Goal: Transaction & Acquisition: Purchase product/service

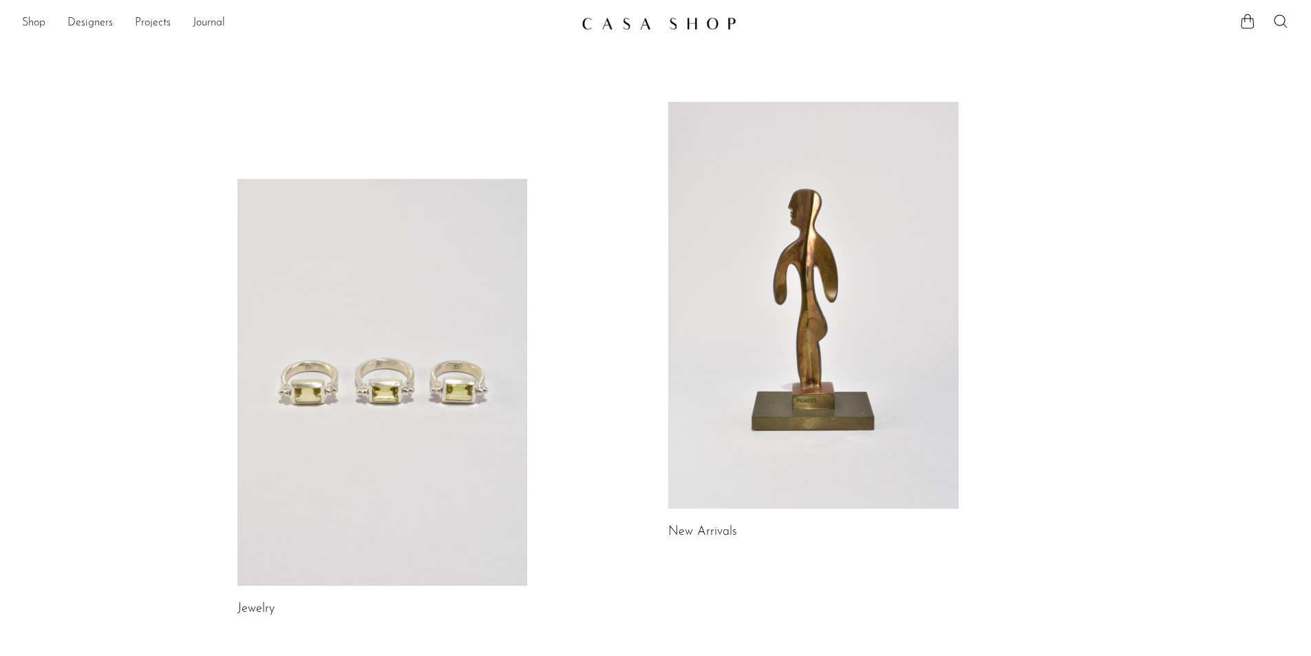
click at [464, 352] on link at bounding box center [382, 382] width 290 height 407
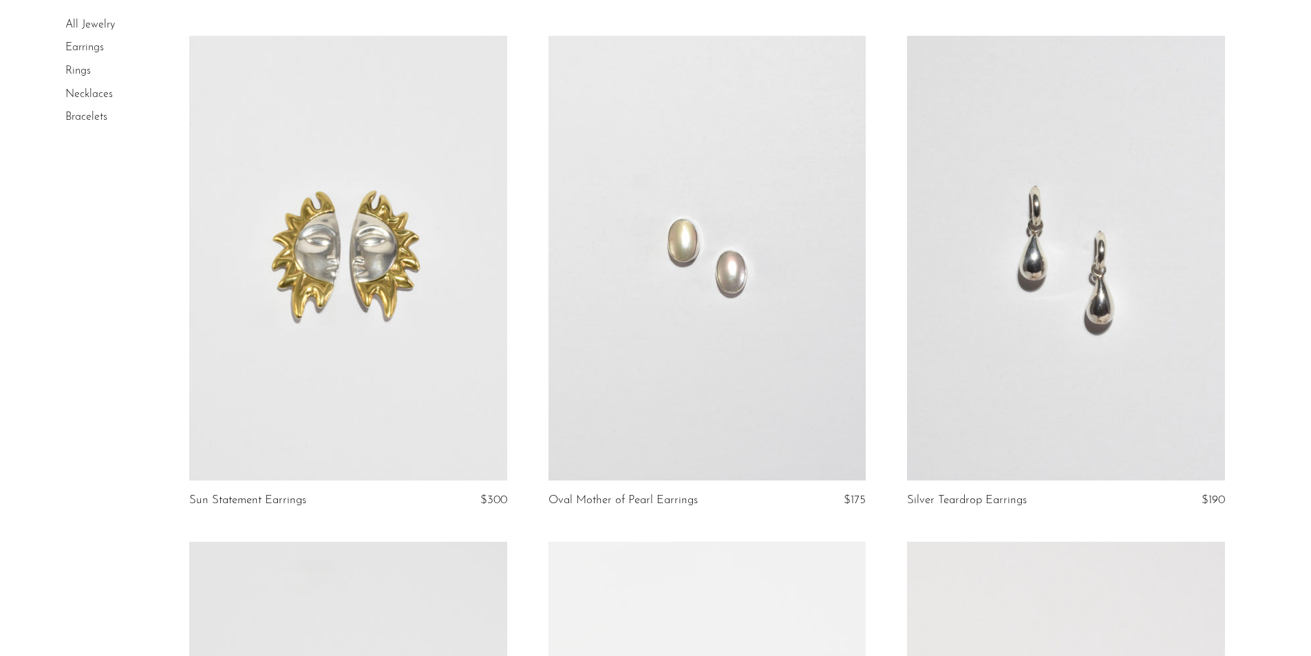
scroll to position [1101, 0]
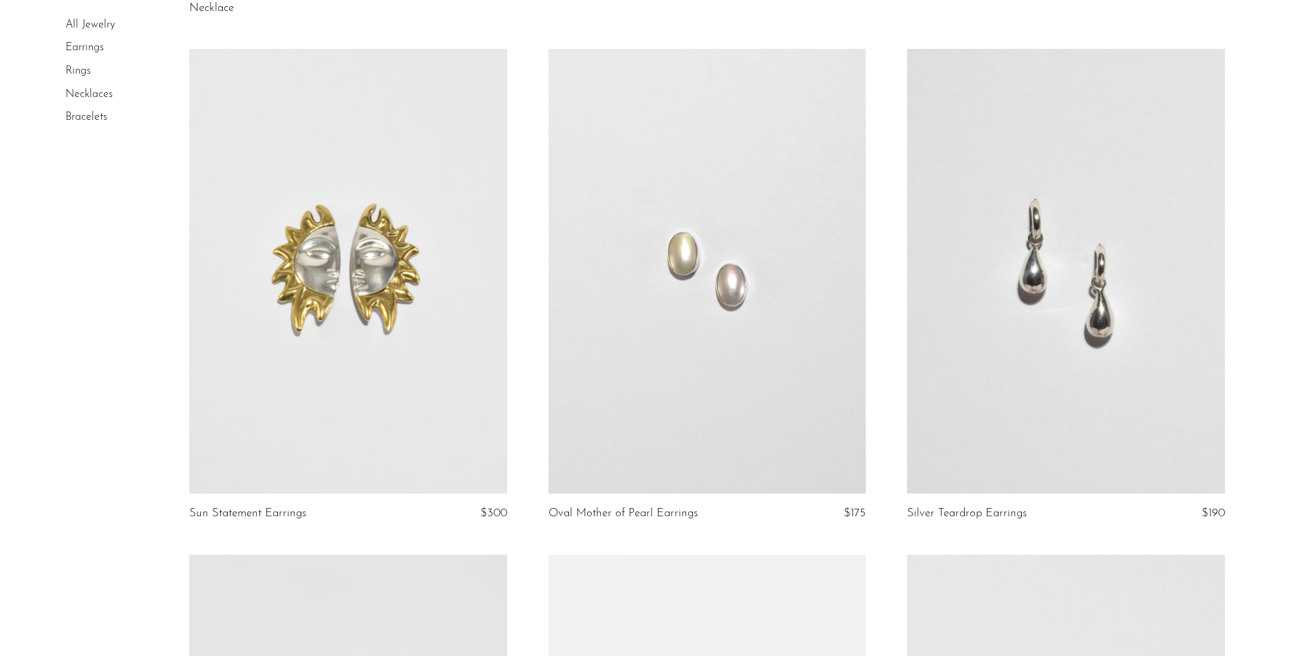
click at [742, 345] on link at bounding box center [706, 271] width 317 height 444
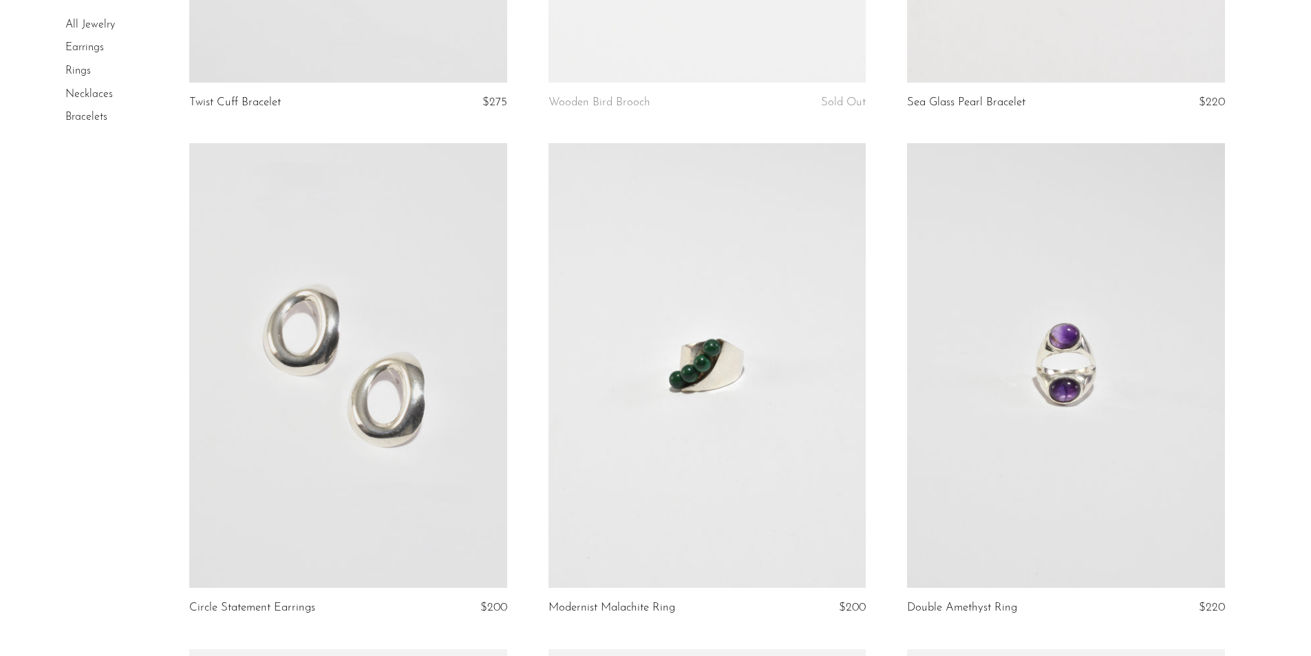
scroll to position [2193, 0]
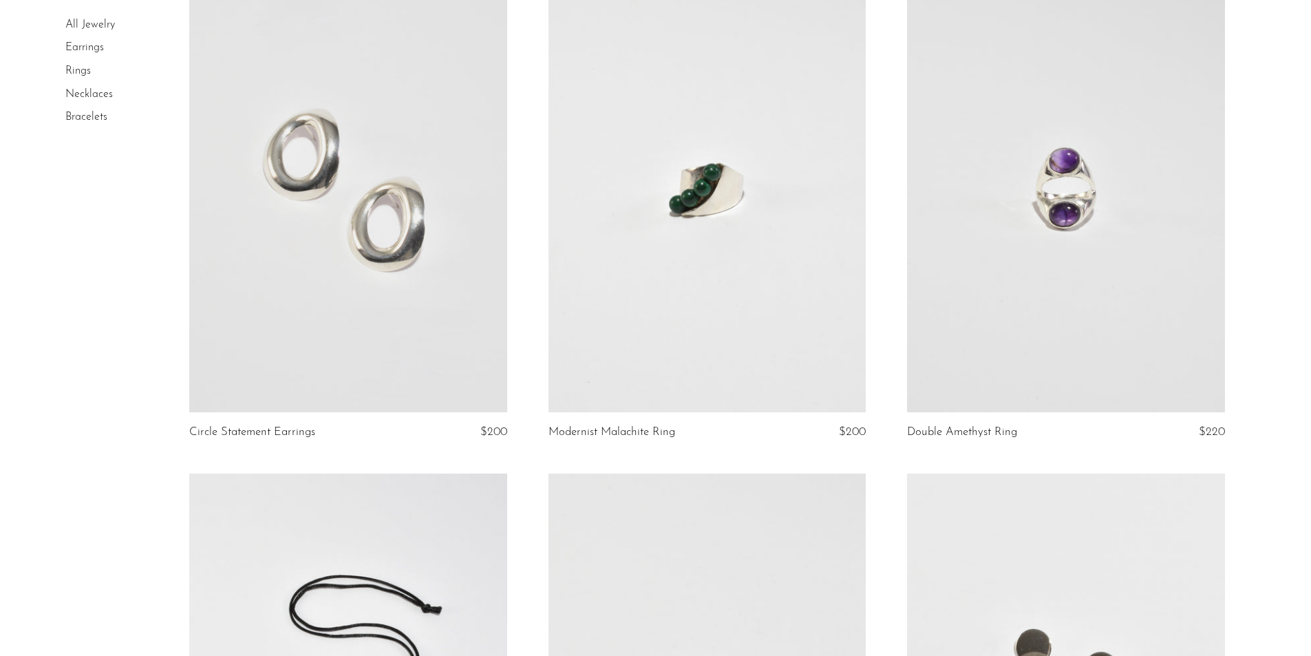
click at [378, 293] on link at bounding box center [347, 190] width 317 height 444
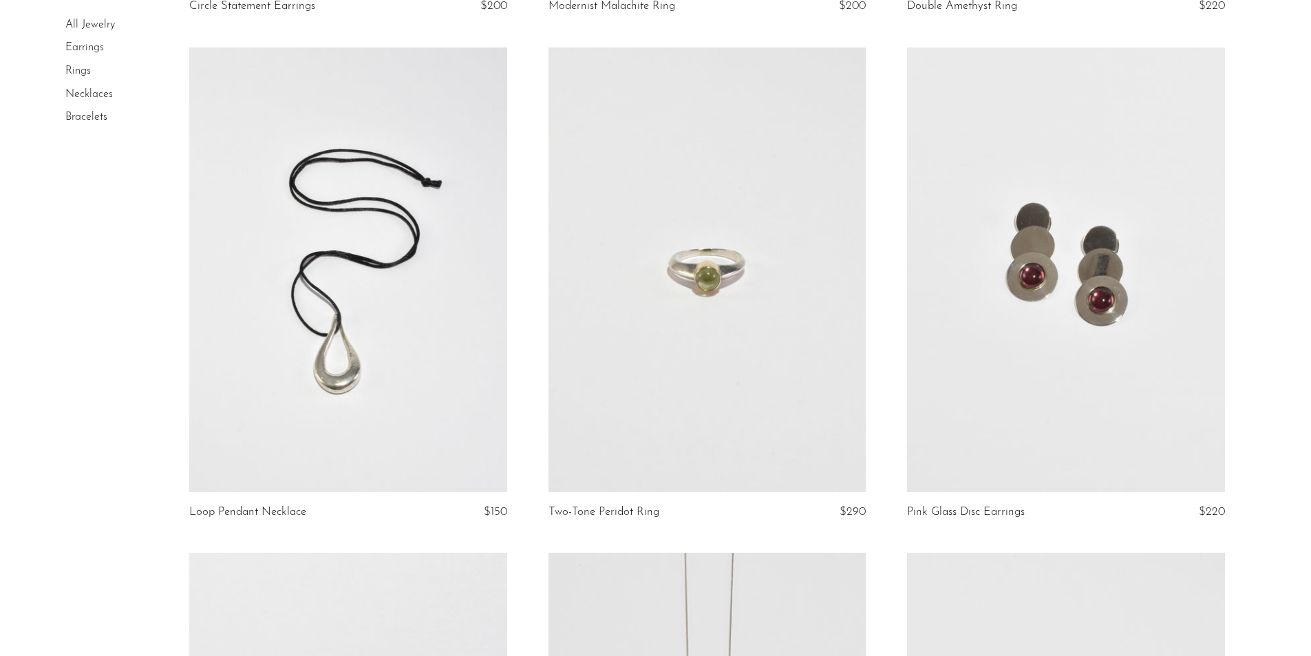
scroll to position [2795, 0]
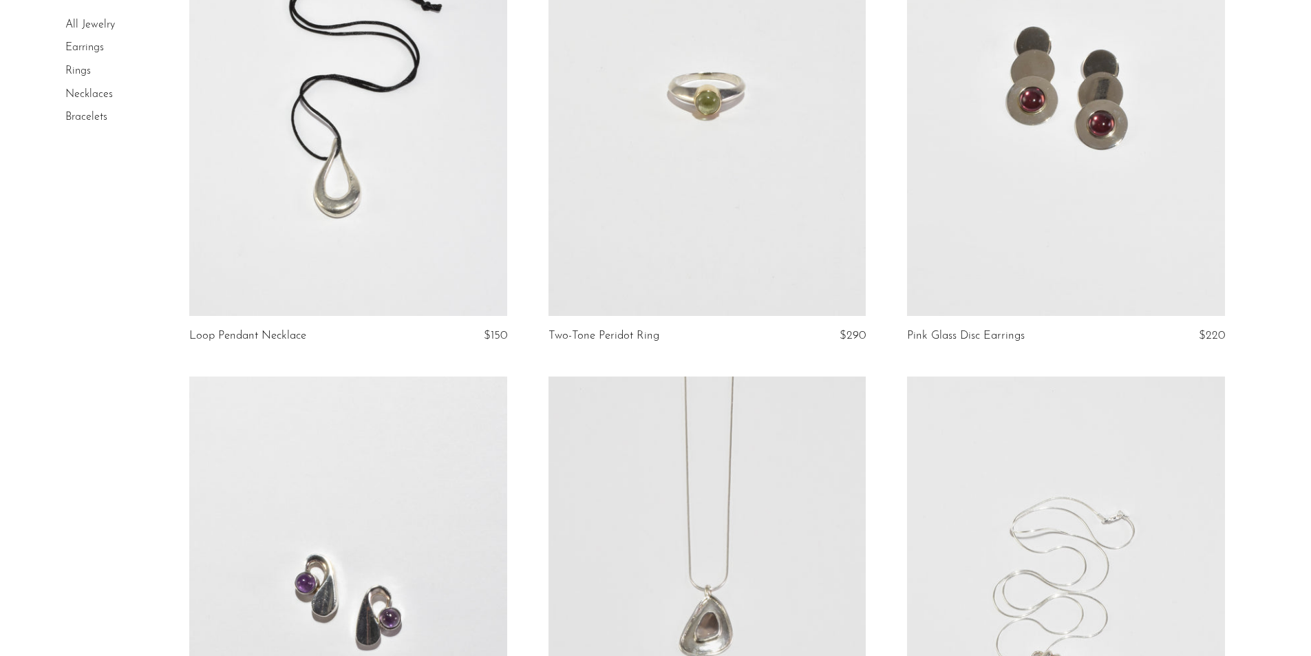
click at [405, 175] on link at bounding box center [347, 93] width 317 height 444
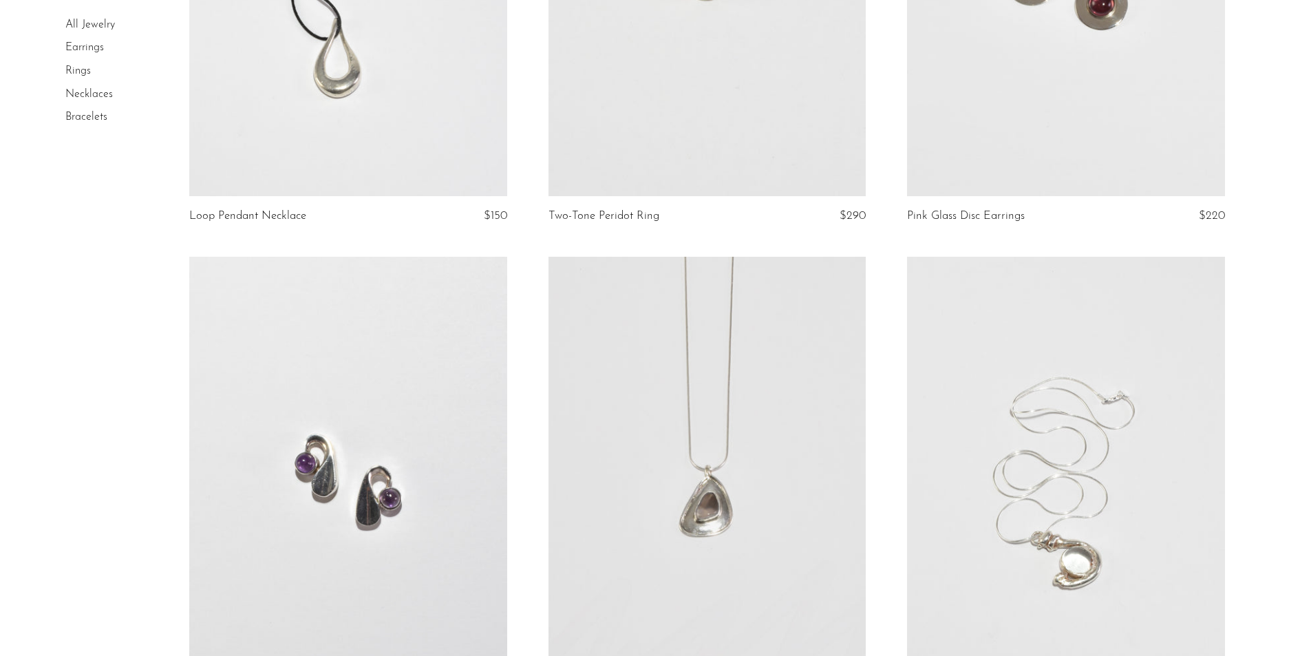
scroll to position [3186, 0]
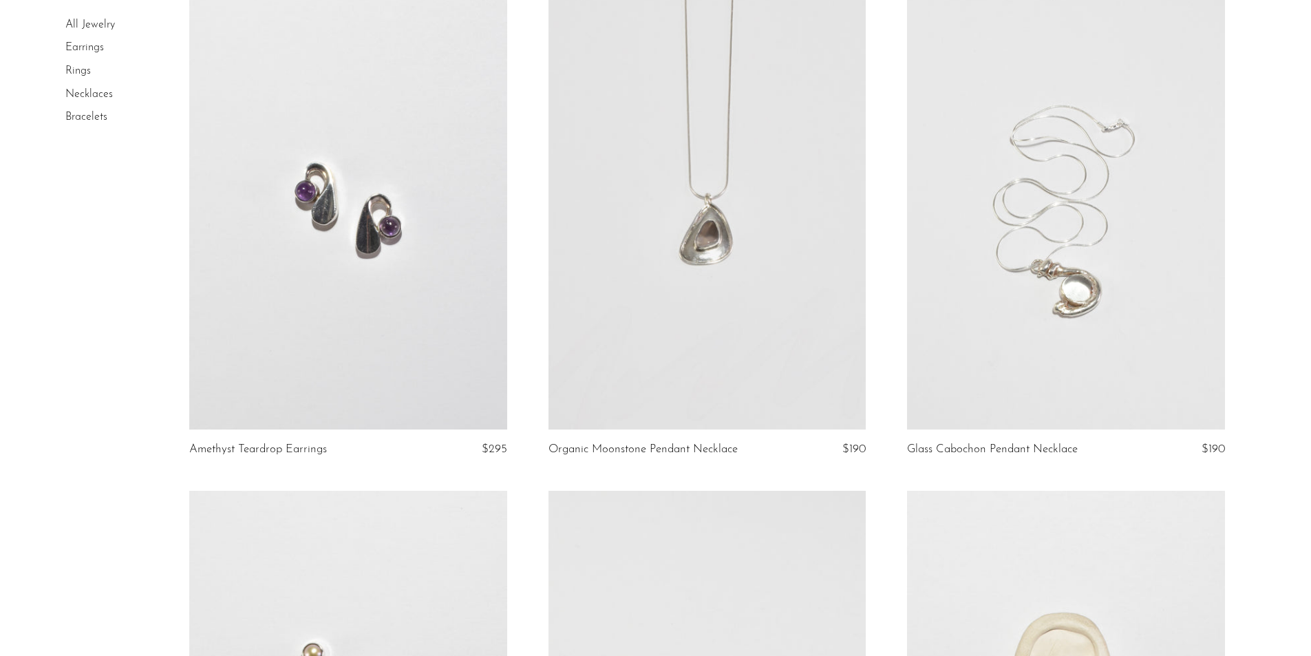
click at [732, 202] on link at bounding box center [706, 207] width 317 height 444
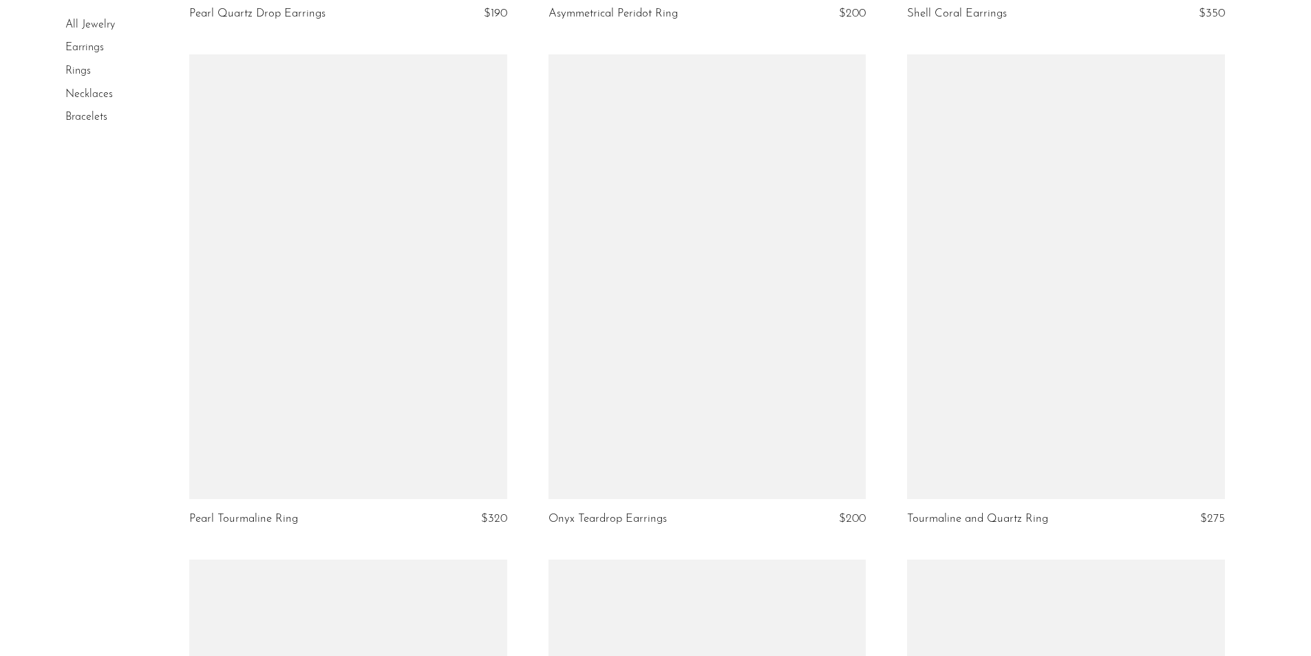
scroll to position [4128, 0]
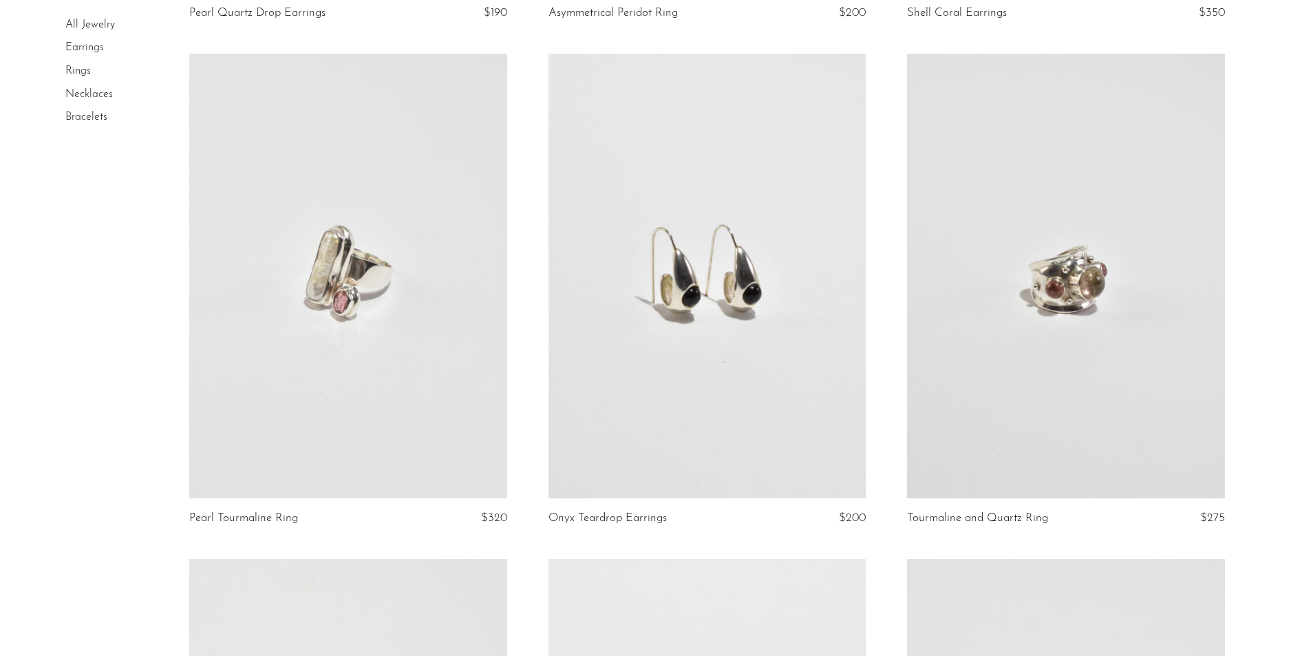
click at [354, 265] on link at bounding box center [347, 276] width 317 height 444
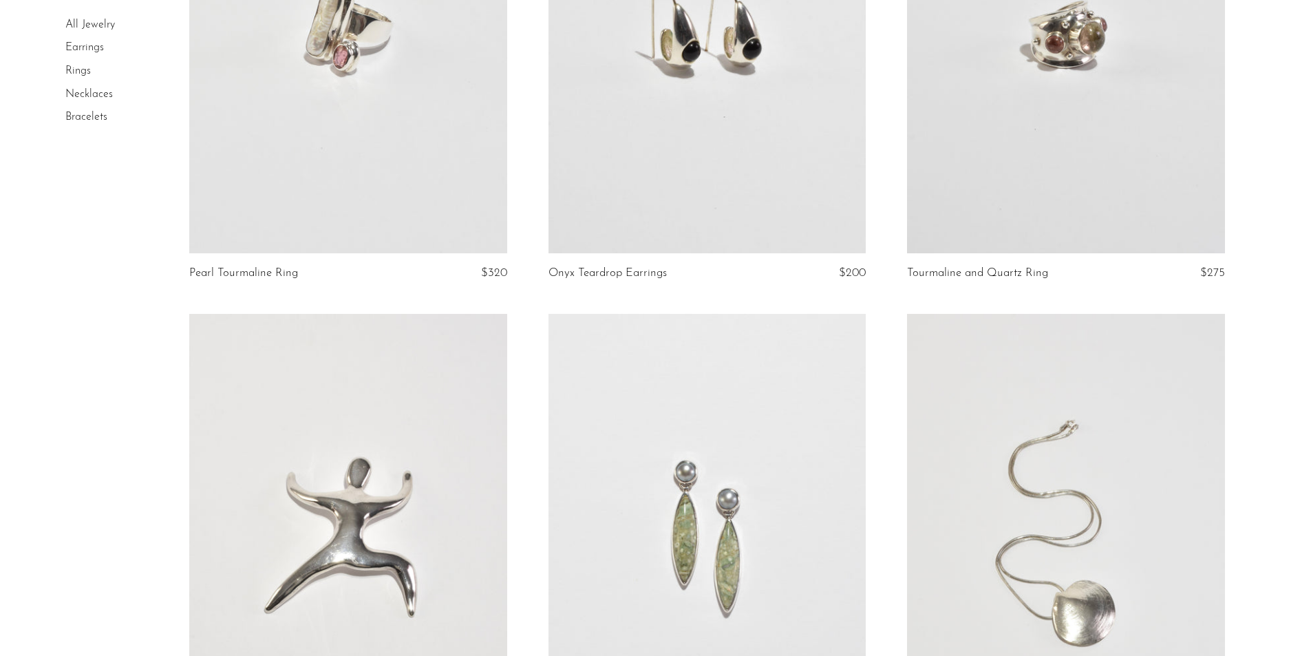
scroll to position [4649, 0]
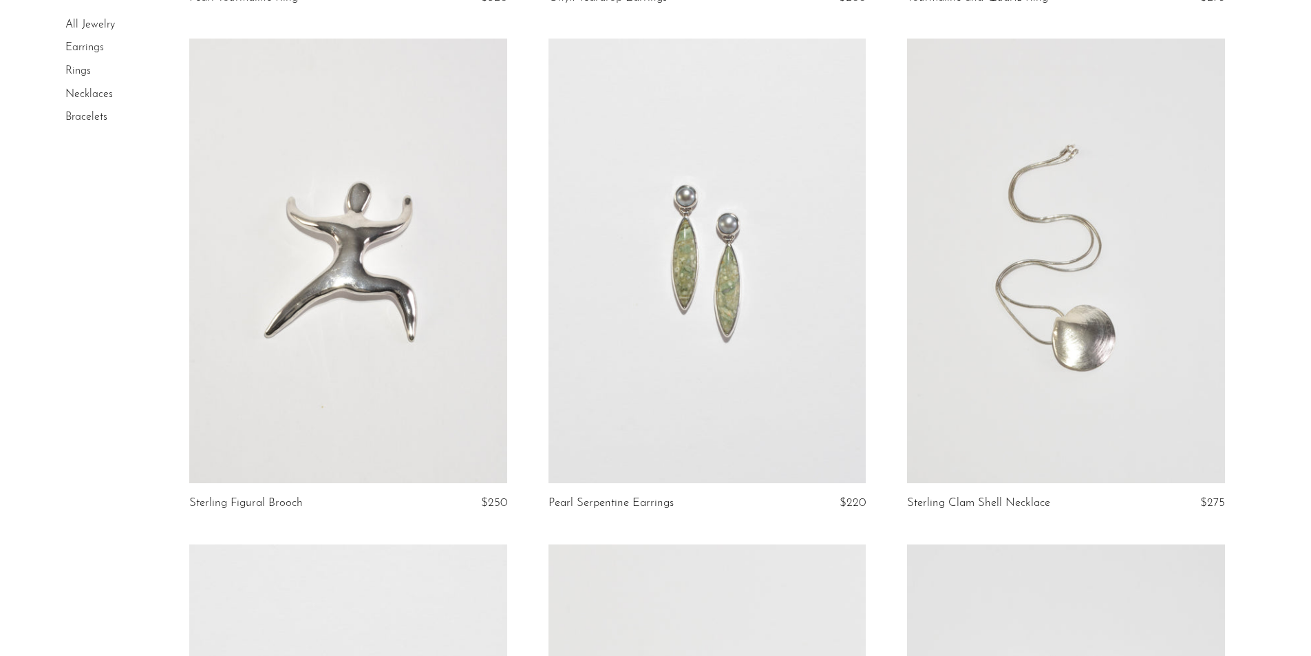
click at [1015, 364] on link at bounding box center [1065, 261] width 317 height 444
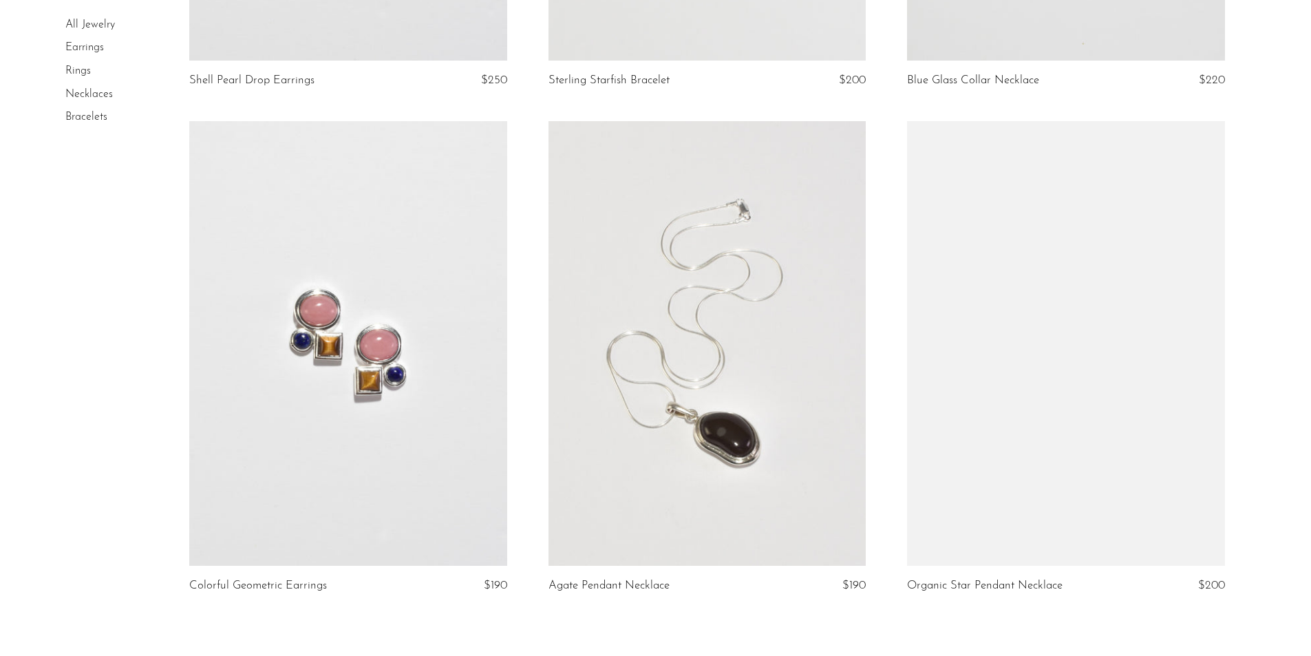
scroll to position [5577, 0]
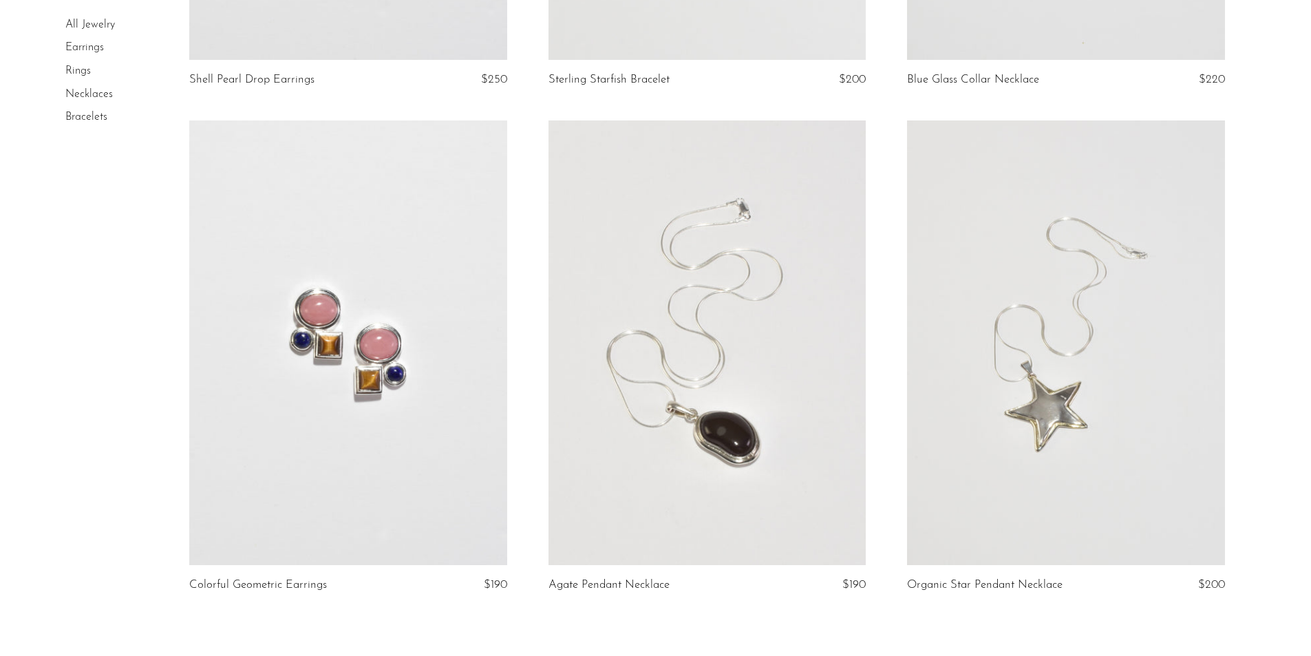
click at [701, 327] on link at bounding box center [706, 342] width 317 height 444
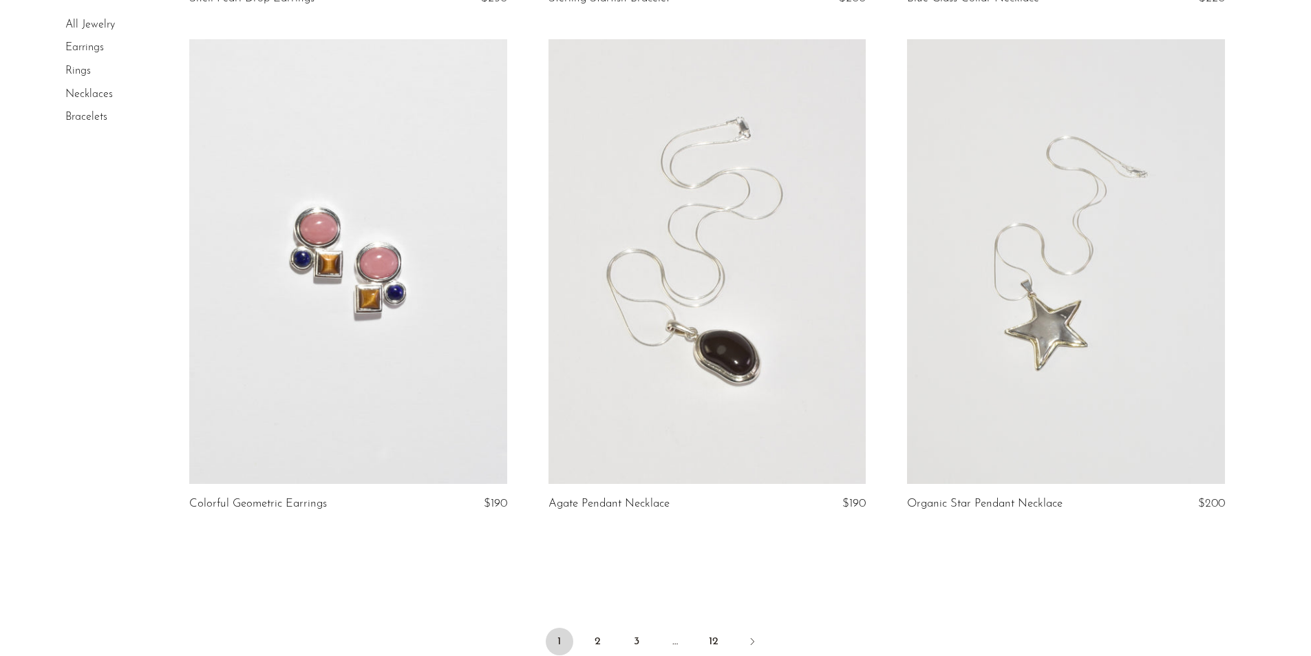
scroll to position [5741, 0]
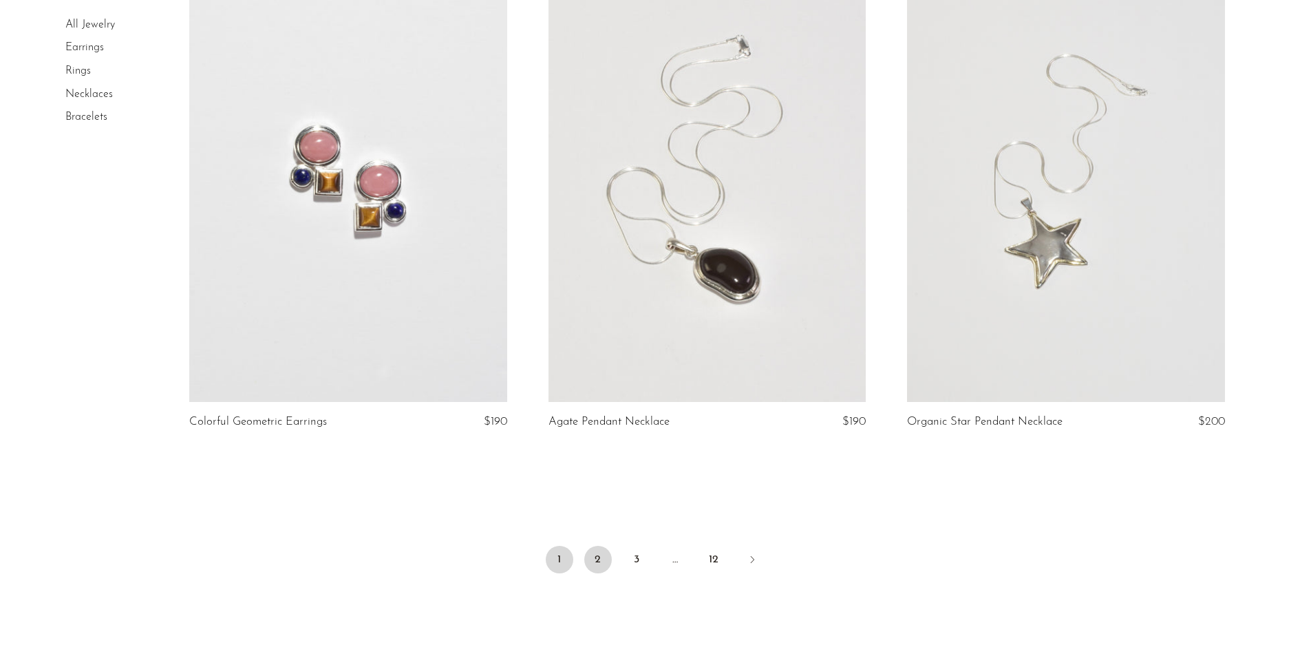
click at [609, 553] on link "2" at bounding box center [598, 560] width 28 height 28
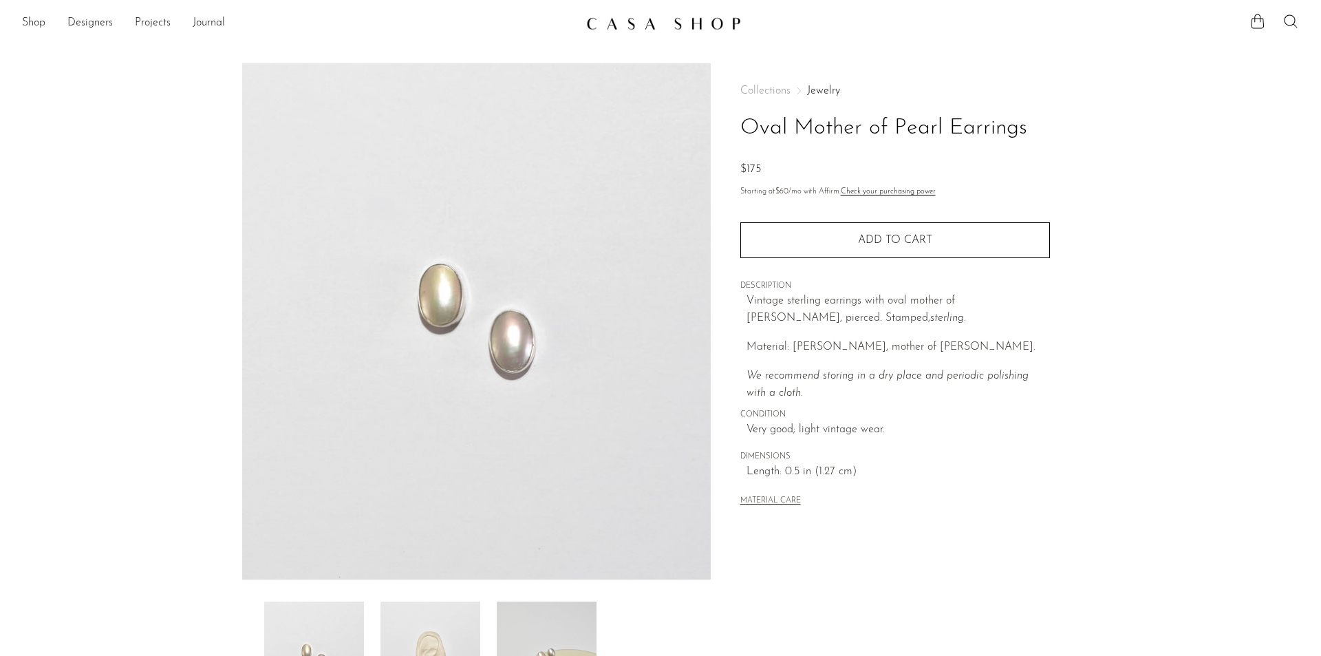
click at [444, 627] on img at bounding box center [431, 656] width 100 height 110
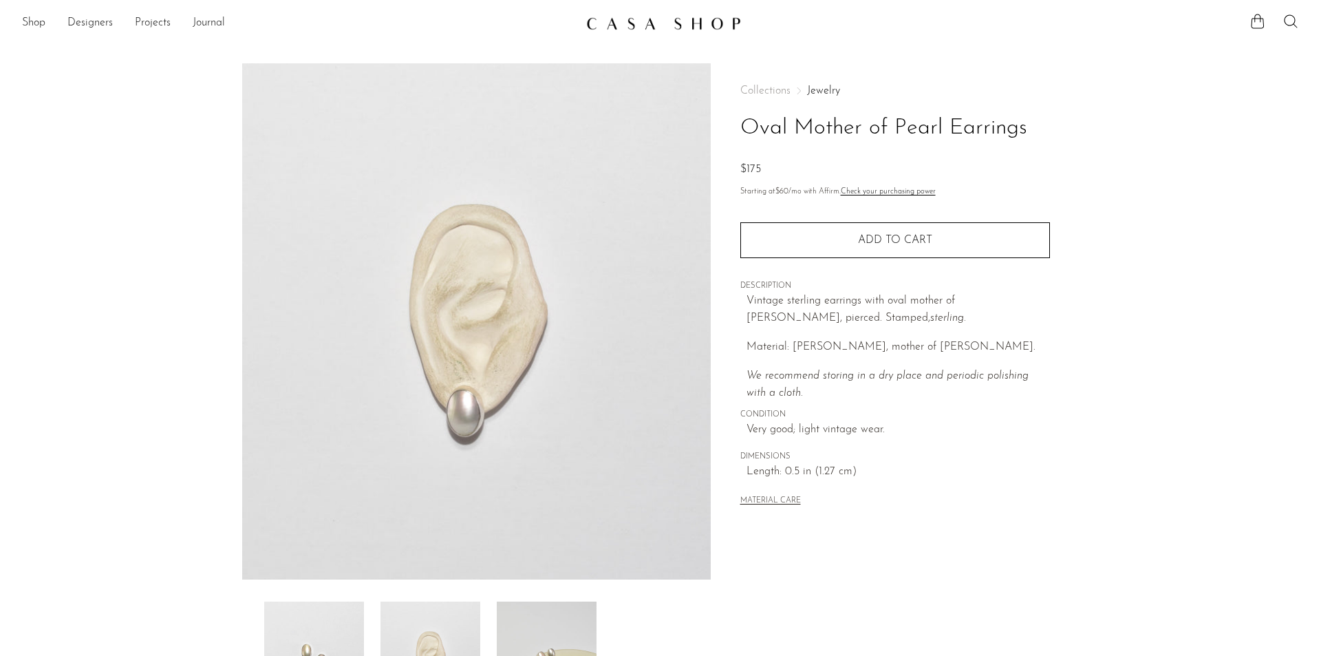
click at [542, 627] on img at bounding box center [547, 656] width 100 height 110
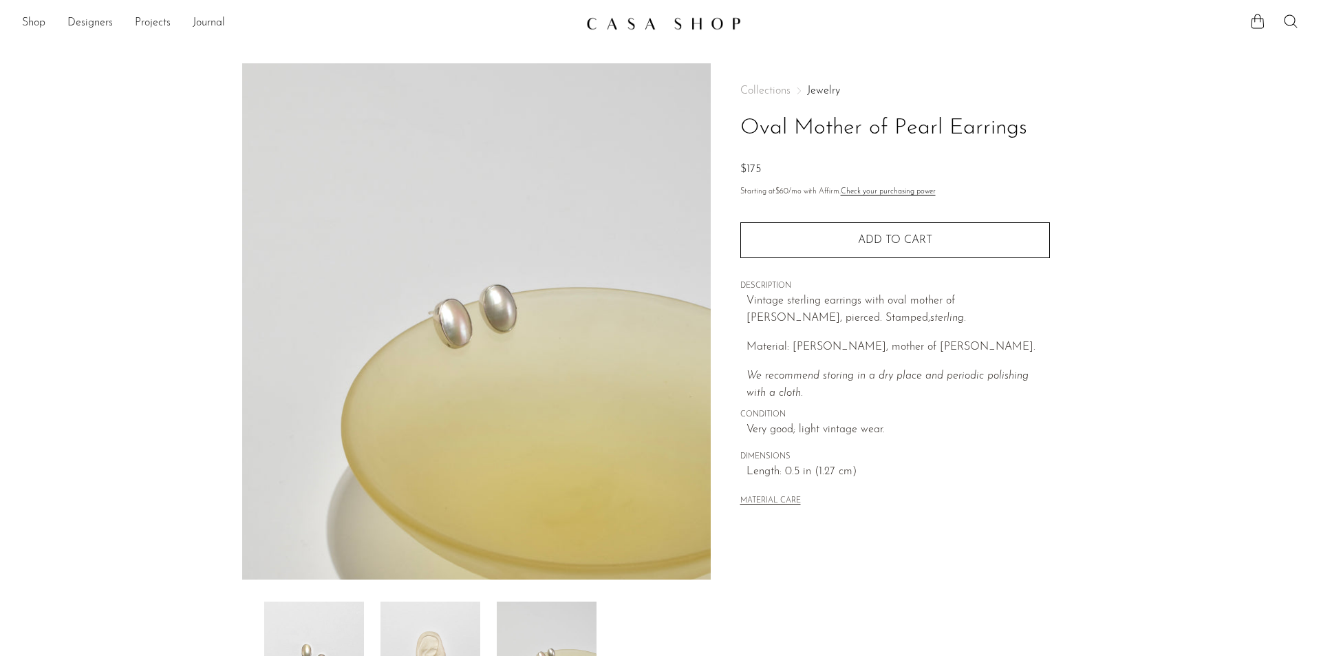
click at [449, 622] on img at bounding box center [431, 656] width 100 height 110
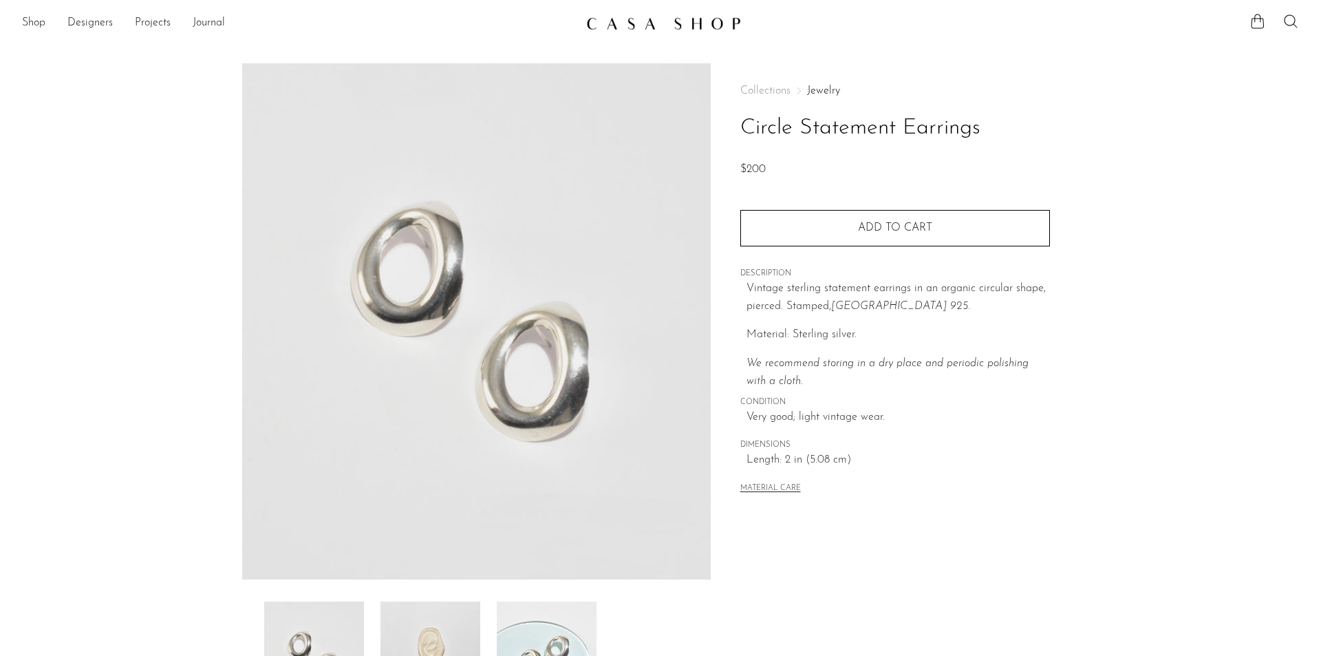
click at [430, 620] on img at bounding box center [431, 656] width 100 height 110
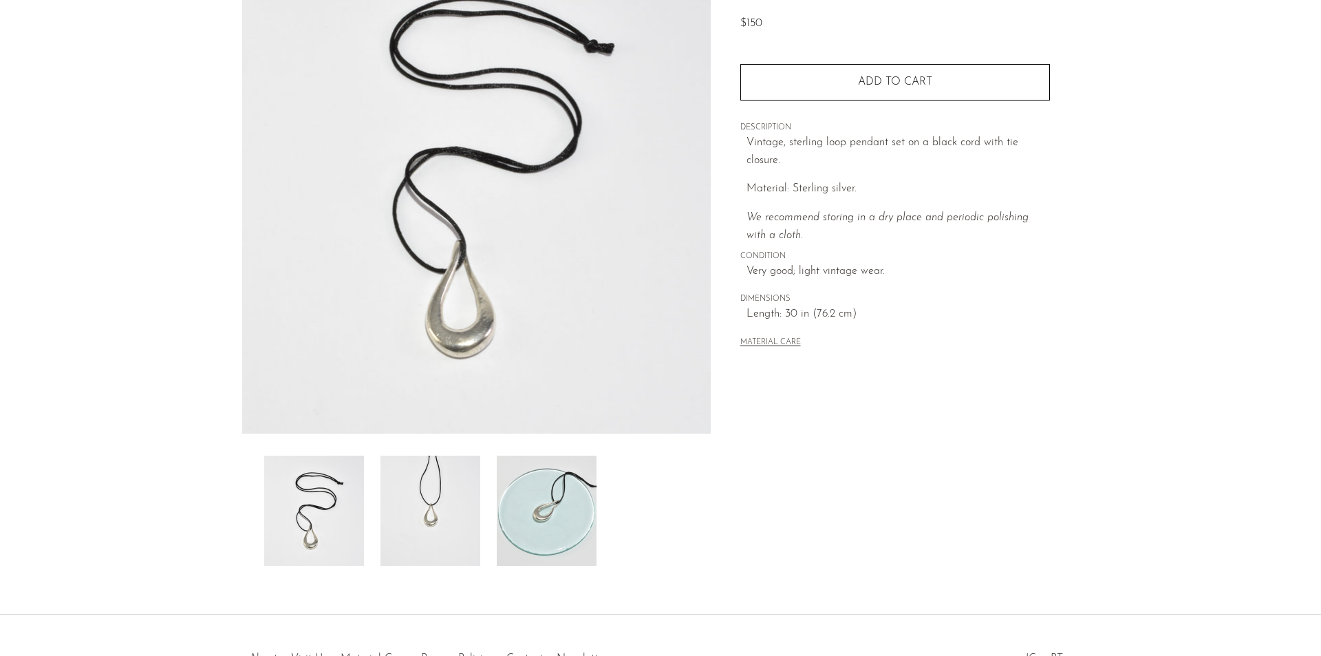
scroll to position [206, 0]
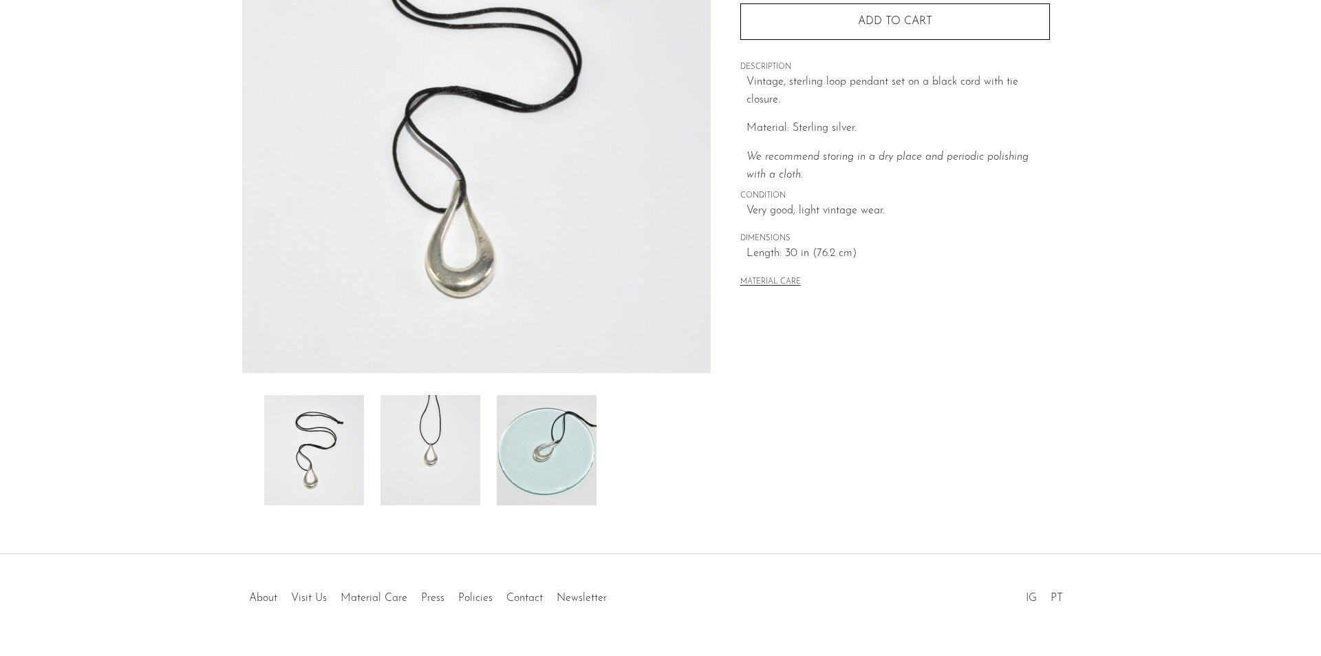
click at [451, 418] on img at bounding box center [431, 450] width 100 height 110
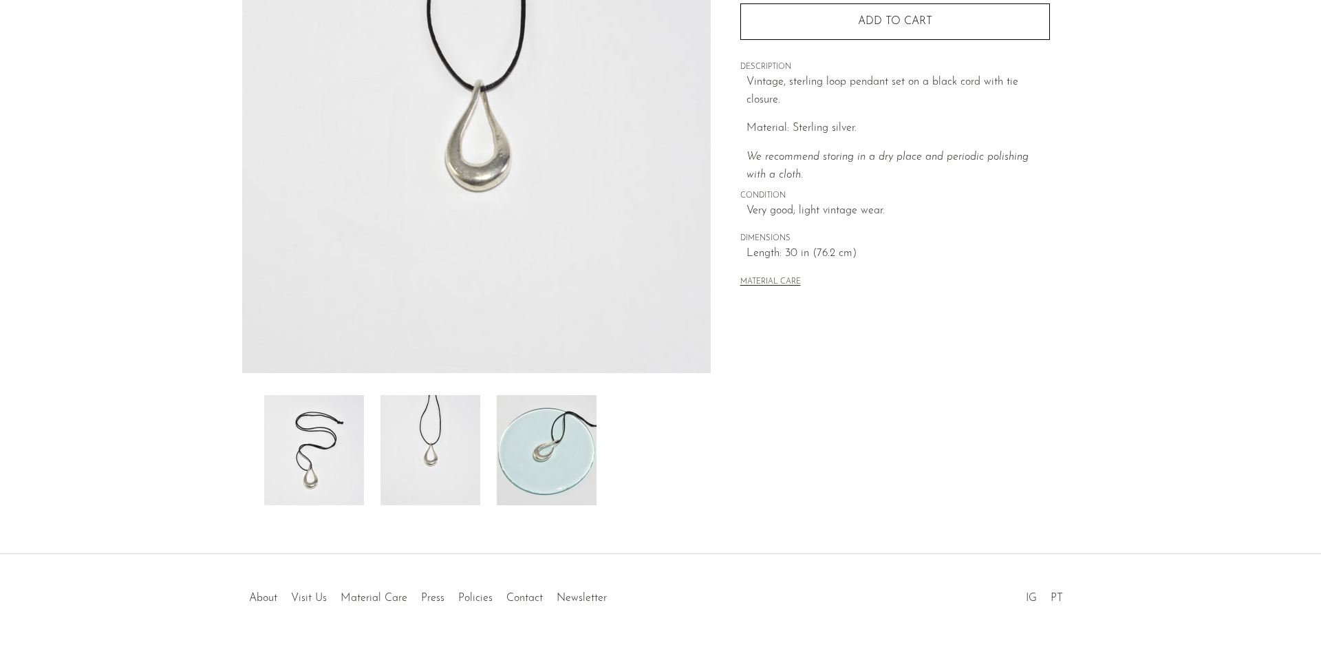
scroll to position [0, 0]
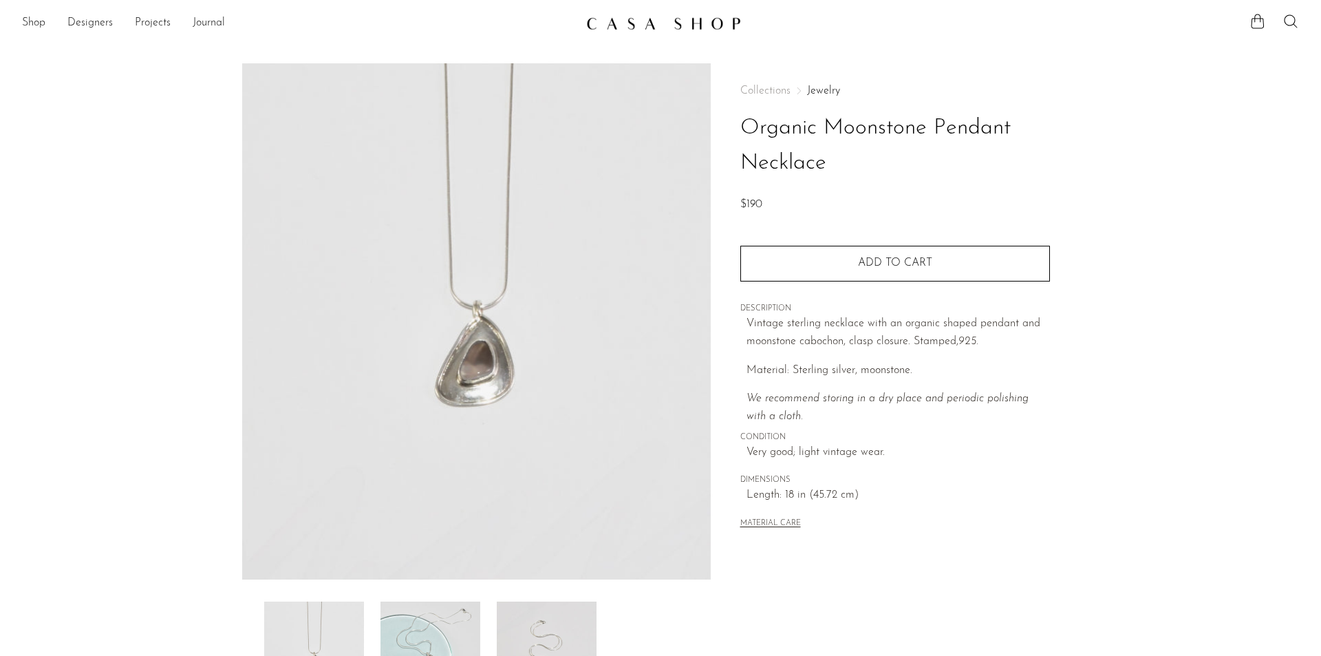
click at [406, 616] on img at bounding box center [431, 656] width 100 height 110
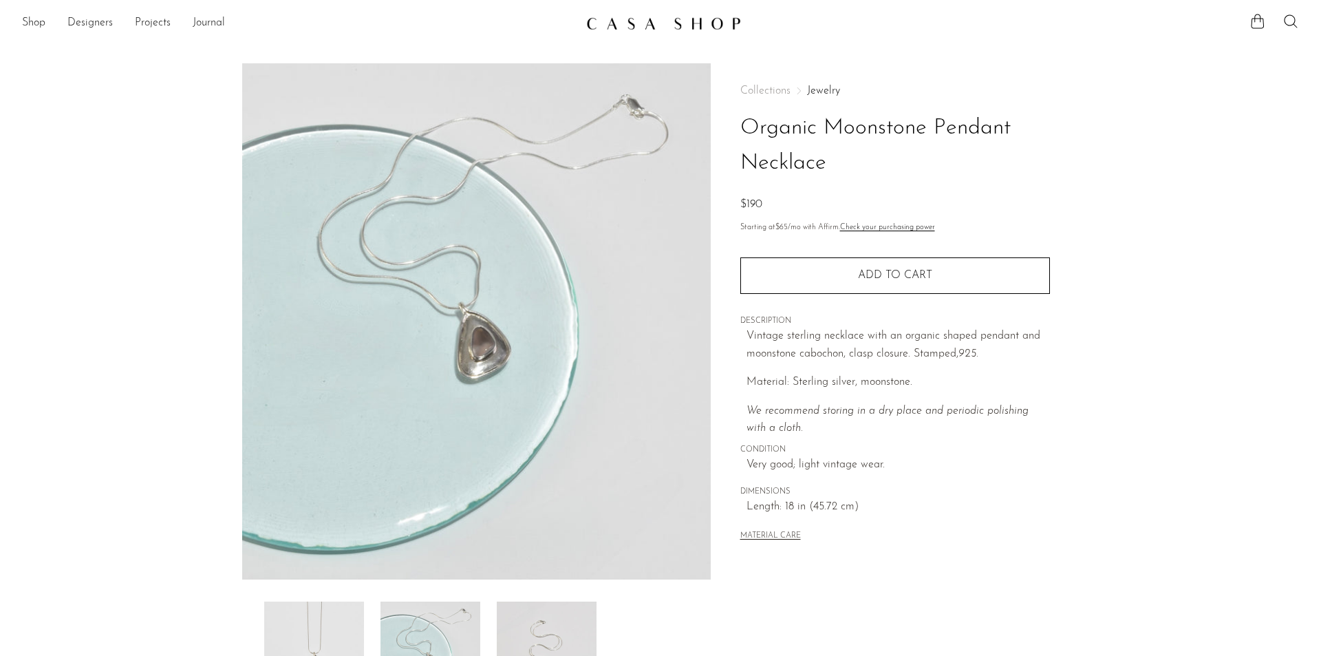
click at [344, 612] on img at bounding box center [314, 656] width 100 height 110
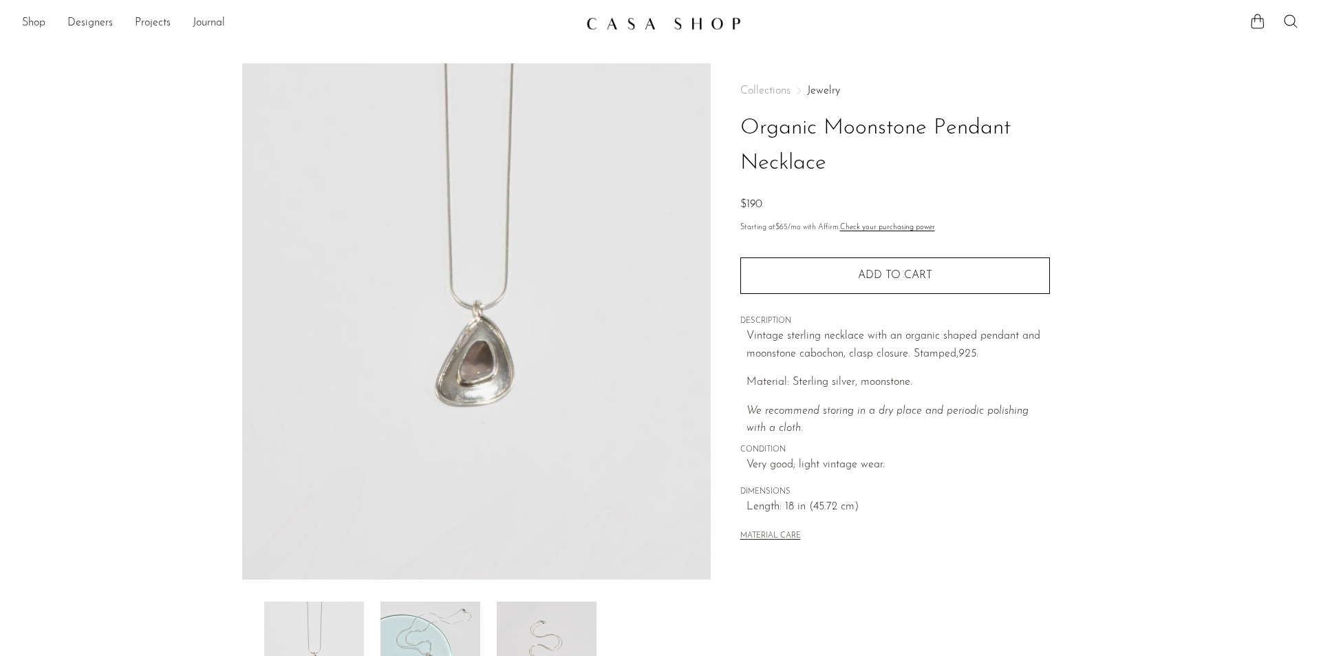
drag, startPoint x: 586, startPoint y: 643, endPoint x: 578, endPoint y: 643, distance: 7.6
click at [586, 643] on img at bounding box center [547, 656] width 100 height 110
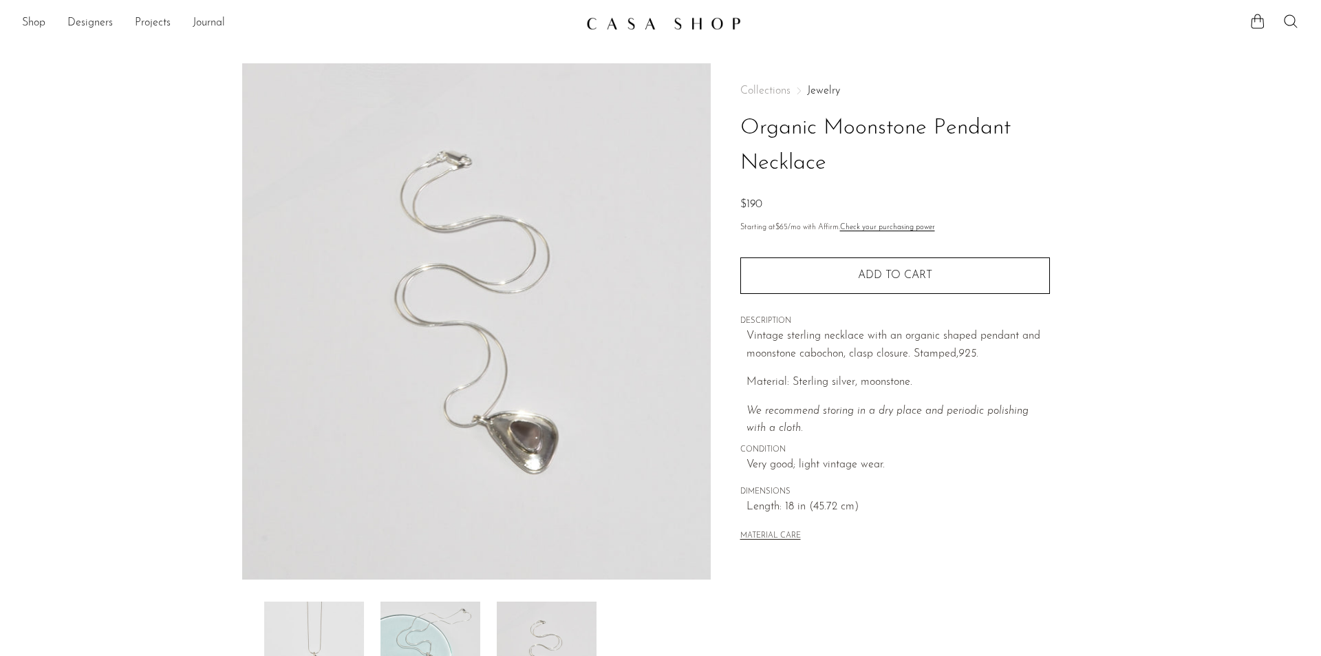
click at [427, 616] on img at bounding box center [431, 656] width 100 height 110
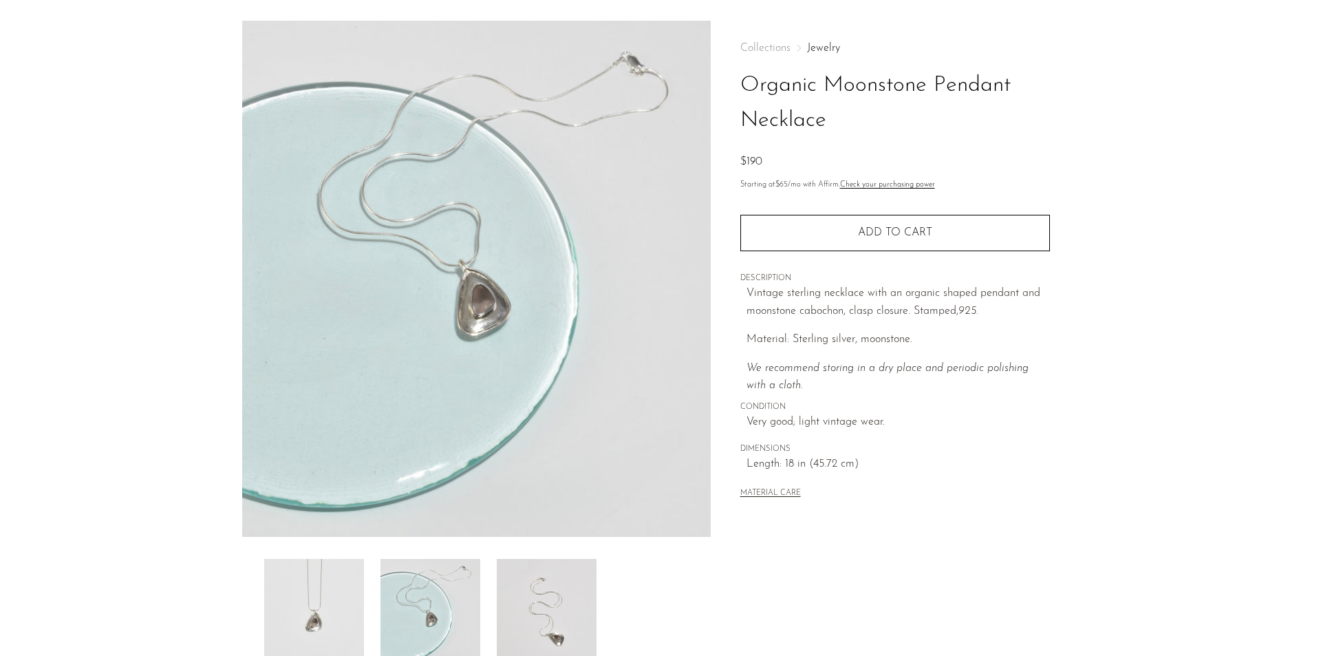
scroll to position [138, 0]
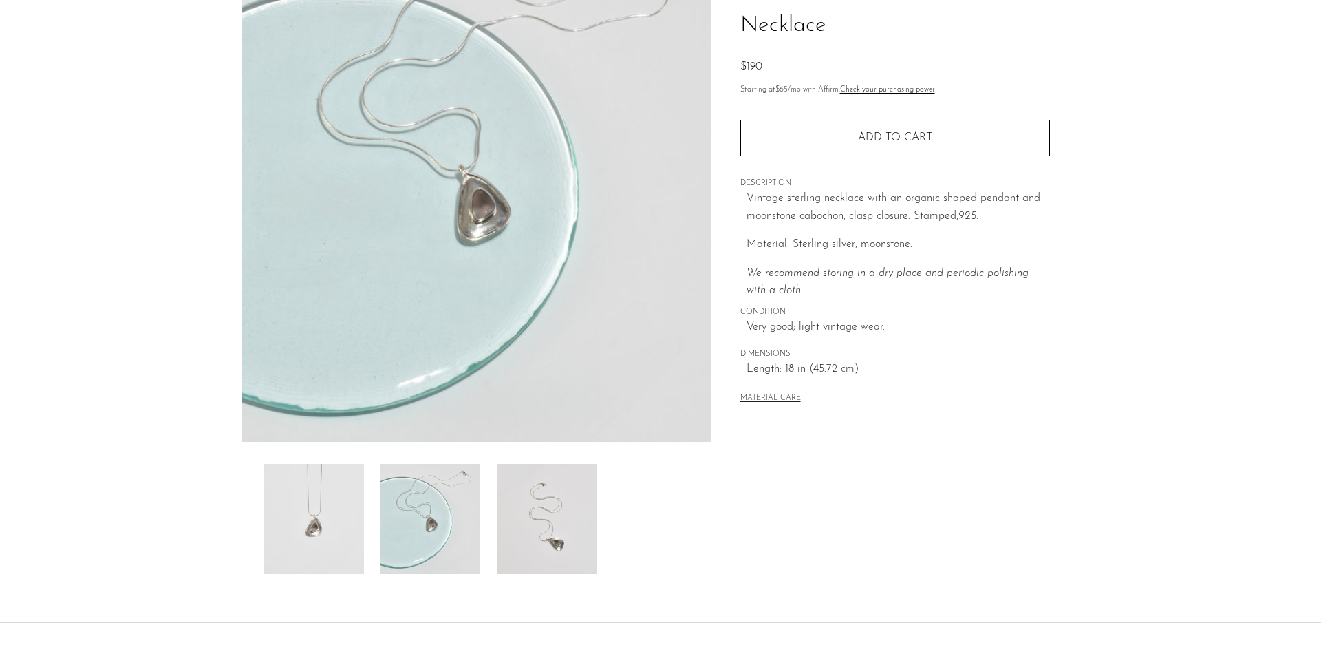
click at [566, 511] on img at bounding box center [547, 519] width 100 height 110
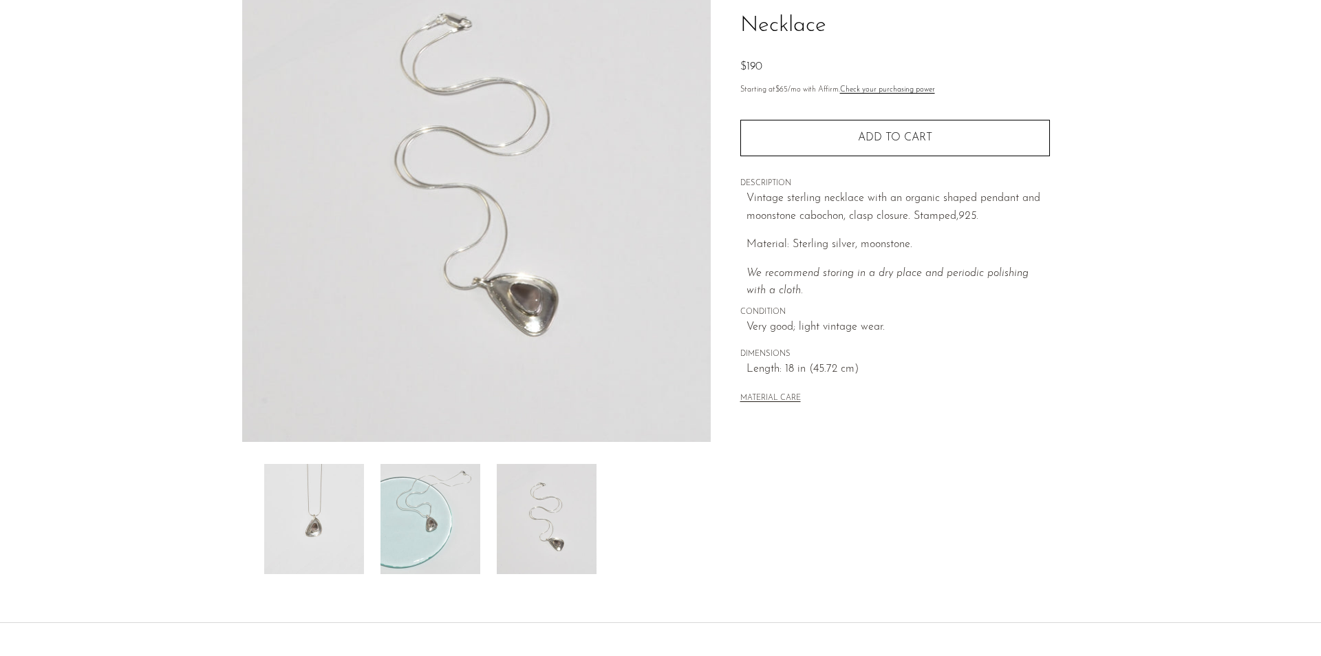
click at [442, 520] on img at bounding box center [431, 519] width 100 height 110
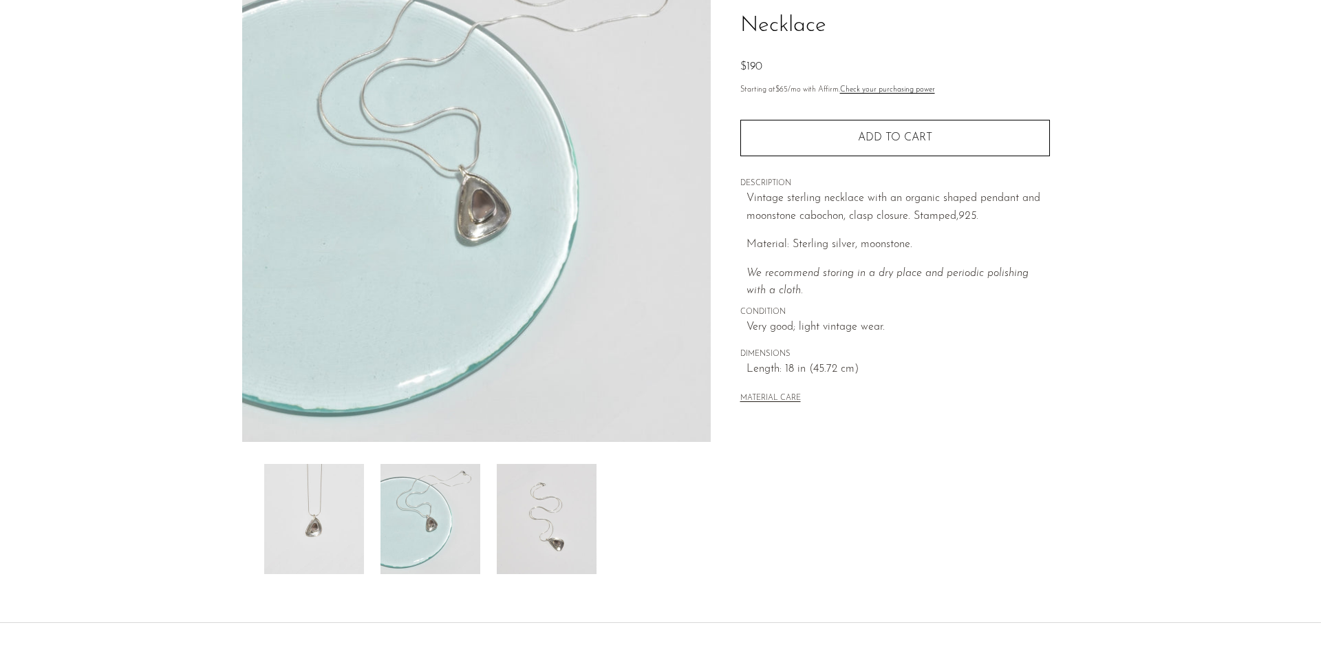
click at [320, 512] on img at bounding box center [314, 519] width 100 height 110
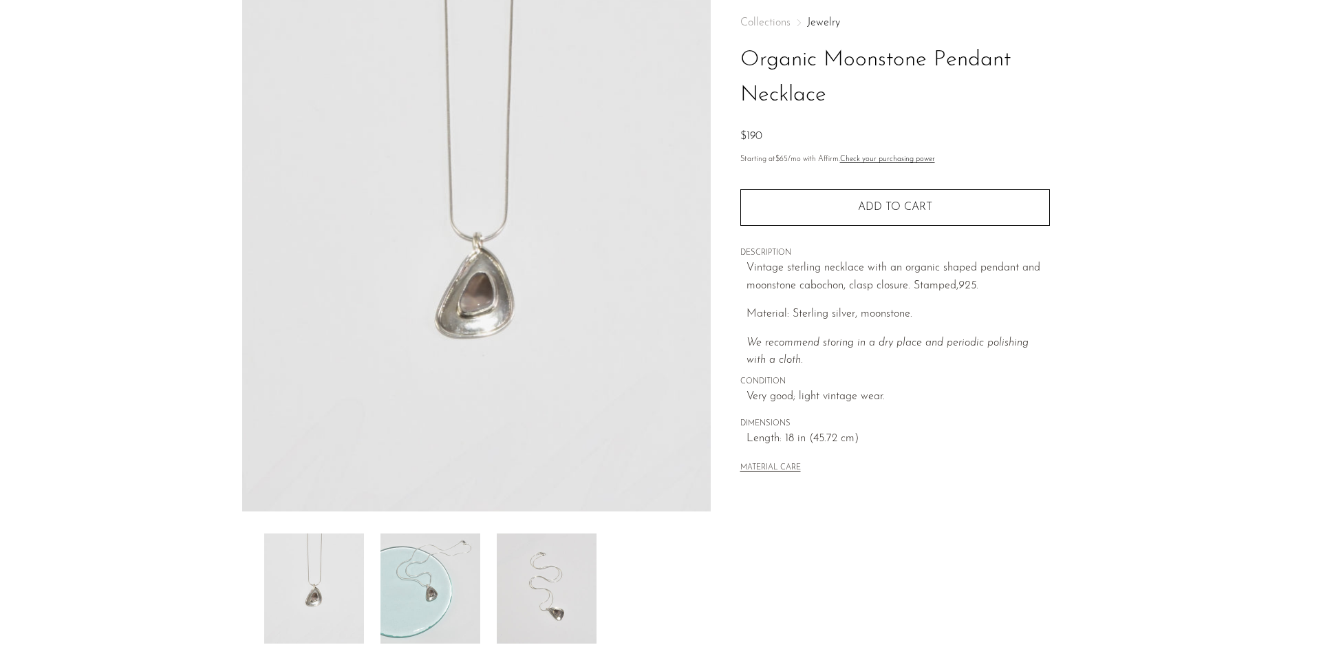
scroll to position [69, 0]
click at [427, 593] on img at bounding box center [431, 588] width 100 height 110
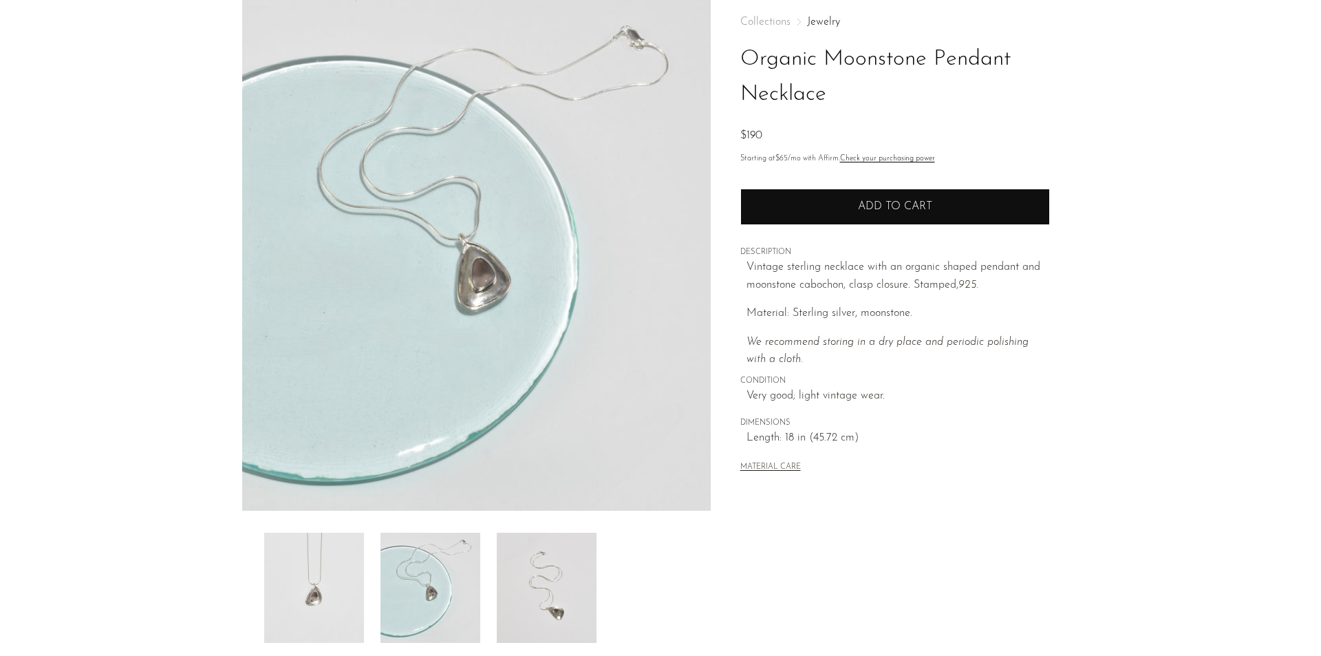
click at [876, 214] on button "Add to cart" at bounding box center [895, 207] width 310 height 36
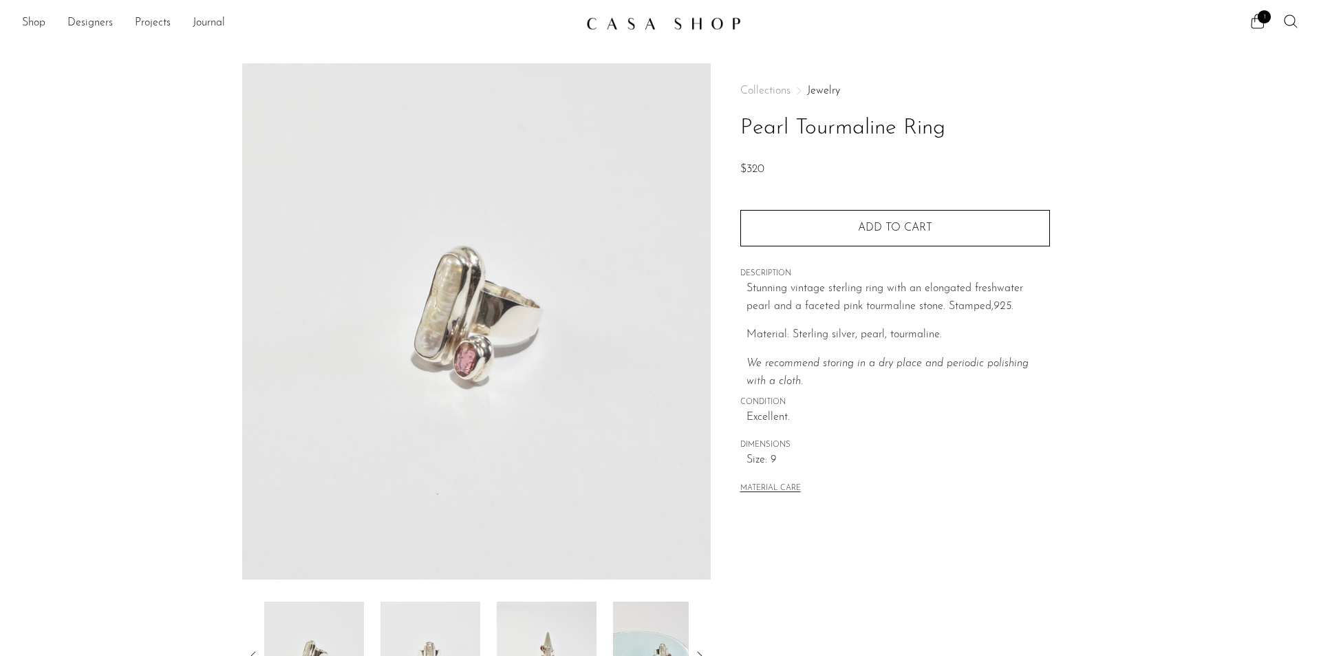
click at [445, 628] on img at bounding box center [431, 656] width 100 height 110
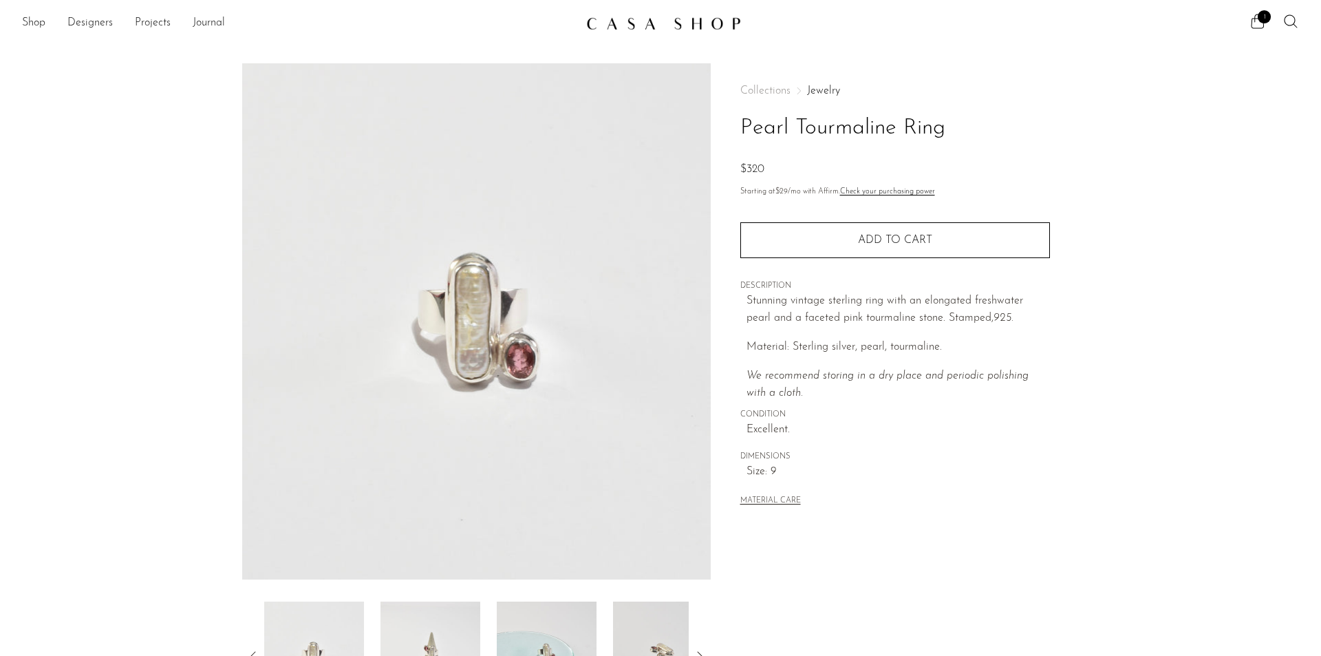
click at [467, 629] on img at bounding box center [431, 656] width 100 height 110
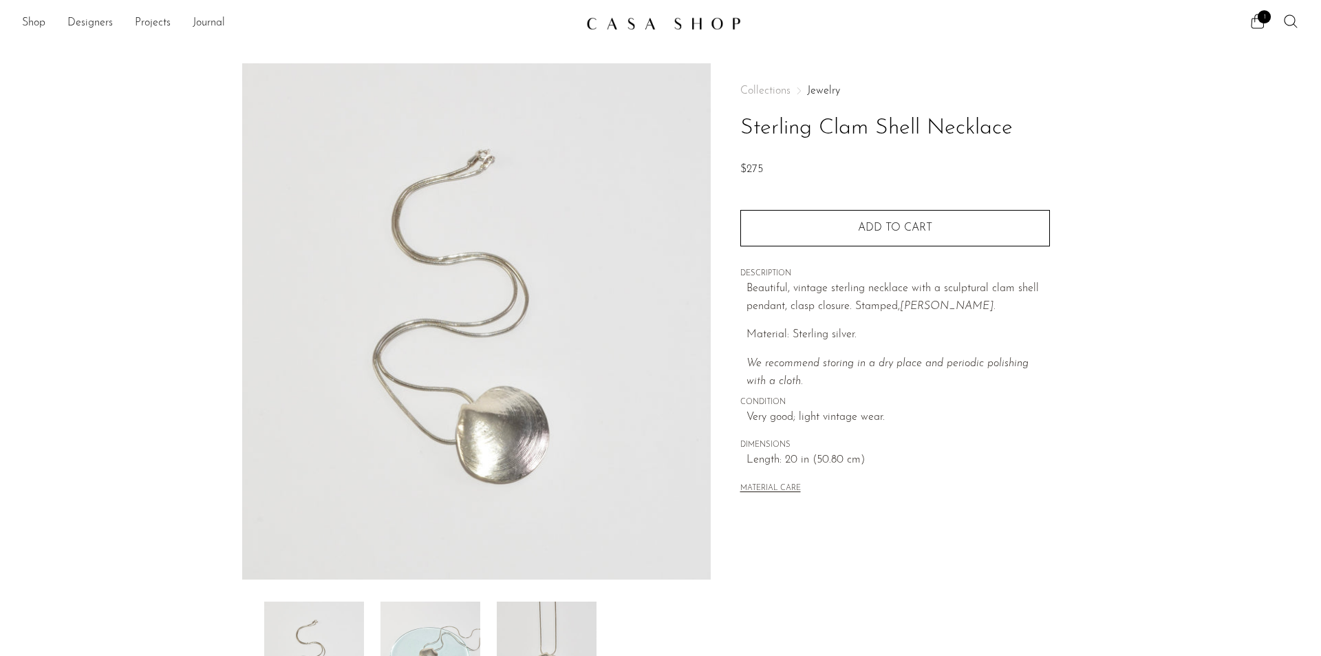
click at [421, 619] on img at bounding box center [431, 656] width 100 height 110
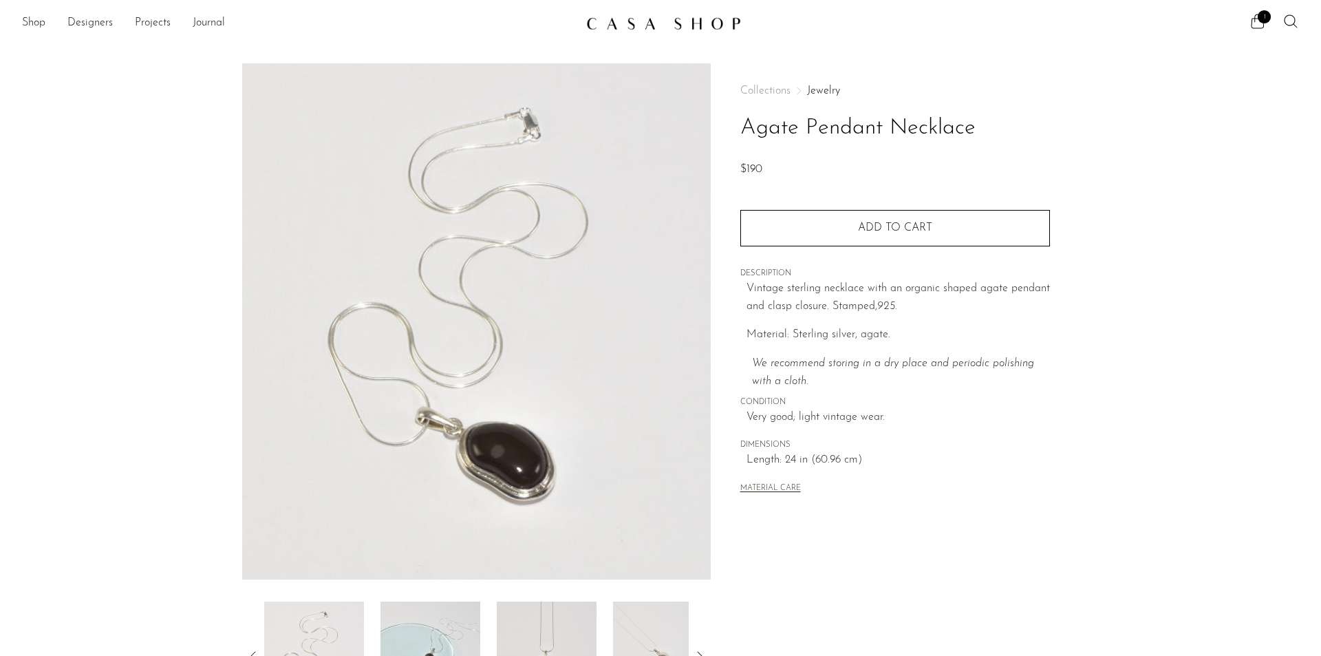
click at [460, 630] on img at bounding box center [431, 656] width 100 height 110
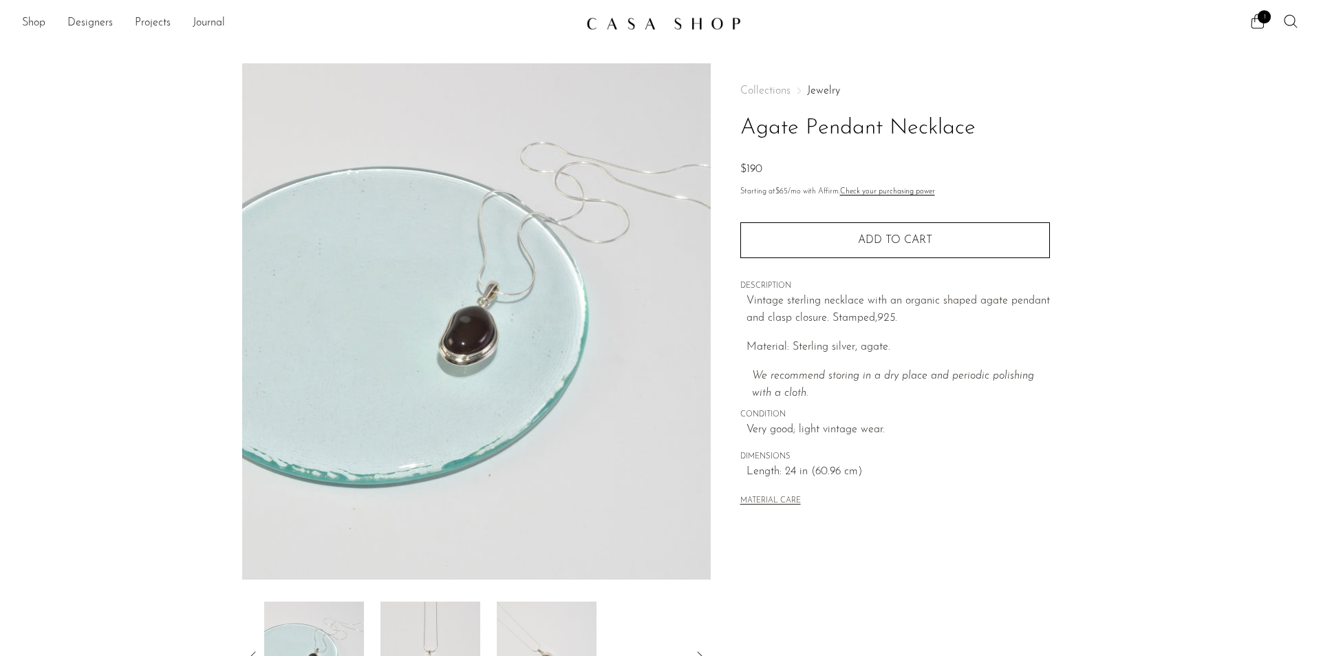
scroll to position [69, 0]
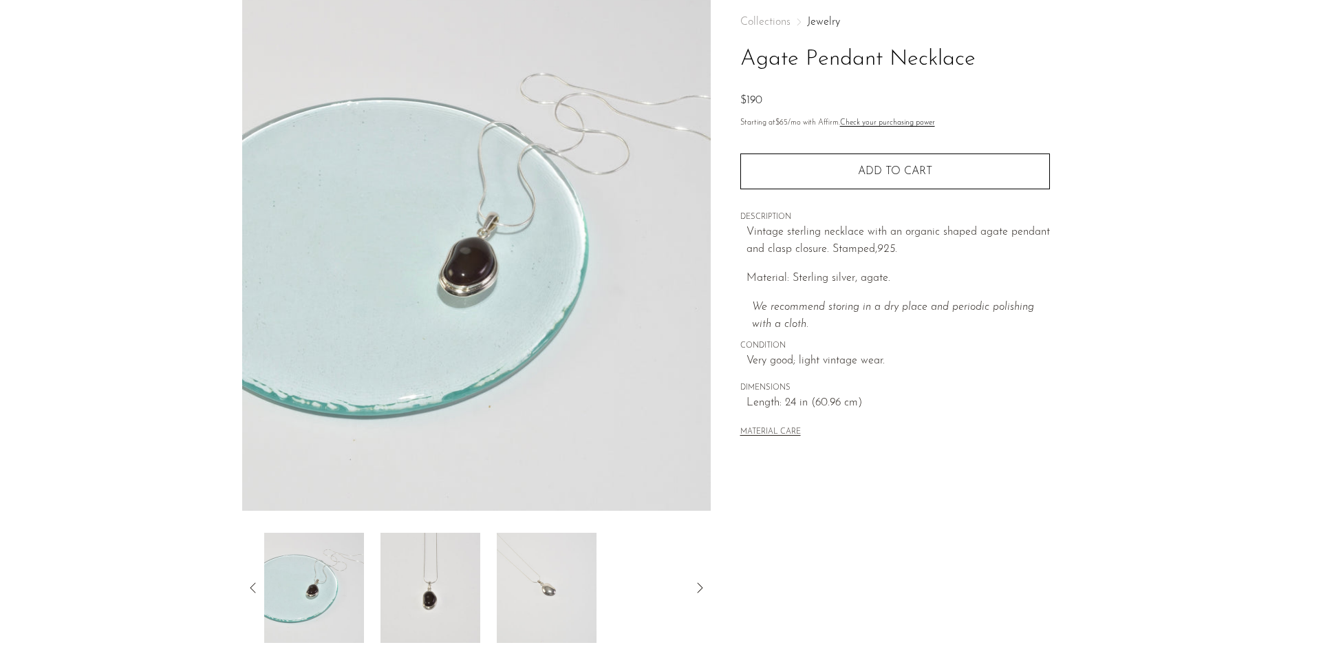
click at [530, 596] on img at bounding box center [547, 588] width 100 height 110
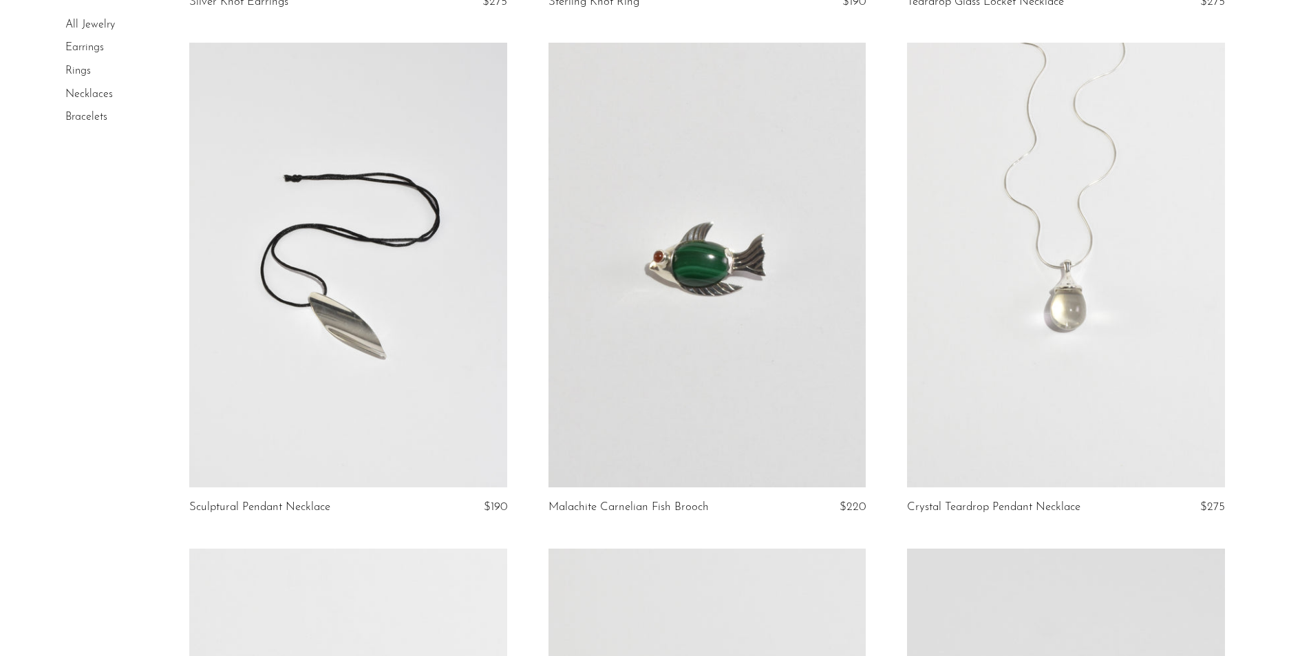
scroll to position [4629, 0]
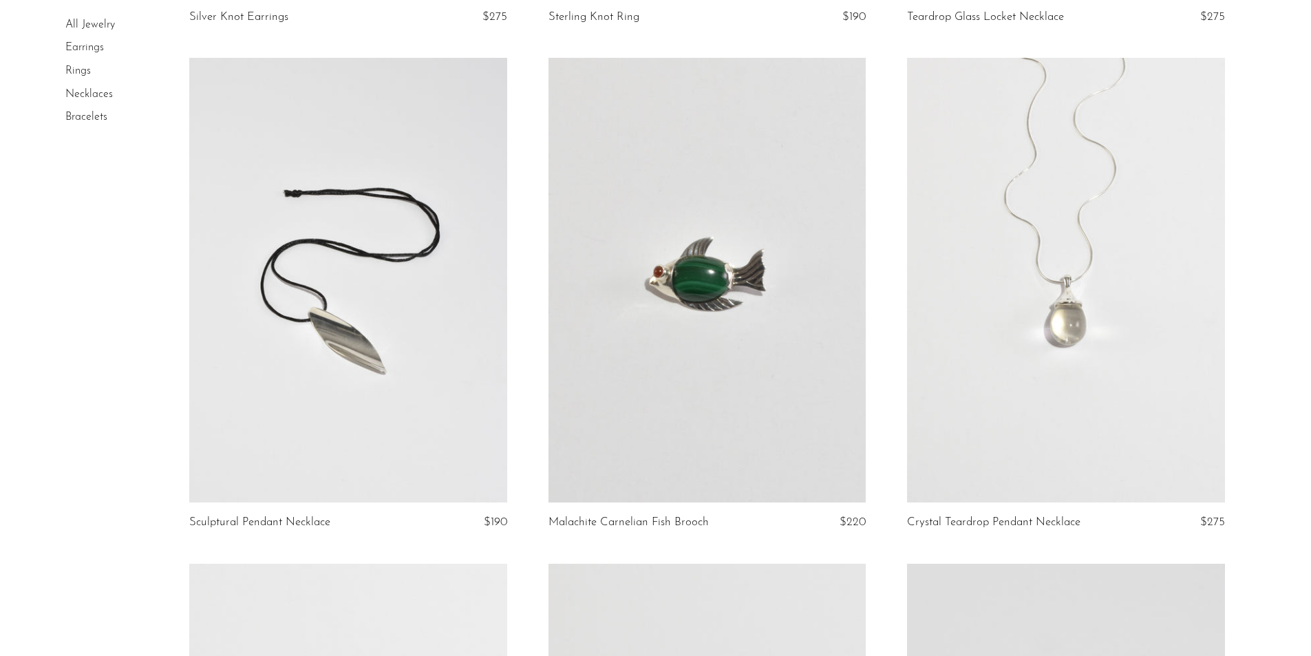
click at [998, 339] on link at bounding box center [1065, 280] width 317 height 444
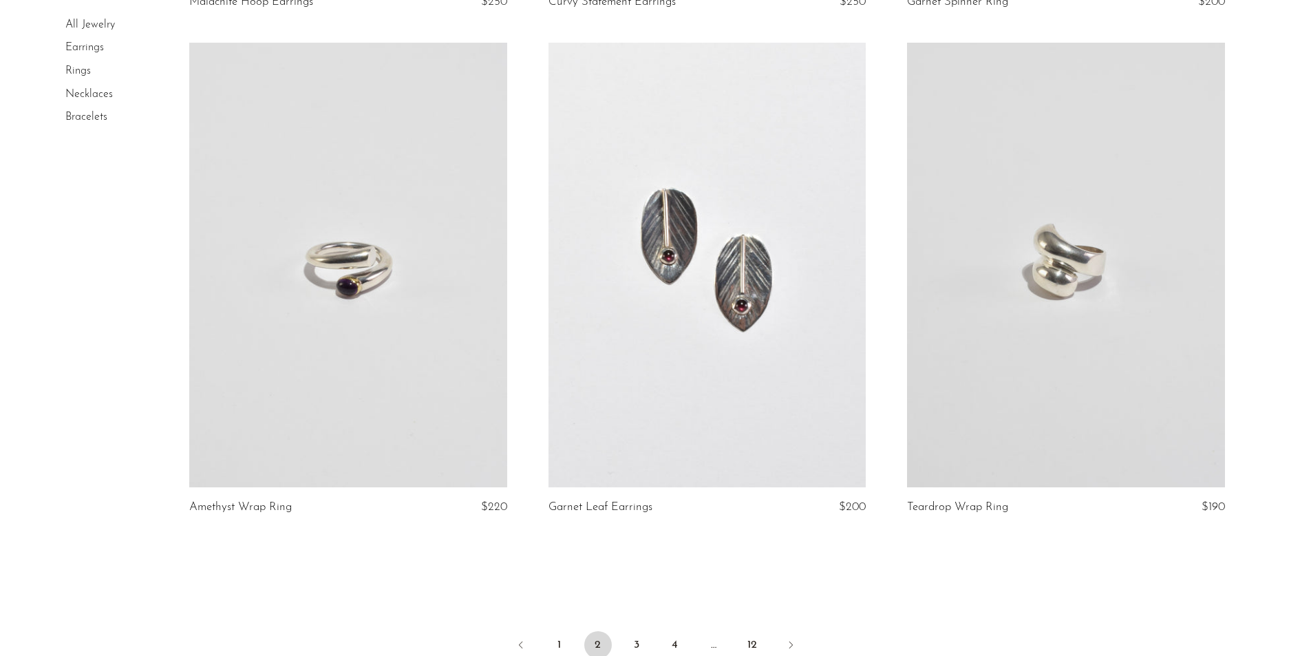
scroll to position [5868, 0]
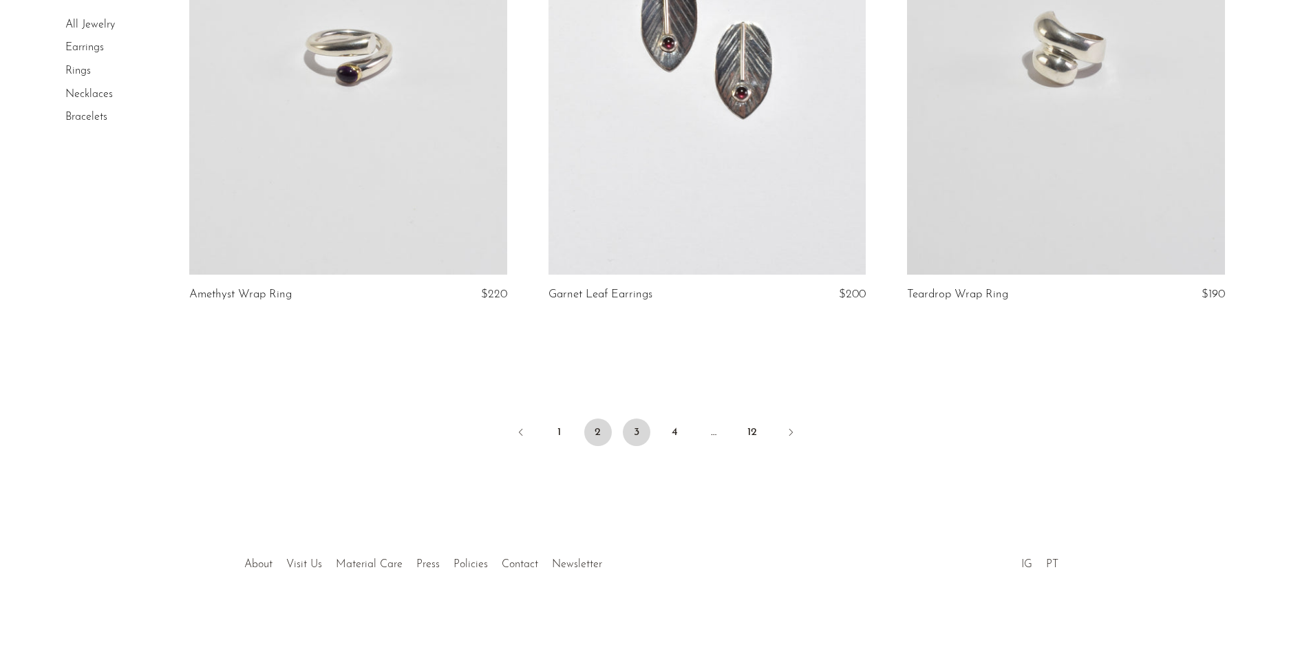
click at [636, 422] on link "3" at bounding box center [637, 432] width 28 height 28
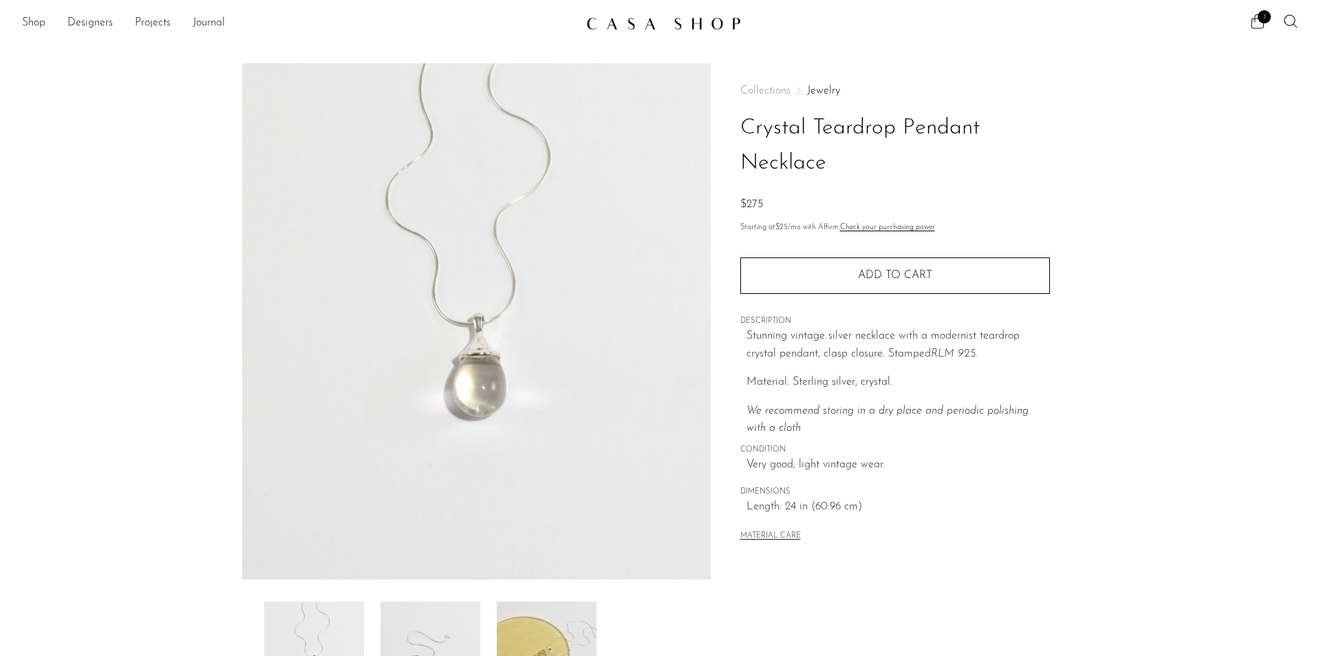
click at [440, 645] on img at bounding box center [431, 656] width 100 height 110
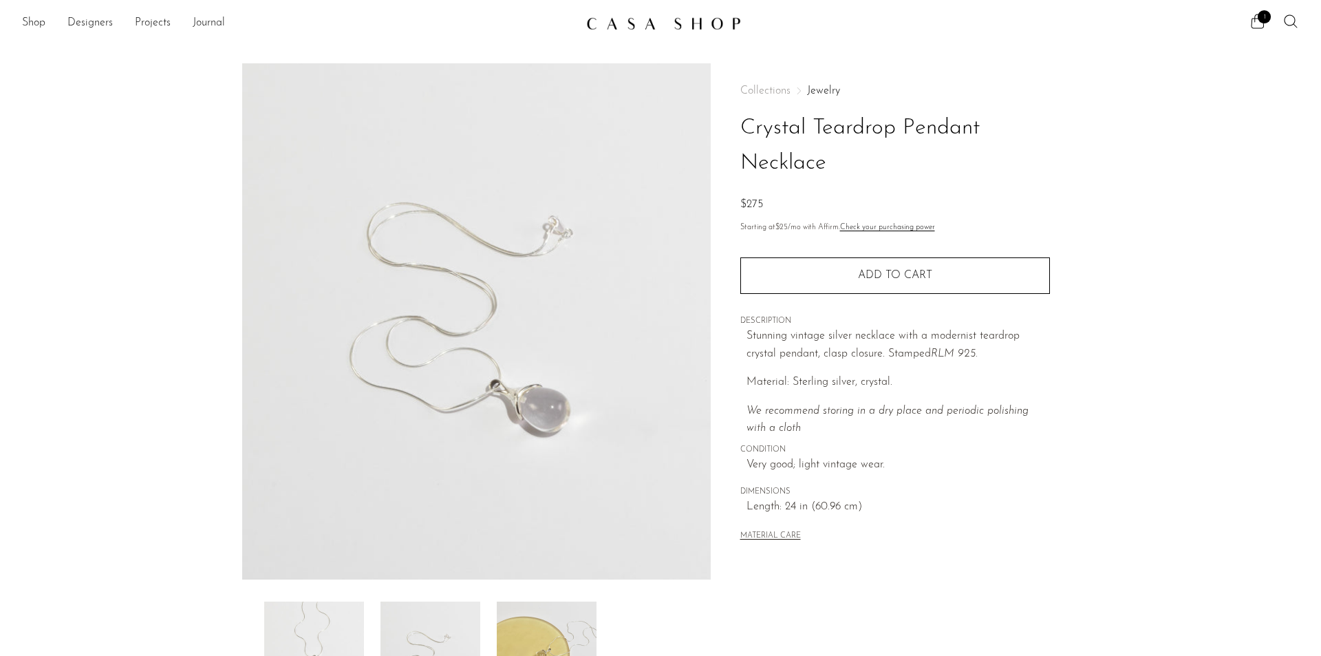
click at [502, 635] on img at bounding box center [547, 656] width 100 height 110
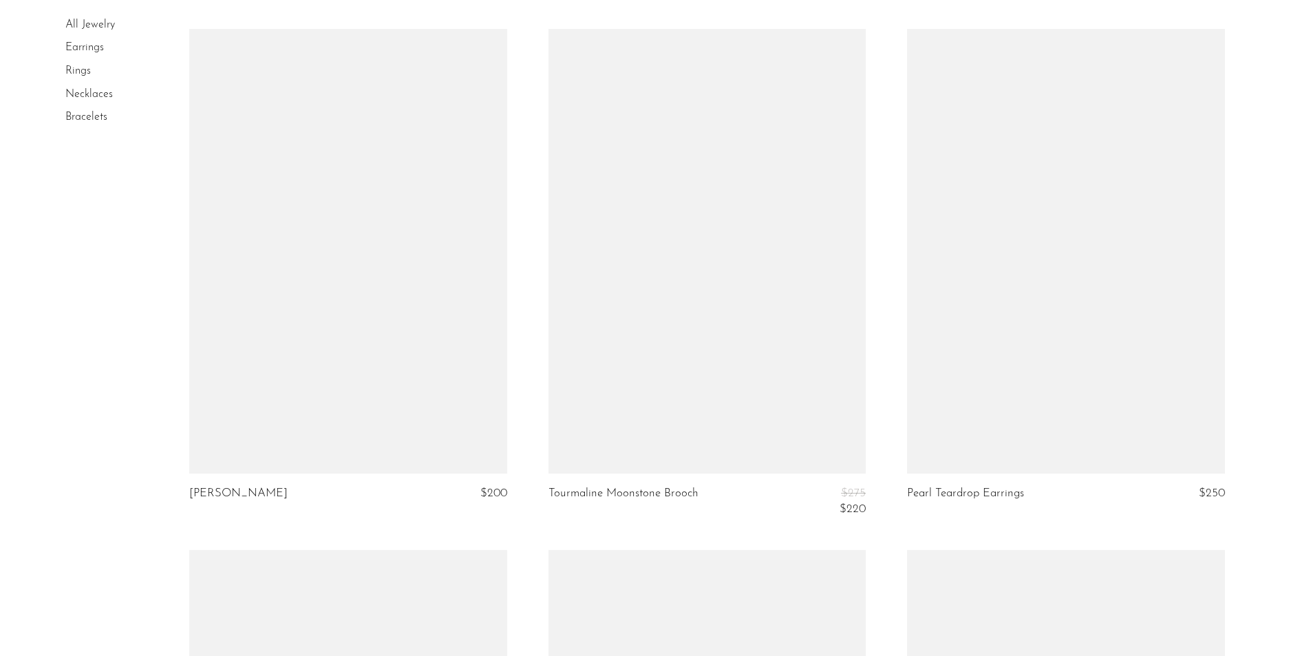
scroll to position [4679, 0]
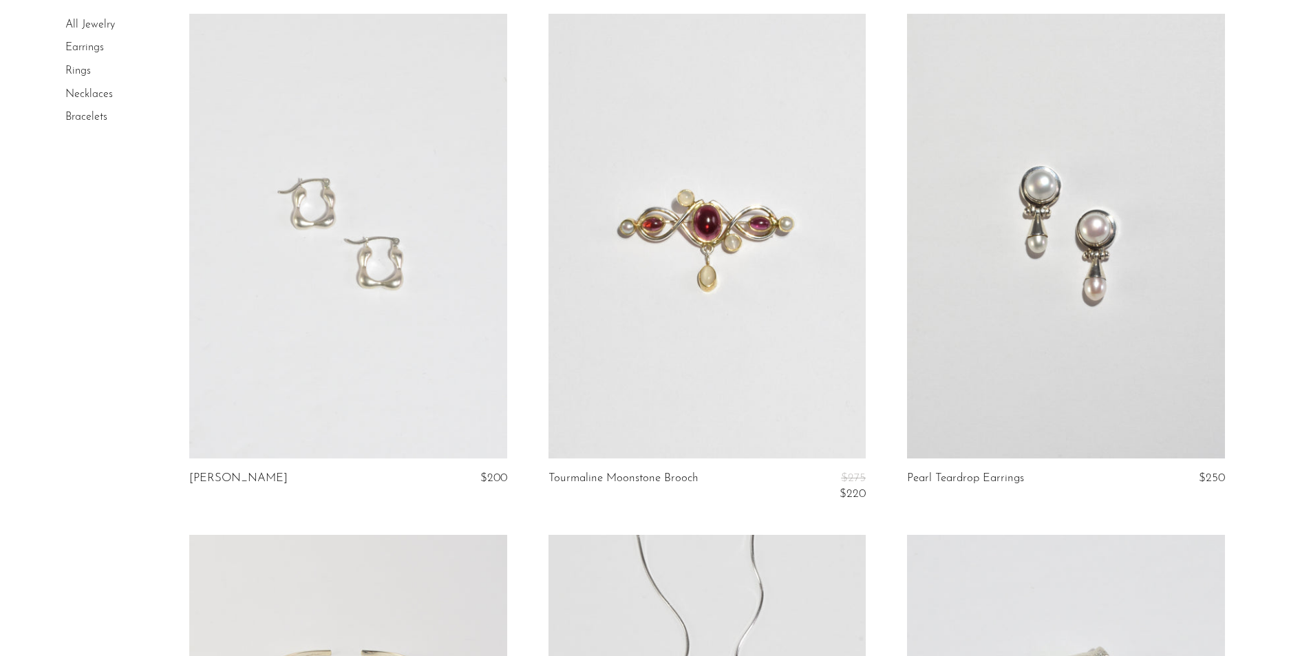
click at [733, 250] on link at bounding box center [706, 236] width 317 height 444
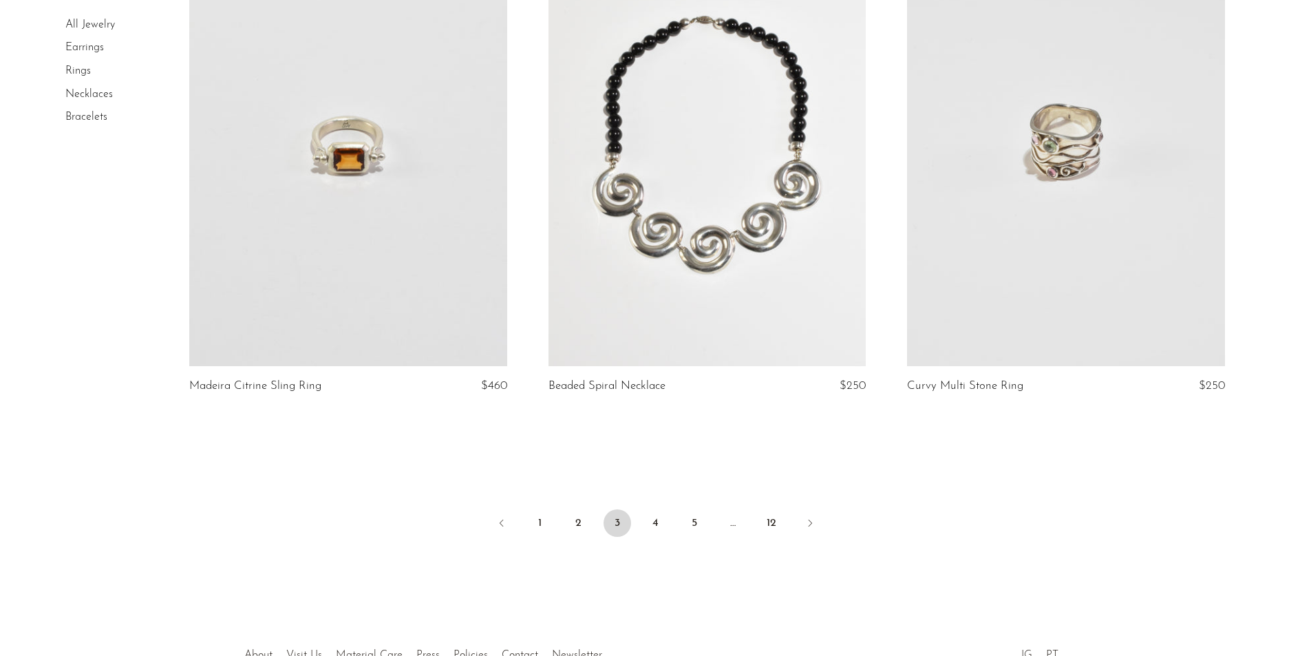
scroll to position [5809, 0]
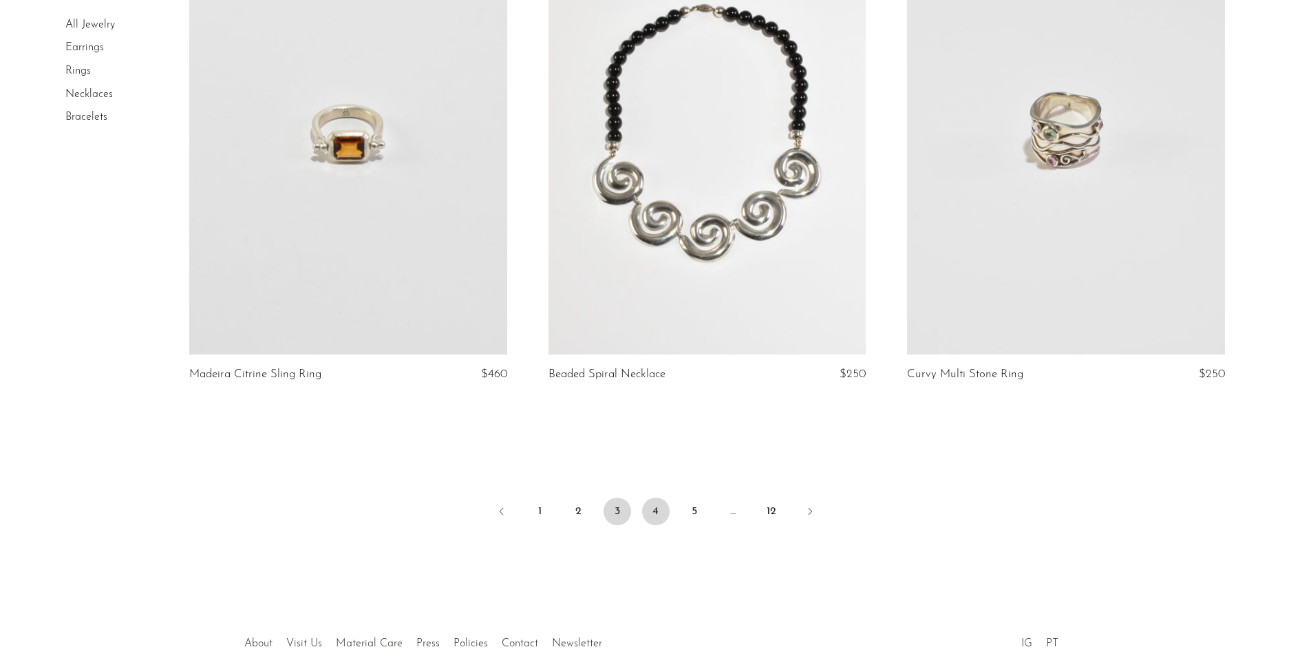
click at [658, 508] on link "4" at bounding box center [656, 511] width 28 height 28
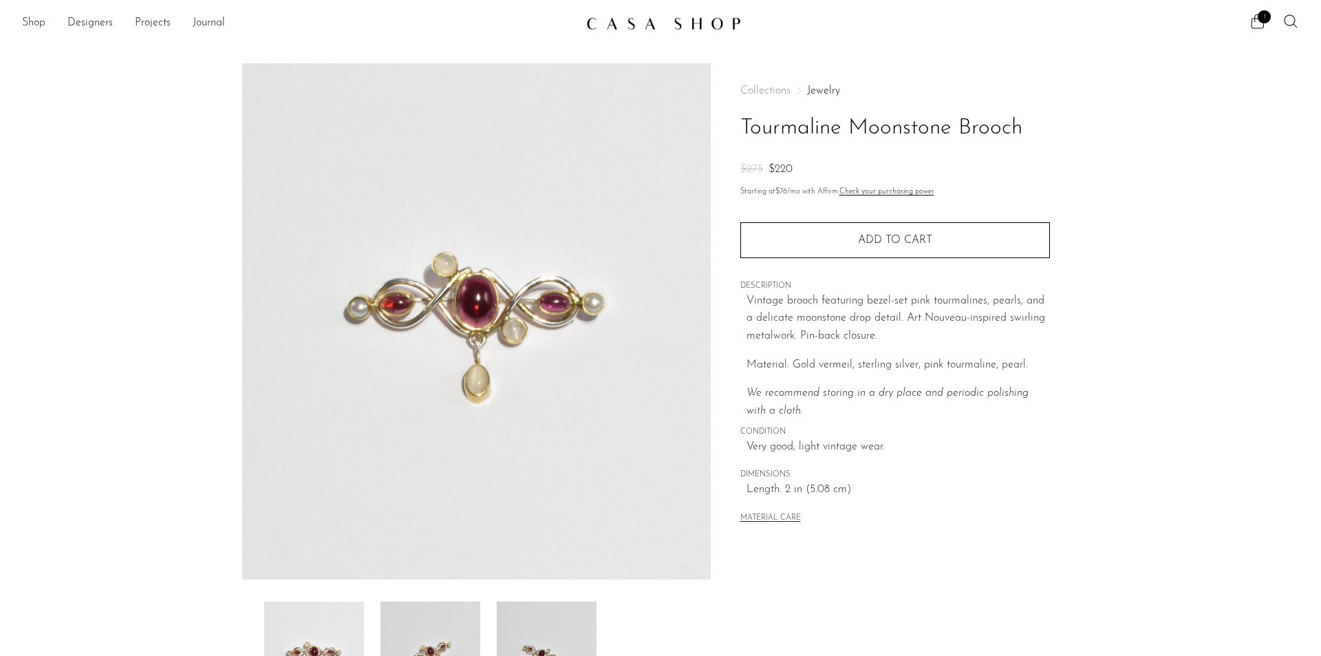
click at [529, 627] on img at bounding box center [547, 656] width 100 height 110
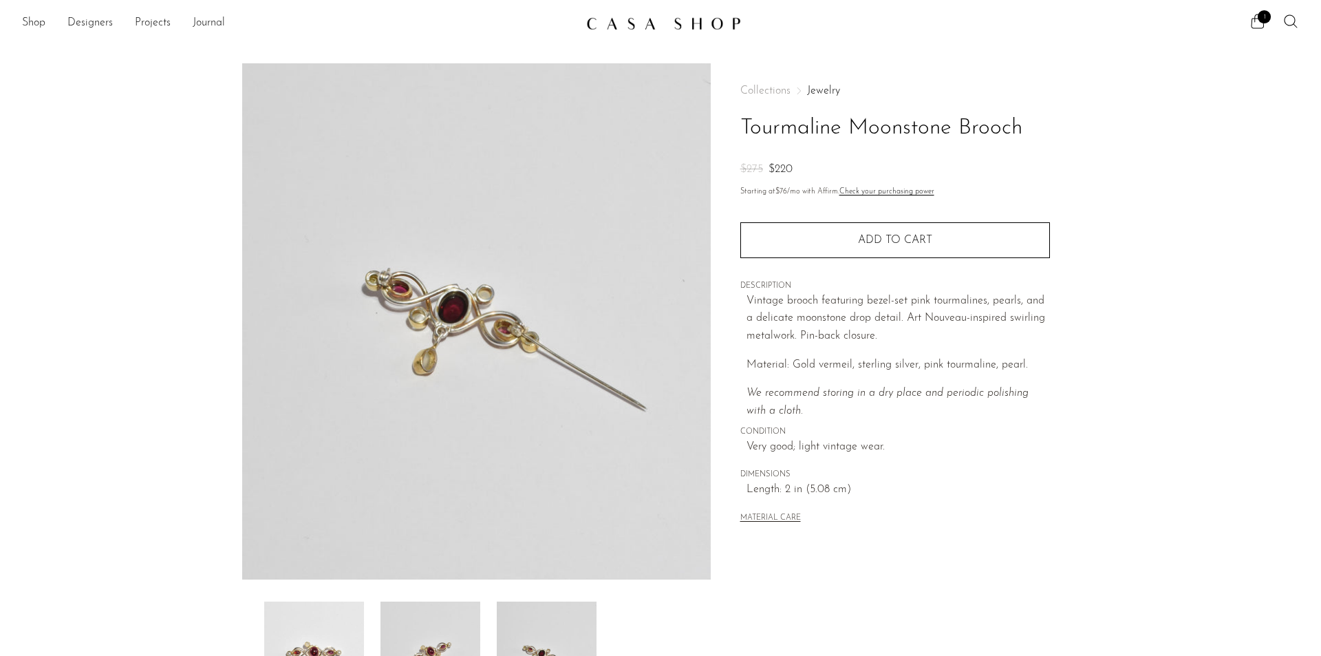
click at [425, 606] on img at bounding box center [431, 656] width 100 height 110
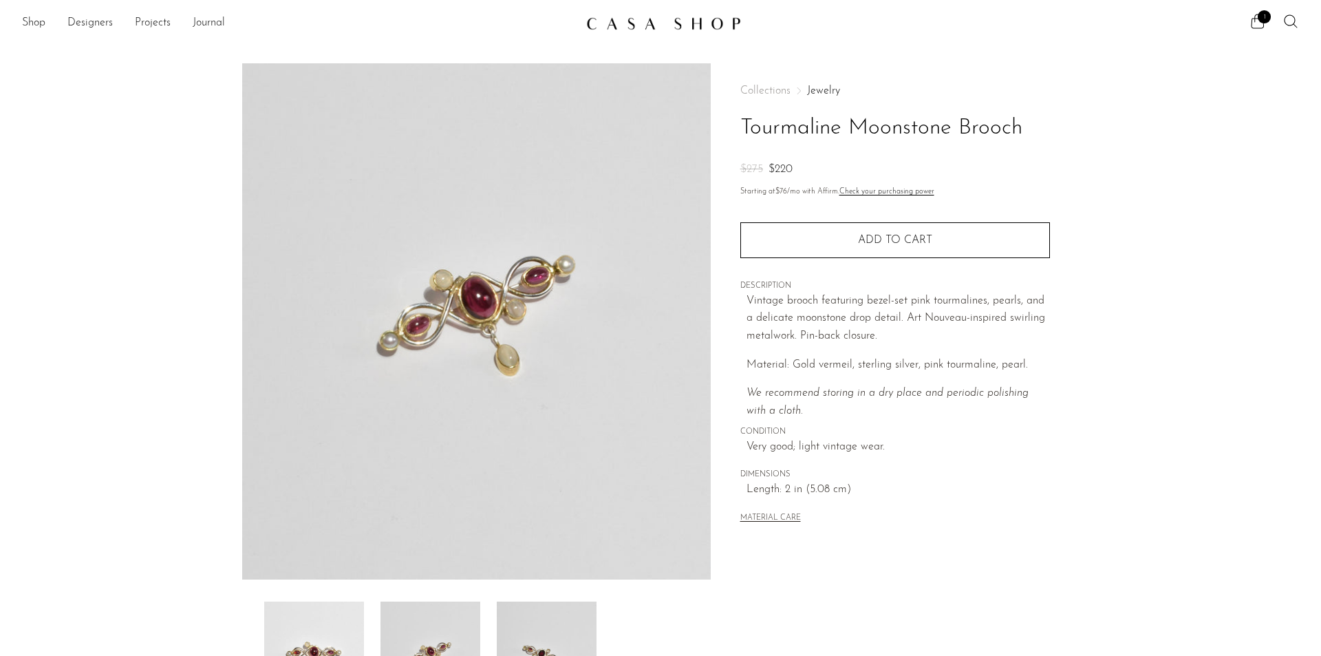
click at [319, 605] on img at bounding box center [314, 656] width 100 height 110
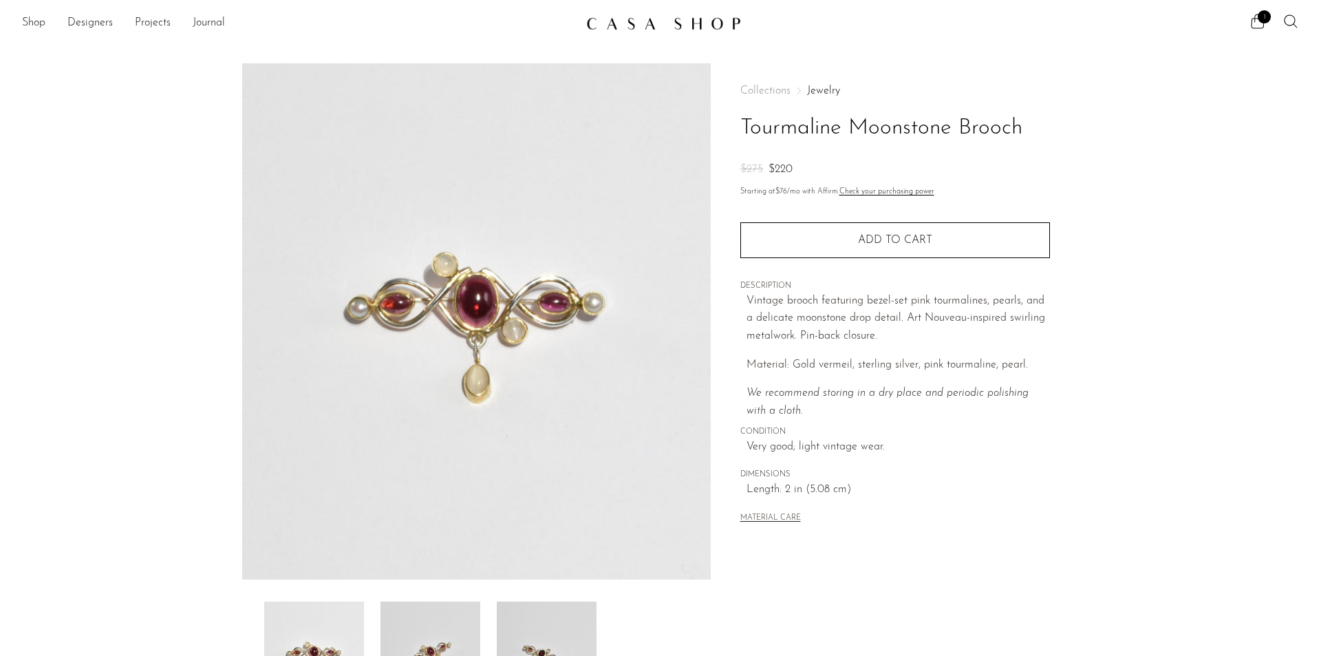
click at [409, 610] on img at bounding box center [431, 656] width 100 height 110
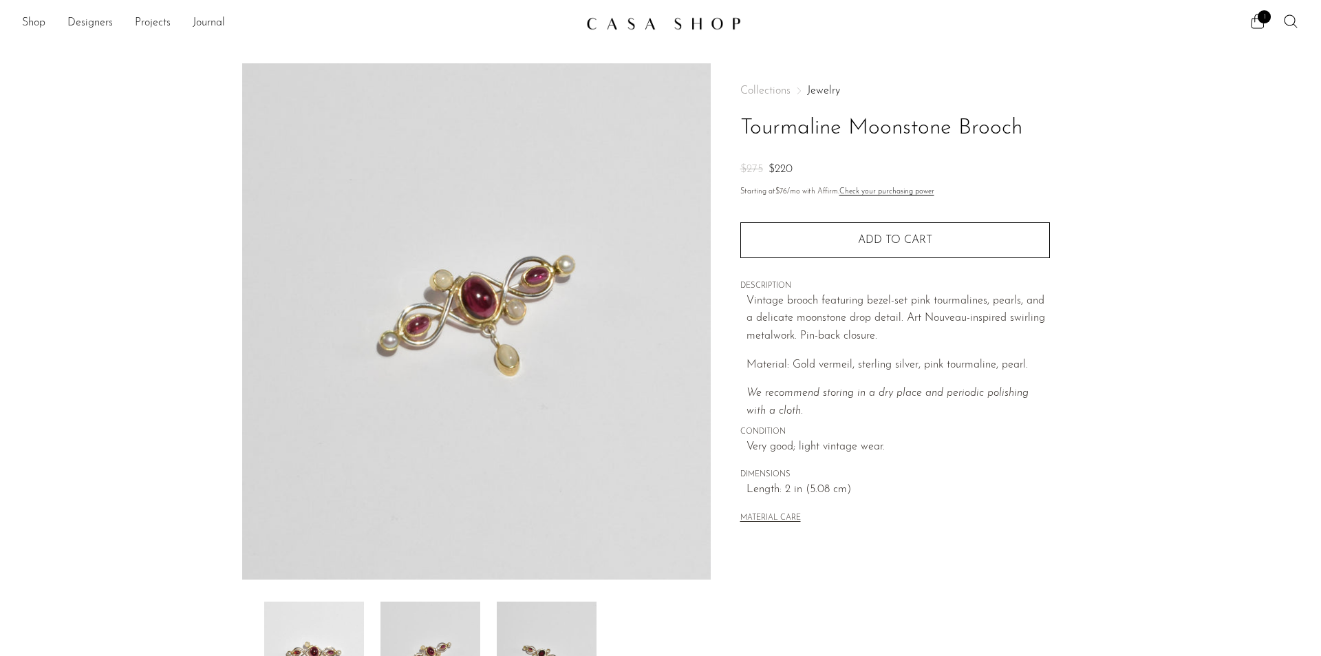
click at [533, 611] on img at bounding box center [547, 656] width 100 height 110
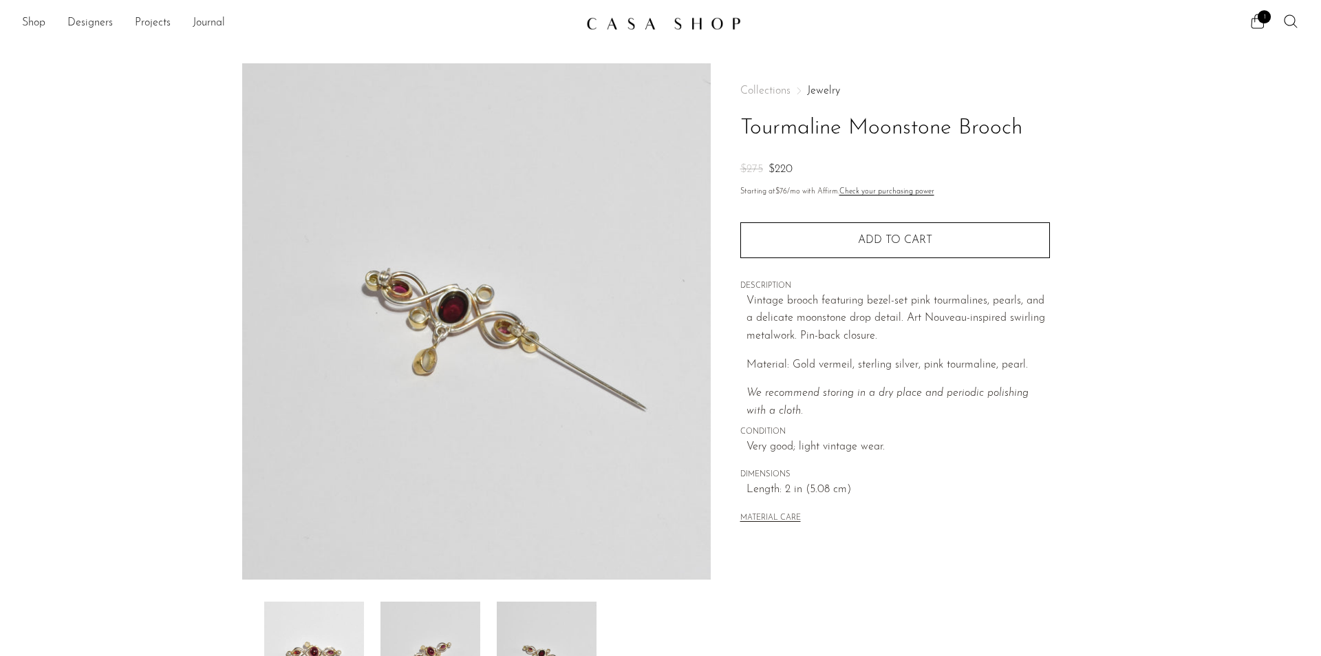
click at [443, 610] on img at bounding box center [431, 656] width 100 height 110
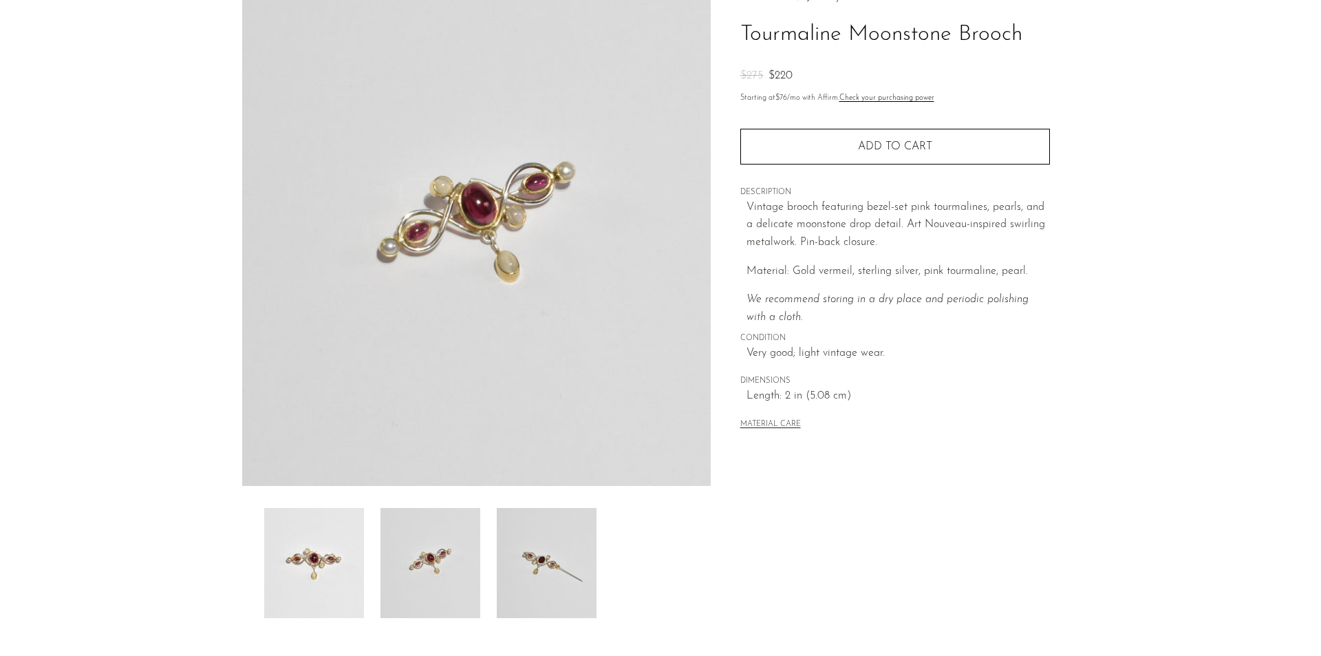
scroll to position [69, 0]
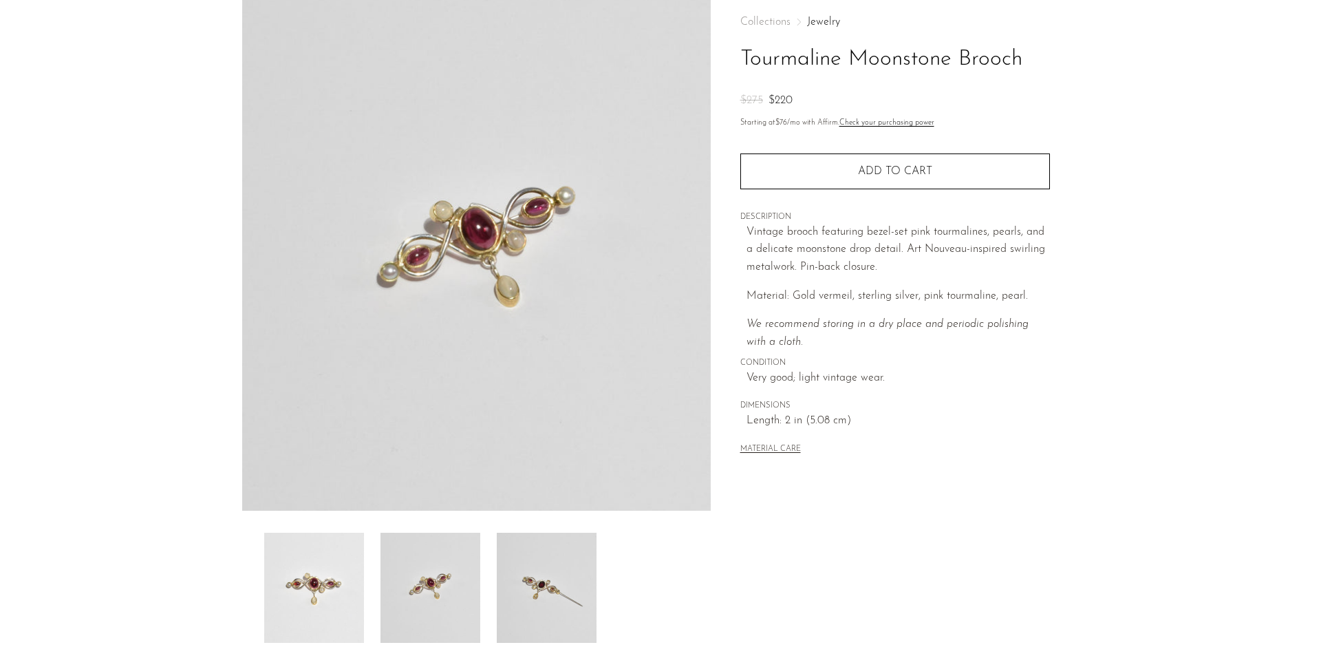
click at [310, 561] on img at bounding box center [314, 588] width 100 height 110
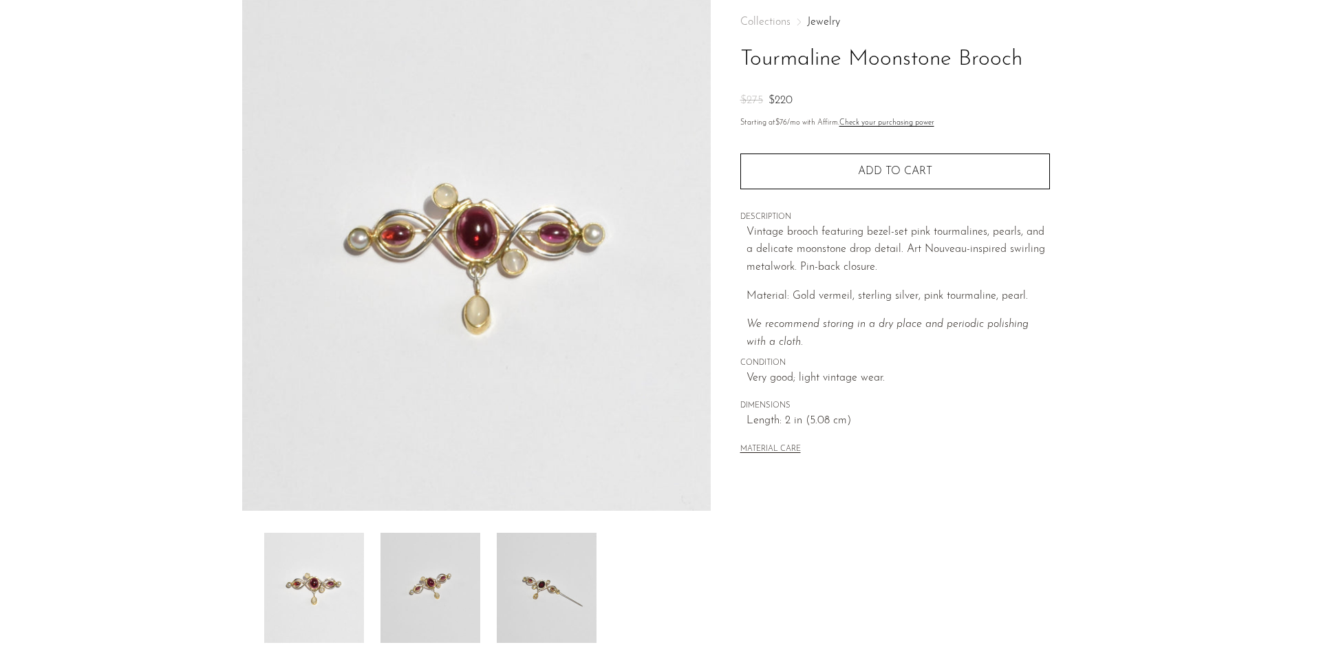
click at [401, 603] on img at bounding box center [431, 588] width 100 height 110
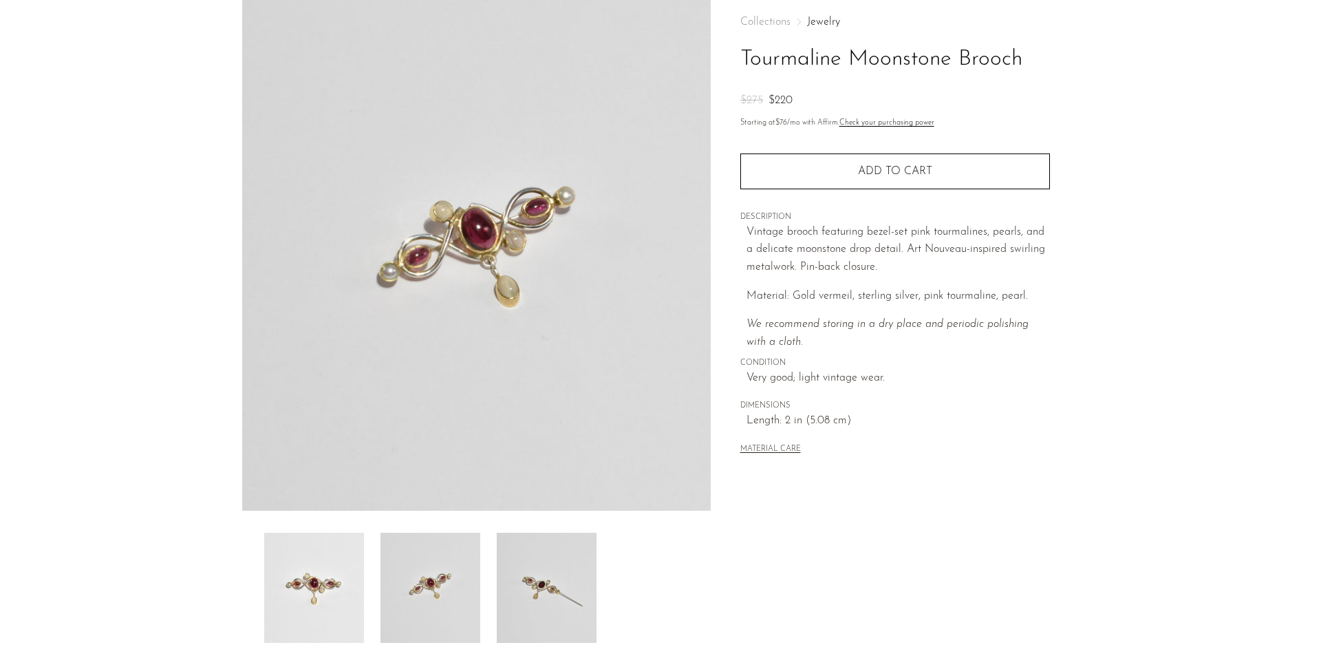
click at [299, 562] on img at bounding box center [314, 588] width 100 height 110
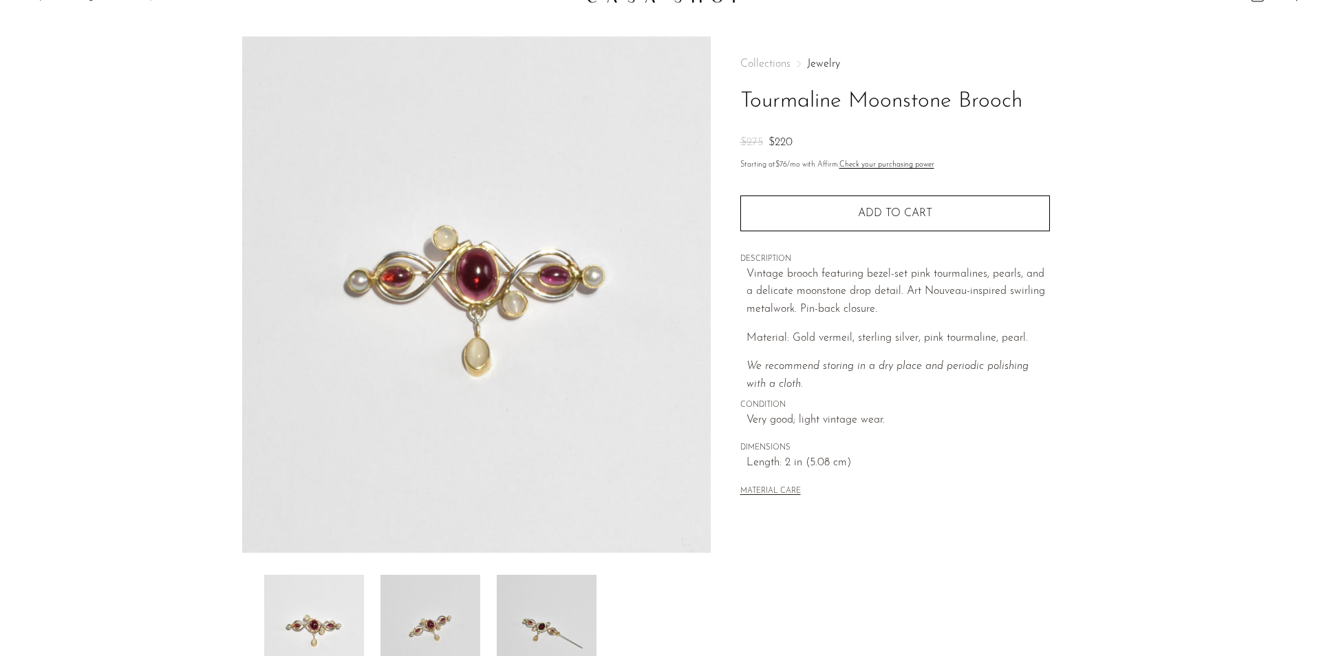
scroll to position [0, 0]
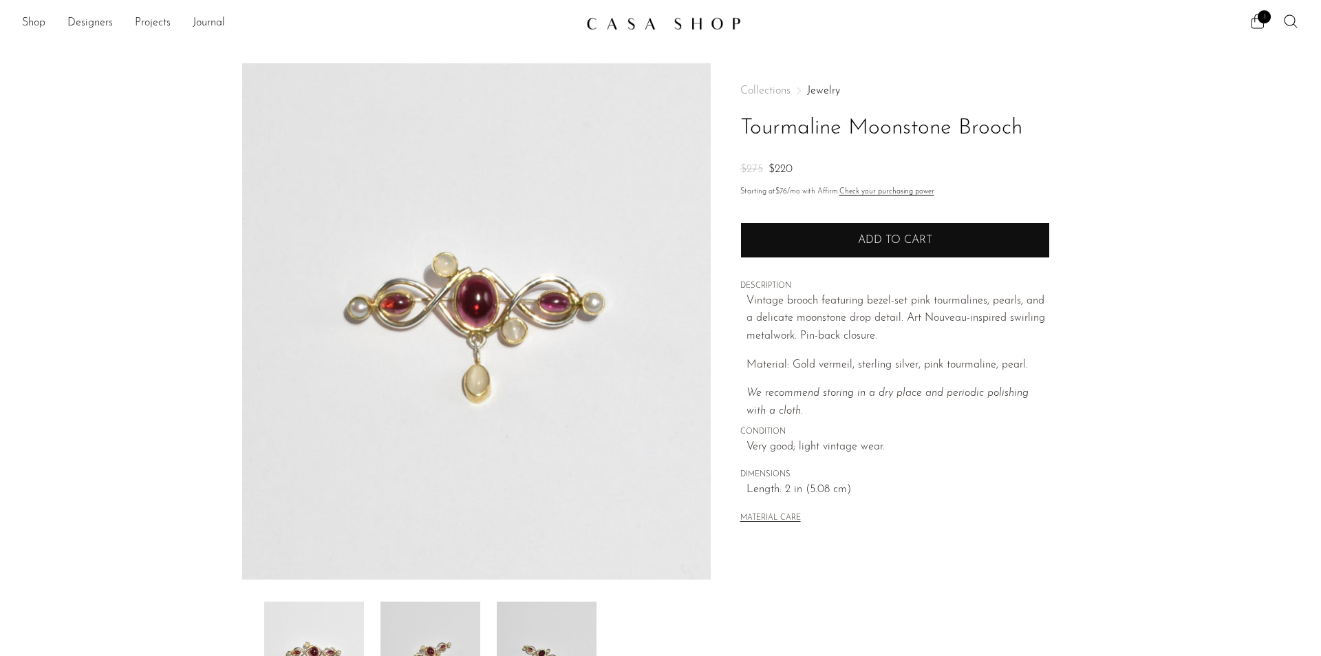
click at [830, 253] on button "Add to cart" at bounding box center [895, 240] width 310 height 36
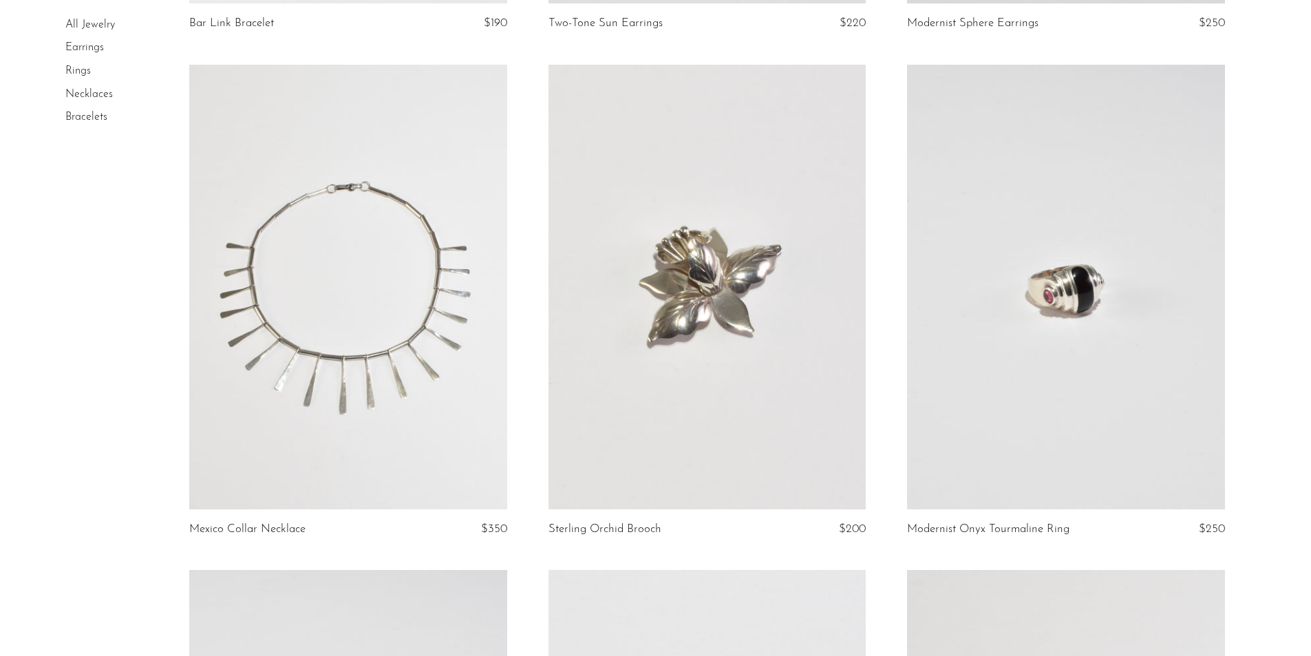
scroll to position [1101, 0]
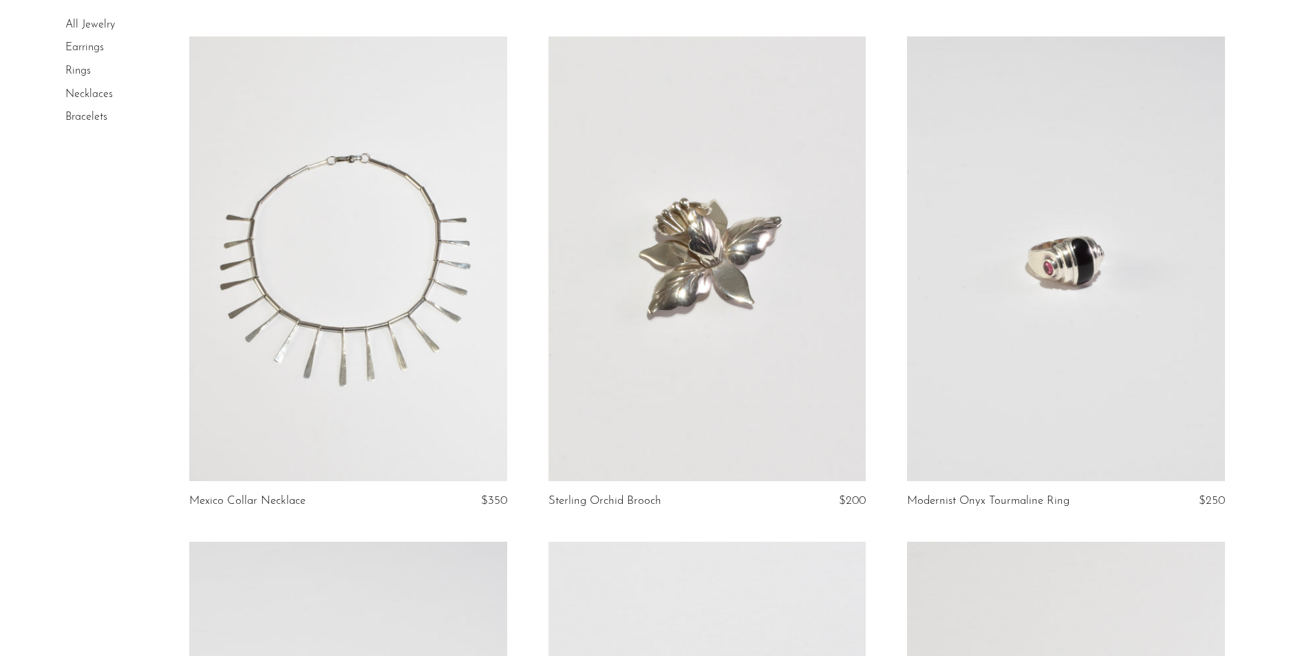
click at [684, 285] on link at bounding box center [706, 258] width 317 height 444
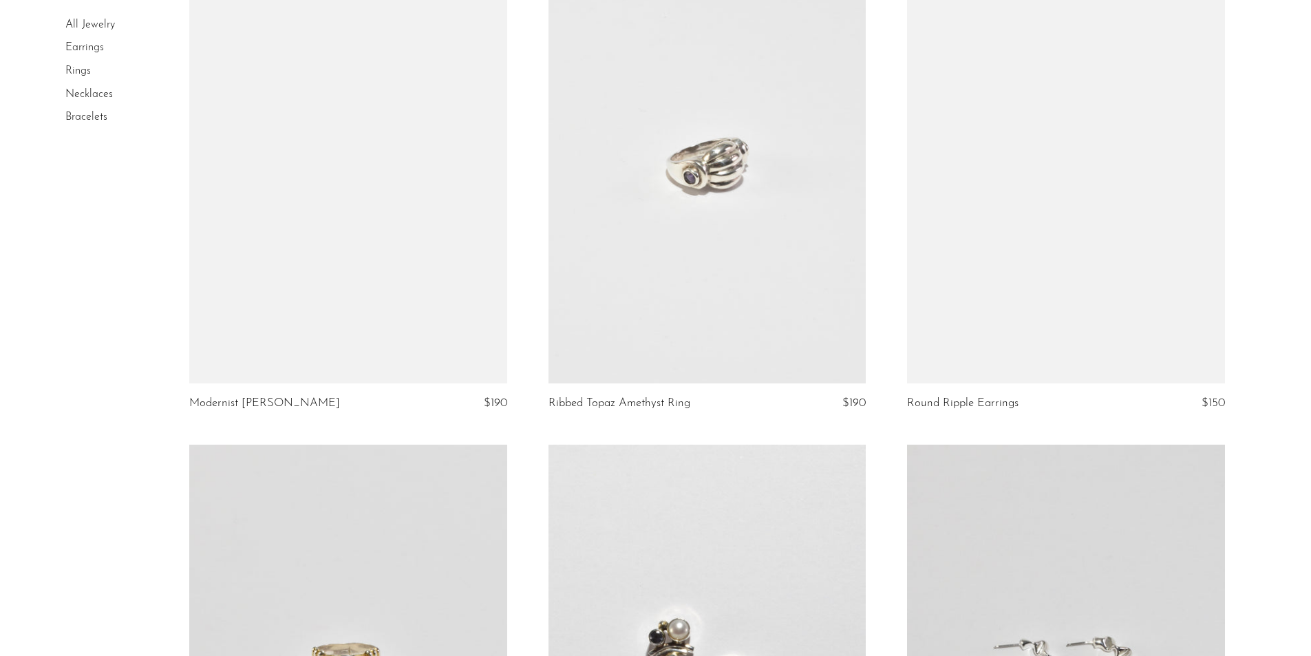
scroll to position [3707, 0]
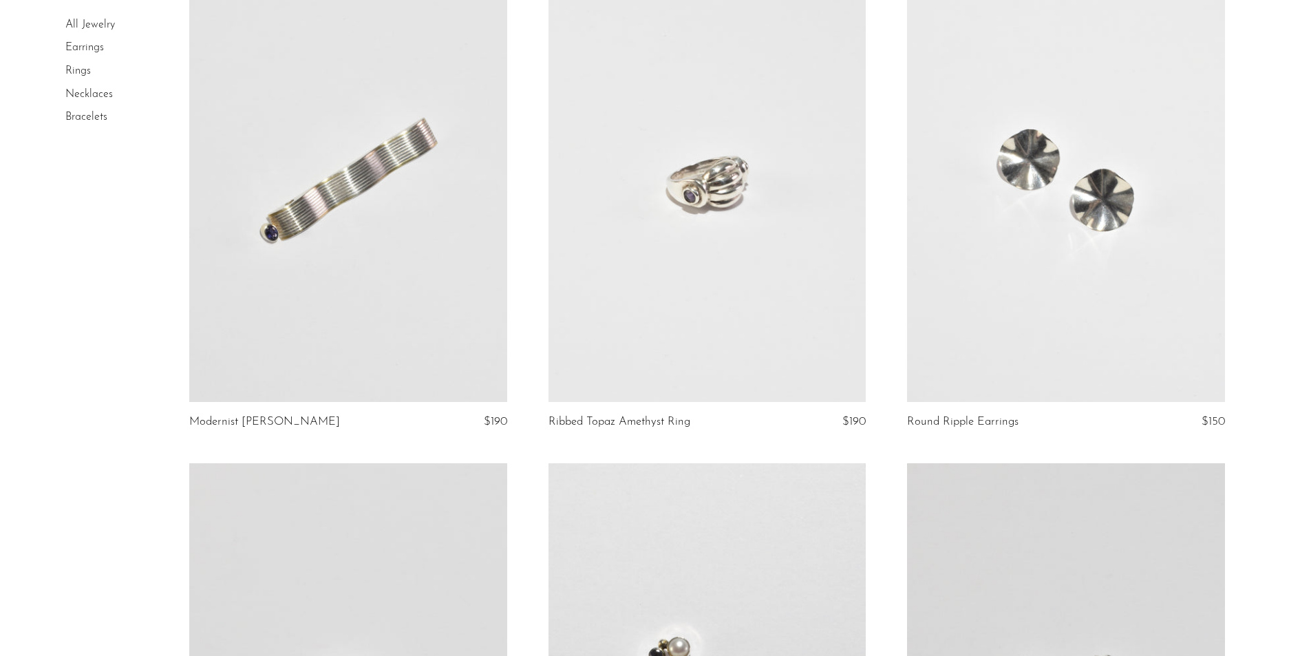
click at [286, 246] on link at bounding box center [347, 179] width 317 height 444
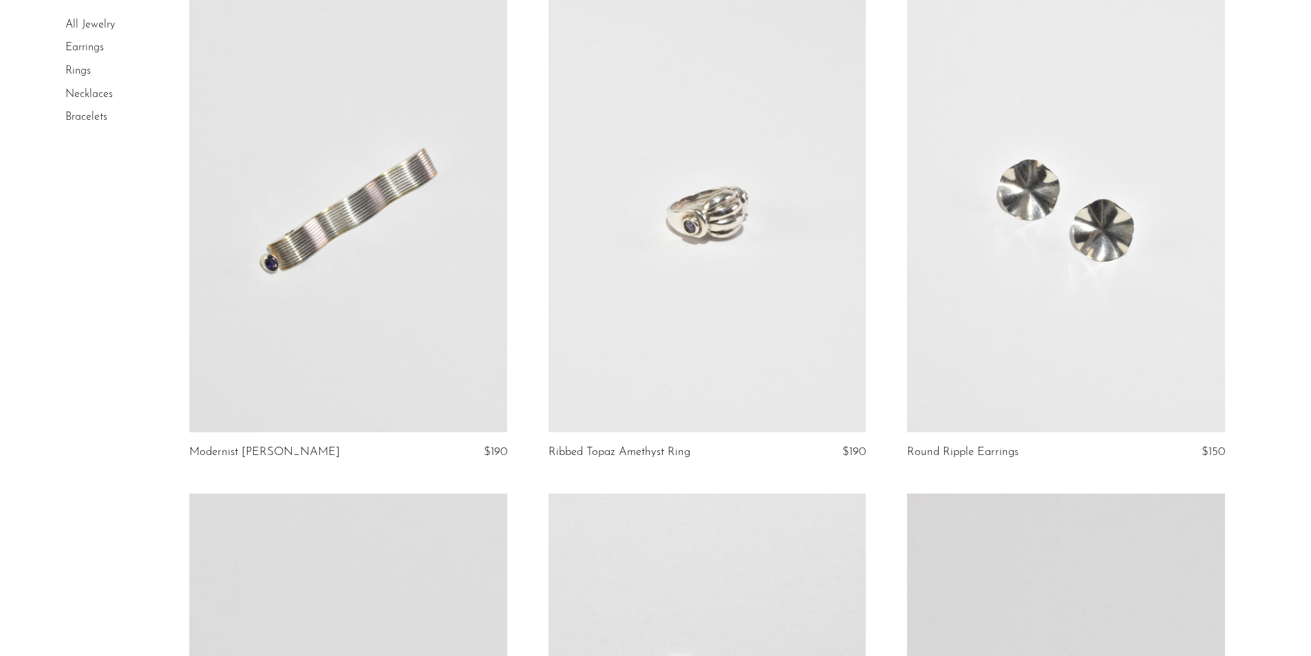
click at [388, 240] on link at bounding box center [347, 210] width 317 height 444
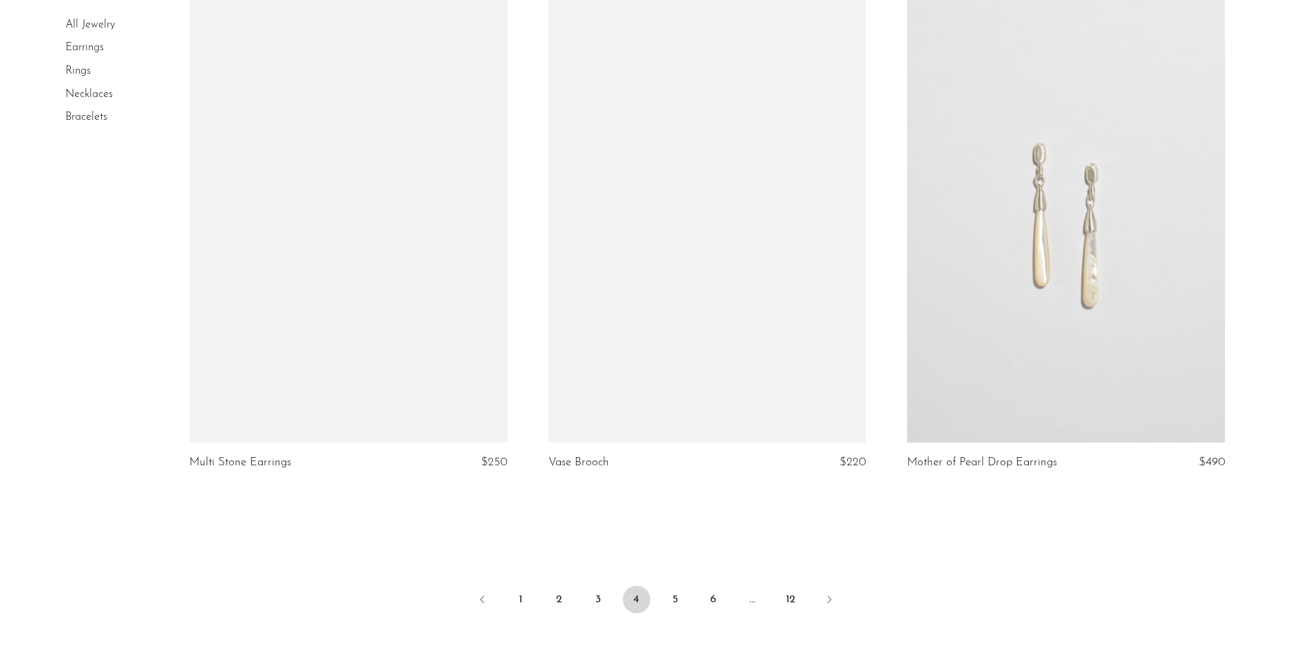
scroll to position [5715, 0]
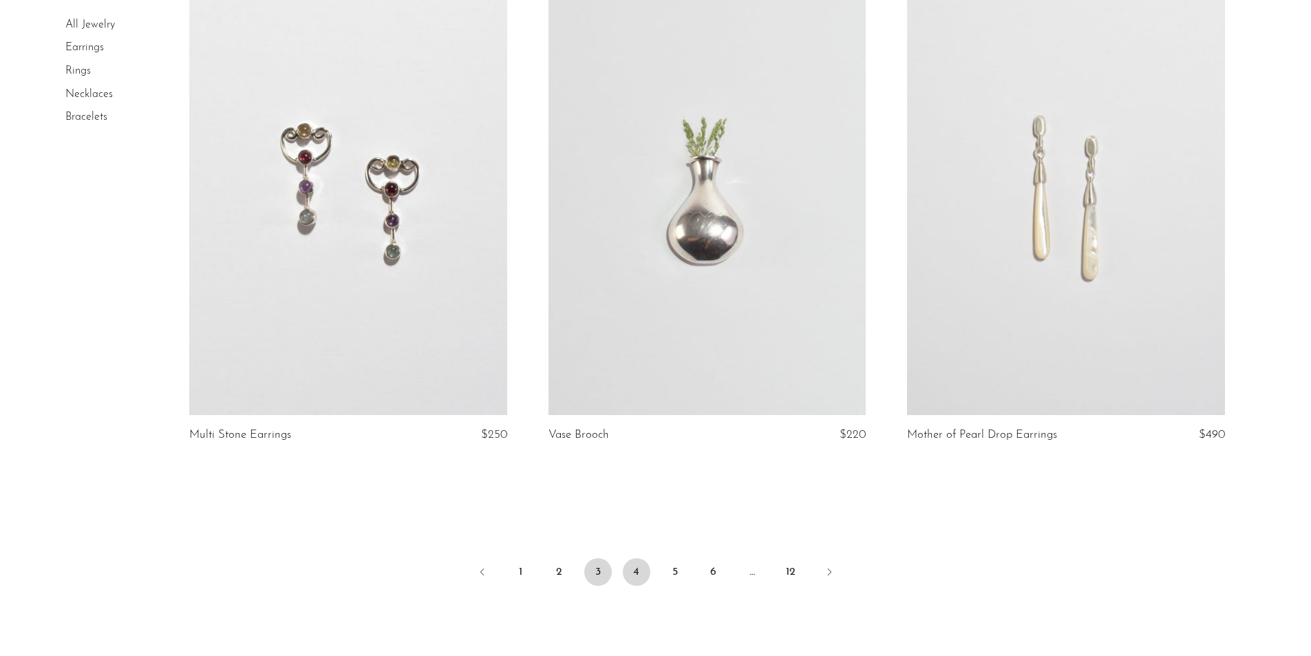
click at [600, 572] on link "3" at bounding box center [598, 572] width 28 height 28
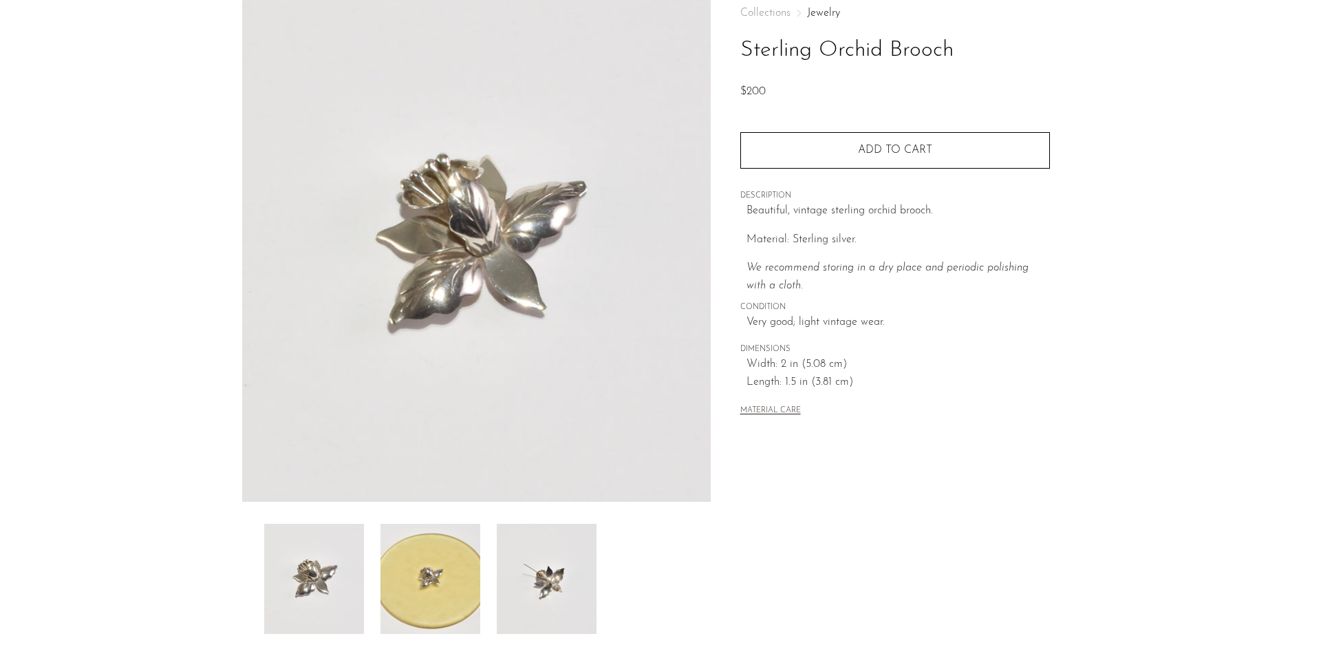
scroll to position [206, 0]
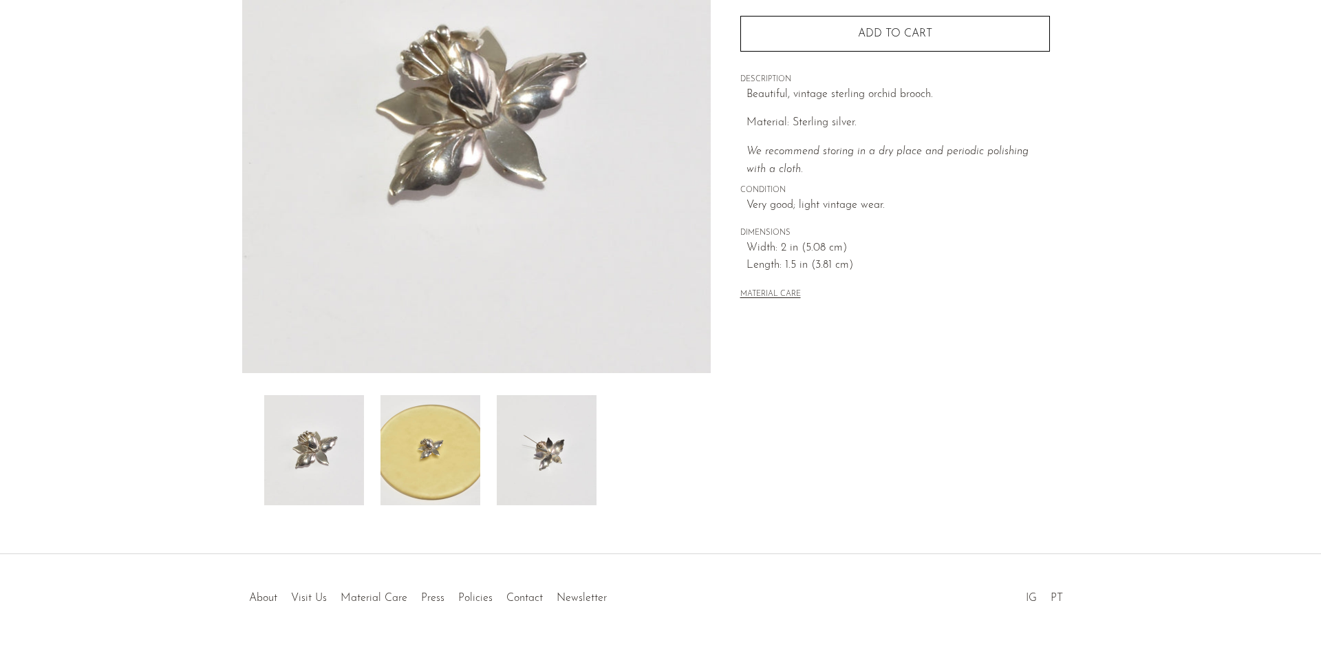
click at [401, 433] on img at bounding box center [431, 450] width 100 height 110
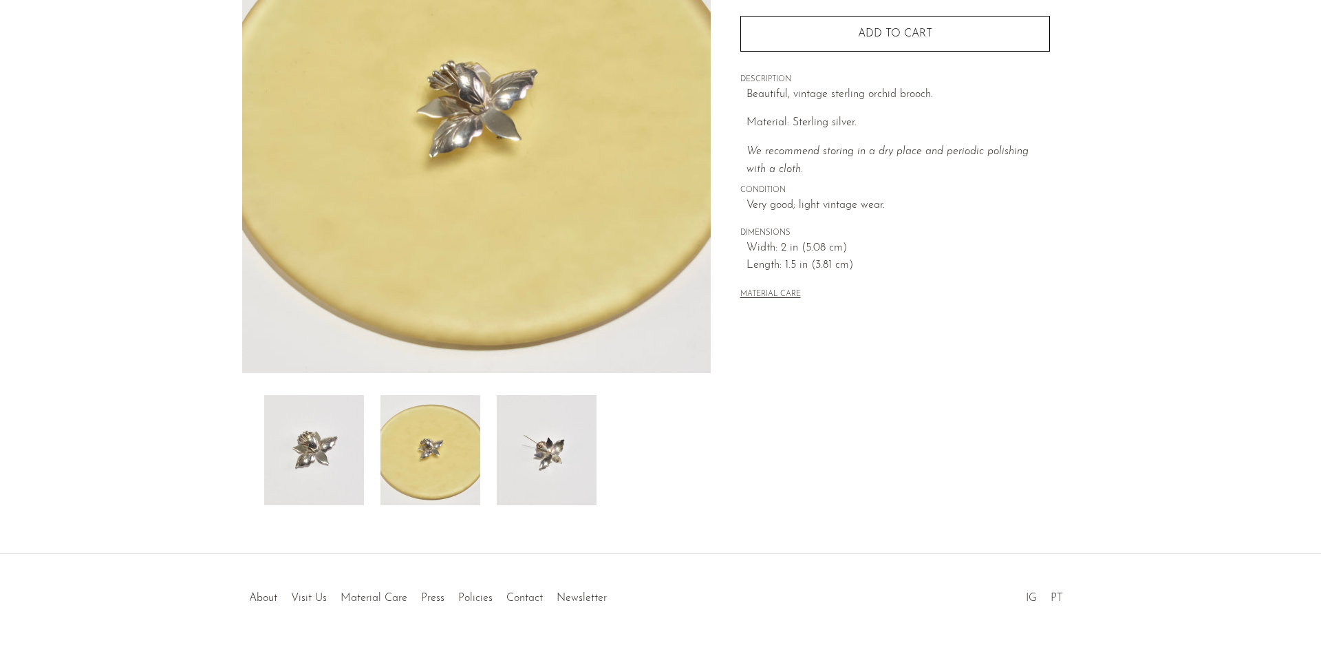
click at [524, 439] on img at bounding box center [547, 450] width 100 height 110
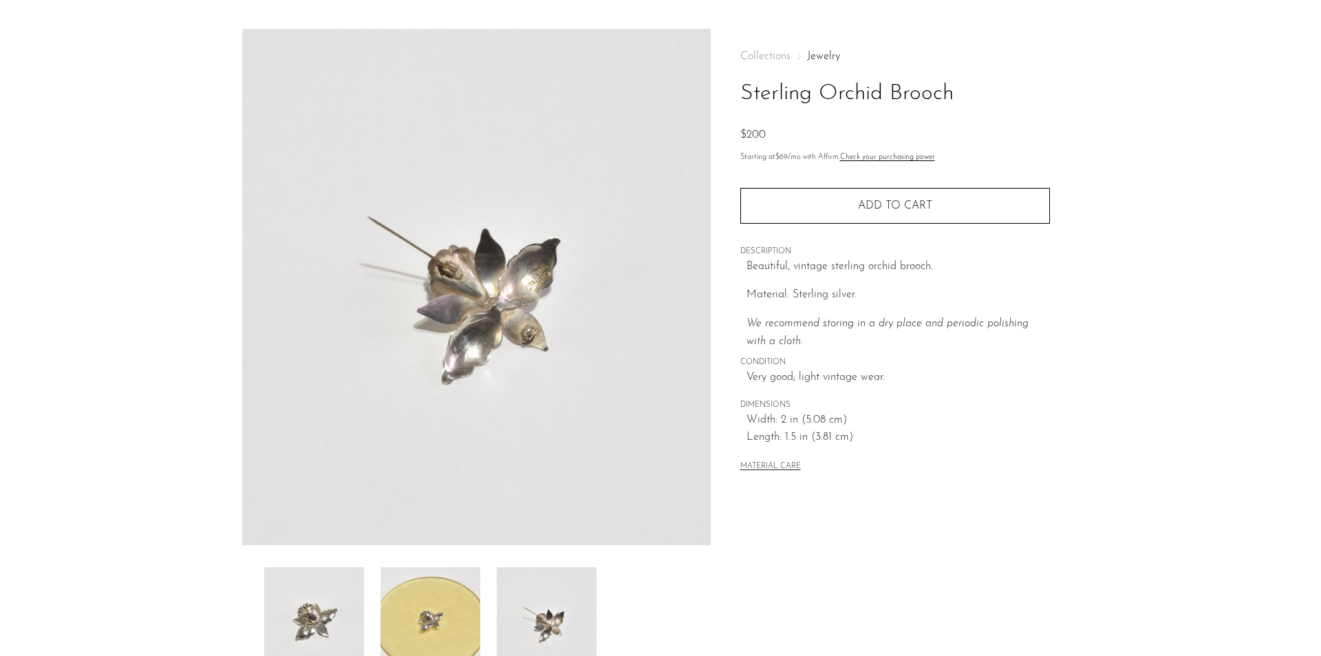
scroll to position [69, 0]
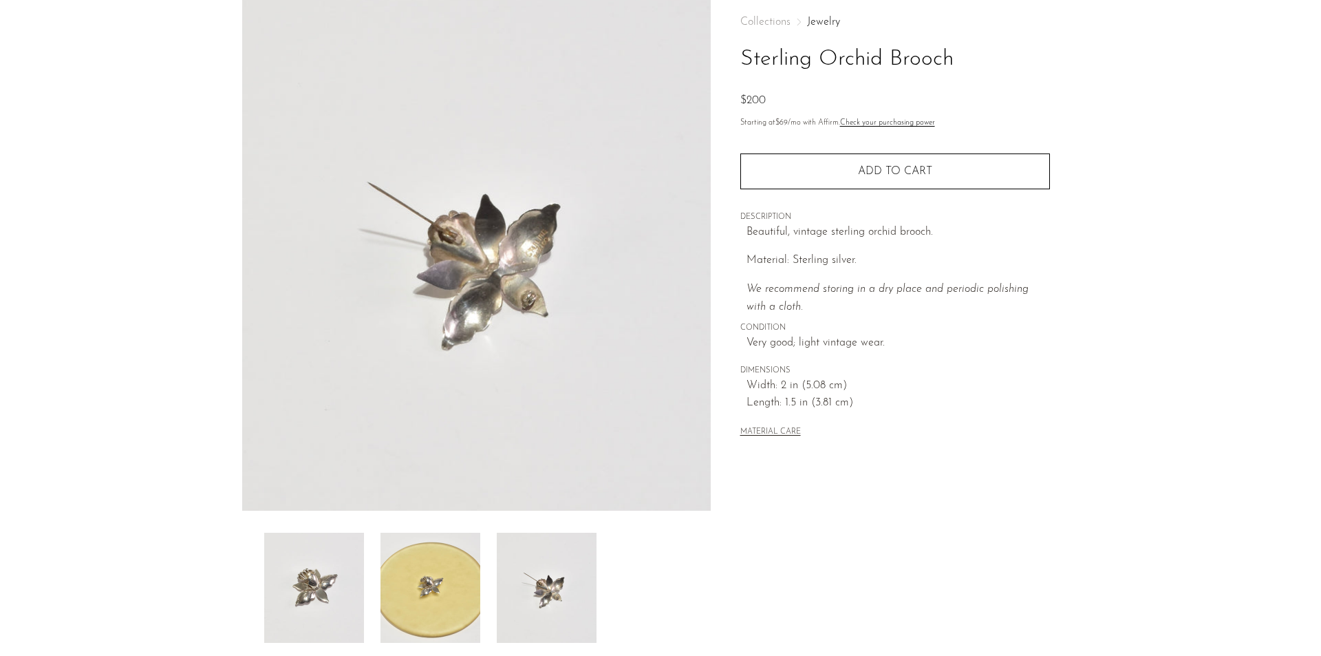
click at [298, 570] on img at bounding box center [314, 588] width 100 height 110
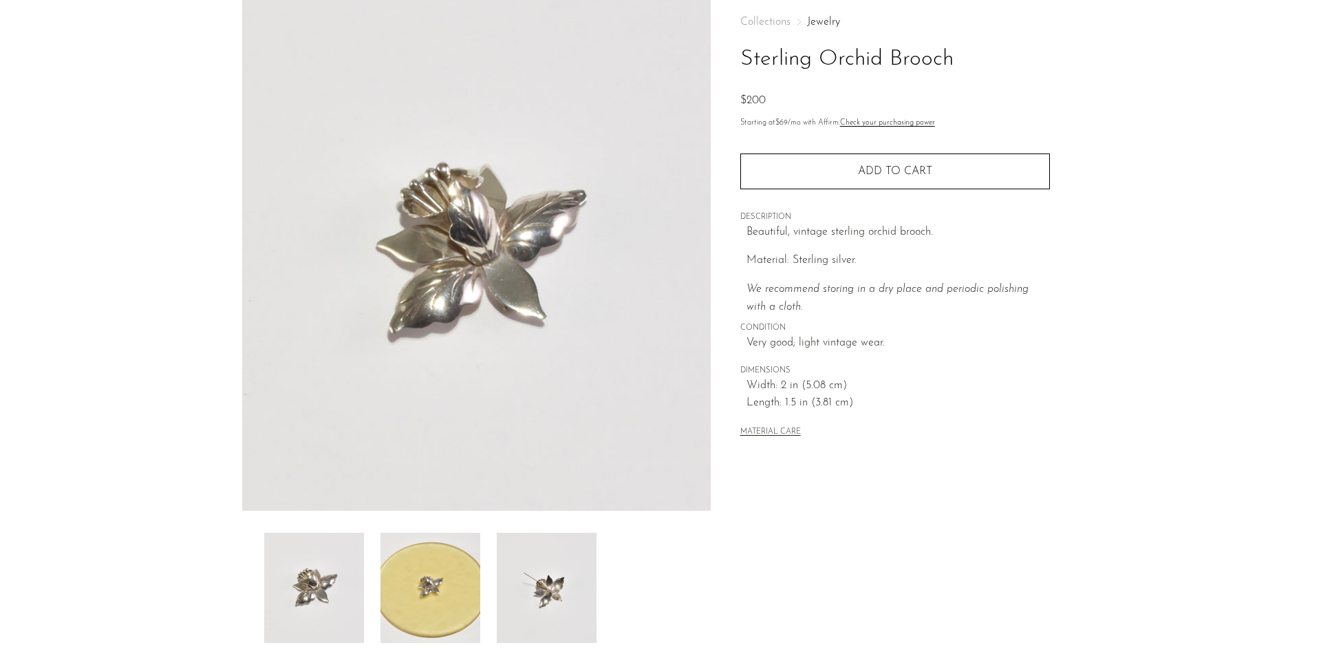
scroll to position [0, 0]
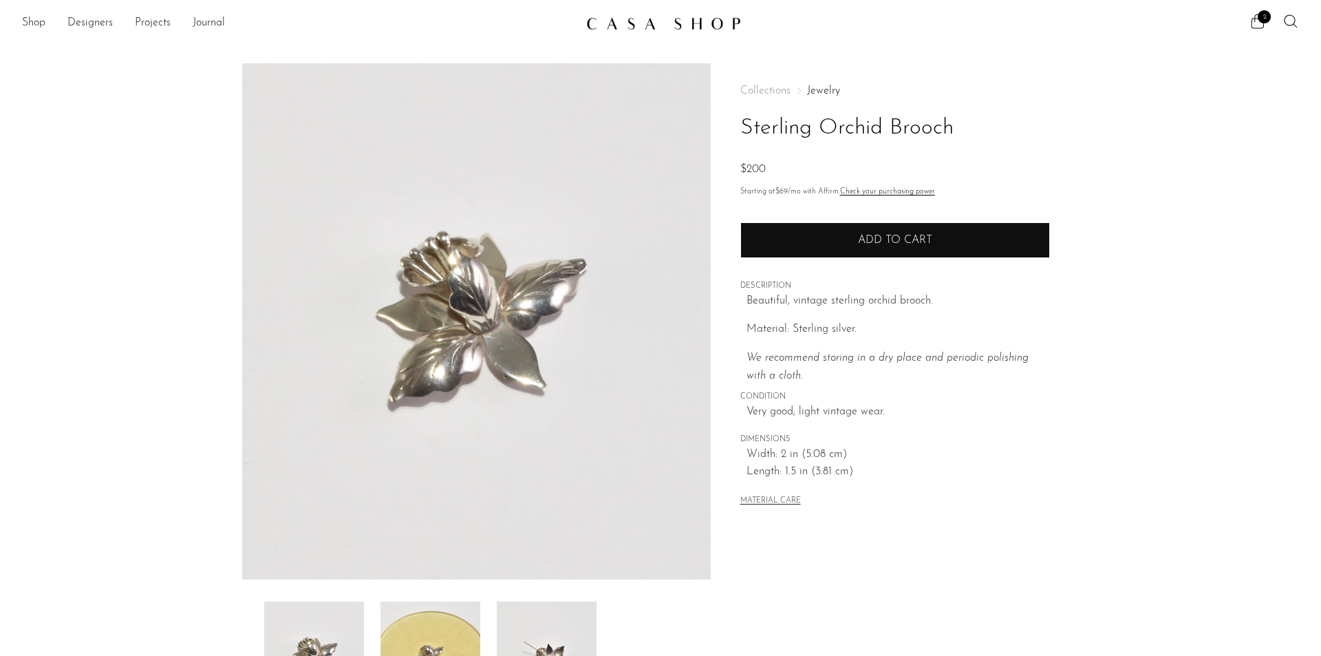
click at [898, 239] on span "Add to cart" at bounding box center [895, 240] width 74 height 11
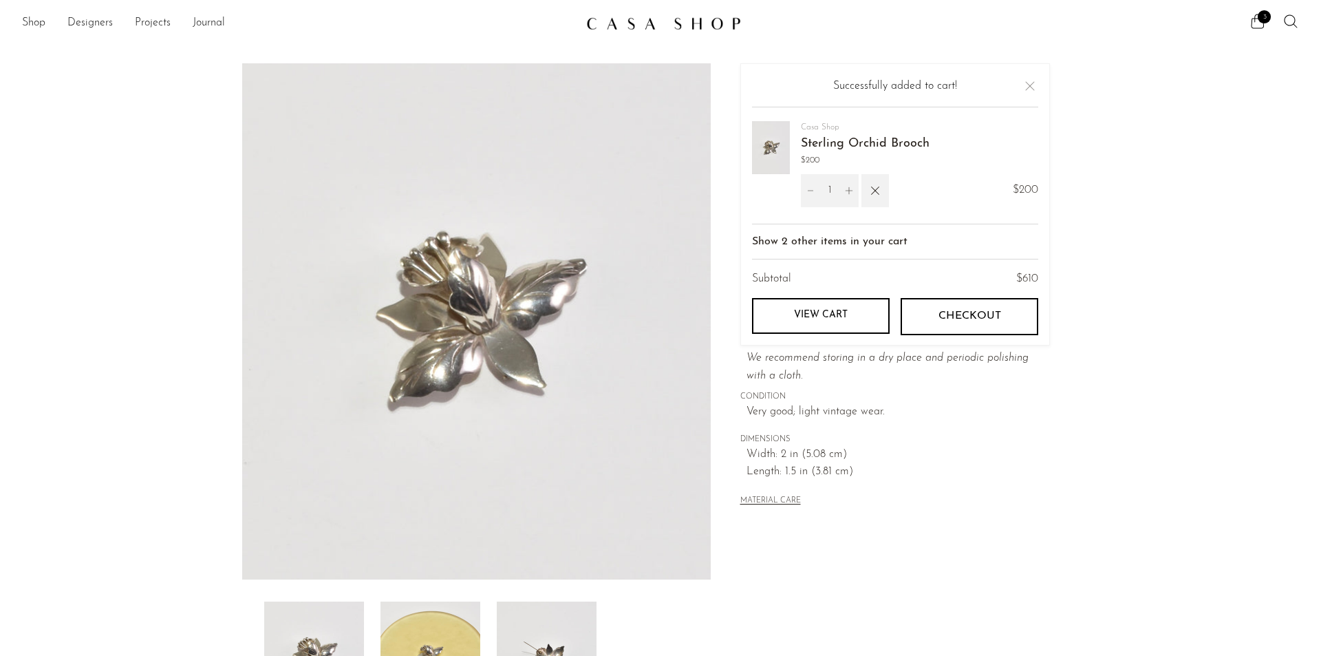
click at [1034, 76] on div "Your cart is empty Continue shopping Successfully added to cart! Casa Shop Ster…" at bounding box center [895, 204] width 310 height 282
click at [1032, 82] on button "Close" at bounding box center [1030, 86] width 17 height 17
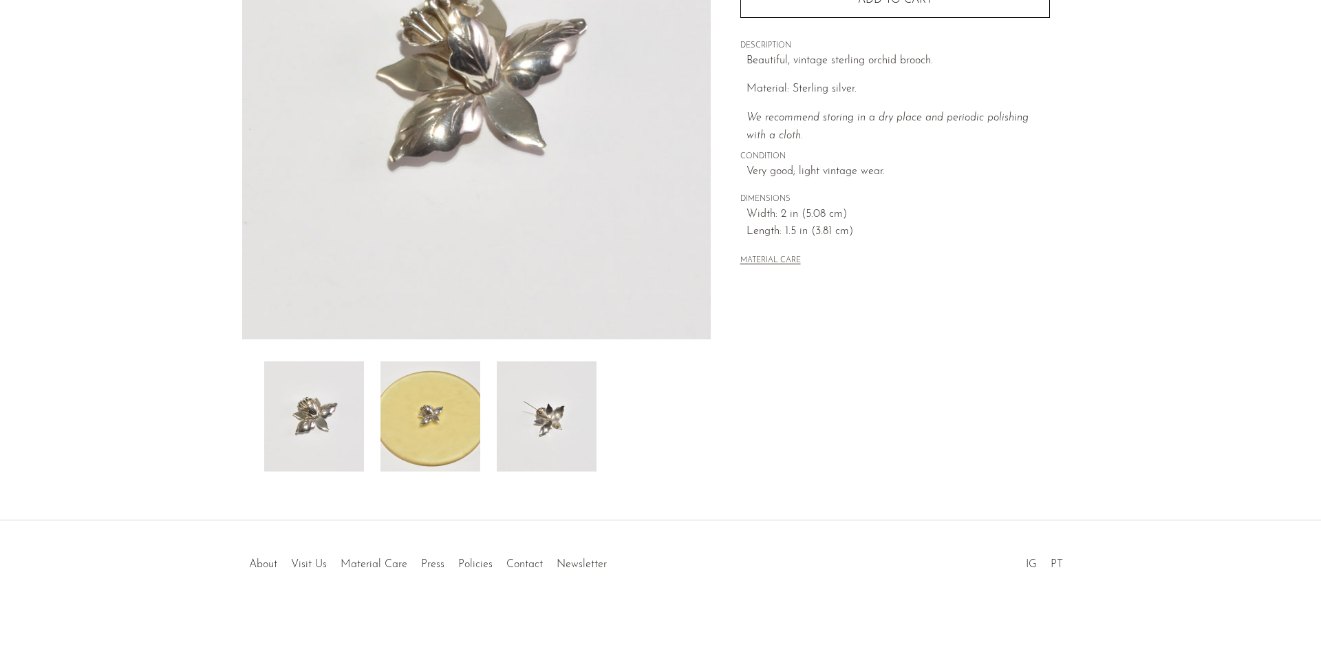
click at [426, 417] on img at bounding box center [431, 416] width 100 height 110
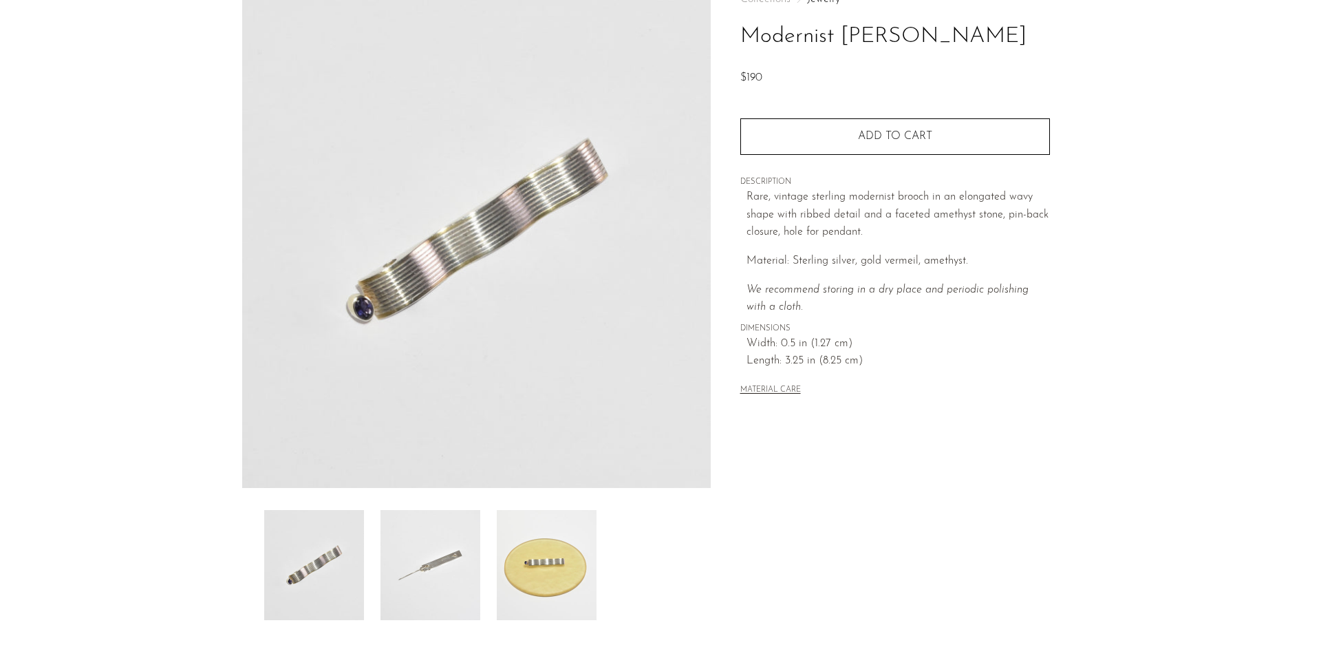
scroll to position [138, 0]
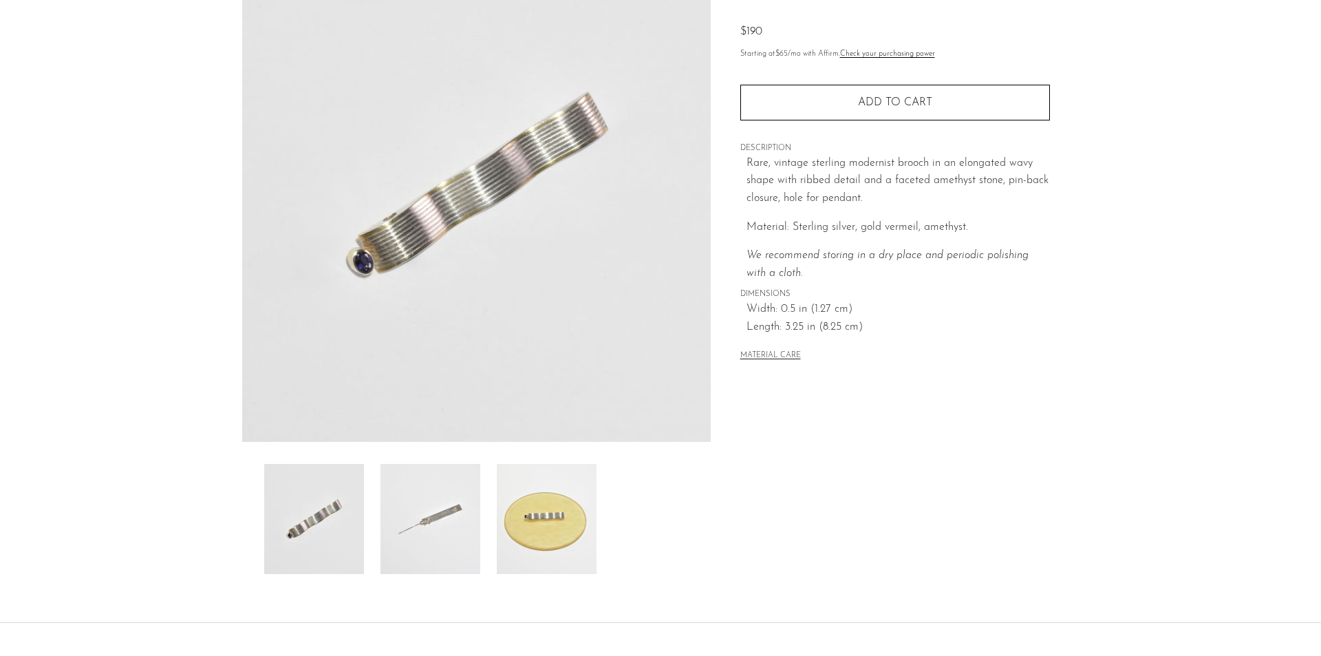
click at [451, 505] on img at bounding box center [431, 519] width 100 height 110
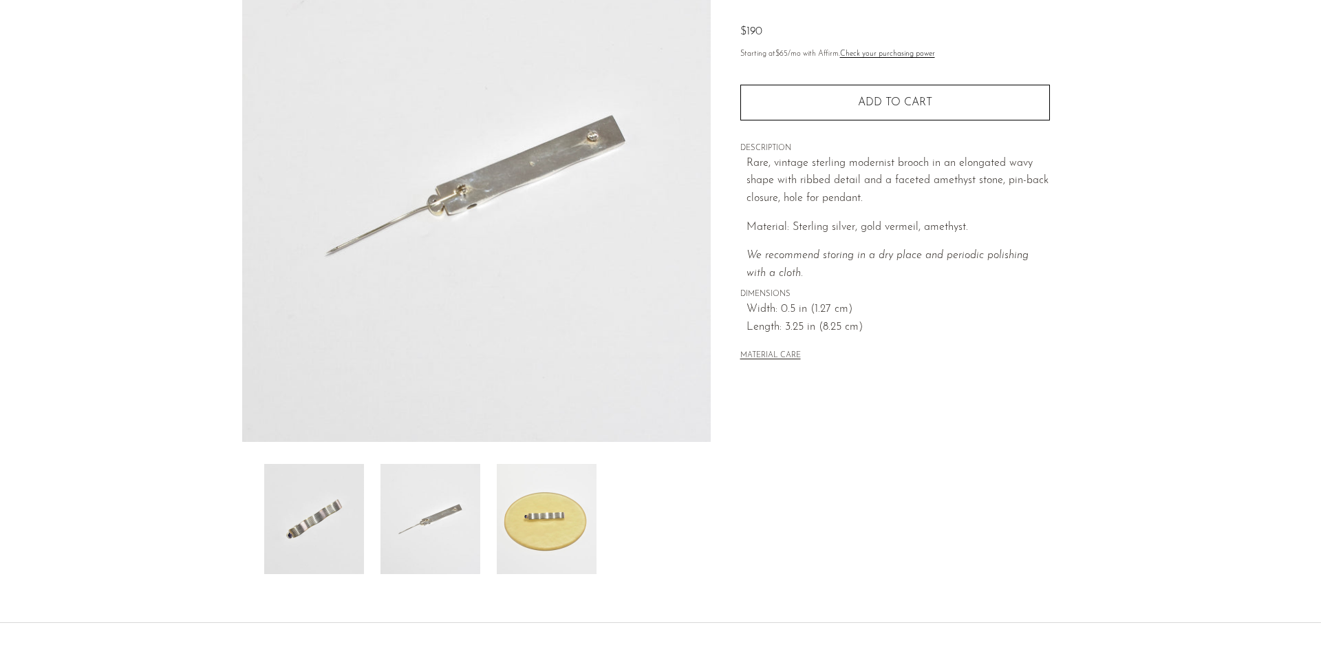
click at [507, 527] on img at bounding box center [547, 519] width 100 height 110
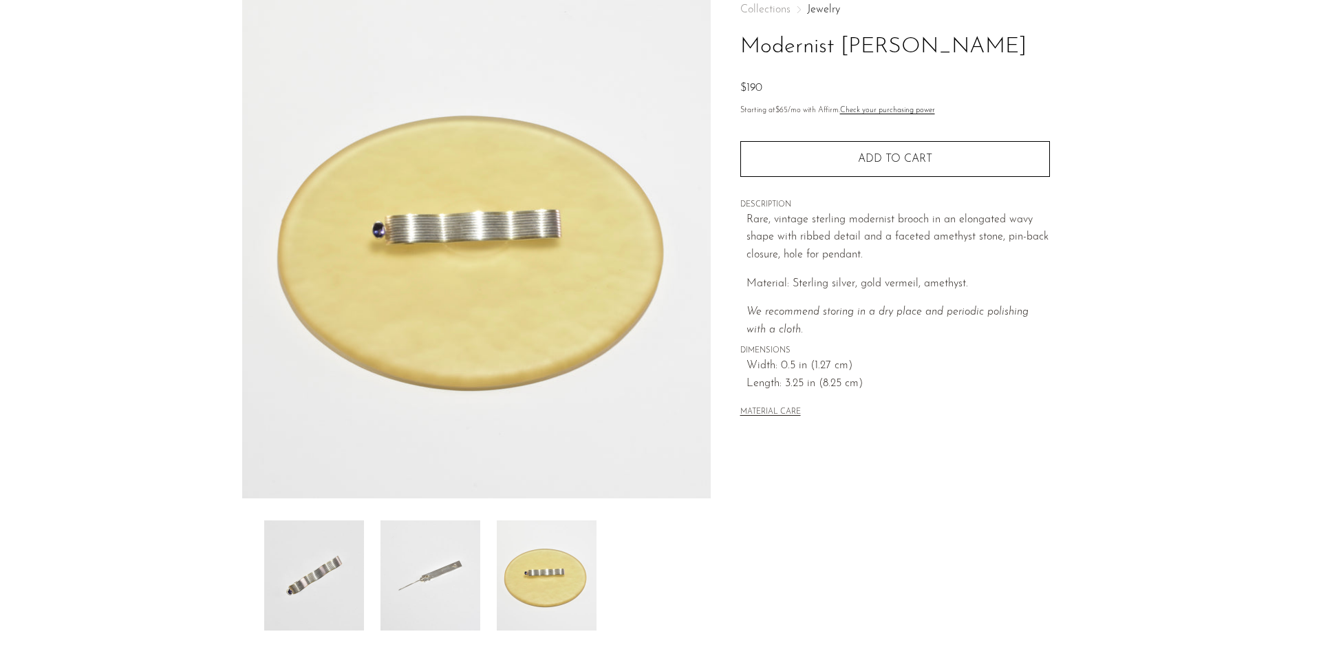
scroll to position [0, 0]
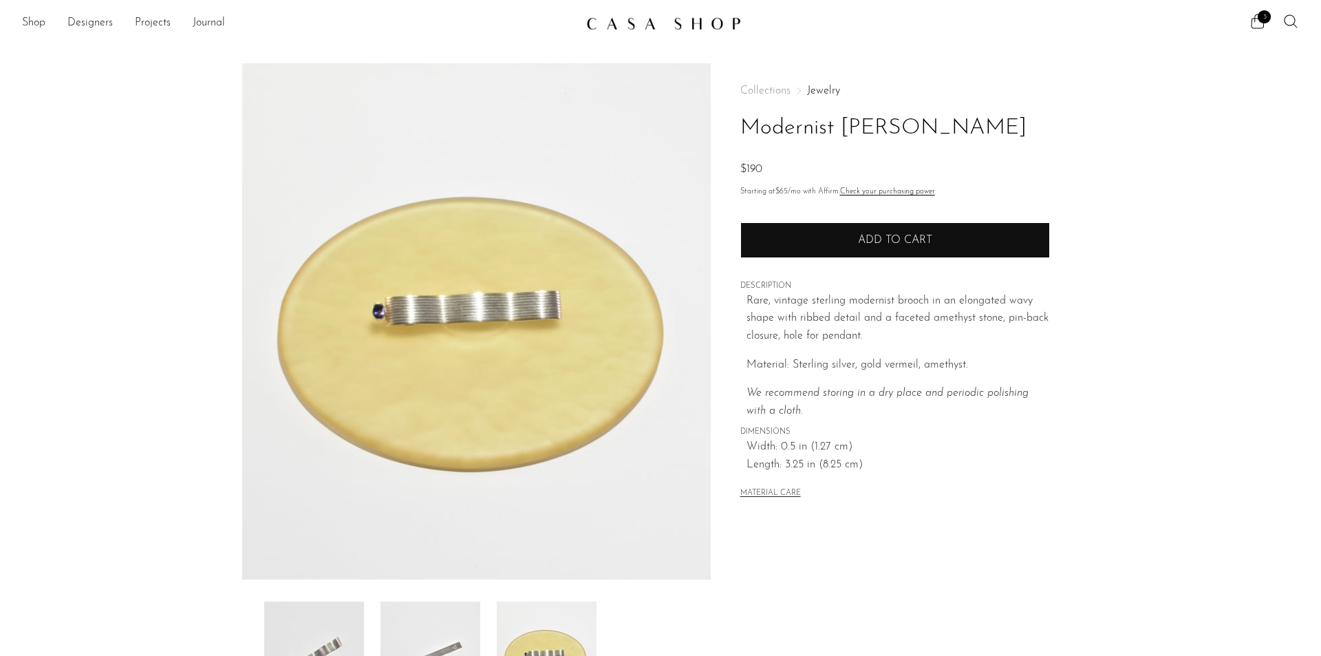
click at [881, 255] on button "Add to cart" at bounding box center [895, 240] width 310 height 36
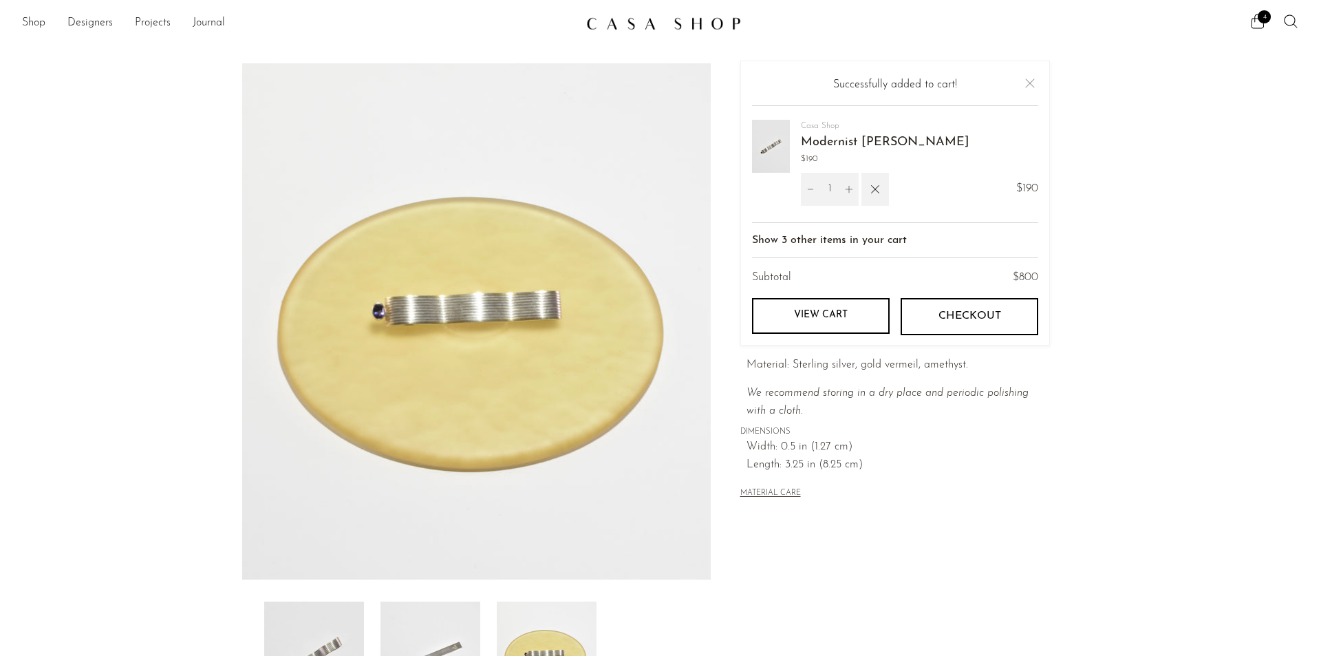
click at [1031, 78] on button "Close" at bounding box center [1030, 83] width 17 height 17
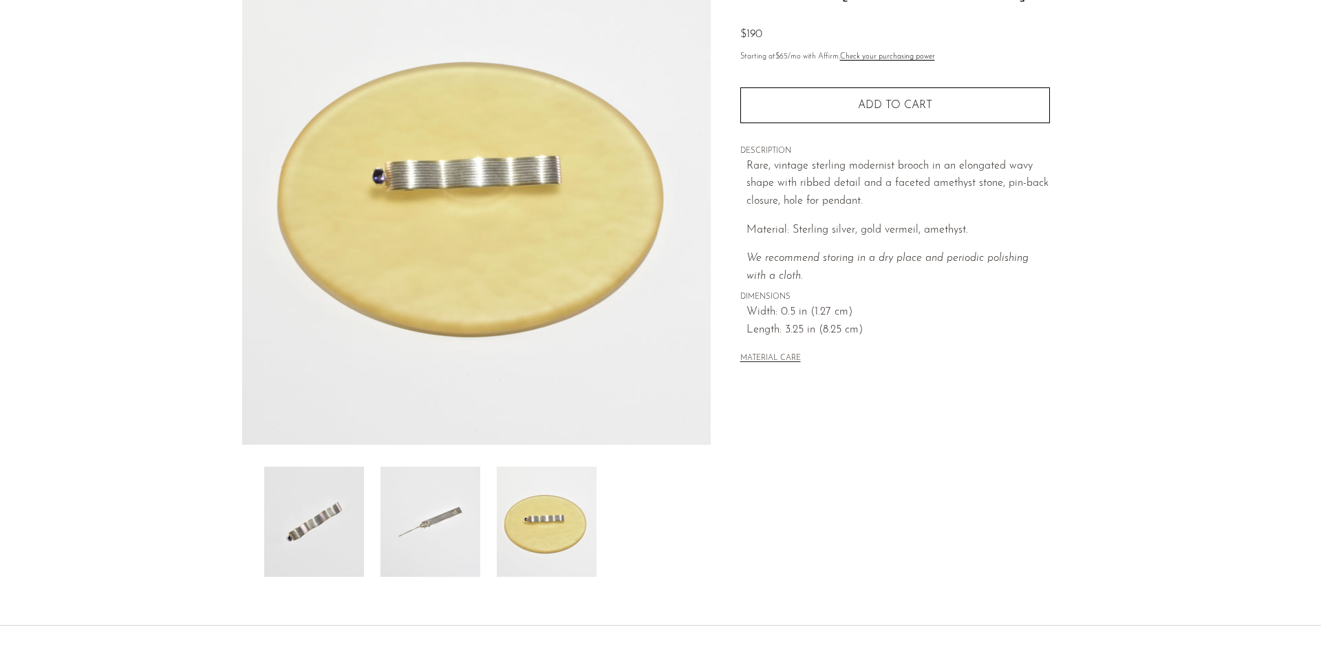
scroll to position [138, 0]
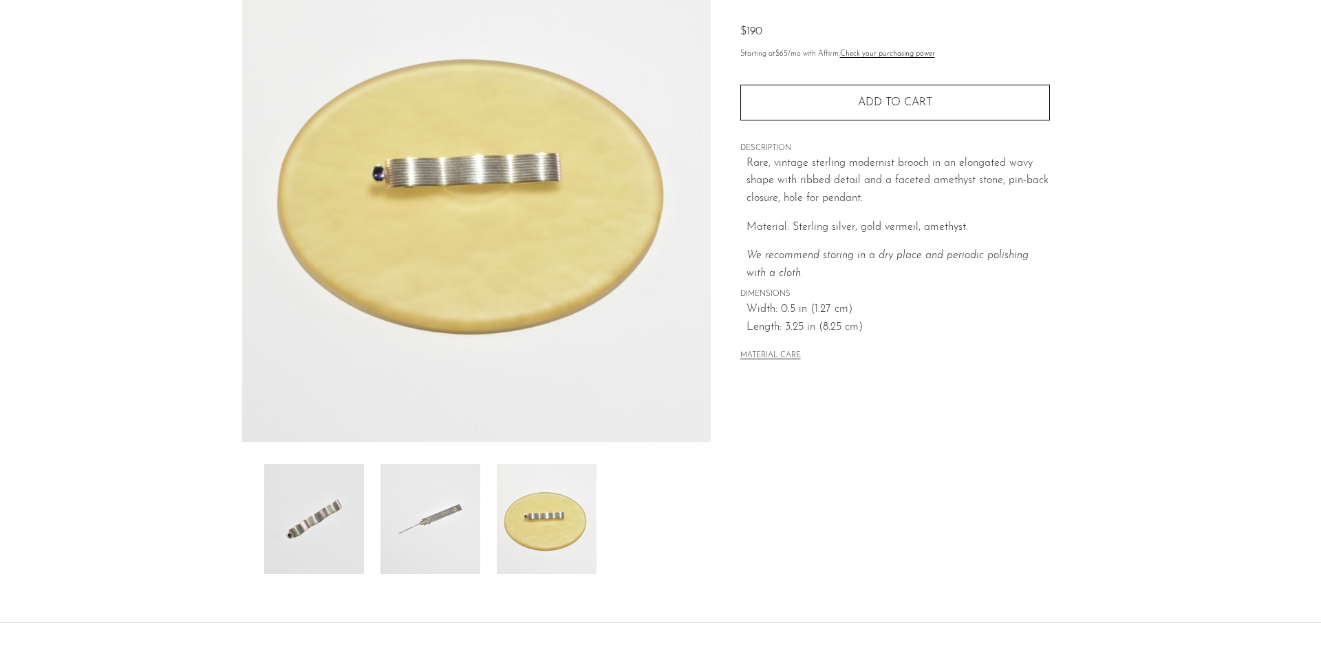
click at [522, 533] on img at bounding box center [547, 519] width 100 height 110
click at [436, 522] on img at bounding box center [431, 519] width 100 height 110
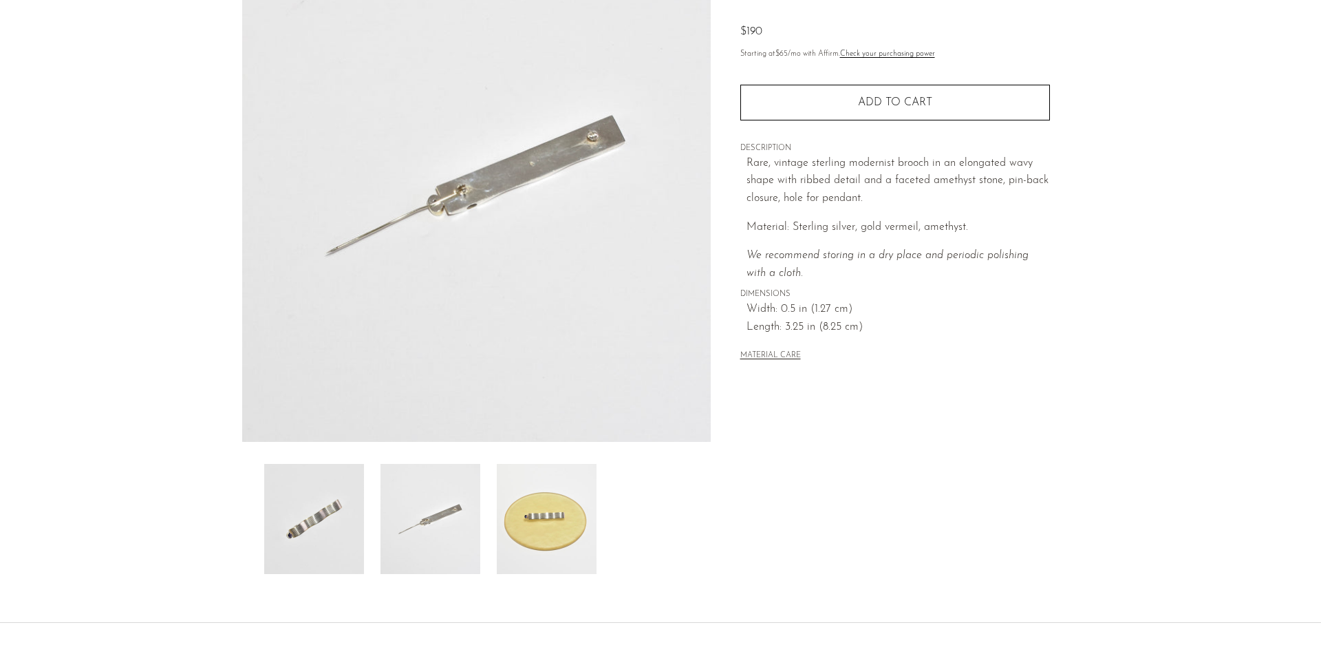
click at [303, 510] on img at bounding box center [314, 519] width 100 height 110
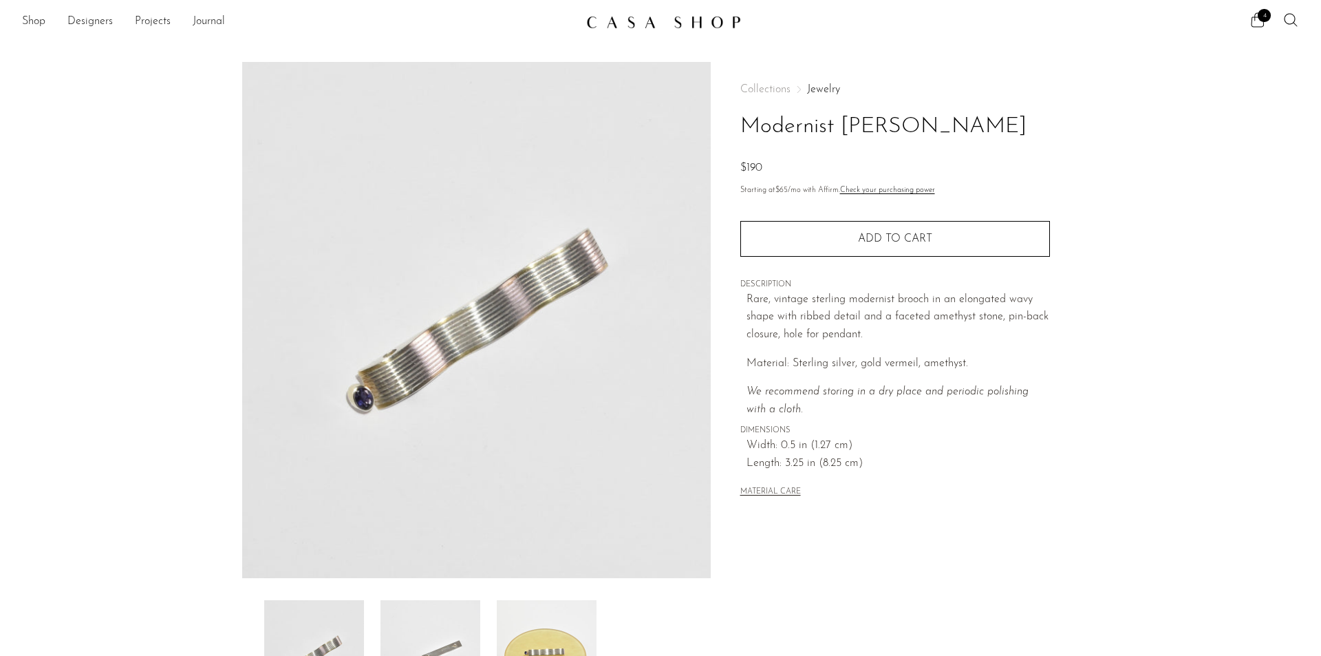
scroll to position [0, 0]
click at [769, 488] on modal-opener "MATERIAL CARE" at bounding box center [770, 491] width 61 height 11
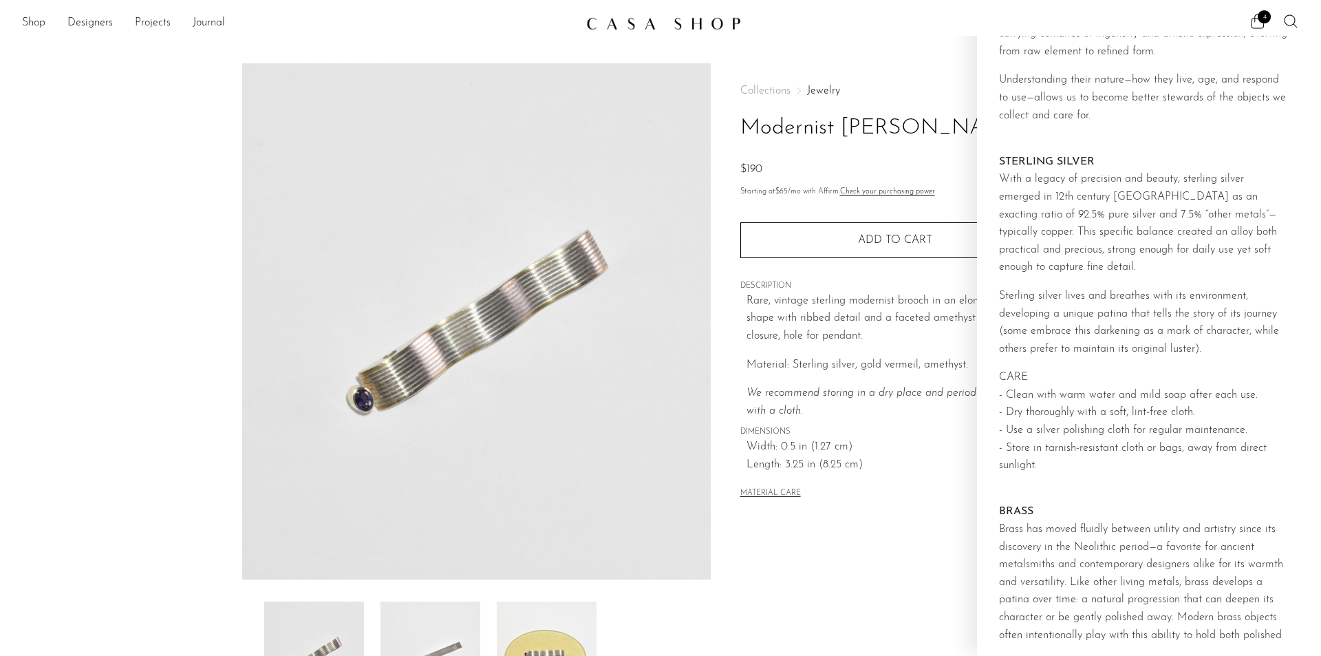
scroll to position [69, 0]
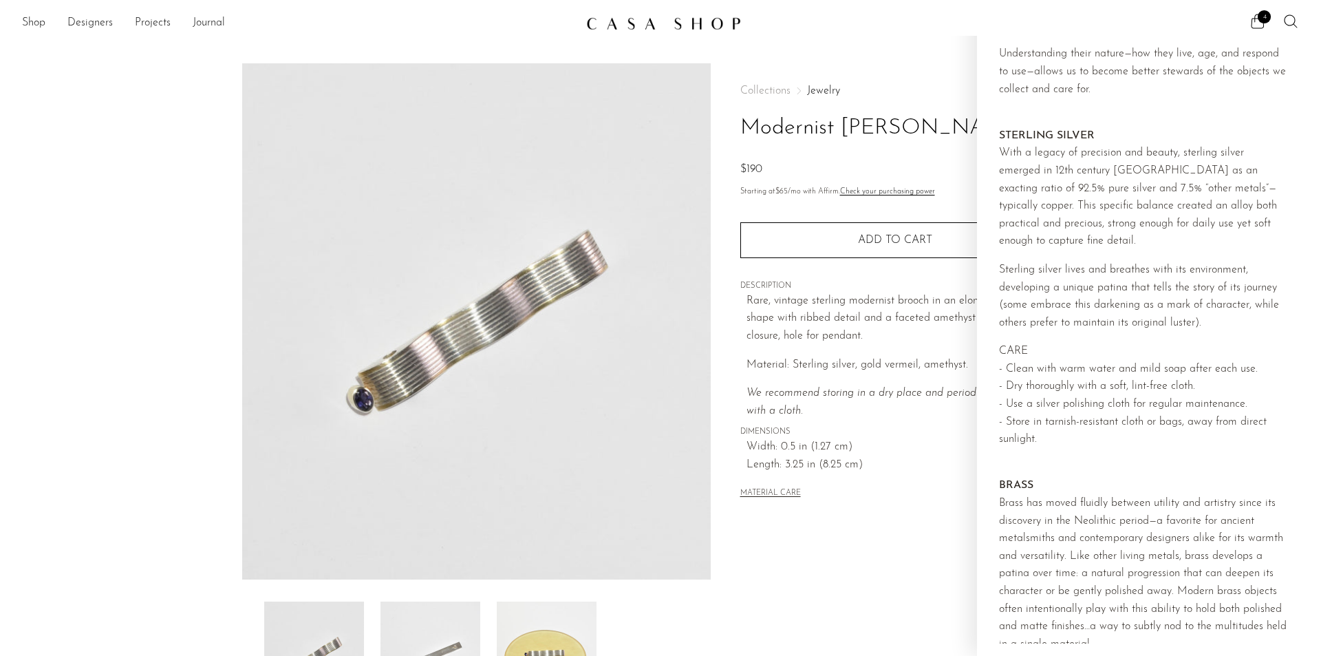
click at [946, 106] on div "Collections Jewelry Modernist Amethyst Brooch $190" at bounding box center [895, 132] width 310 height 94
click at [789, 494] on button "MATERIAL CARE" at bounding box center [770, 494] width 61 height 10
click at [782, 491] on button "MATERIAL CARE" at bounding box center [770, 494] width 61 height 10
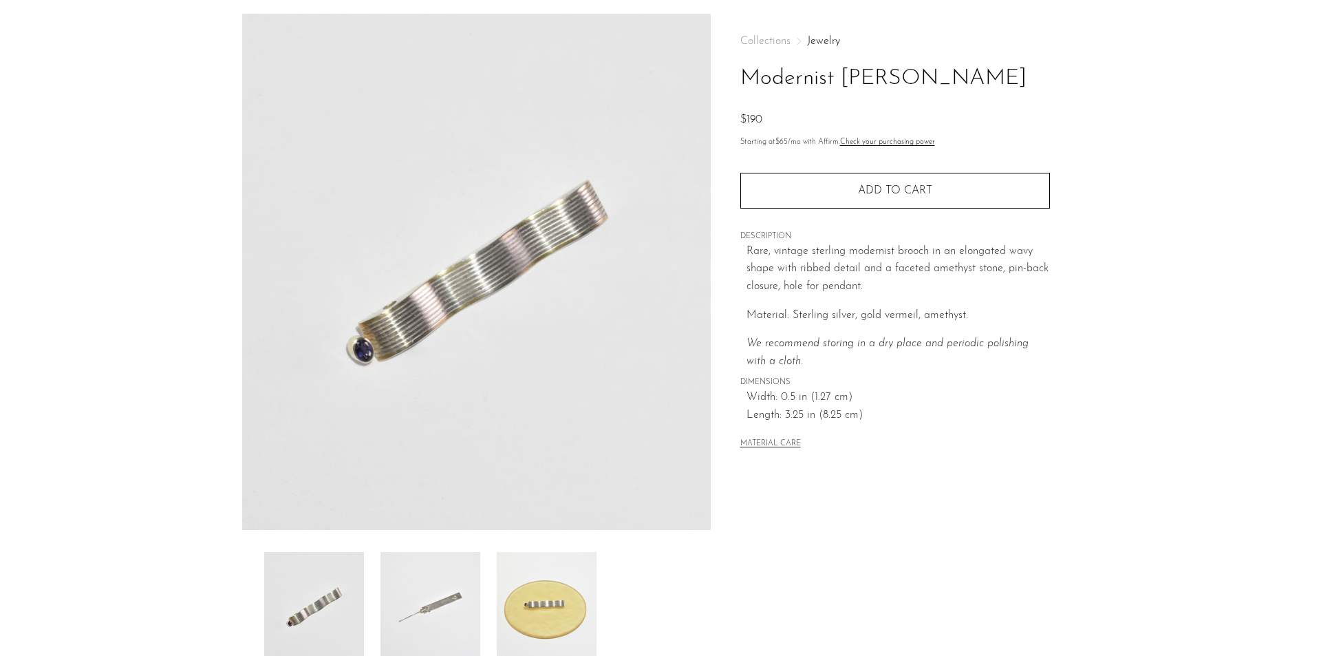
scroll to position [69, 0]
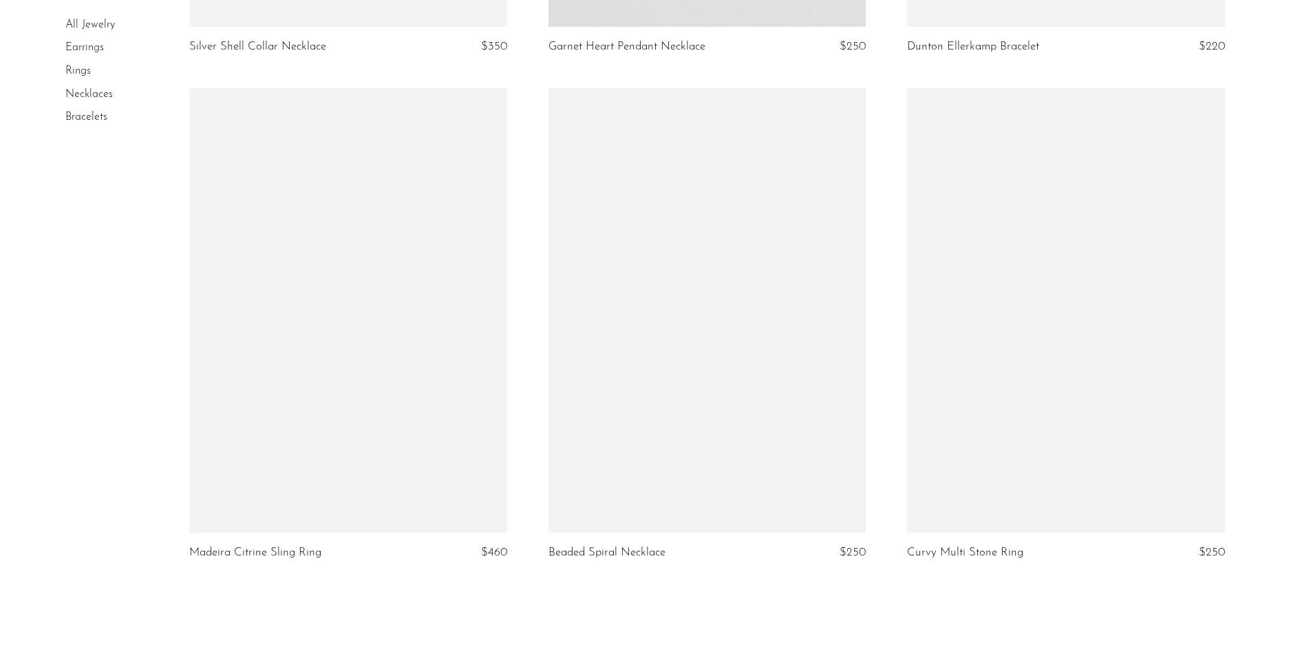
scroll to position [5545, 0]
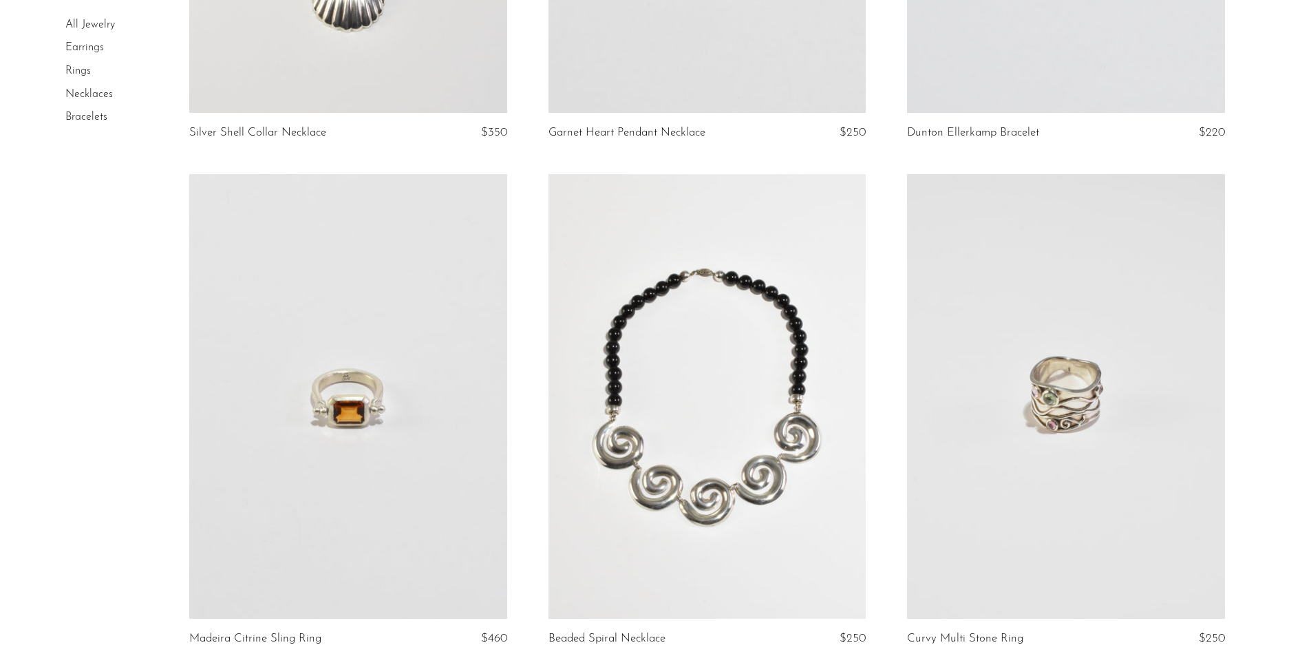
click at [979, 444] on link at bounding box center [1065, 396] width 317 height 444
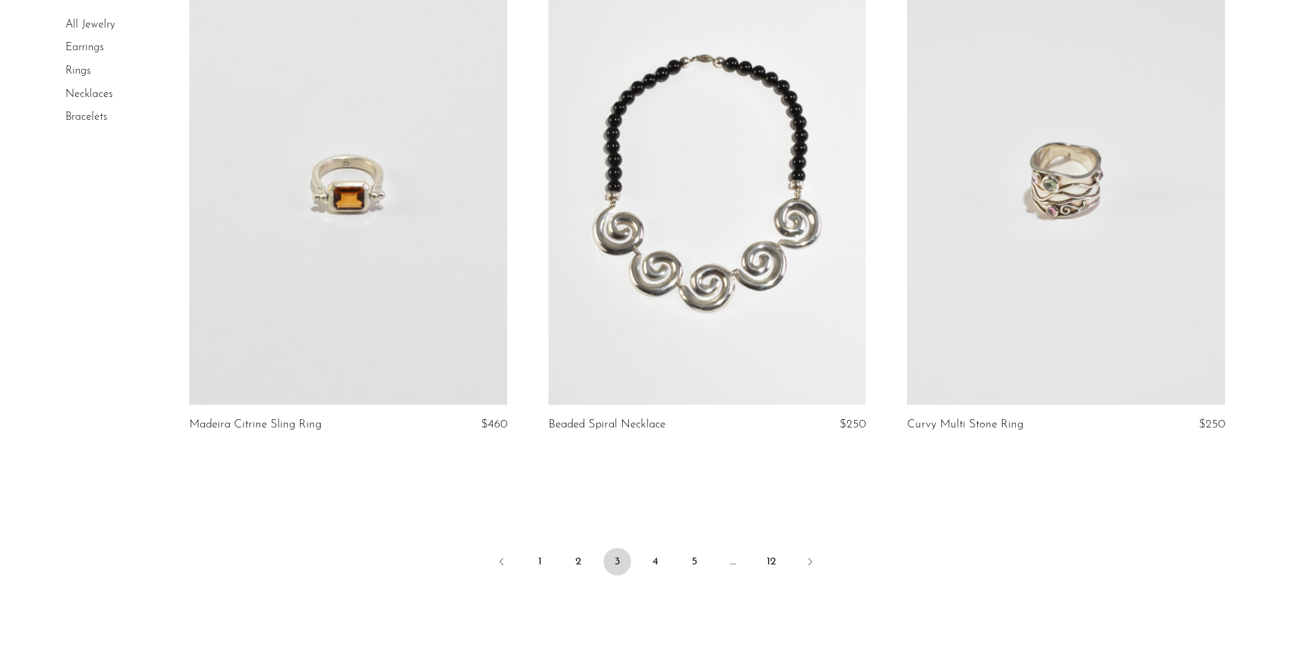
scroll to position [5776, 0]
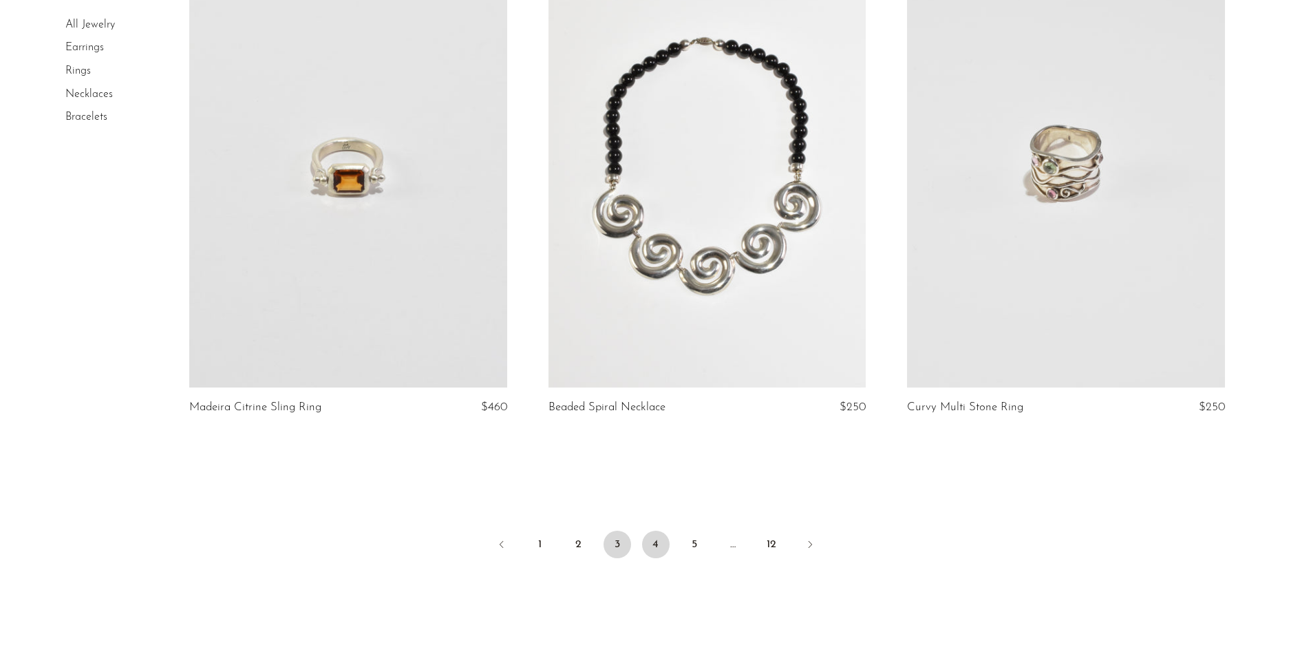
click at [662, 542] on link "4" at bounding box center [656, 545] width 28 height 28
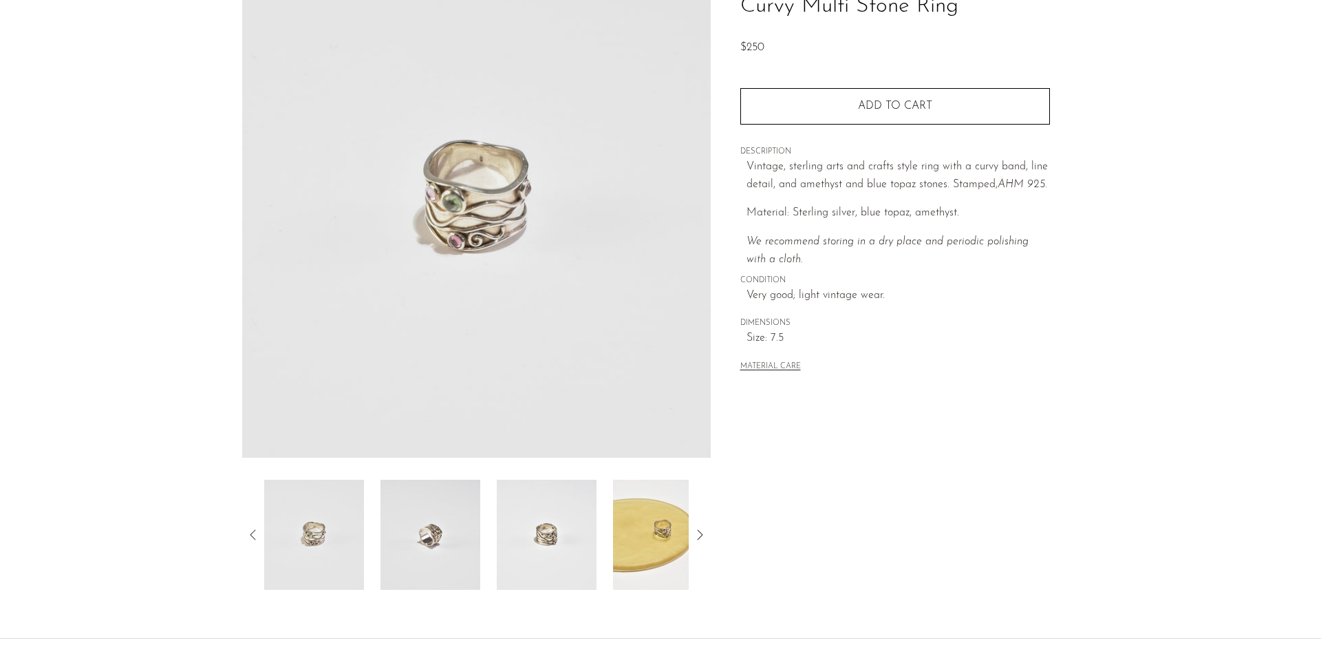
scroll to position [138, 0]
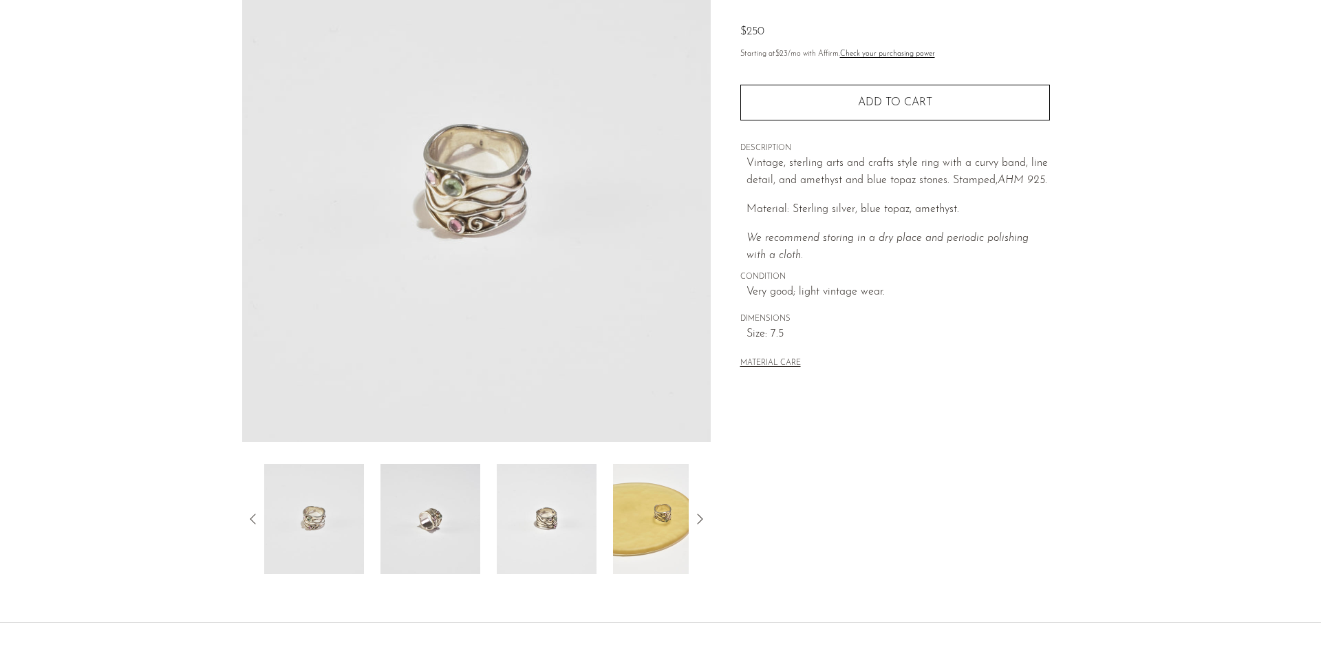
click at [707, 514] on icon at bounding box center [700, 519] width 17 height 17
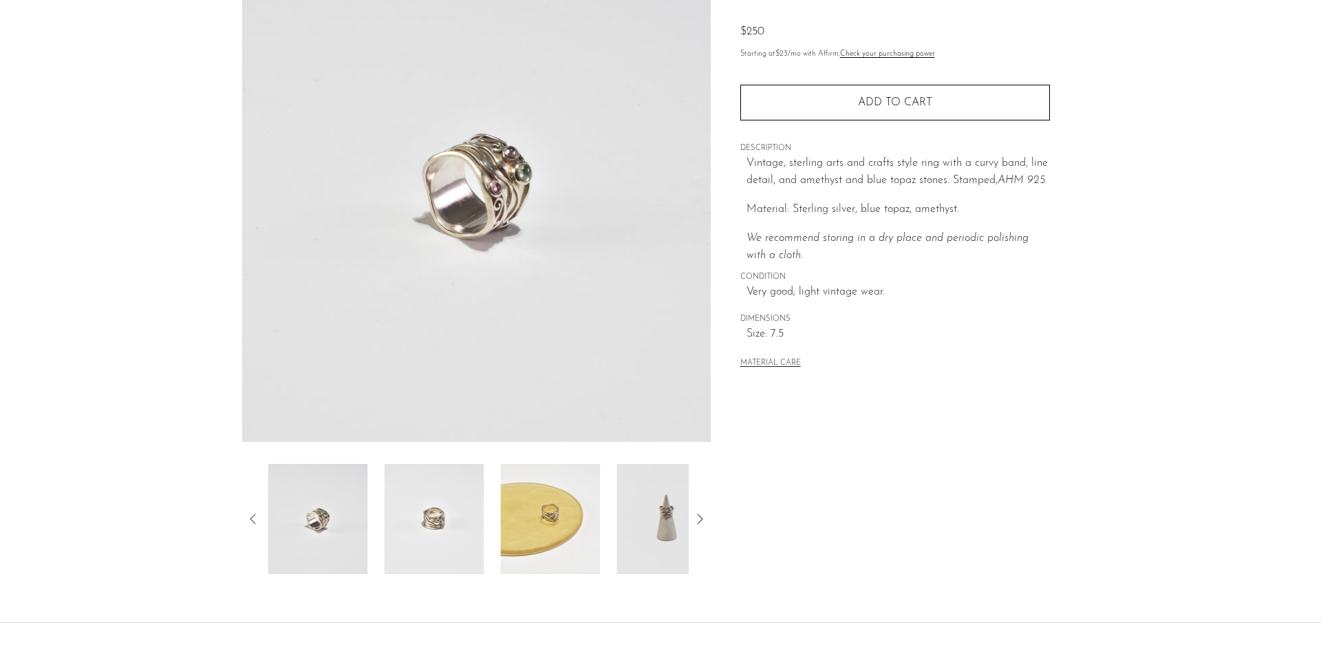
click at [707, 514] on icon at bounding box center [700, 519] width 17 height 17
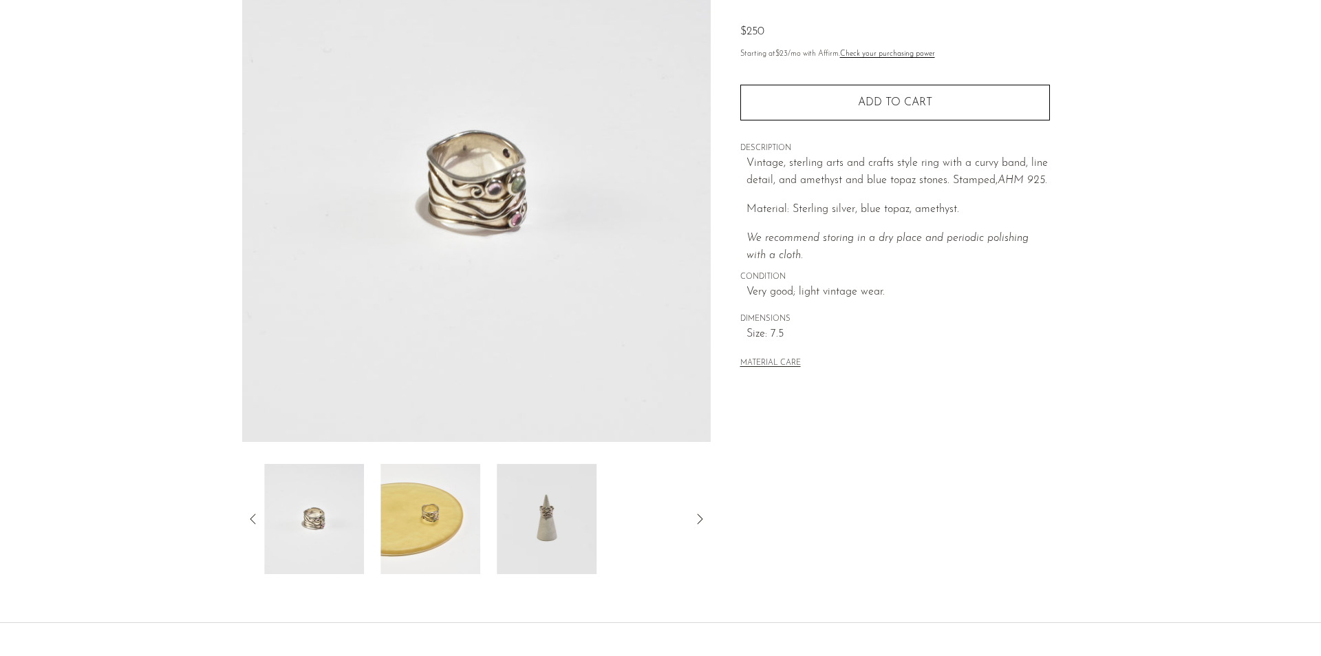
click at [561, 521] on img at bounding box center [547, 519] width 100 height 110
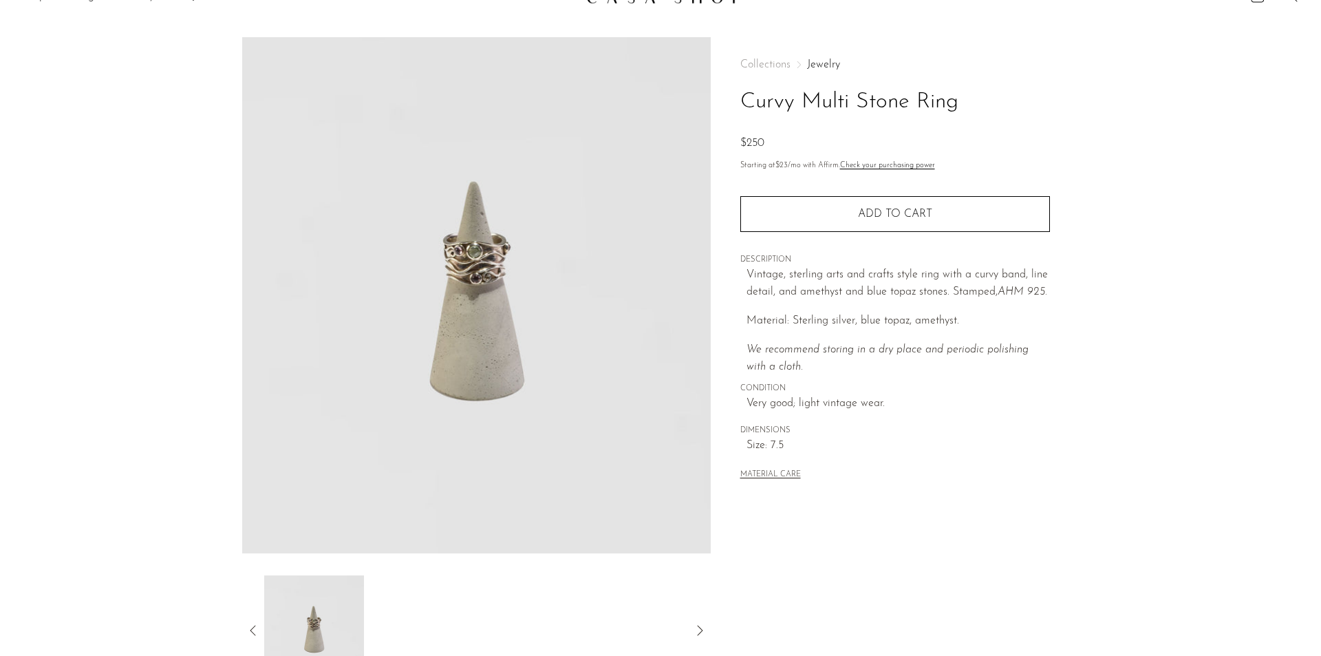
scroll to position [0, 0]
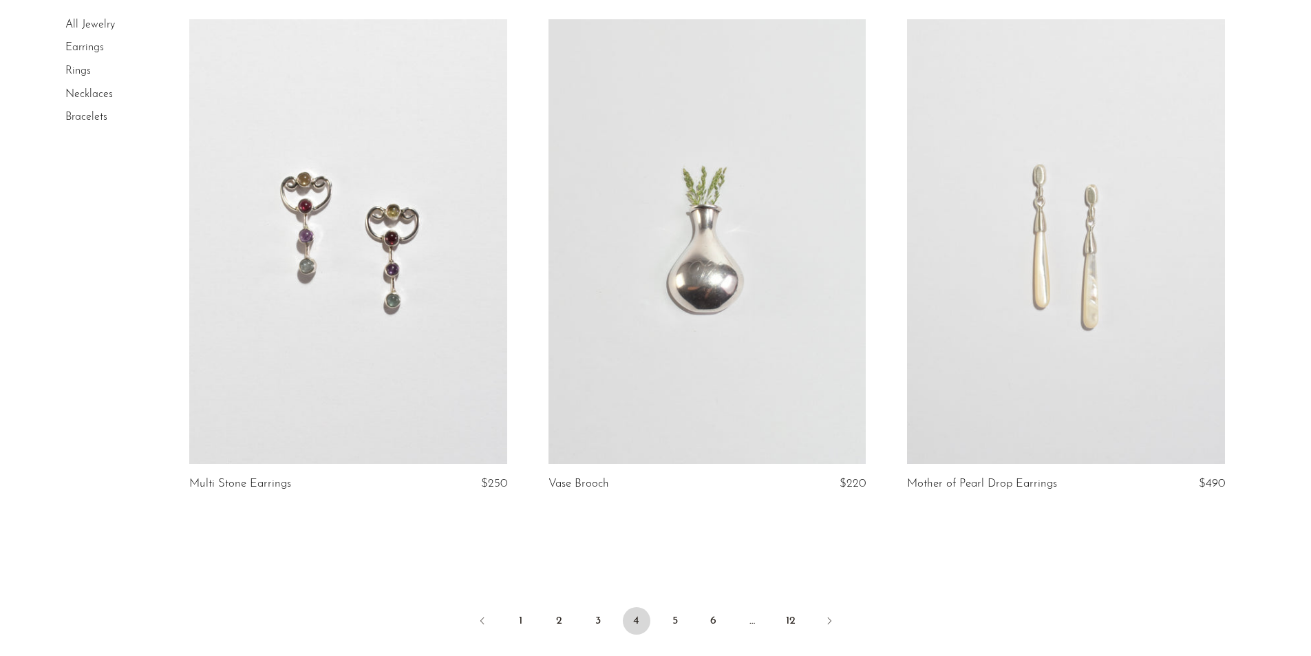
scroll to position [5787, 0]
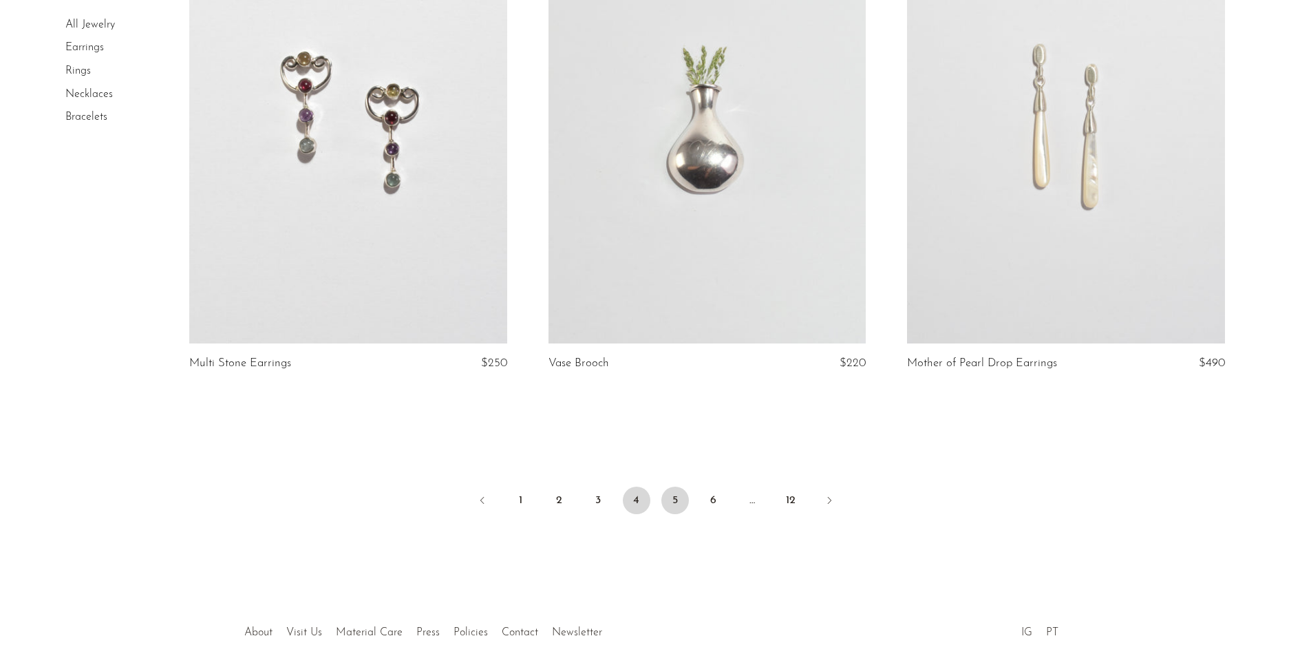
click at [678, 493] on link "5" at bounding box center [675, 500] width 28 height 28
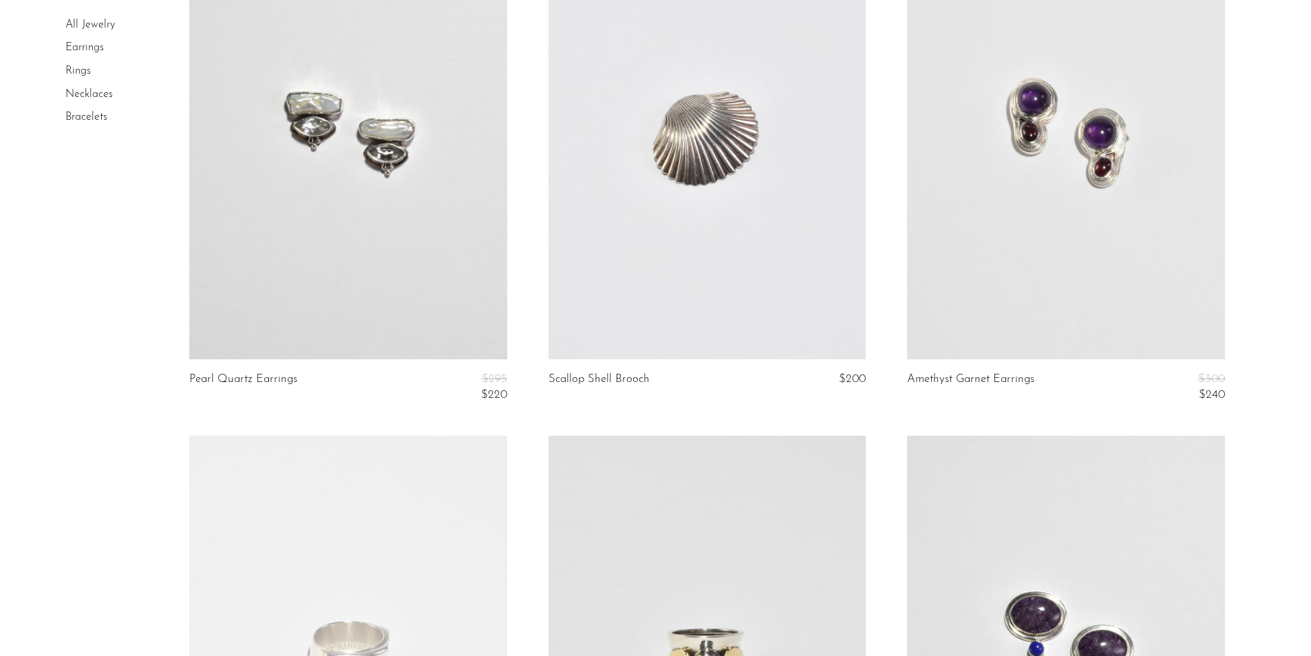
scroll to position [688, 0]
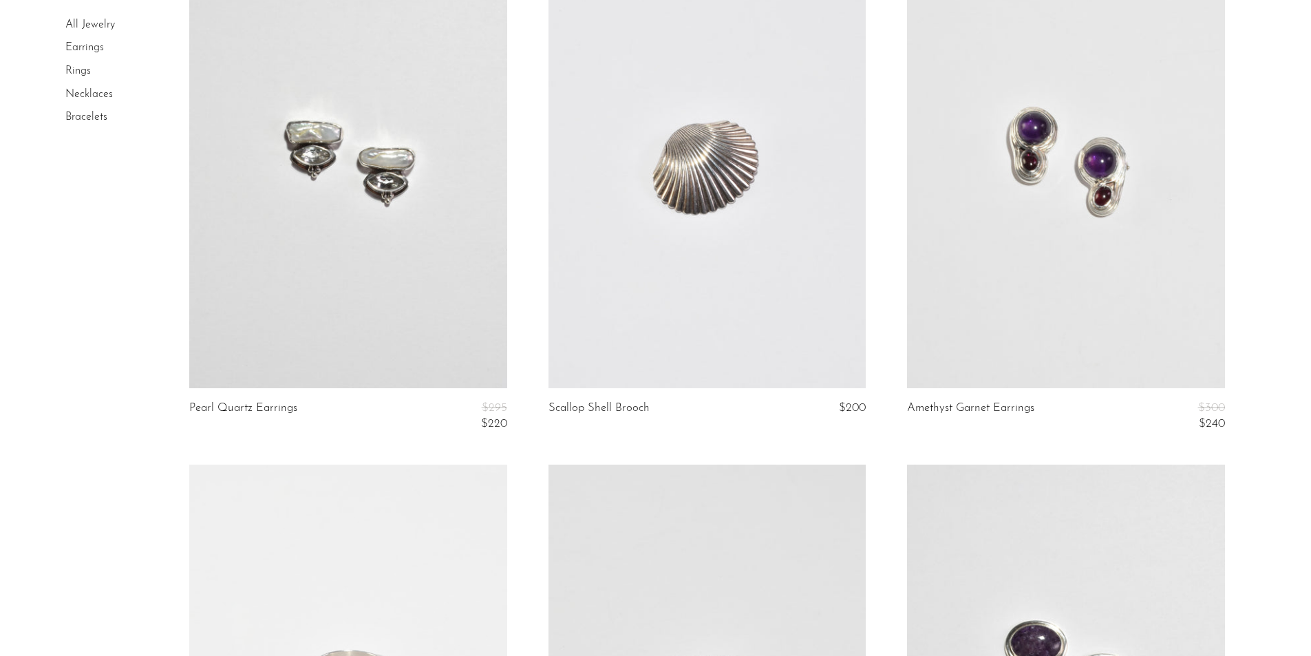
click at [355, 188] on link at bounding box center [347, 166] width 317 height 444
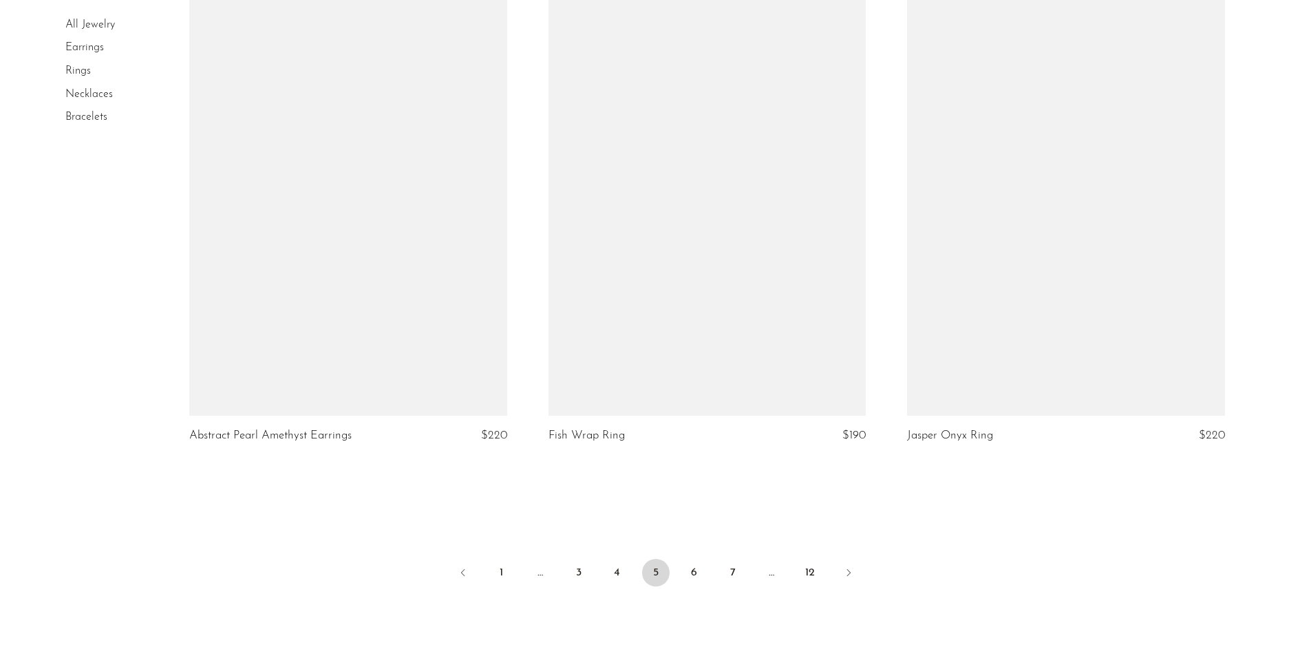
scroll to position [5775, 0]
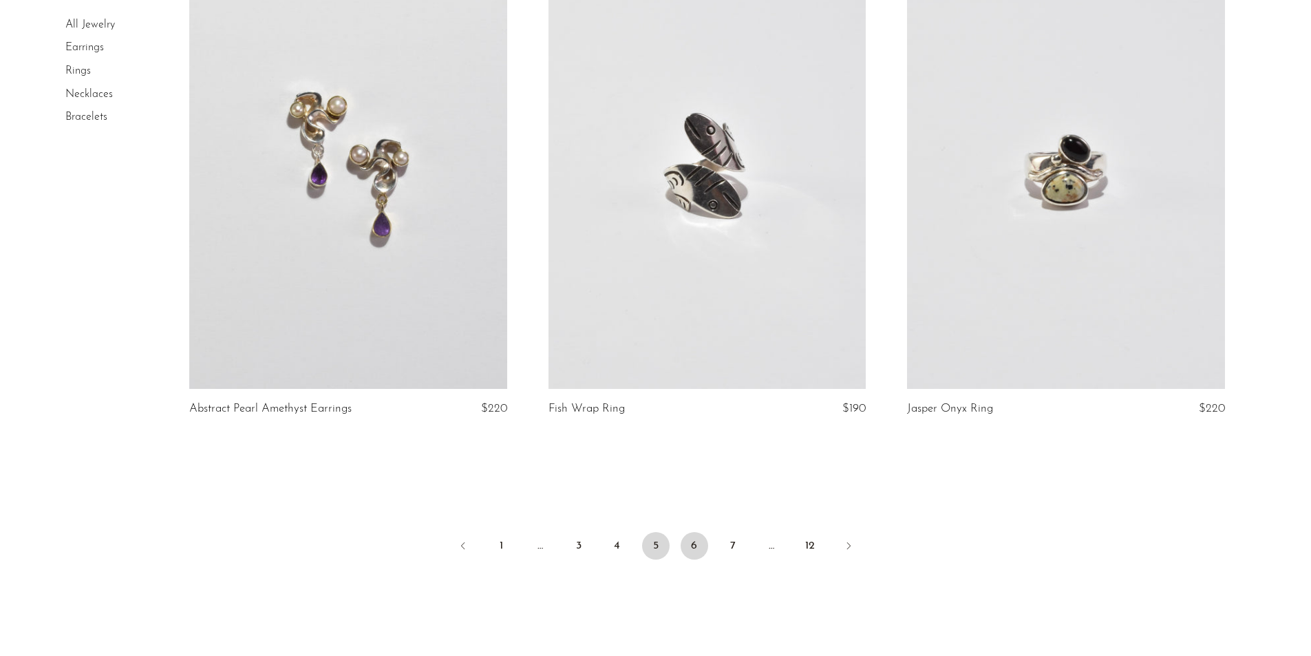
click at [687, 540] on link "6" at bounding box center [694, 546] width 28 height 28
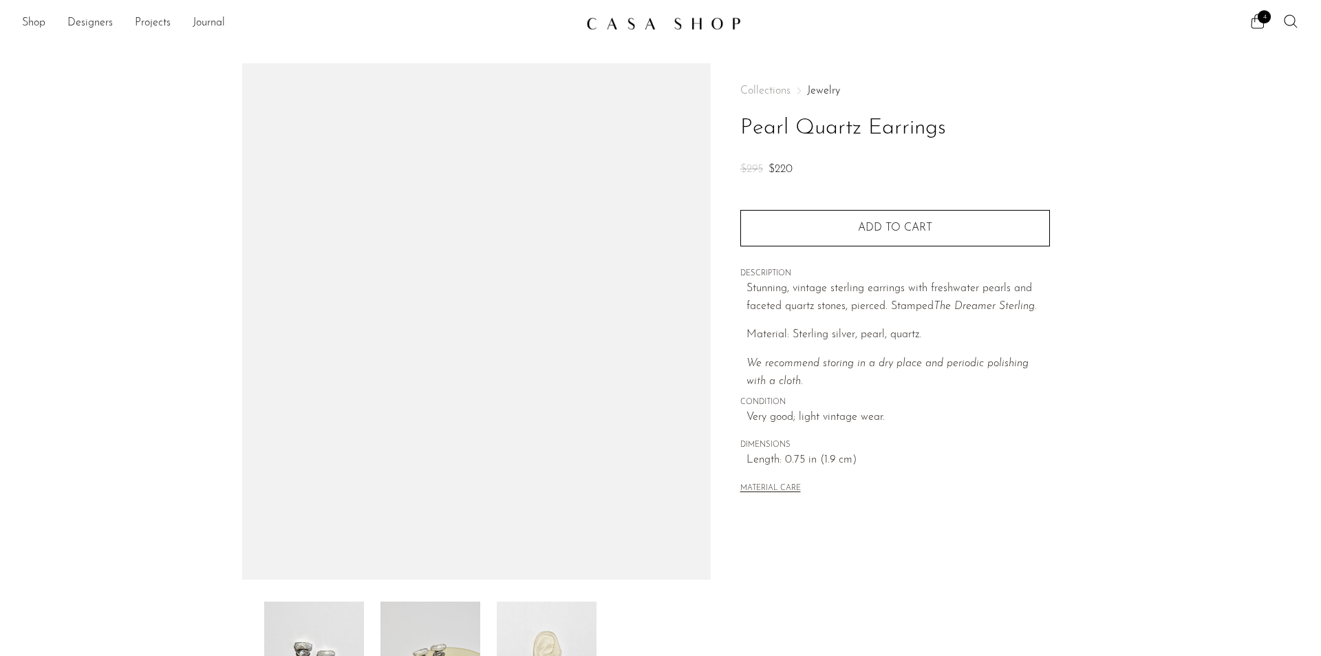
scroll to position [69, 0]
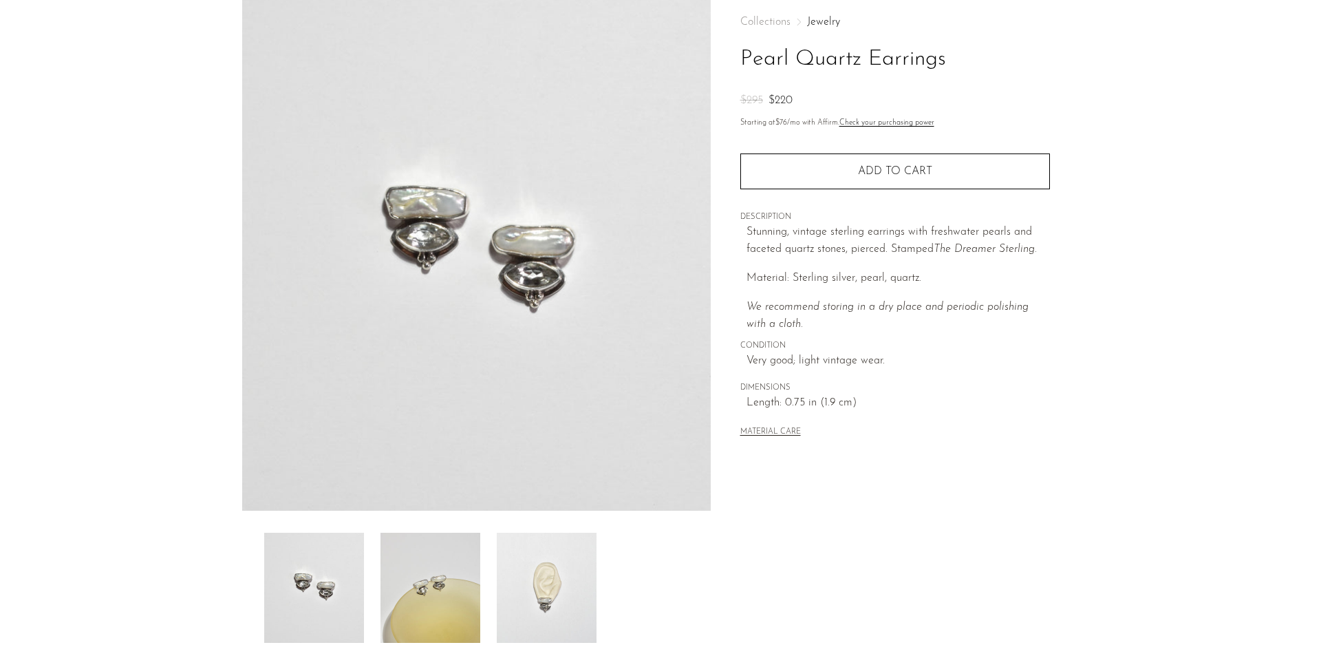
click at [436, 586] on img at bounding box center [431, 588] width 100 height 110
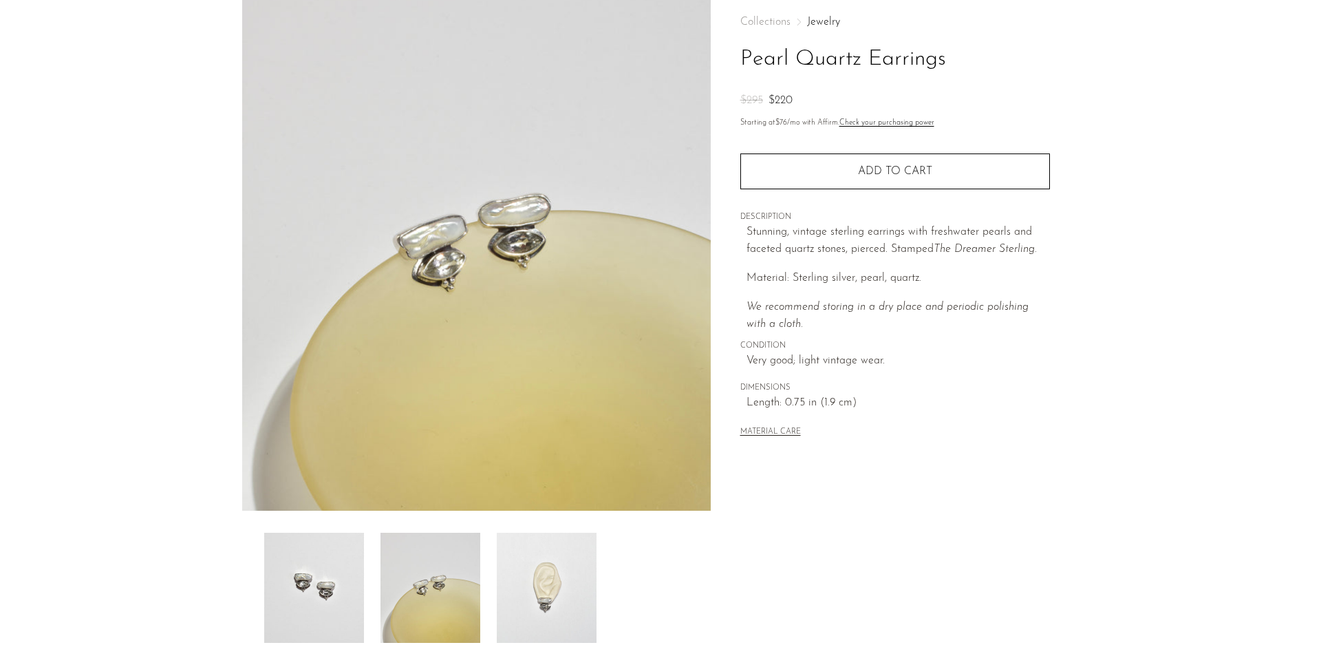
click at [522, 585] on img at bounding box center [547, 588] width 100 height 110
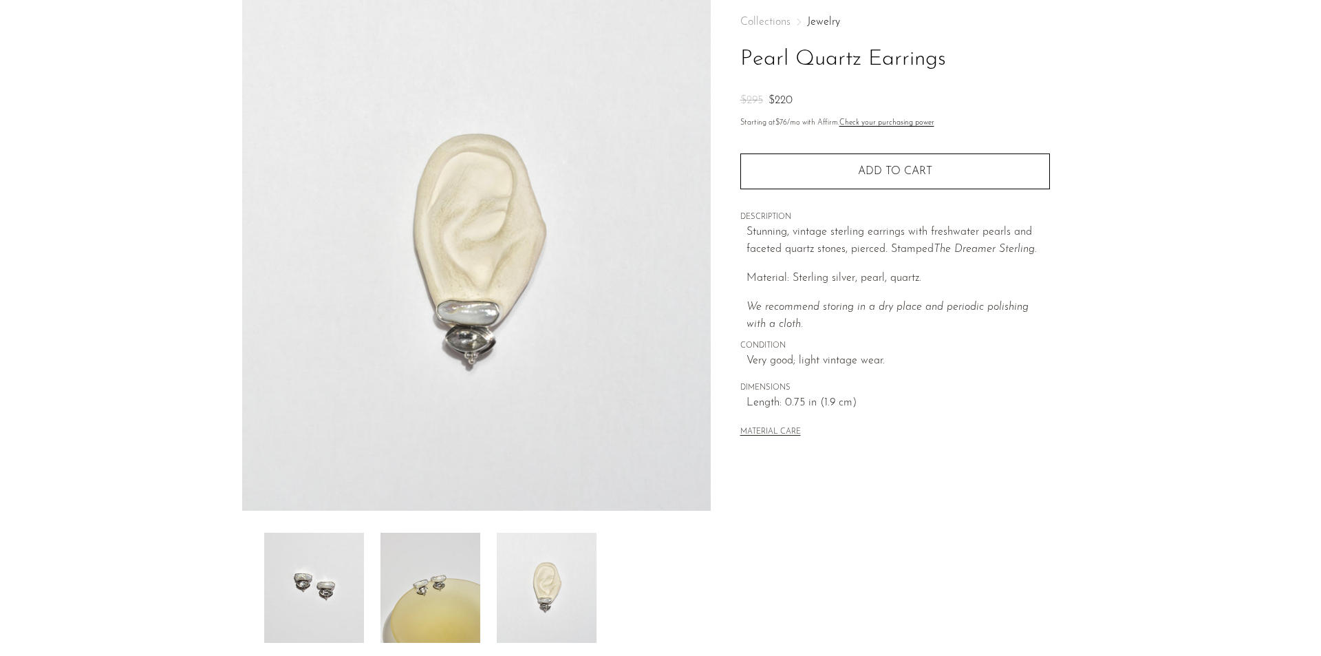
click at [336, 568] on img at bounding box center [314, 588] width 100 height 110
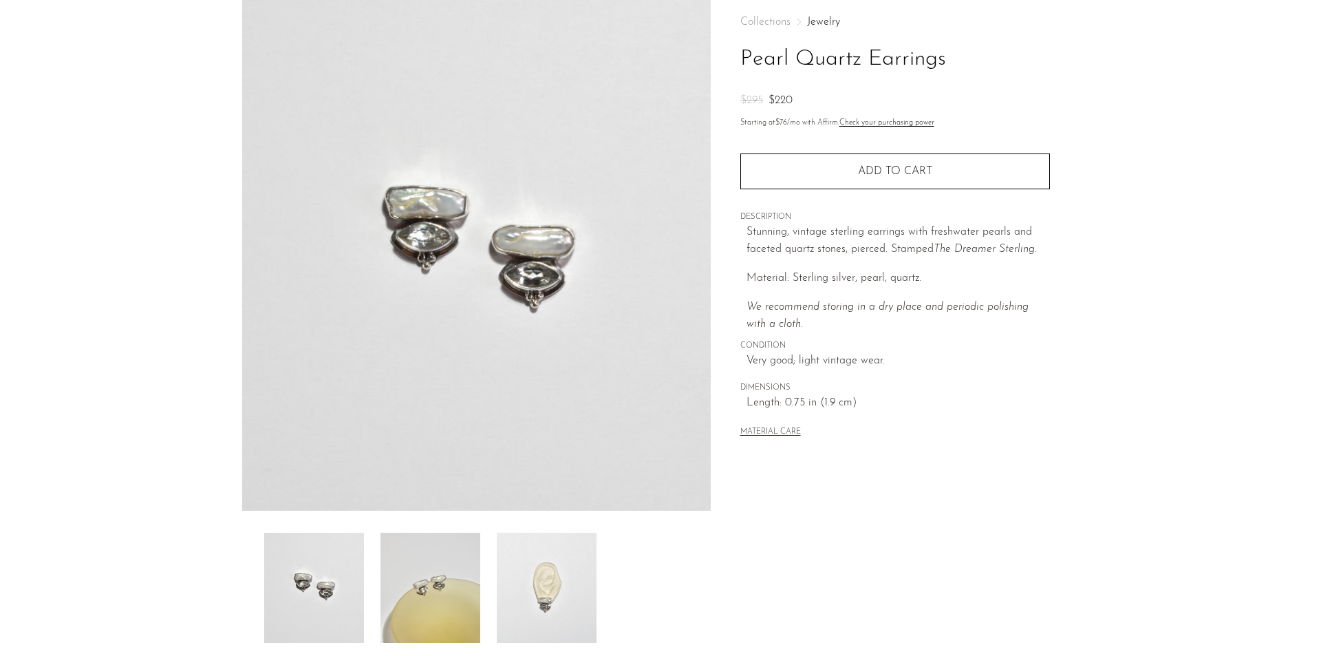
click at [407, 577] on img at bounding box center [431, 588] width 100 height 110
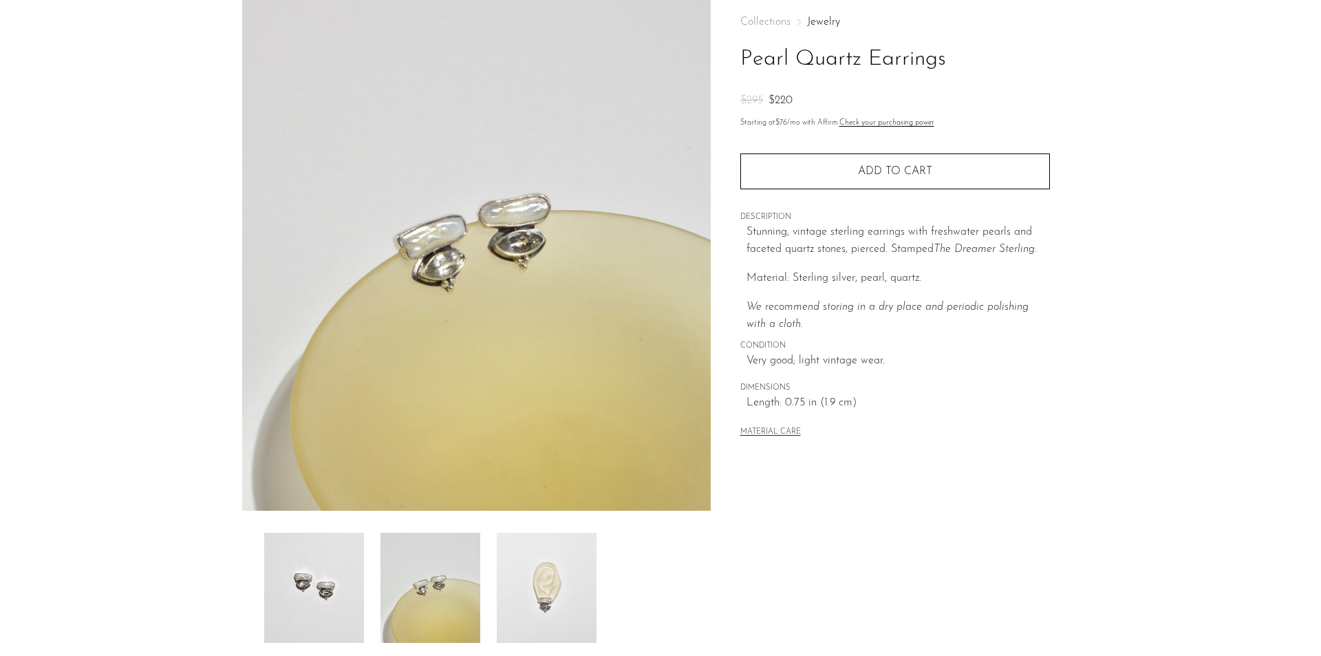
click at [314, 576] on img at bounding box center [314, 588] width 100 height 110
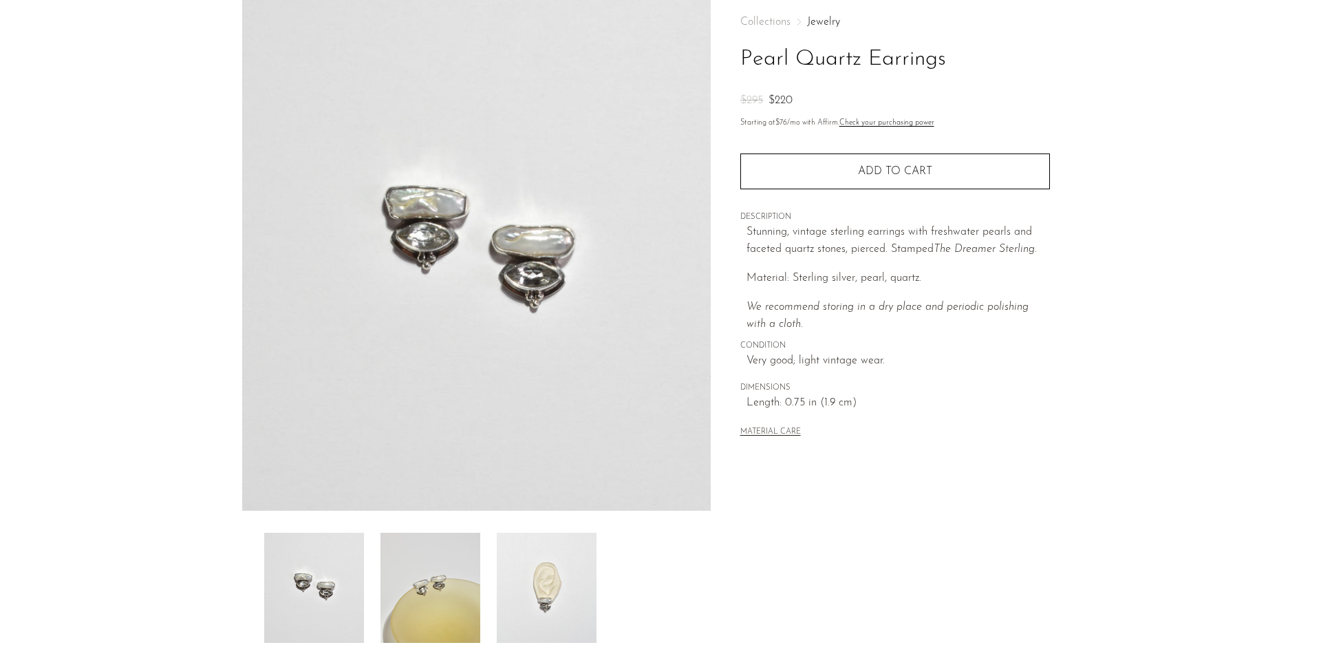
scroll to position [0, 0]
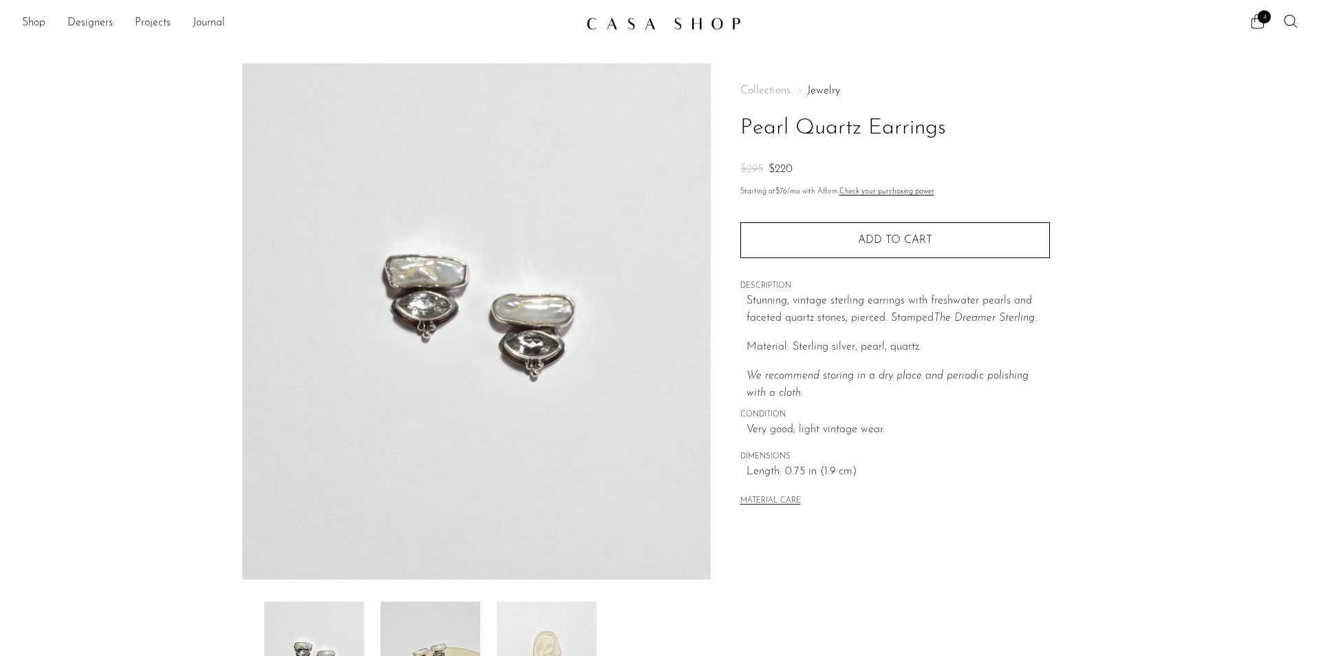
click at [427, 607] on img at bounding box center [431, 656] width 100 height 110
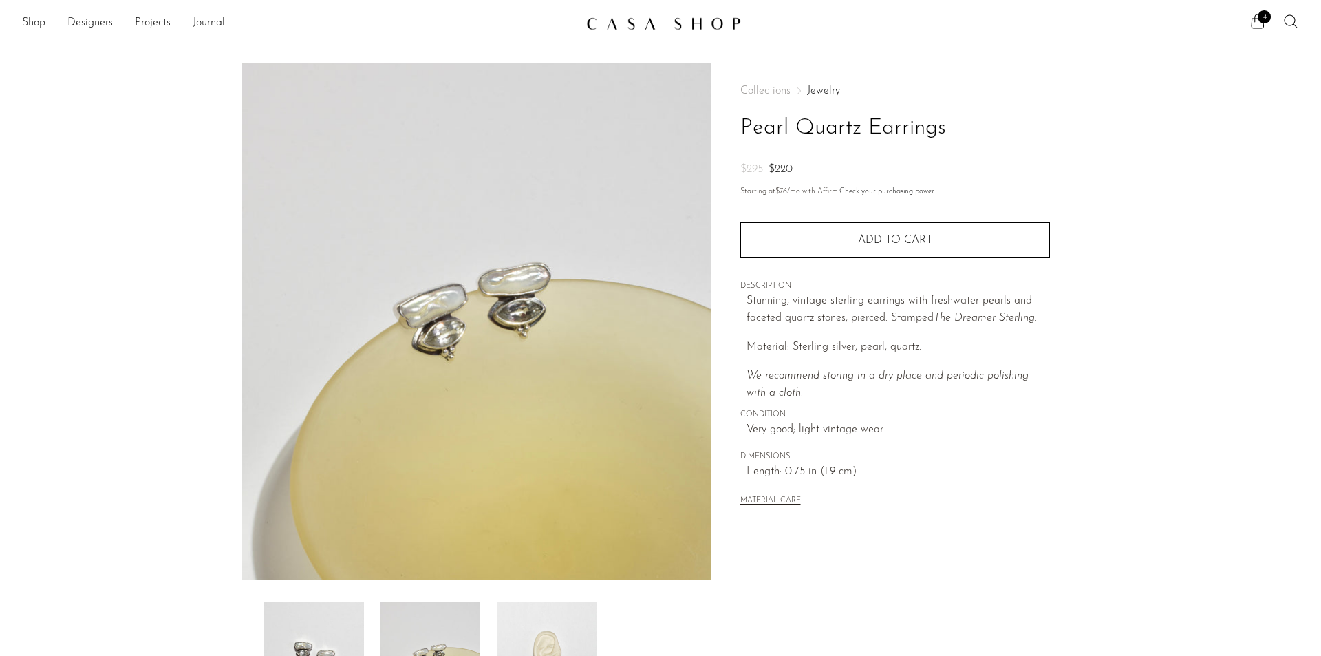
scroll to position [69, 0]
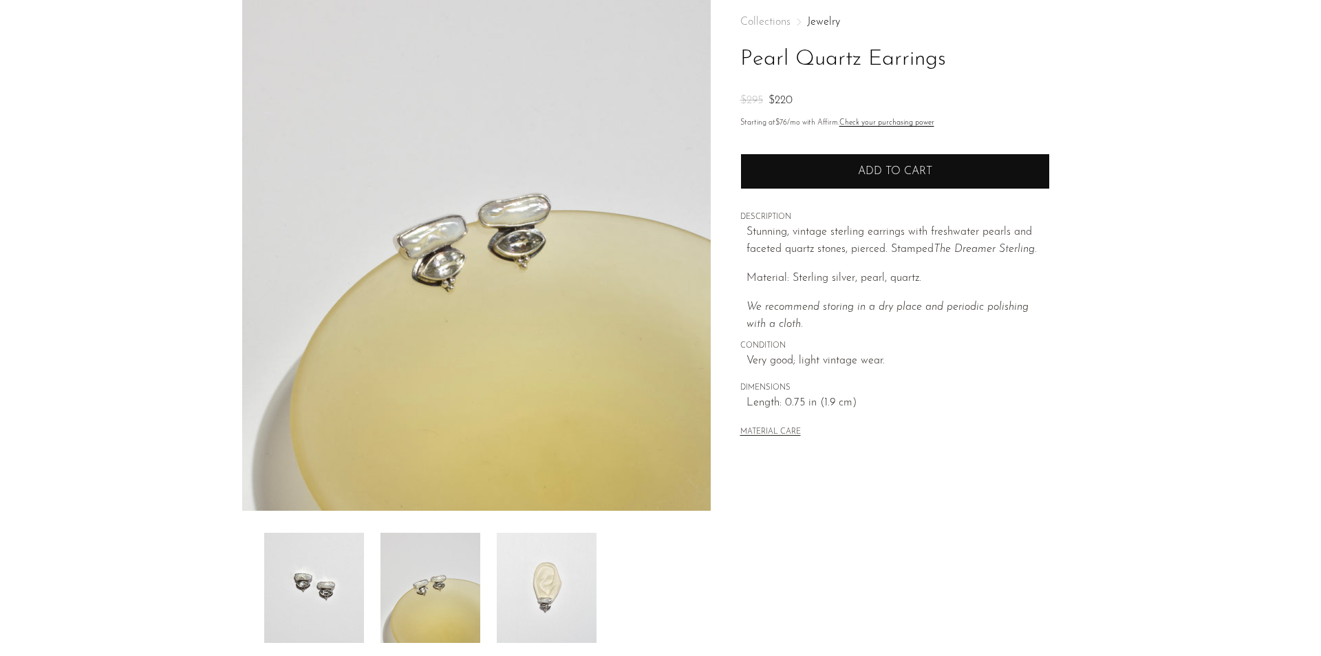
click at [885, 160] on button "Add to cart" at bounding box center [895, 171] width 310 height 36
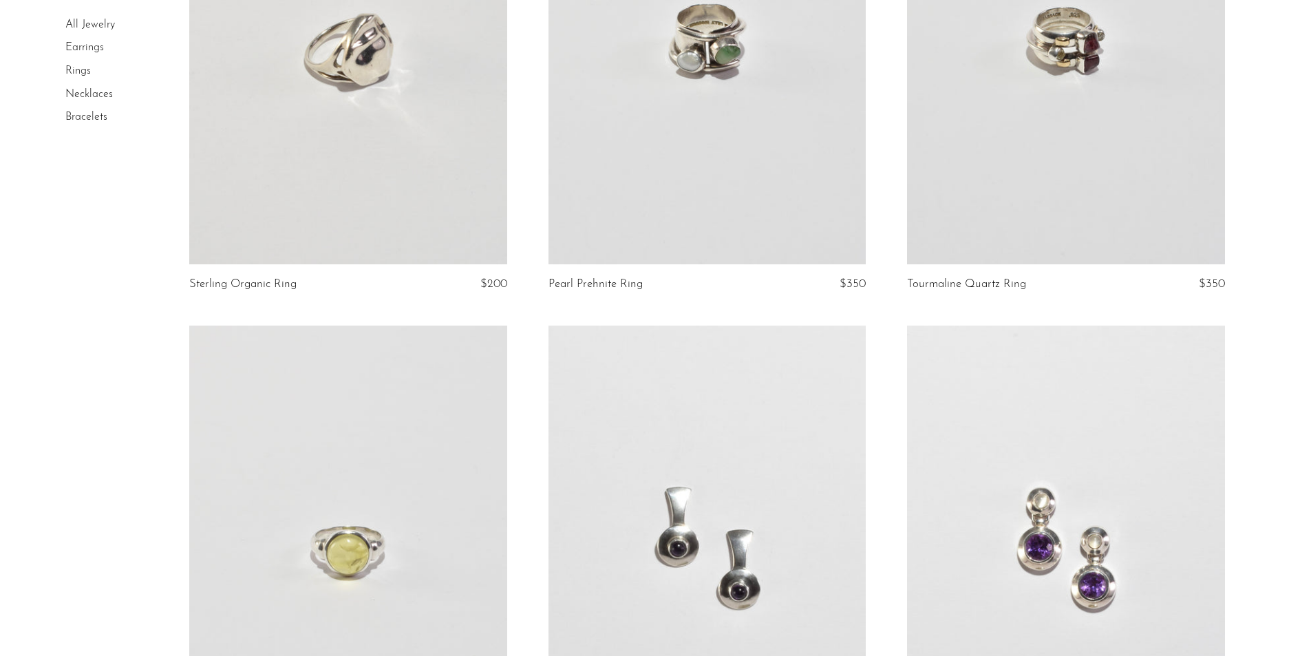
scroll to position [2752, 0]
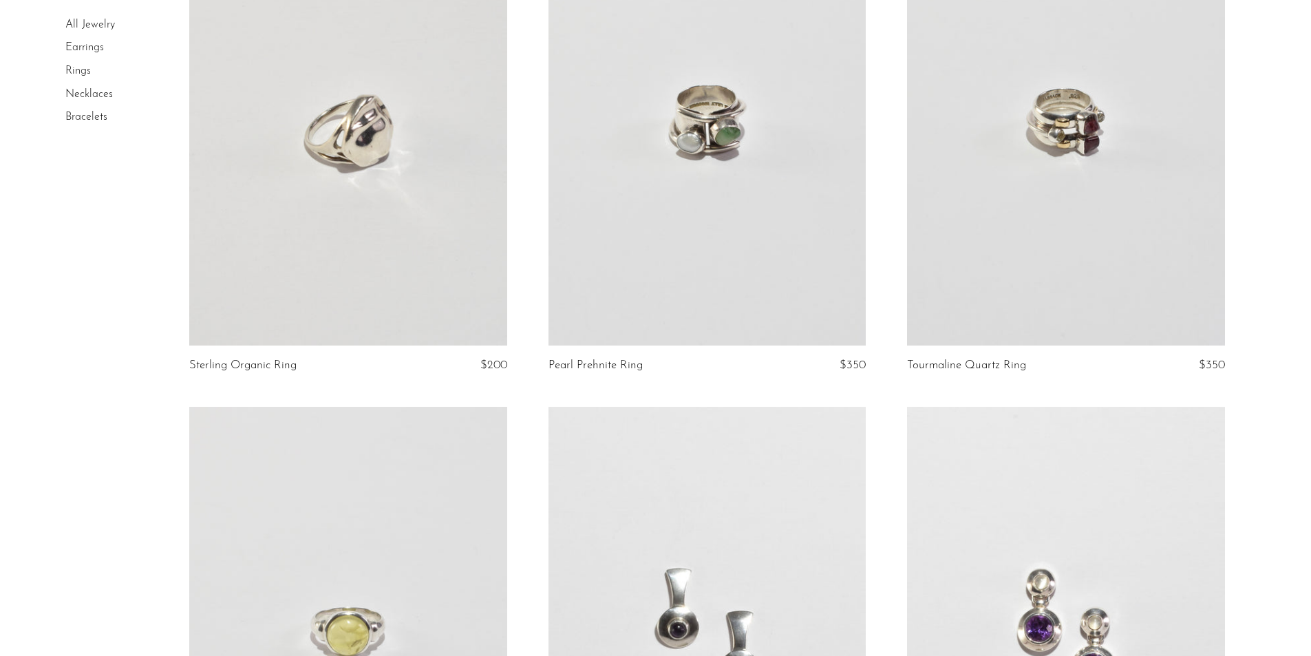
click at [463, 279] on link at bounding box center [347, 123] width 317 height 444
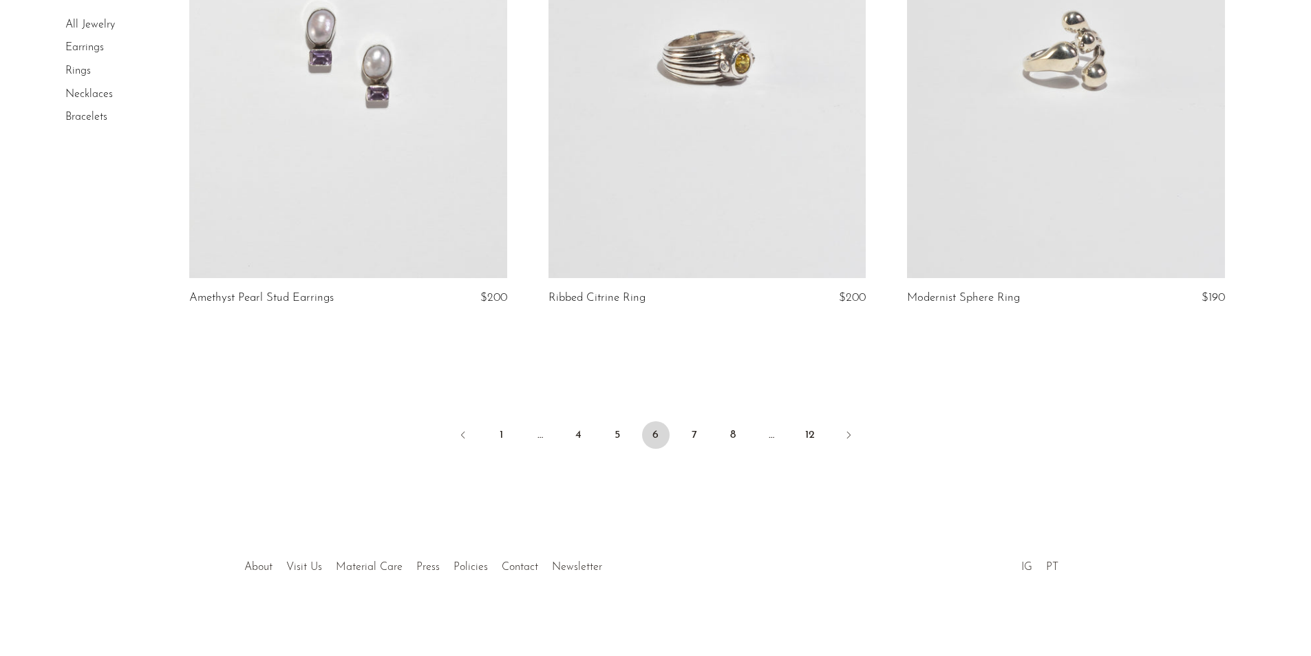
scroll to position [5855, 0]
click at [694, 425] on link "7" at bounding box center [694, 432] width 28 height 28
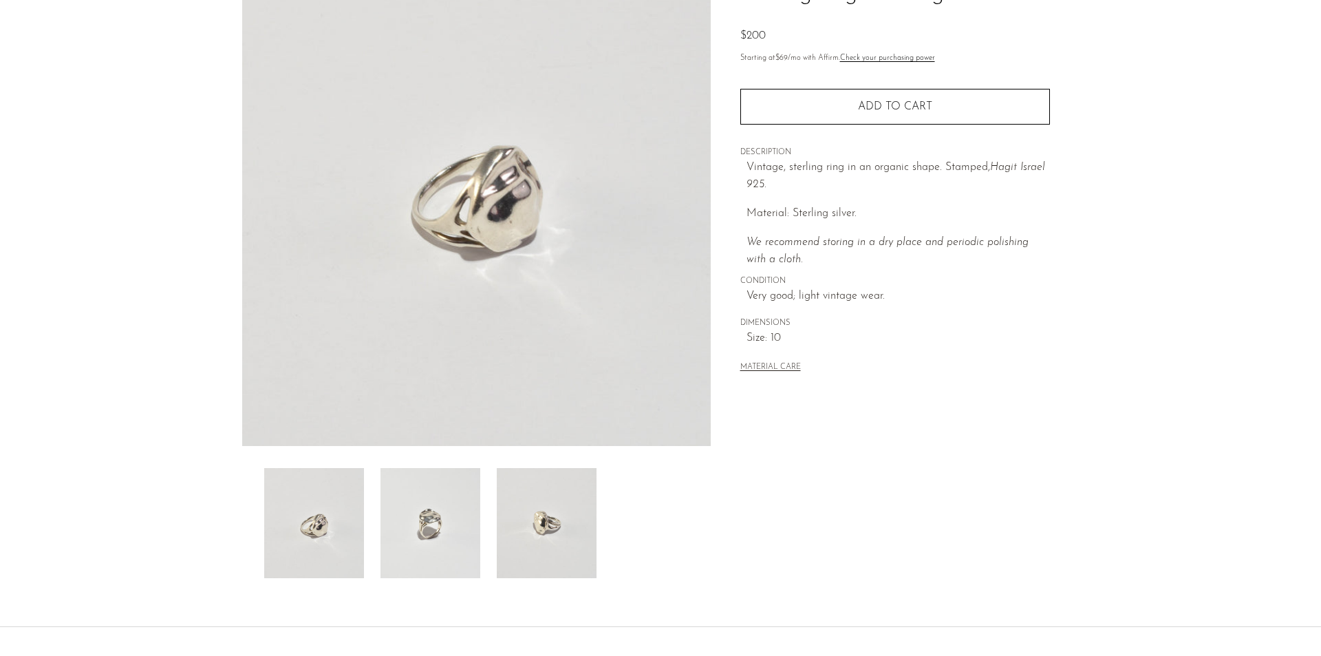
scroll to position [138, 0]
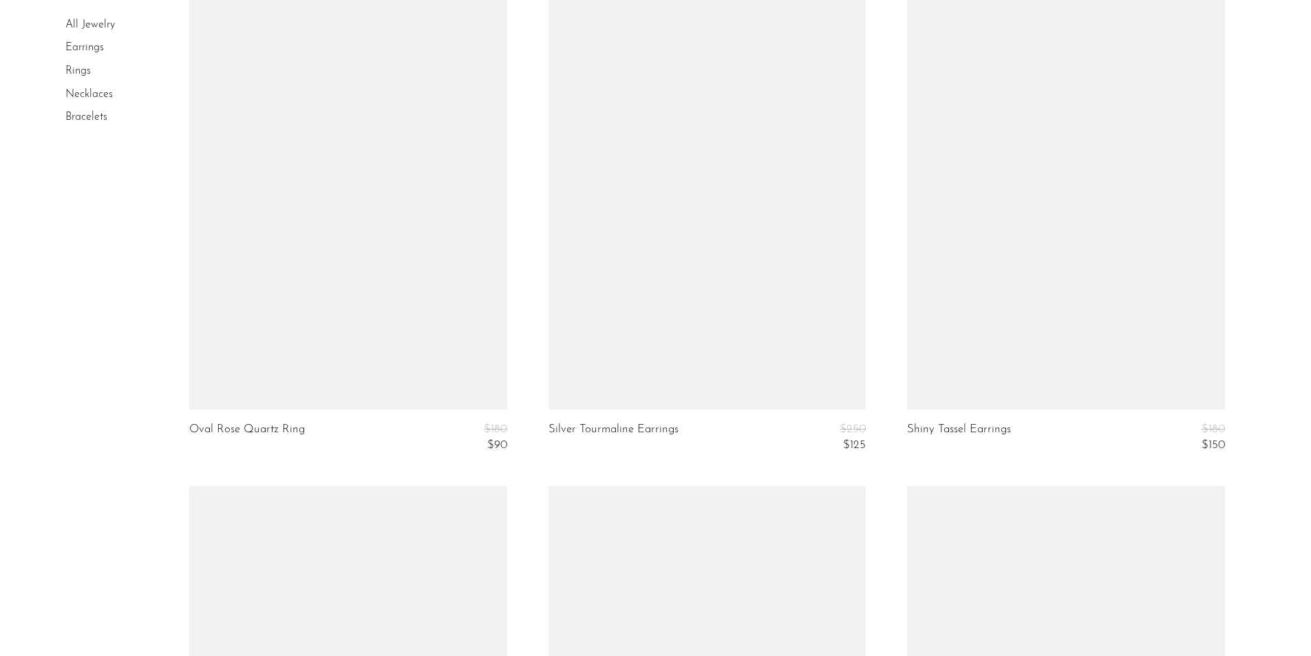
scroll to position [5367, 0]
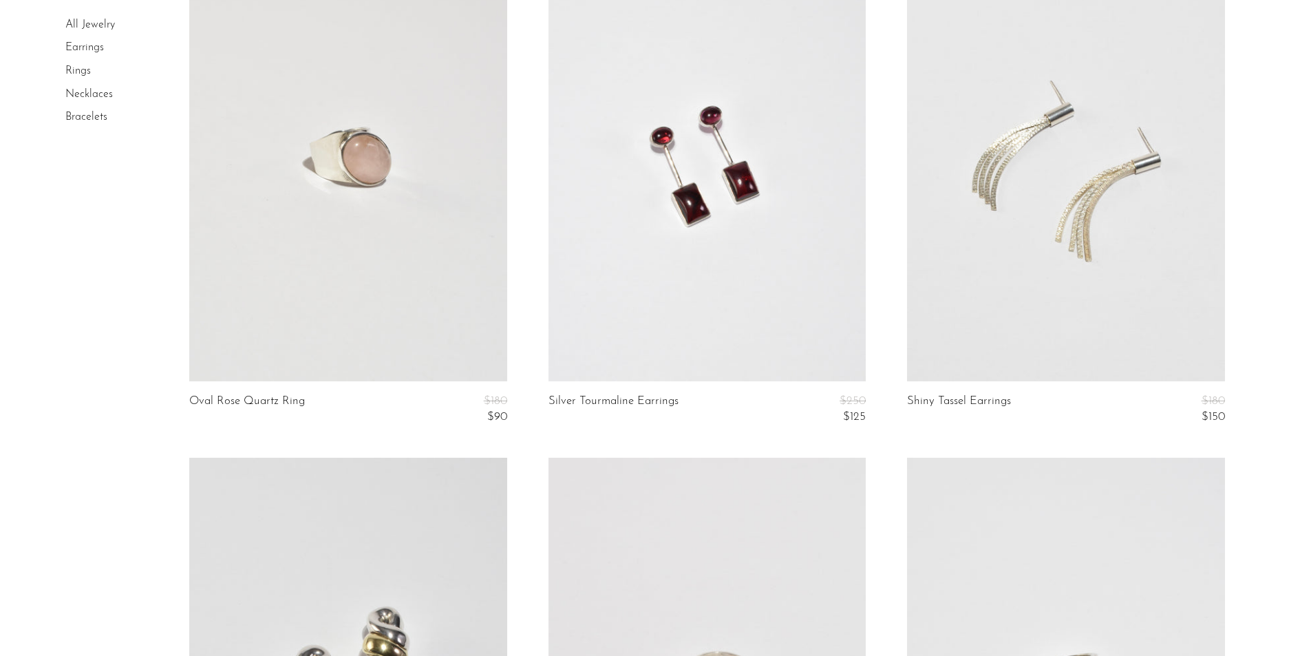
click at [645, 264] on link at bounding box center [706, 159] width 317 height 444
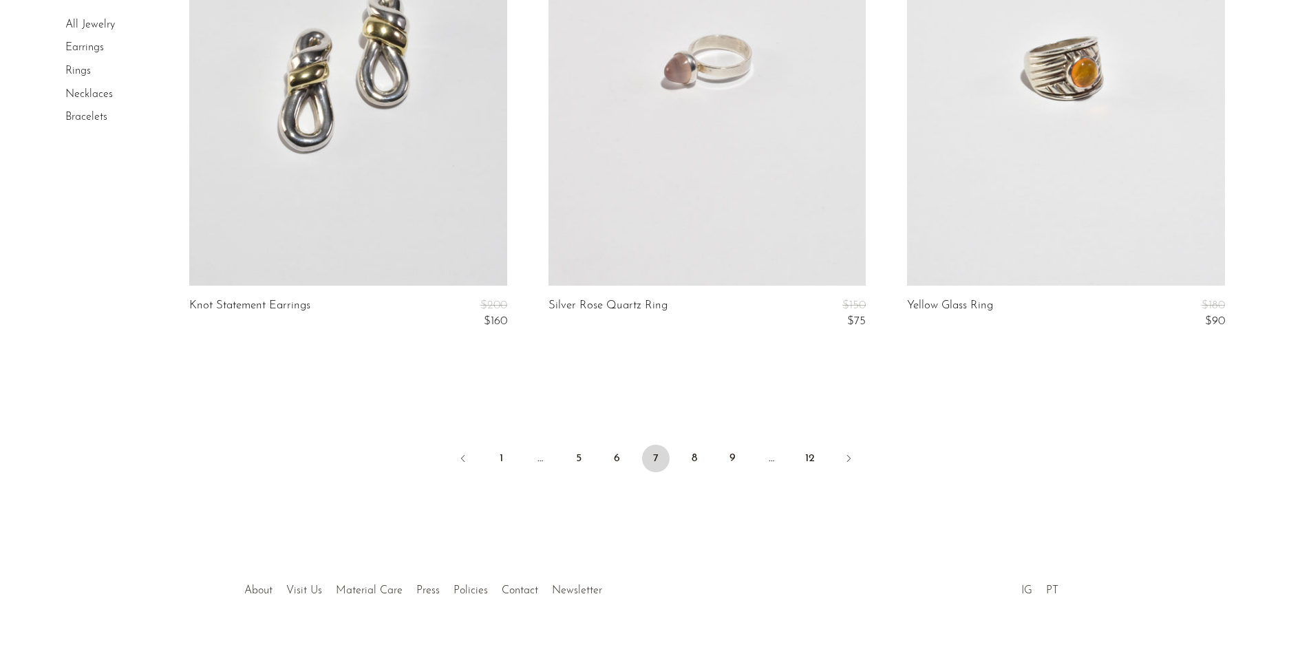
scroll to position [6010, 0]
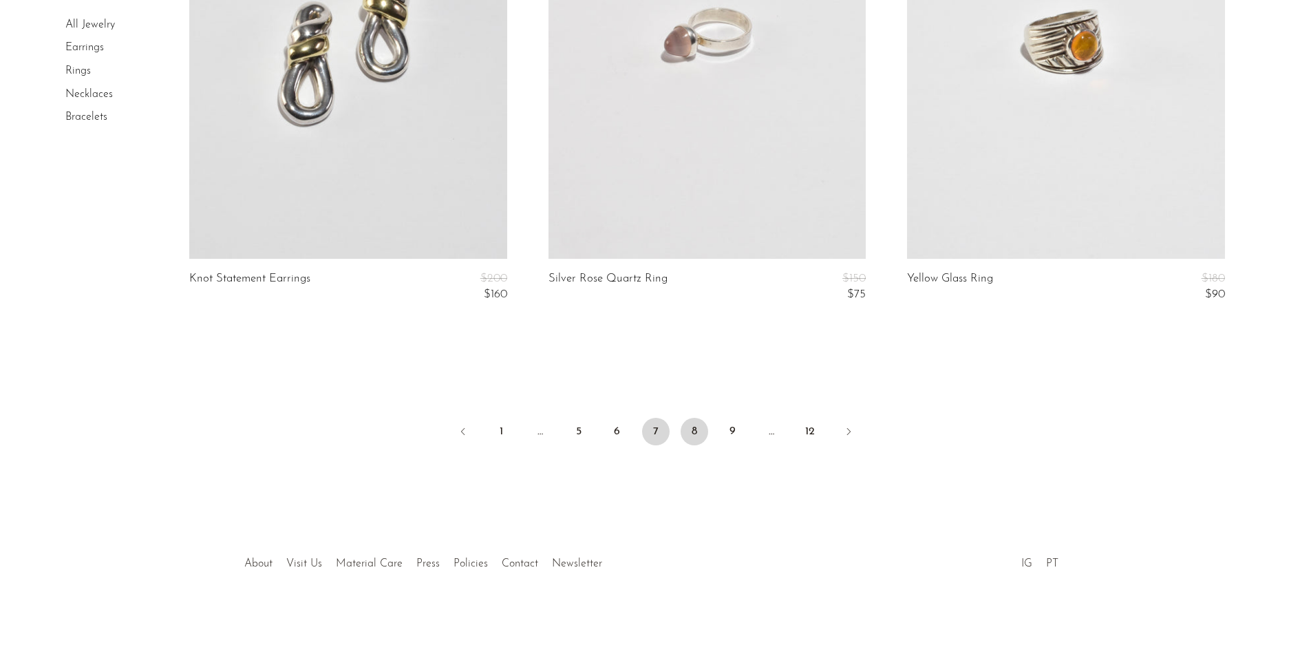
click at [696, 442] on link "8" at bounding box center [694, 432] width 28 height 28
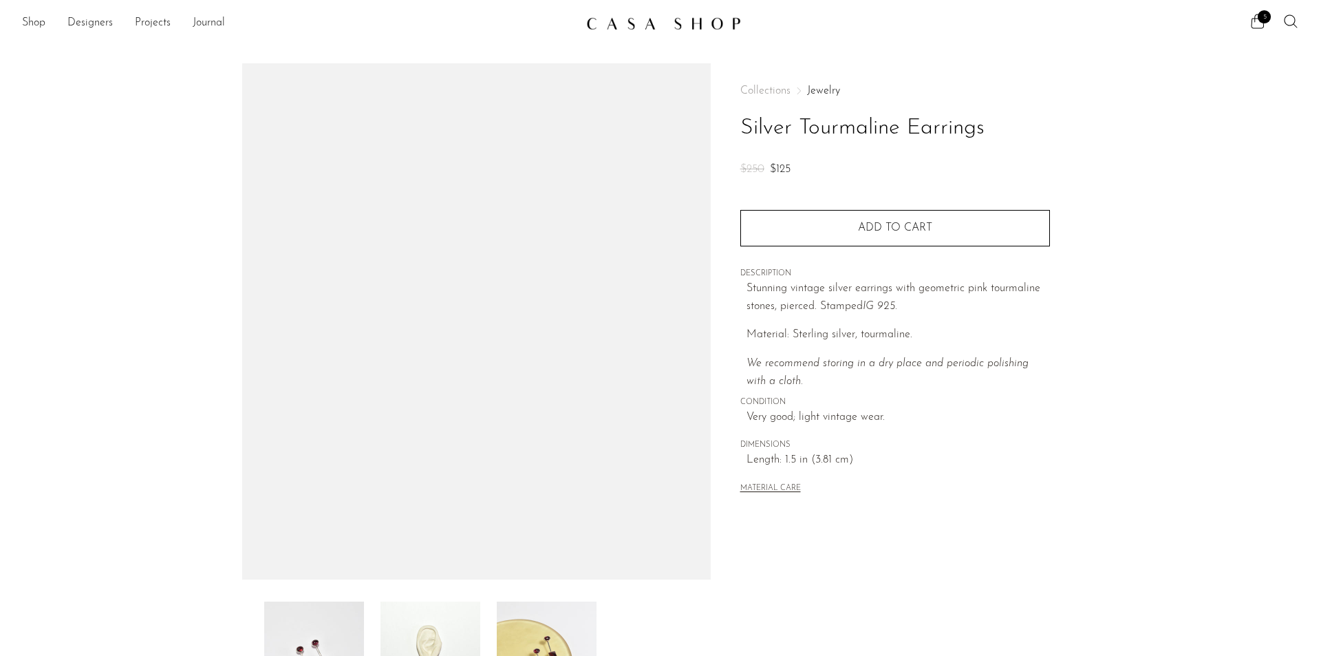
scroll to position [206, 0]
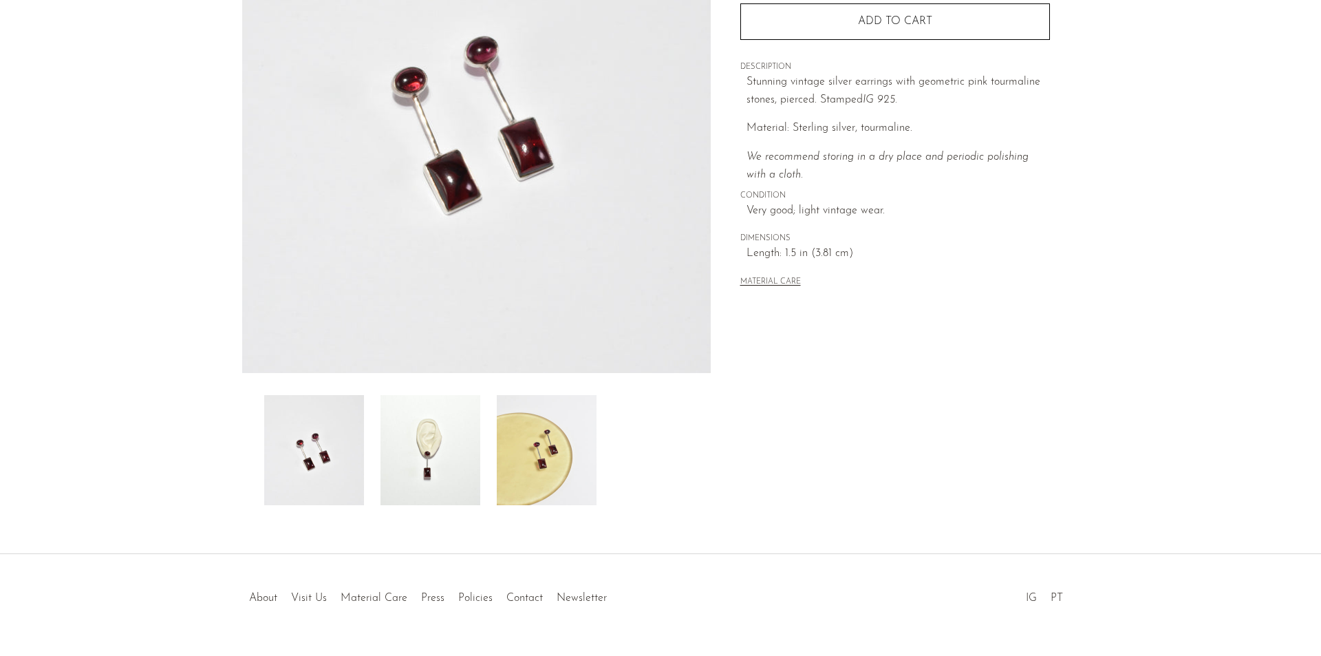
click at [438, 442] on img at bounding box center [431, 450] width 100 height 110
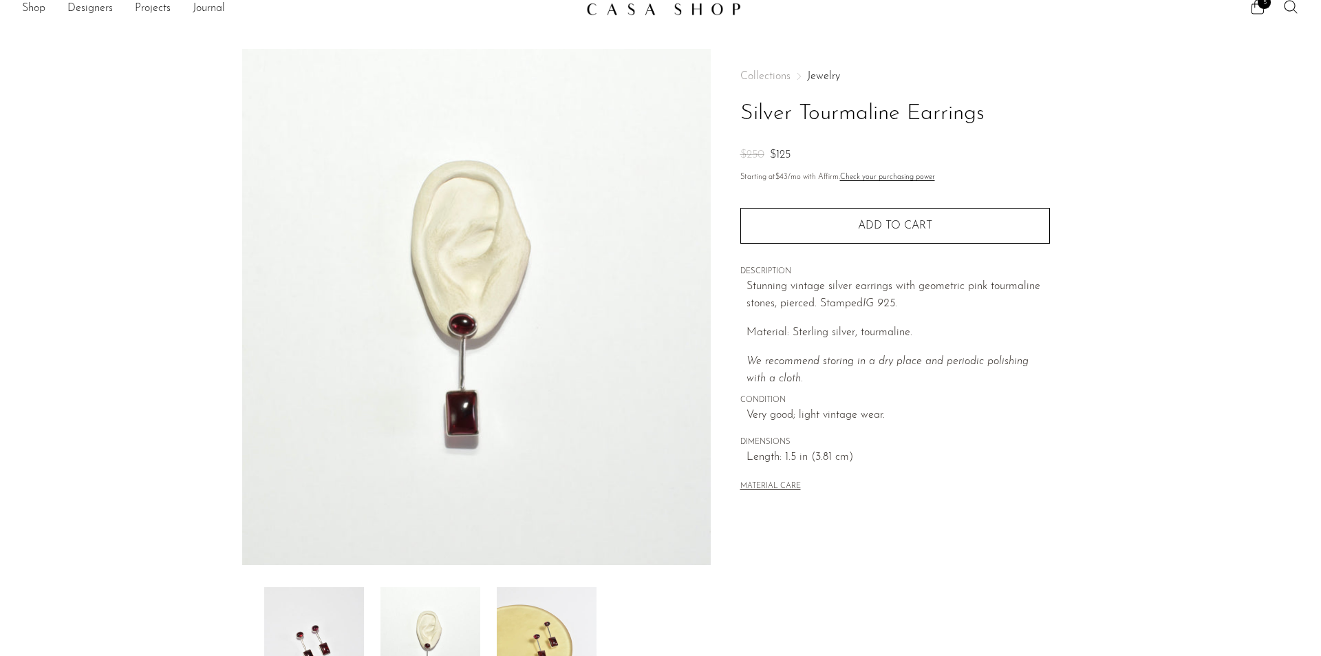
scroll to position [69, 0]
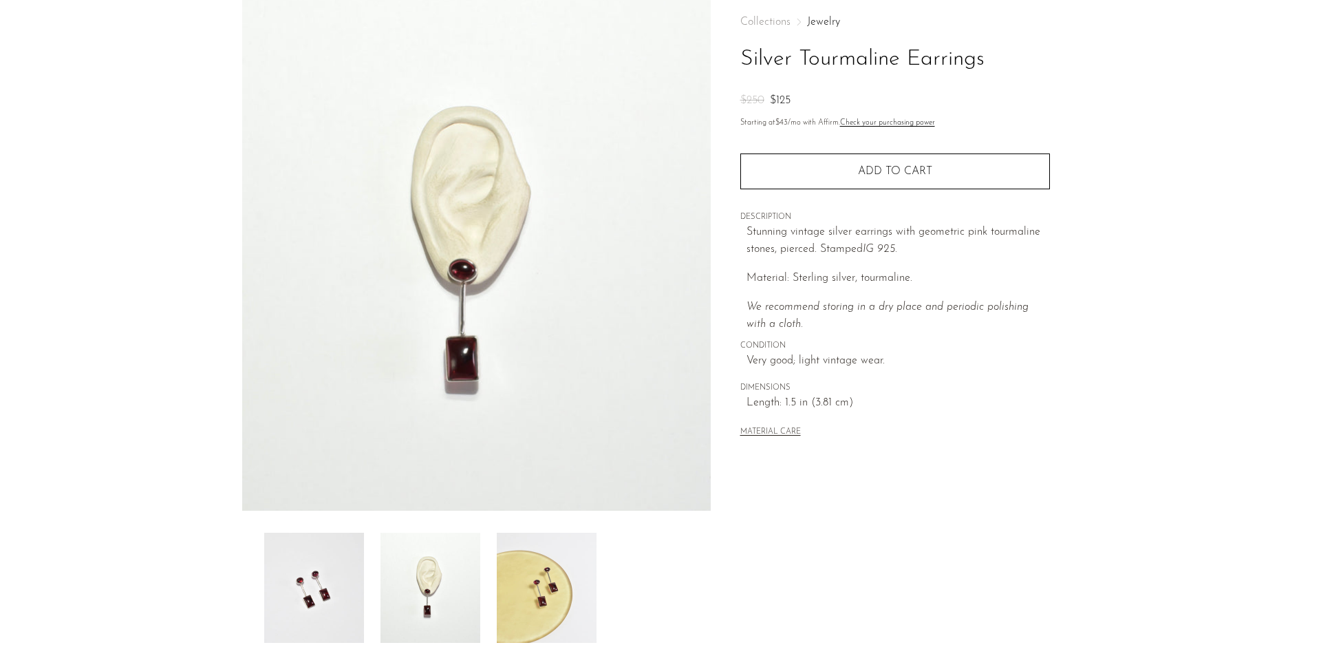
click at [533, 561] on img at bounding box center [547, 588] width 100 height 110
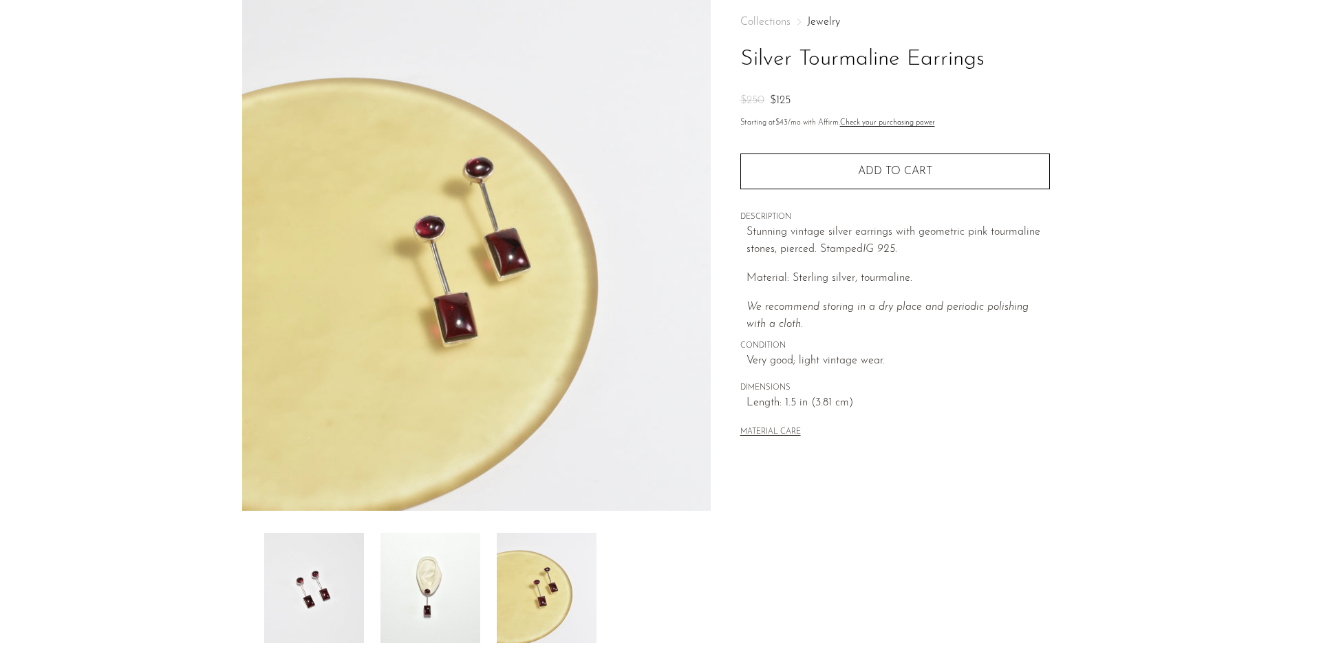
click at [427, 562] on img at bounding box center [431, 588] width 100 height 110
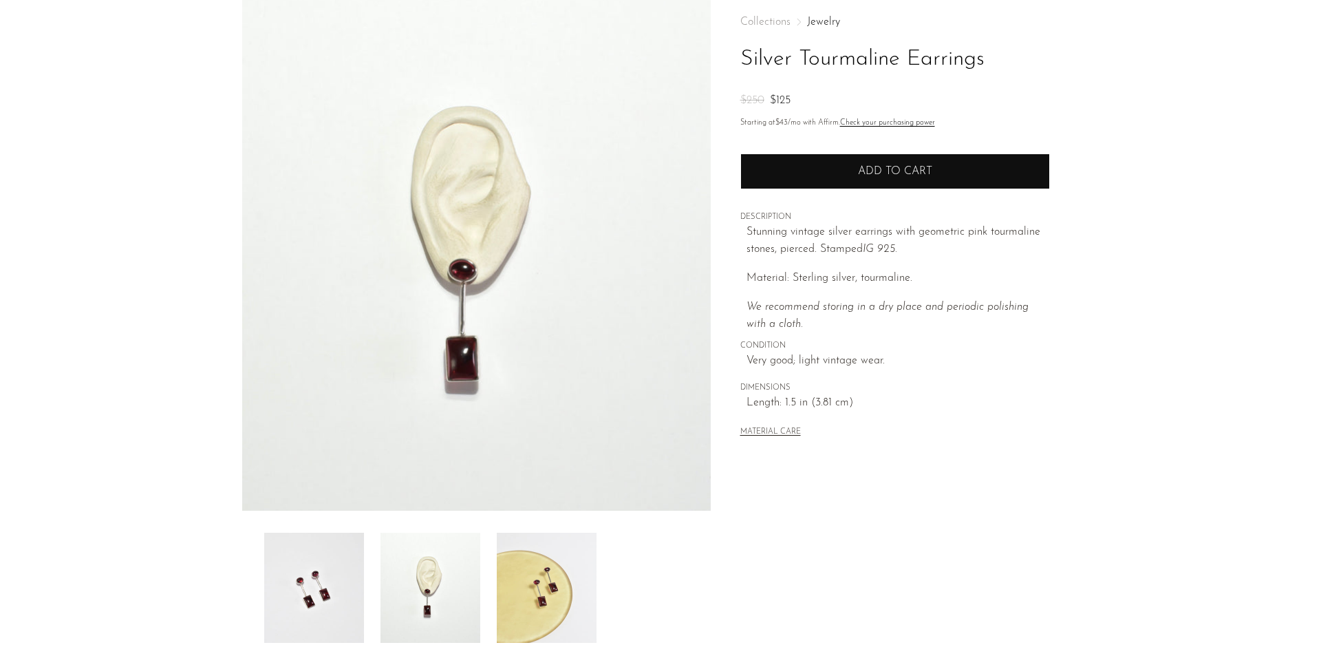
click at [932, 167] on button "Add to cart" at bounding box center [895, 171] width 310 height 36
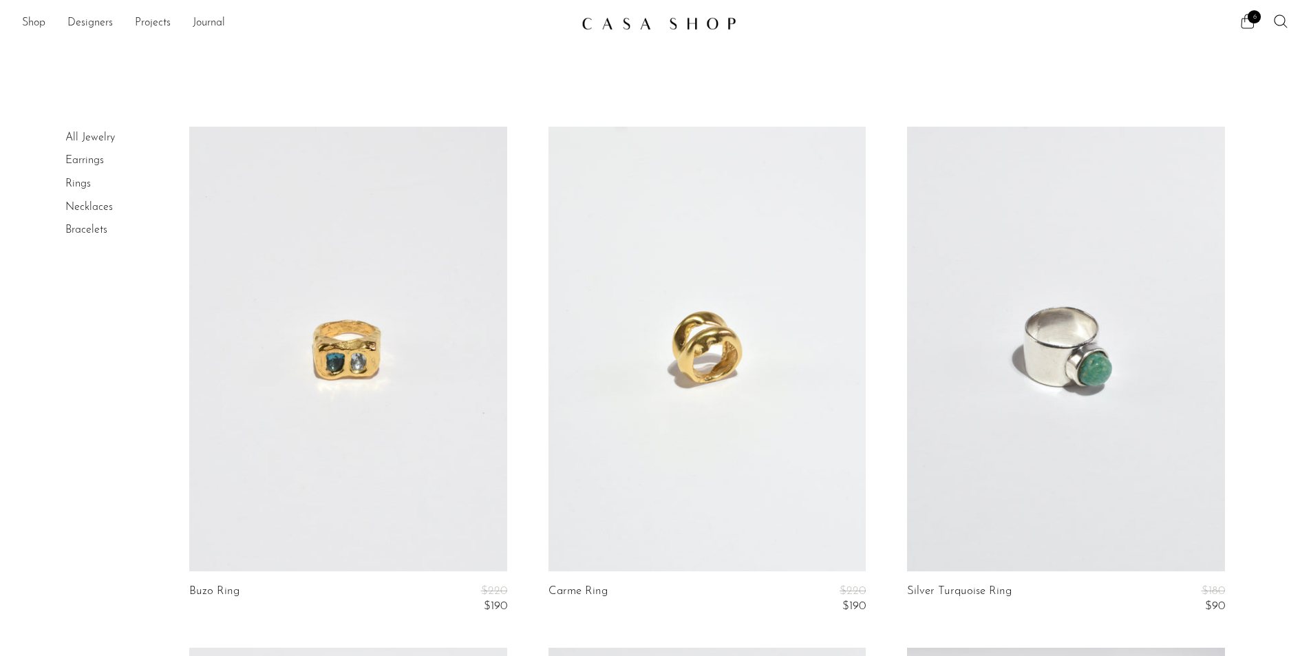
click at [1249, 15] on span "6" at bounding box center [1253, 16] width 13 height 13
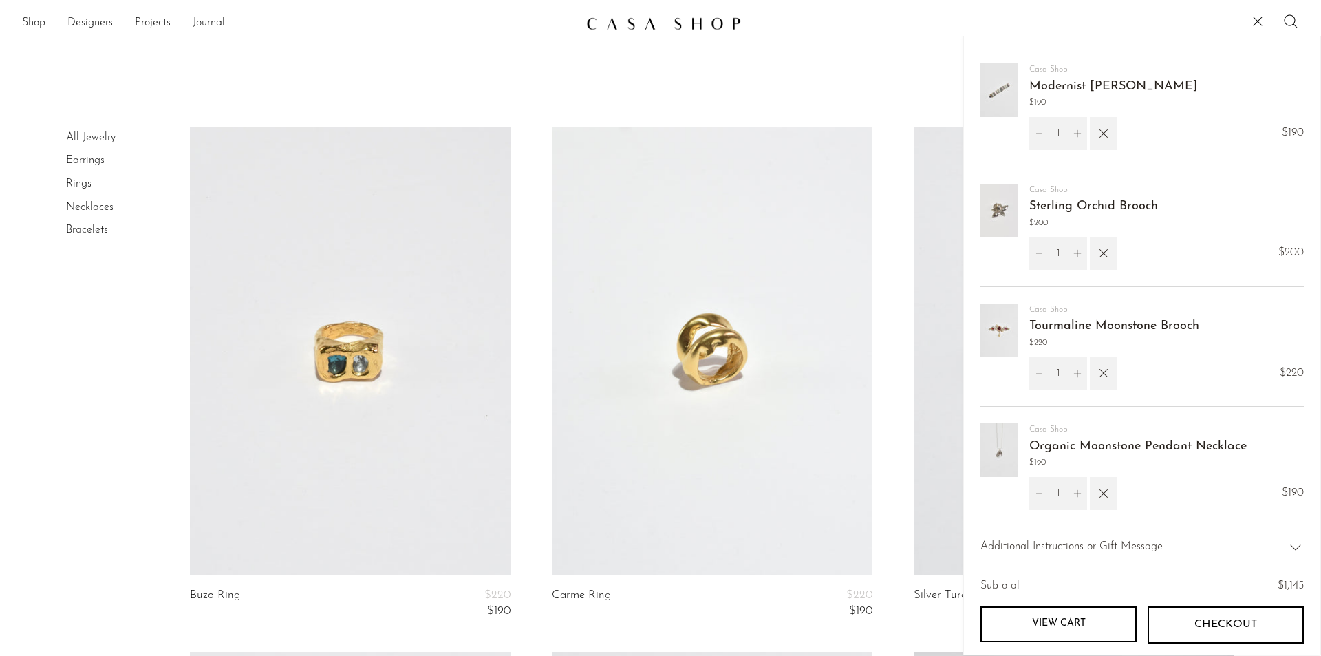
scroll to position [160, 0]
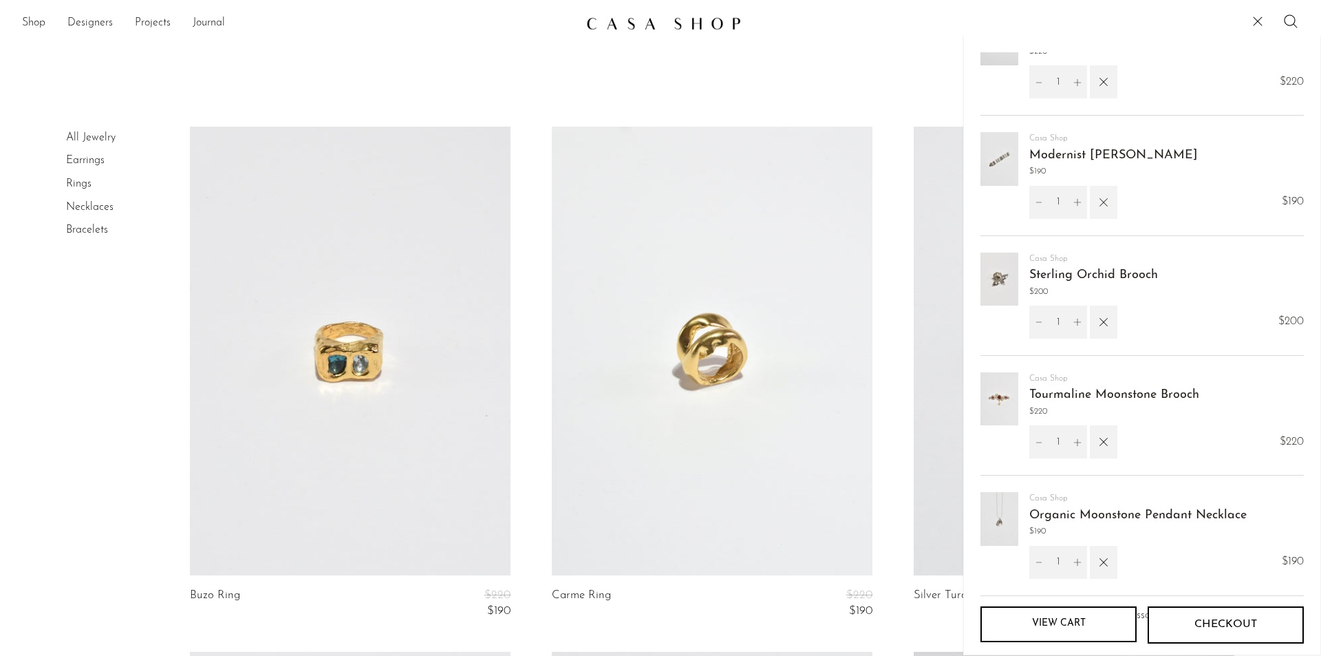
click at [1106, 203] on icon "button" at bounding box center [1103, 202] width 15 height 15
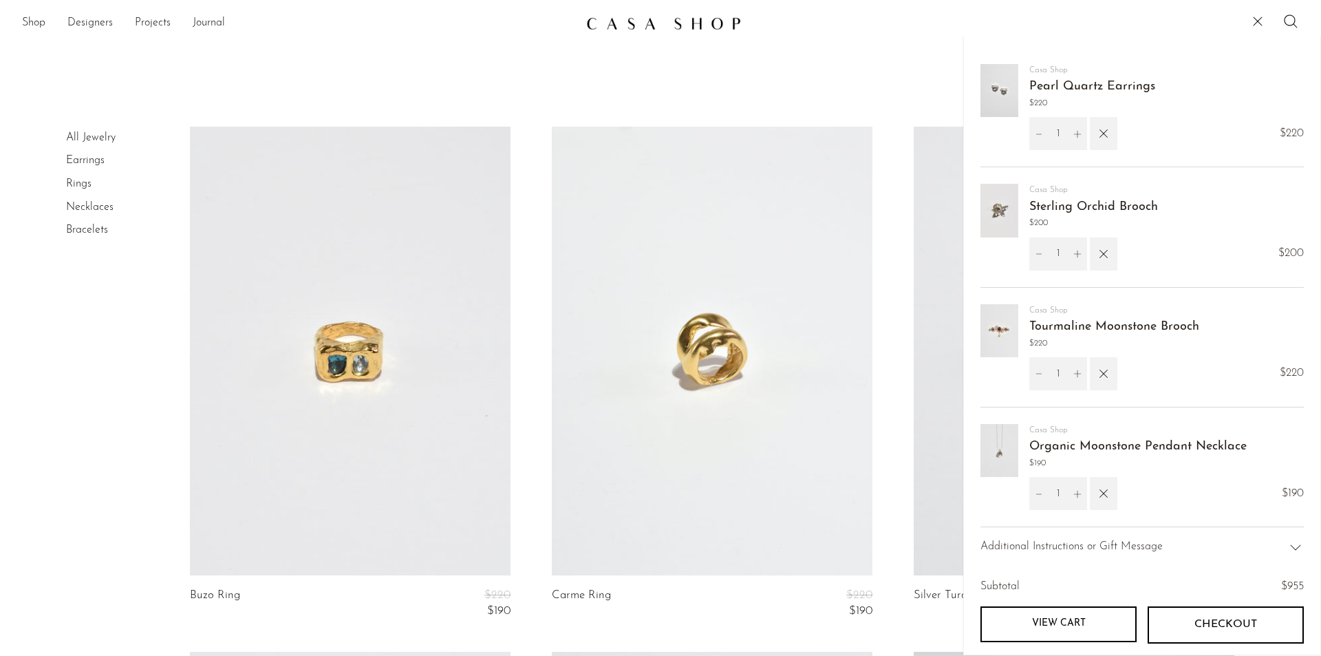
scroll to position [109, 0]
click at [1030, 444] on link "Organic Moonstone Pendant Necklace" at bounding box center [1137, 446] width 217 height 12
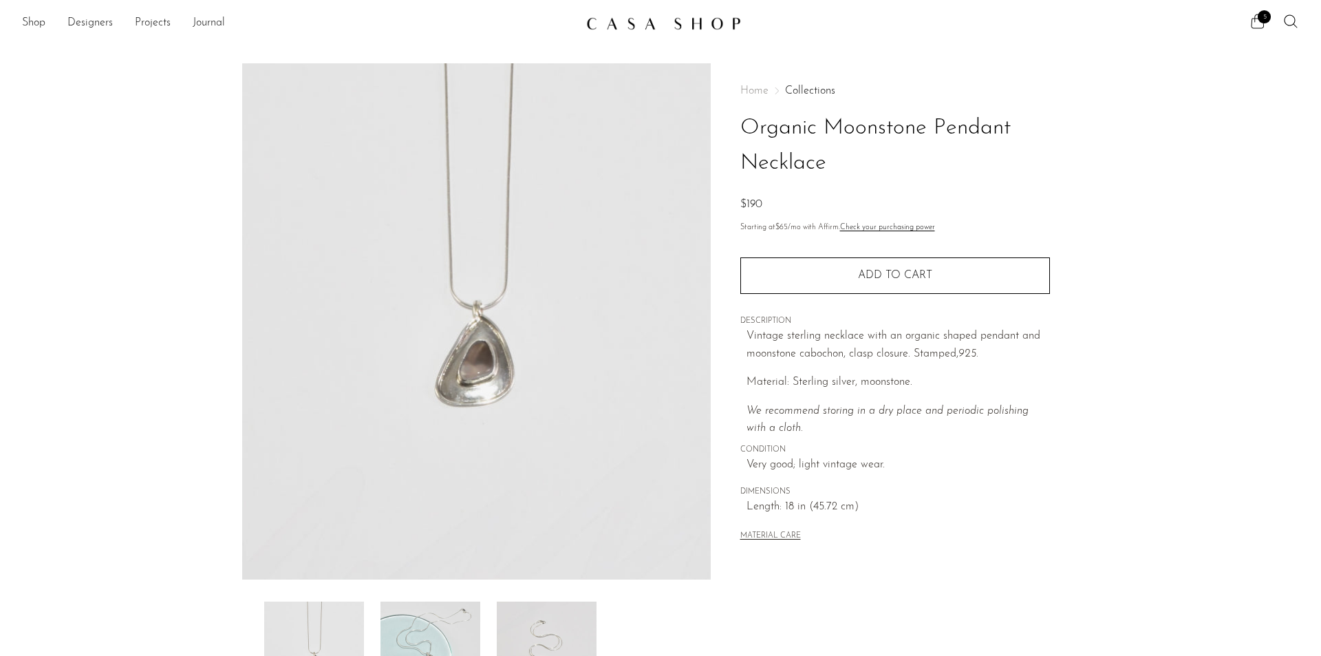
click at [1258, 14] on span "5" at bounding box center [1264, 16] width 13 height 13
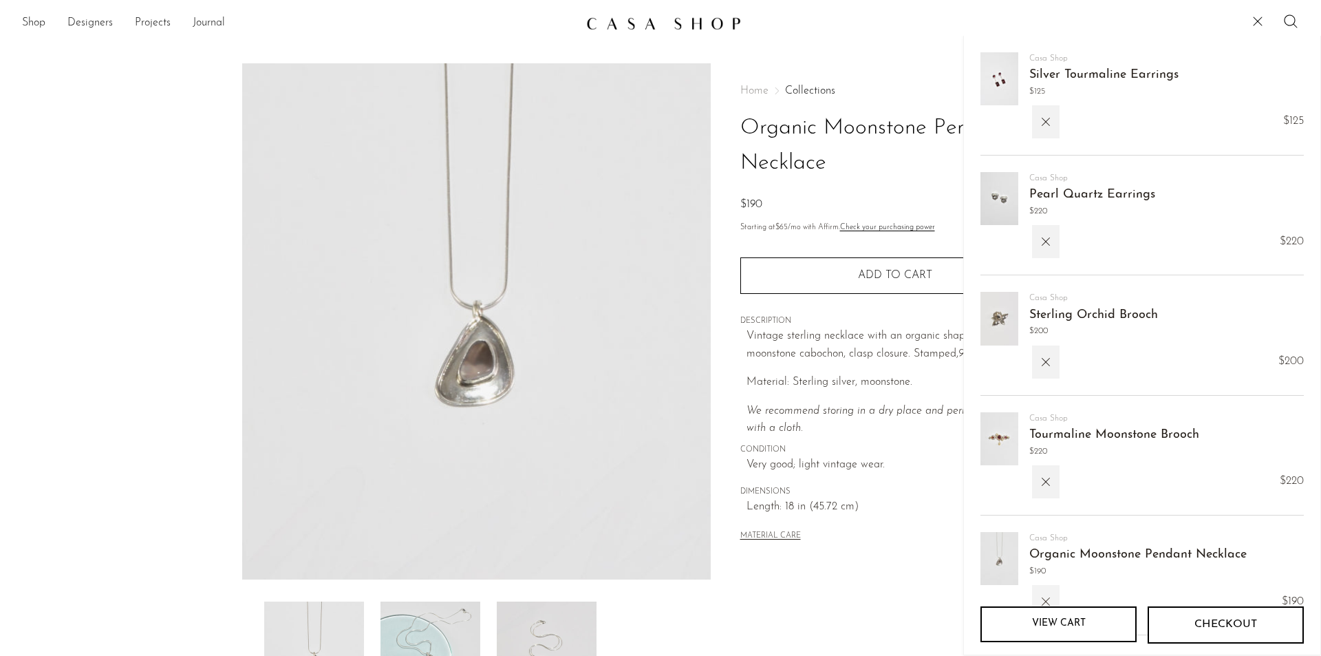
click at [1044, 591] on button "button" at bounding box center [1046, 601] width 28 height 33
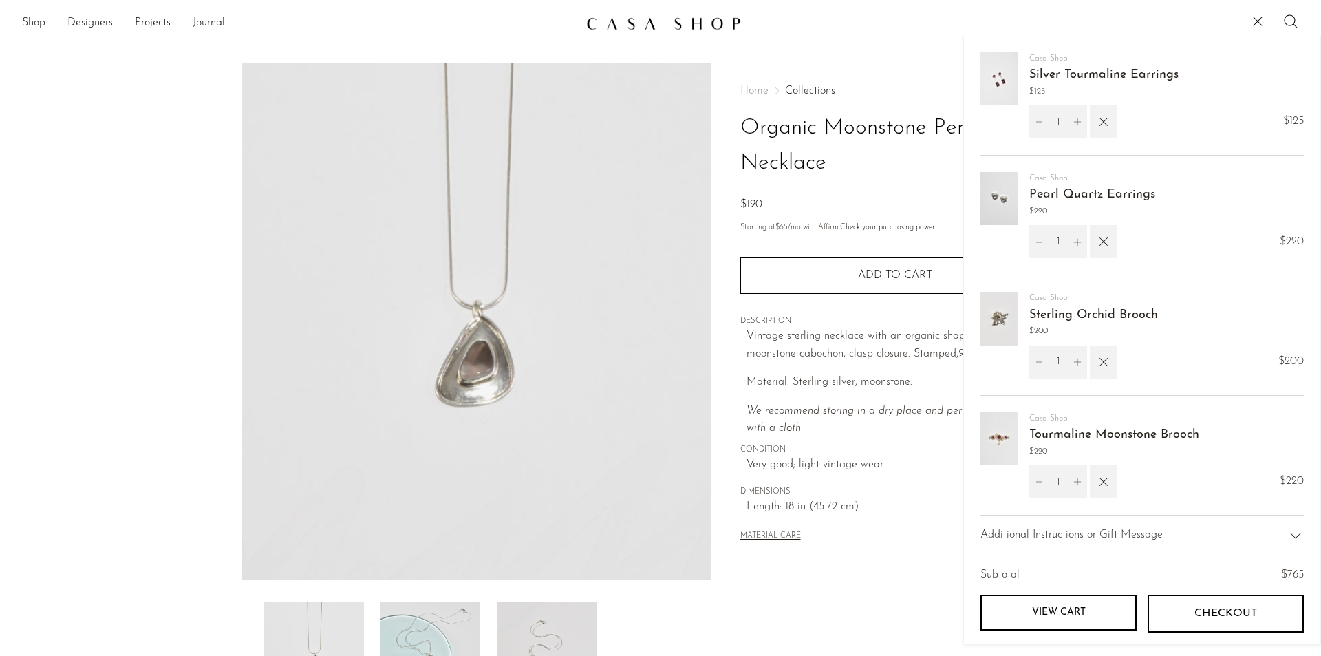
click at [1042, 440] on link "Tourmaline Moonstone Brooch" at bounding box center [1114, 435] width 170 height 12
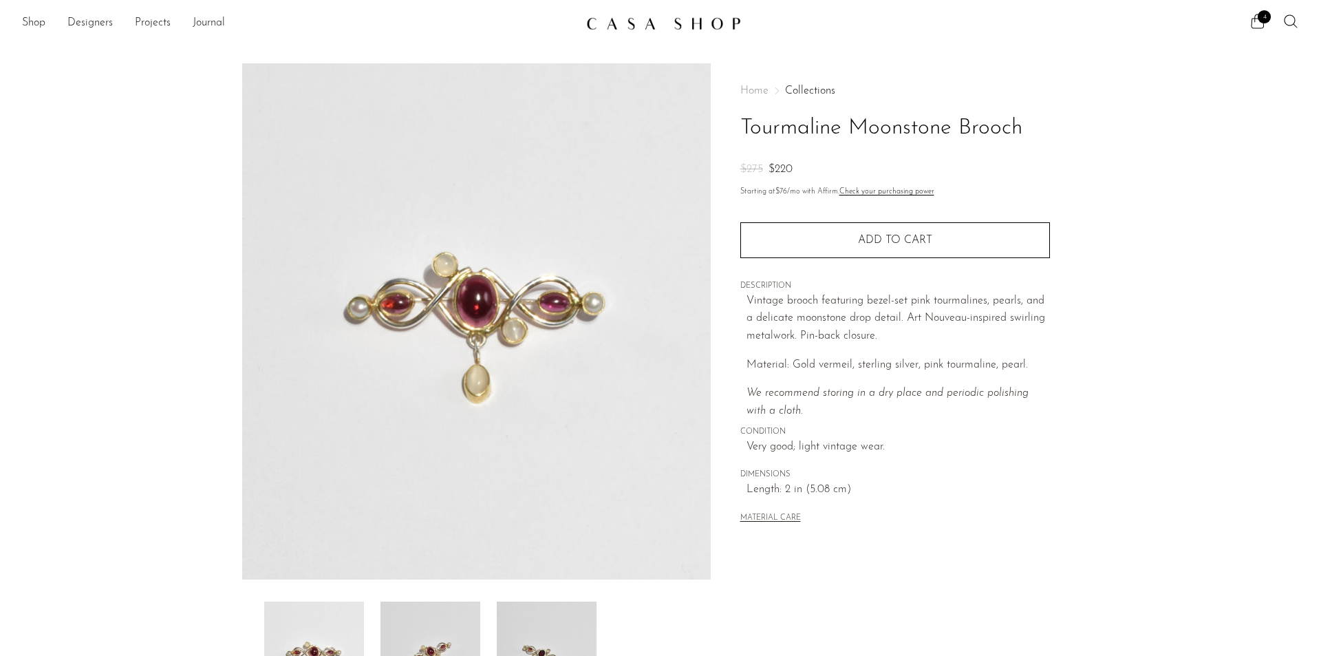
scroll to position [69, 0]
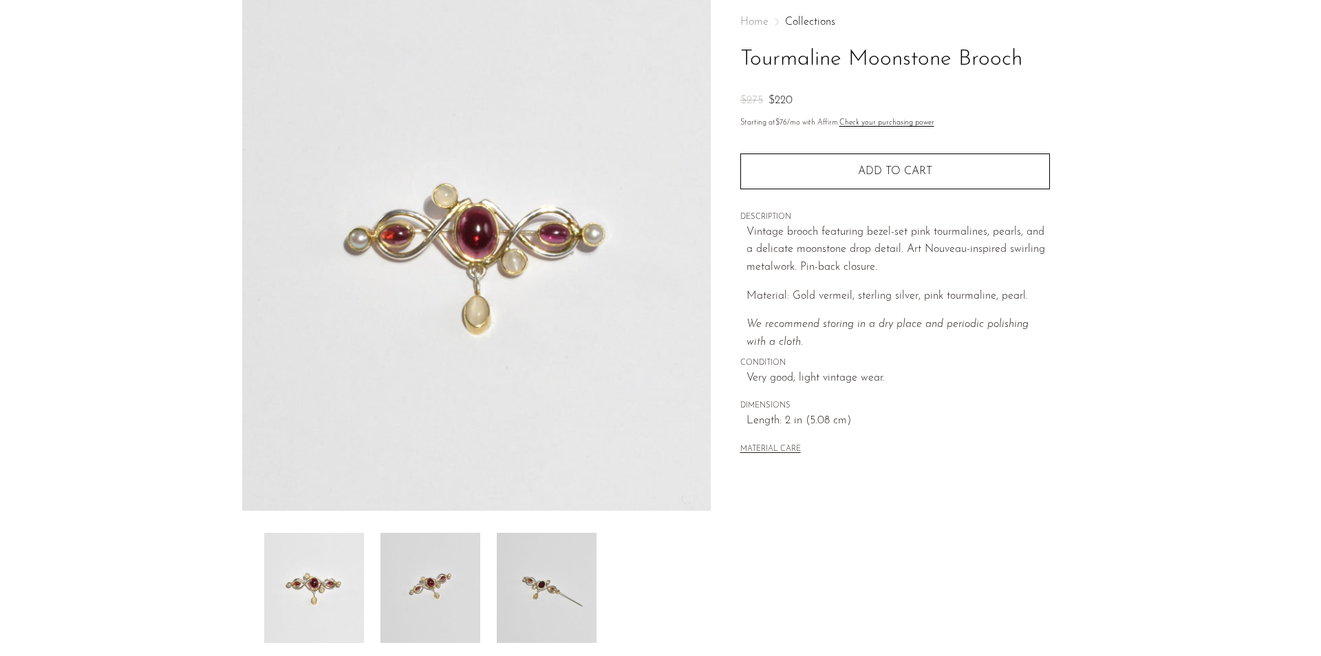
click at [460, 596] on img at bounding box center [431, 588] width 100 height 110
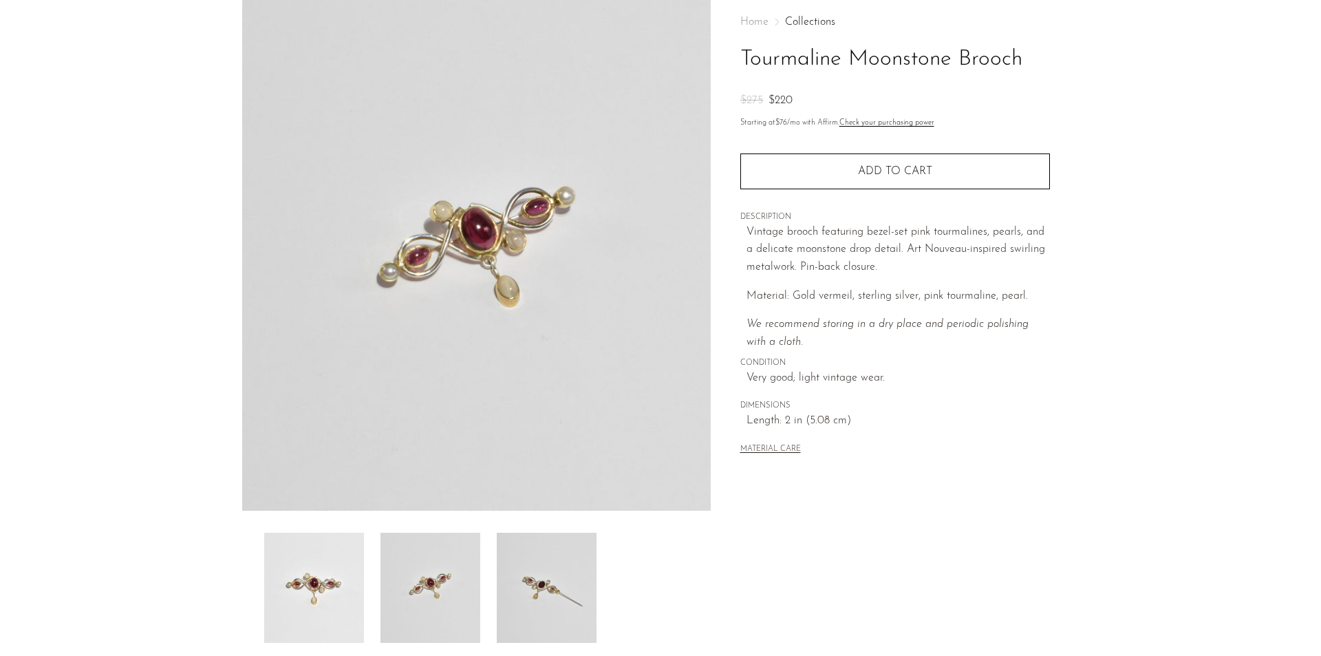
click at [504, 590] on img at bounding box center [547, 588] width 100 height 110
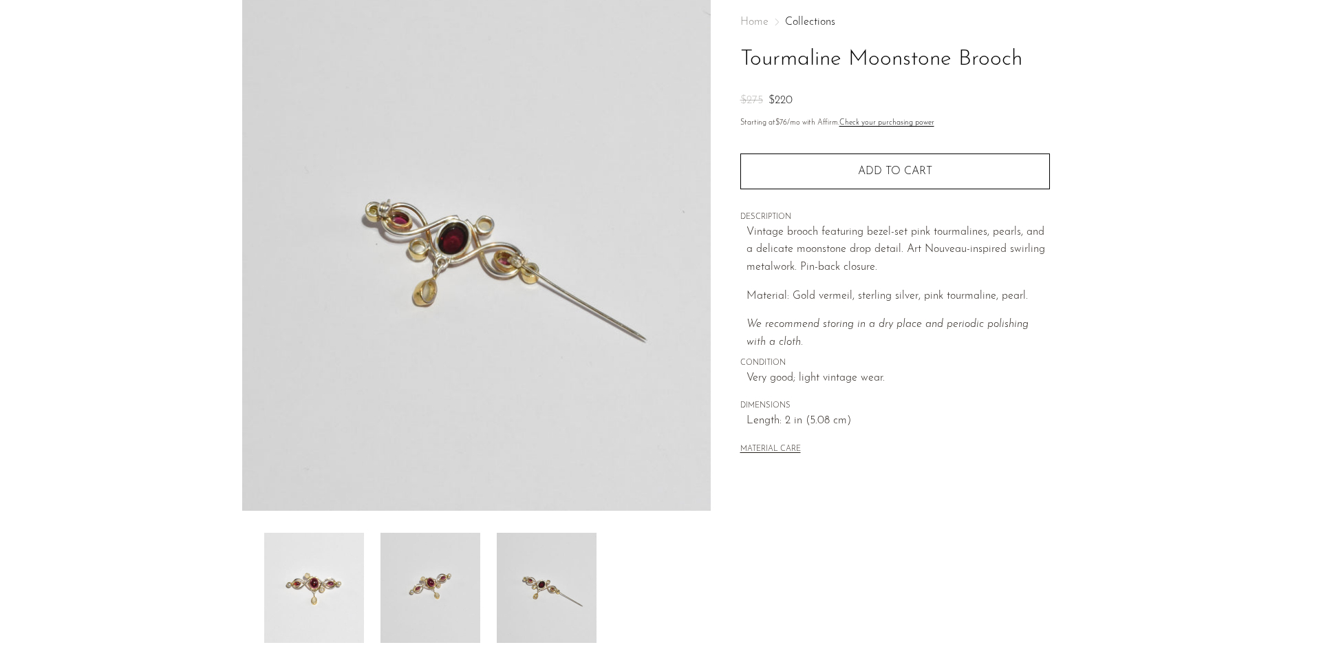
click at [411, 574] on img at bounding box center [431, 588] width 100 height 110
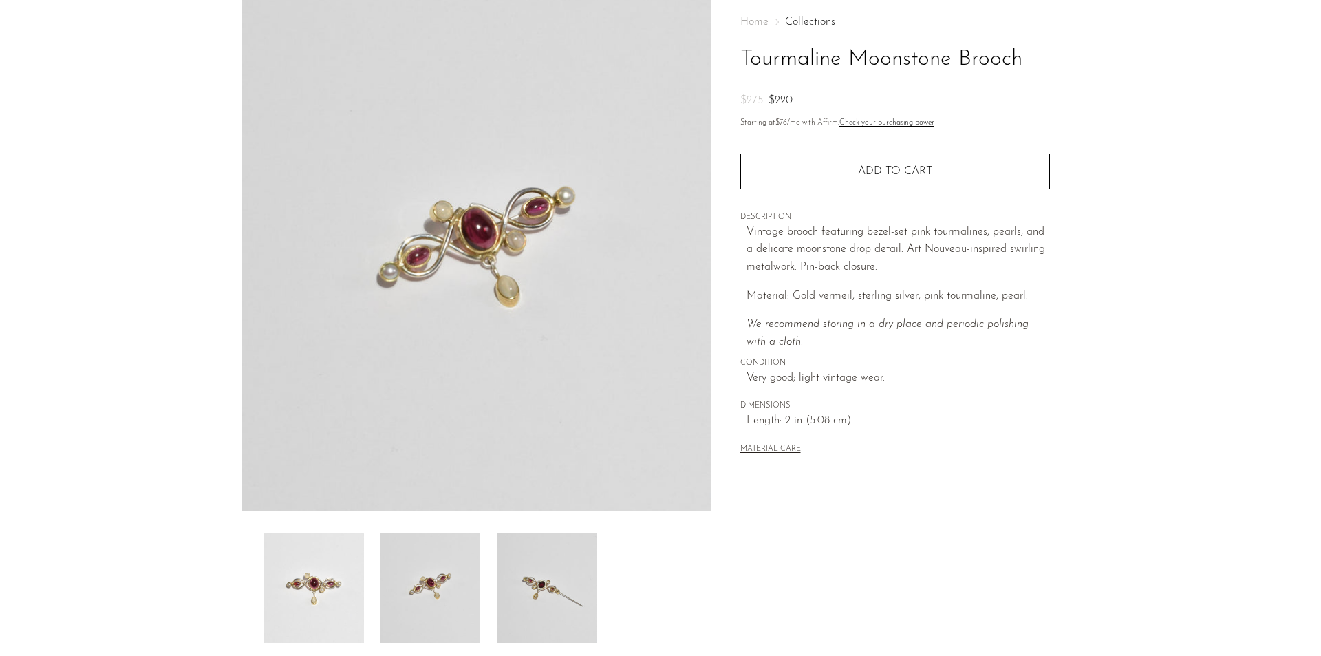
scroll to position [0, 0]
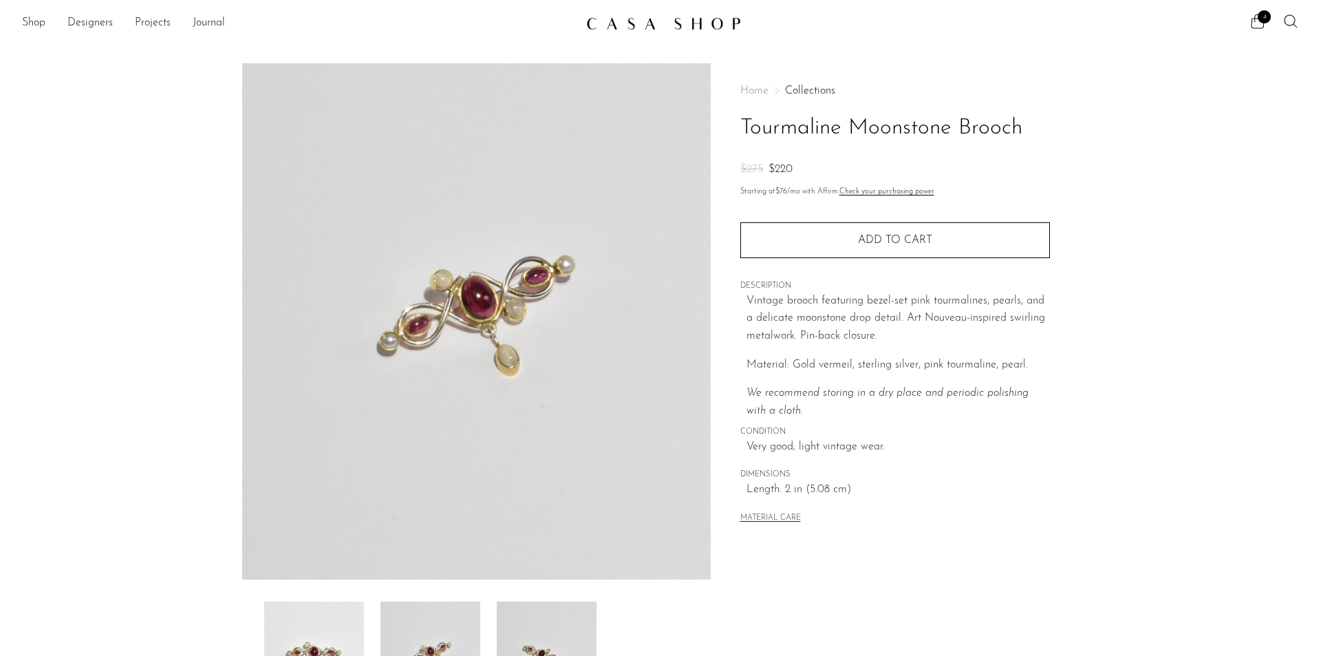
click at [1247, 24] on div "4" at bounding box center [1022, 23] width 553 height 21
click at [1253, 23] on icon at bounding box center [1258, 21] width 17 height 17
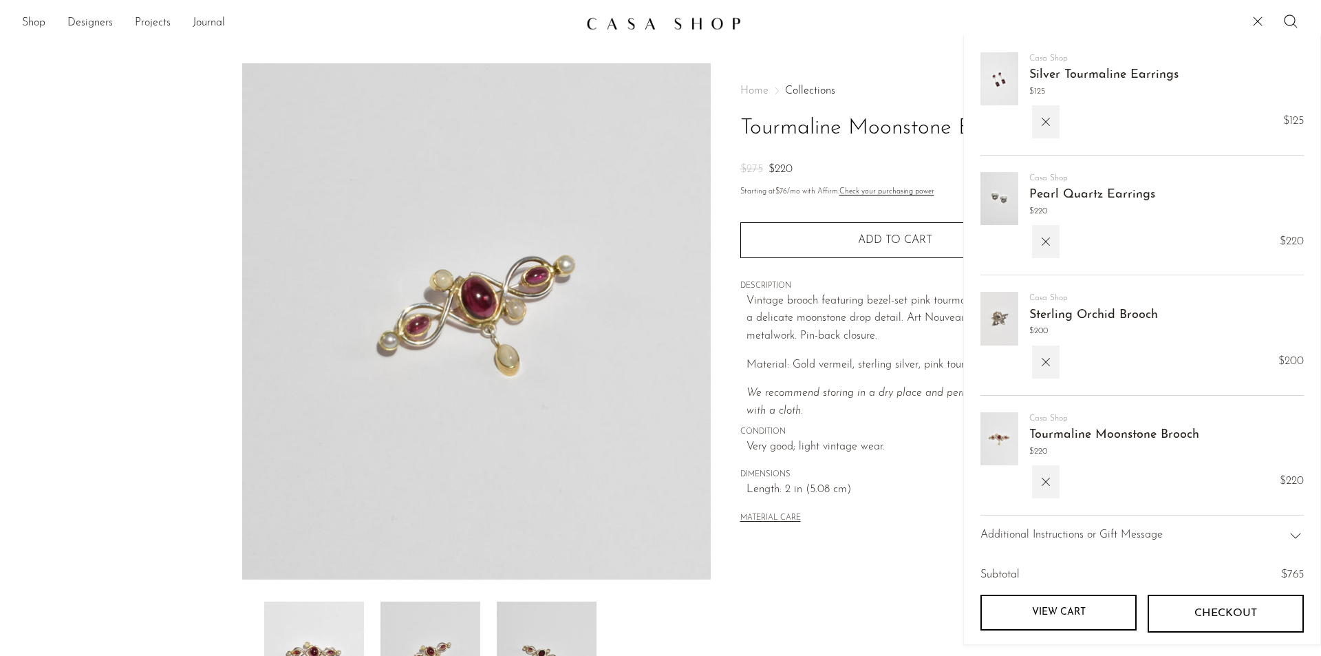
click at [1051, 311] on link "Sterling Orchid Brooch" at bounding box center [1093, 315] width 129 height 12
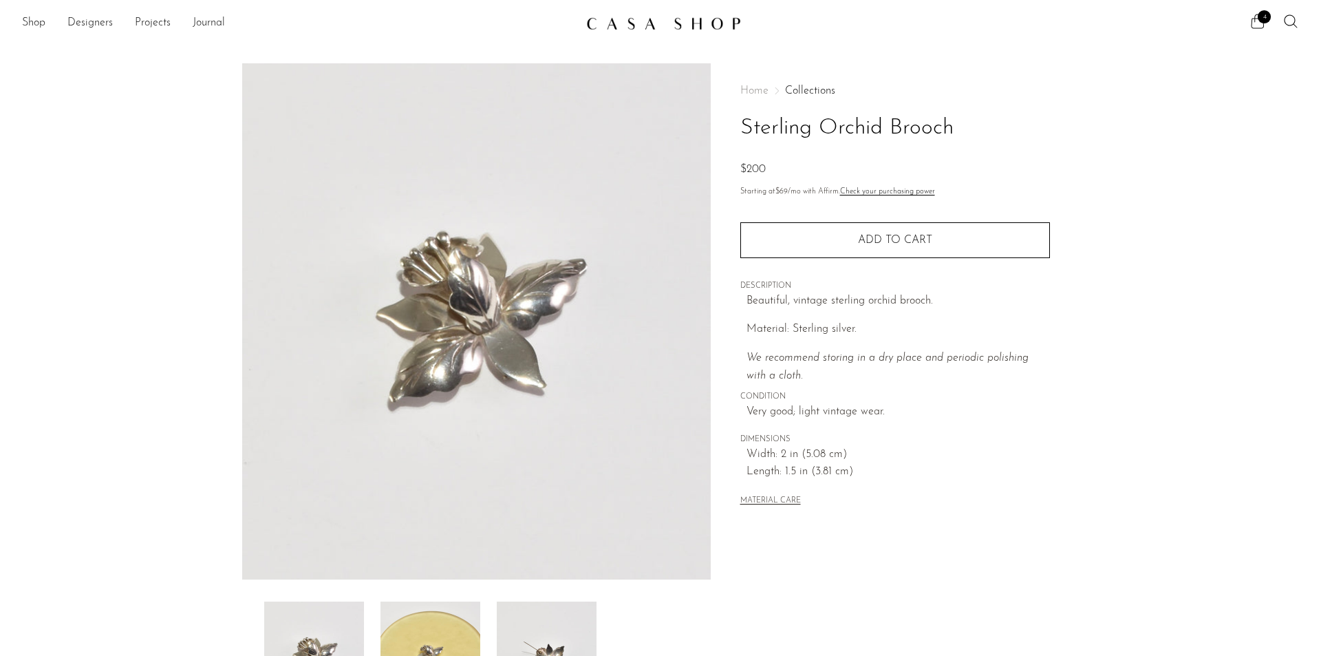
click at [1262, 27] on icon at bounding box center [1258, 21] width 17 height 17
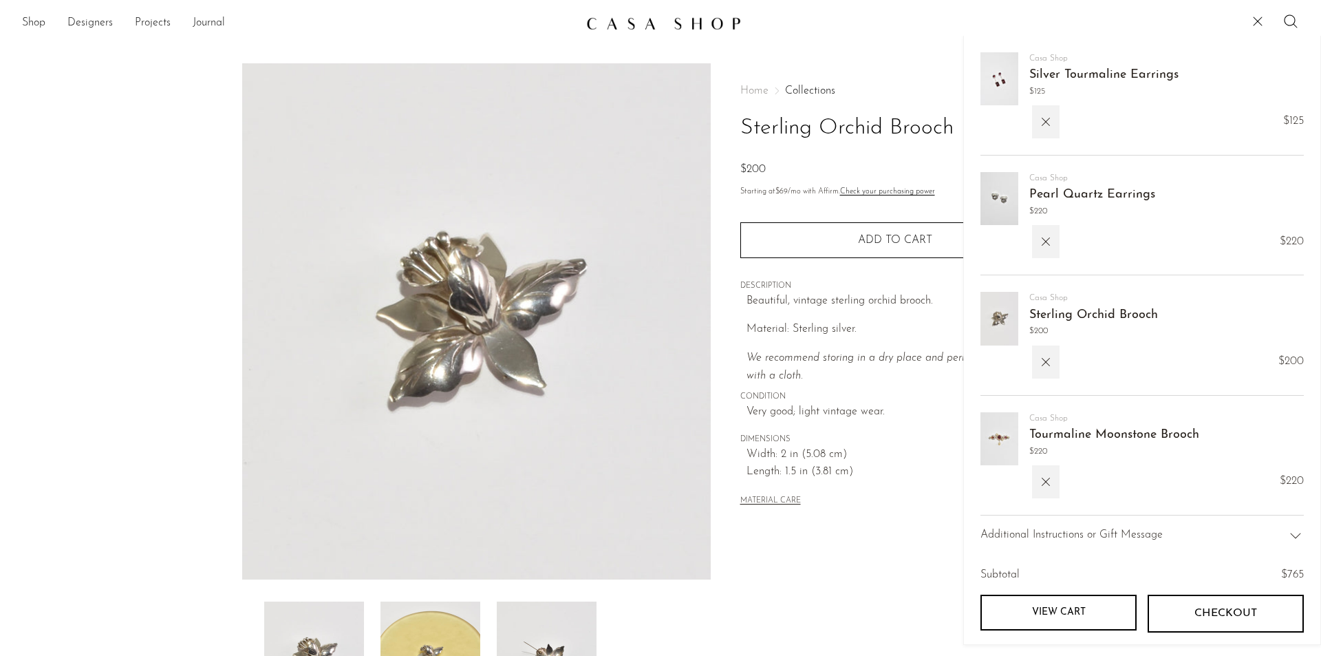
click at [1076, 194] on link "Pearl Quartz Earrings" at bounding box center [1092, 195] width 126 height 12
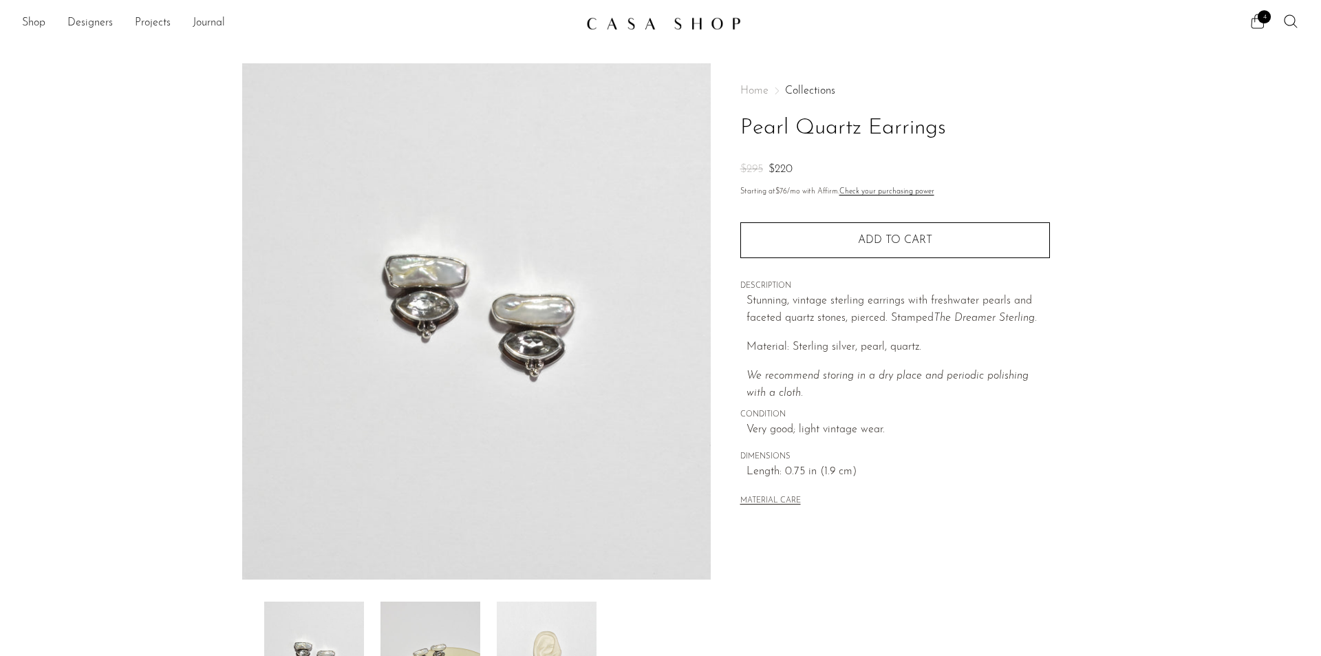
click at [1265, 17] on span "4" at bounding box center [1264, 16] width 13 height 13
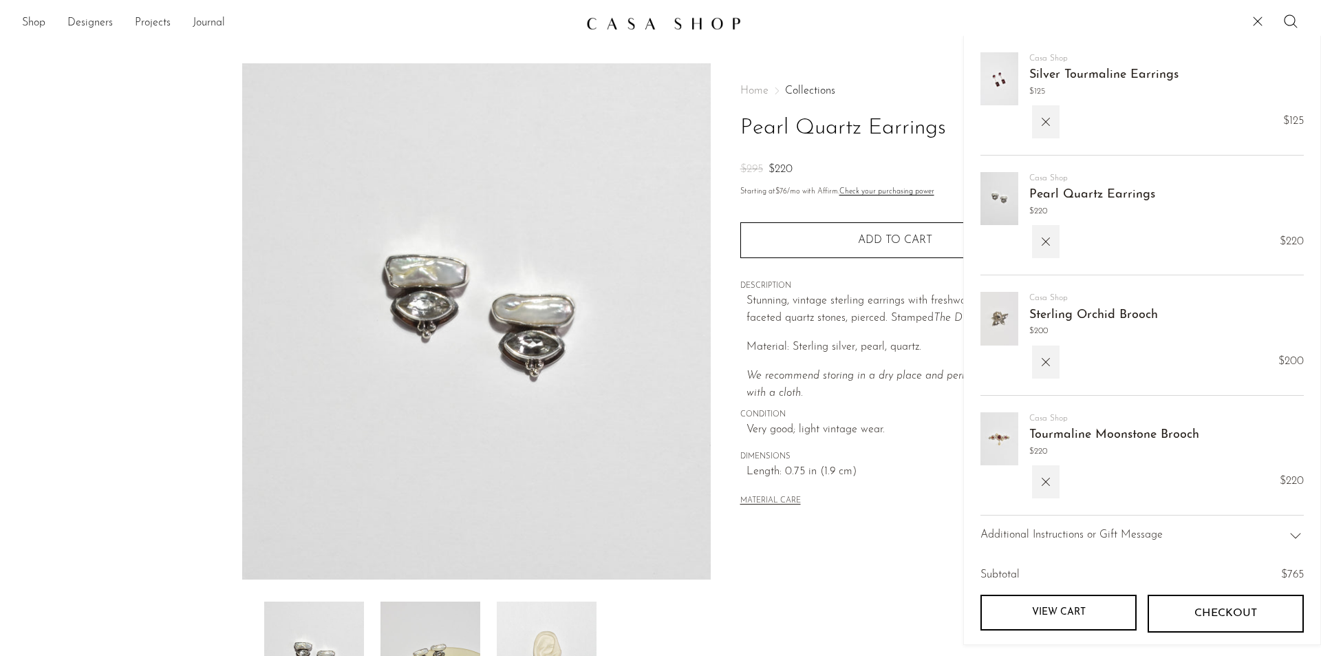
click at [1043, 69] on link "Silver Tourmaline Earrings" at bounding box center [1103, 75] width 149 height 12
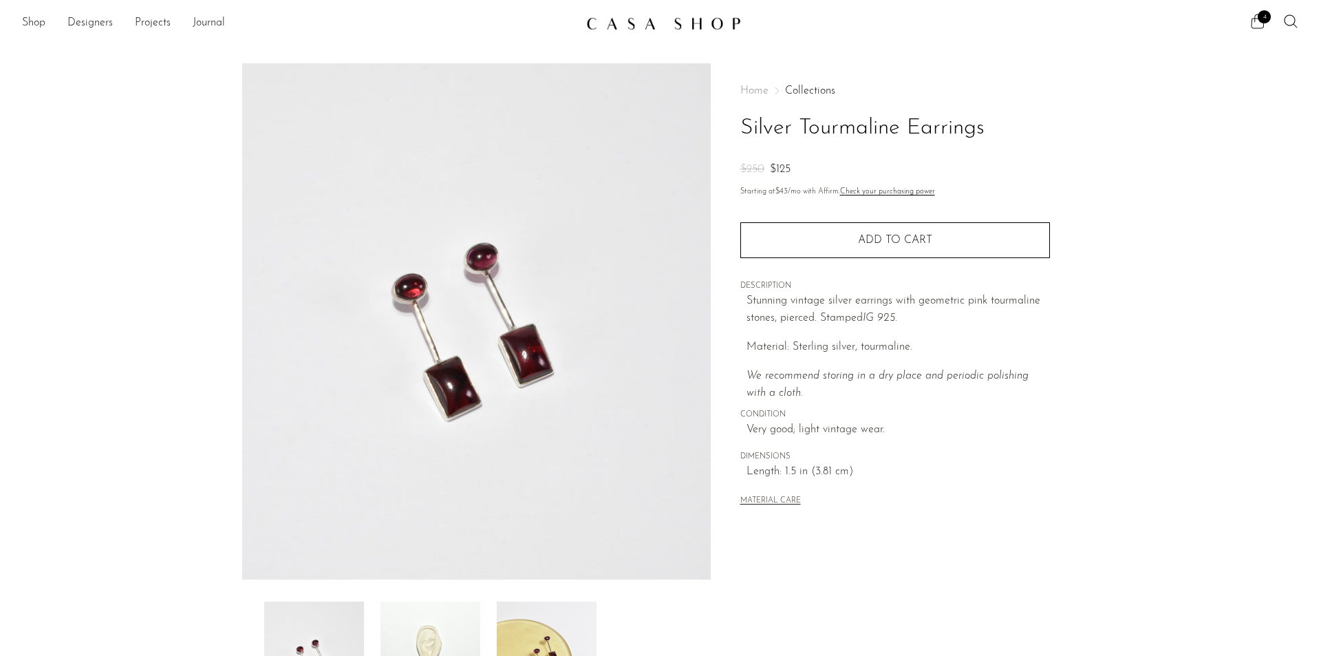
click at [1256, 24] on icon at bounding box center [1258, 21] width 17 height 17
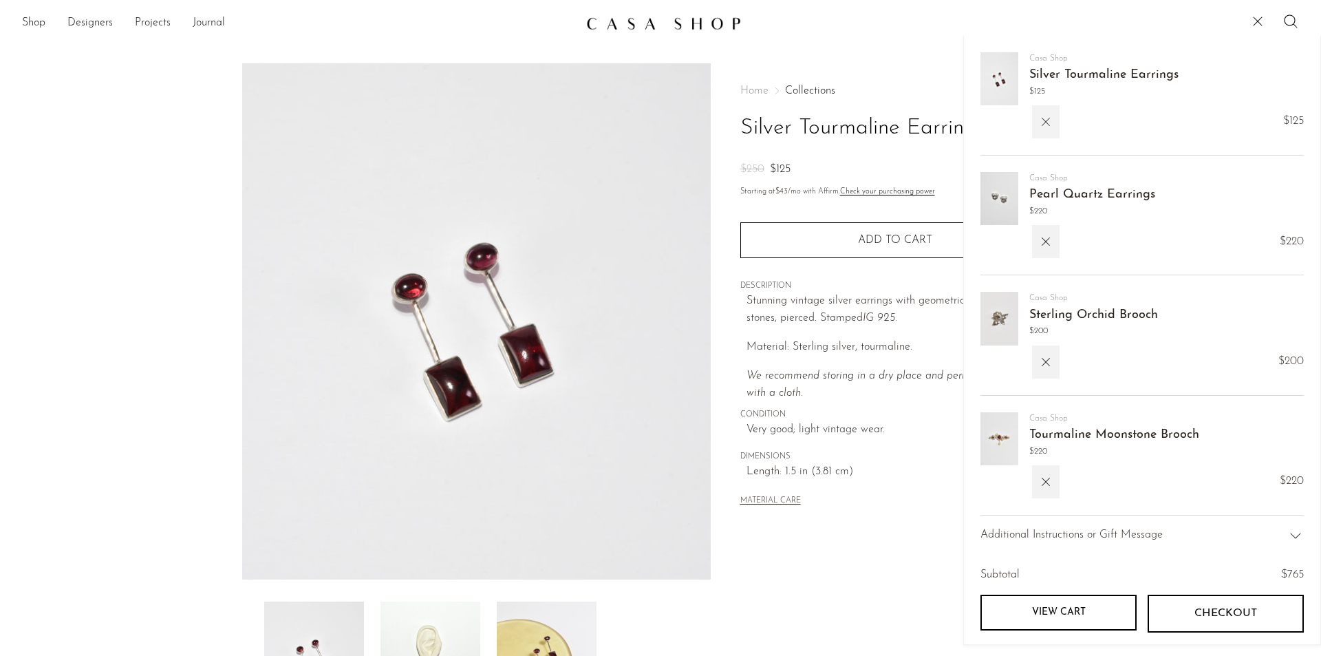
click at [1053, 117] on button "button" at bounding box center [1046, 121] width 28 height 33
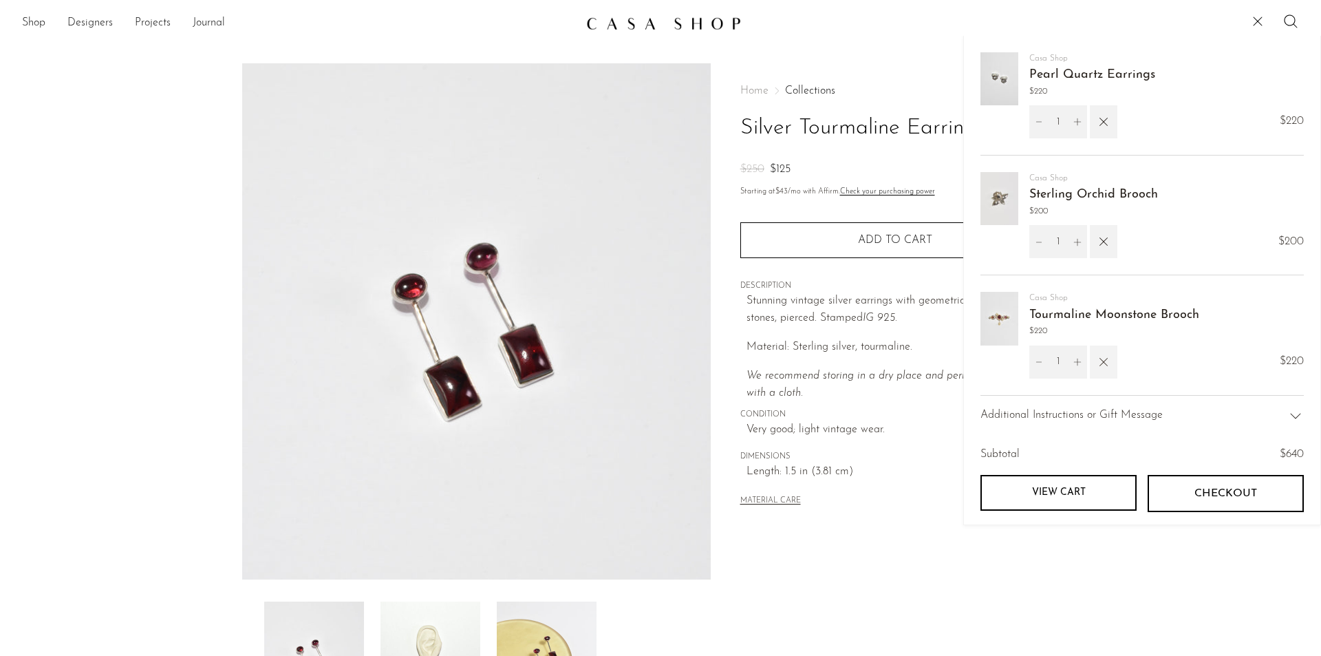
click at [1100, 369] on button "button" at bounding box center [1104, 361] width 28 height 33
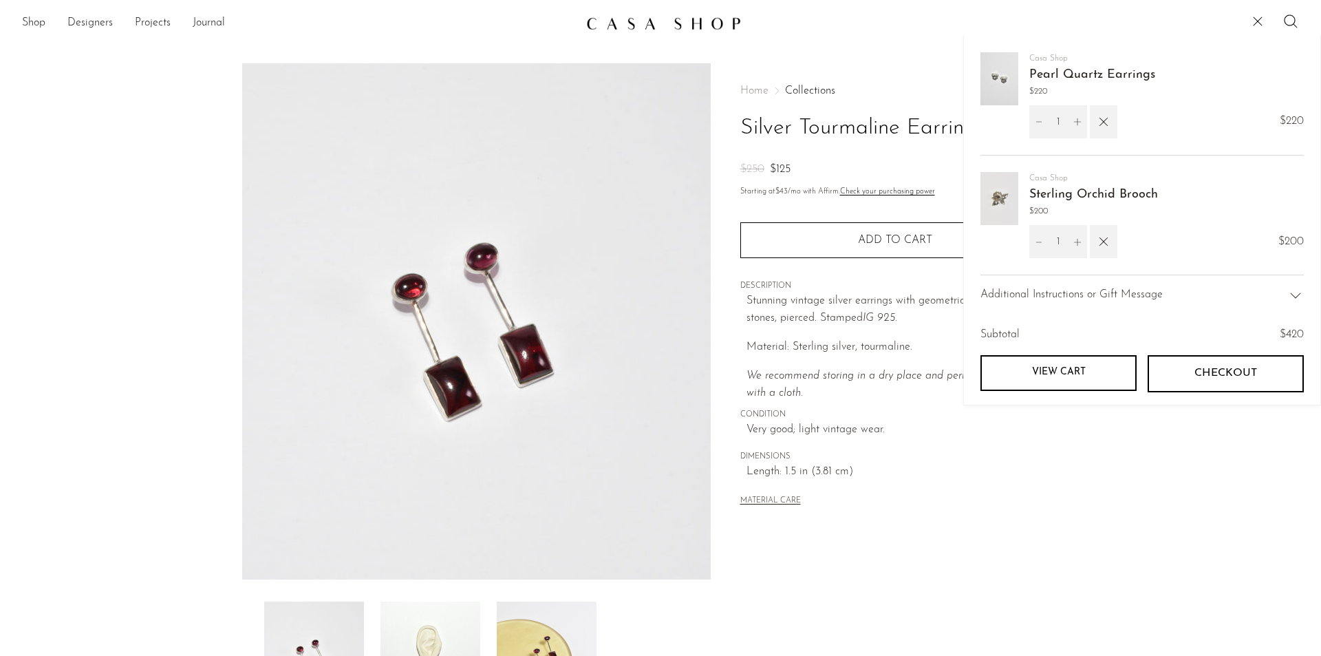
click at [1068, 76] on link "Pearl Quartz Earrings" at bounding box center [1092, 75] width 126 height 12
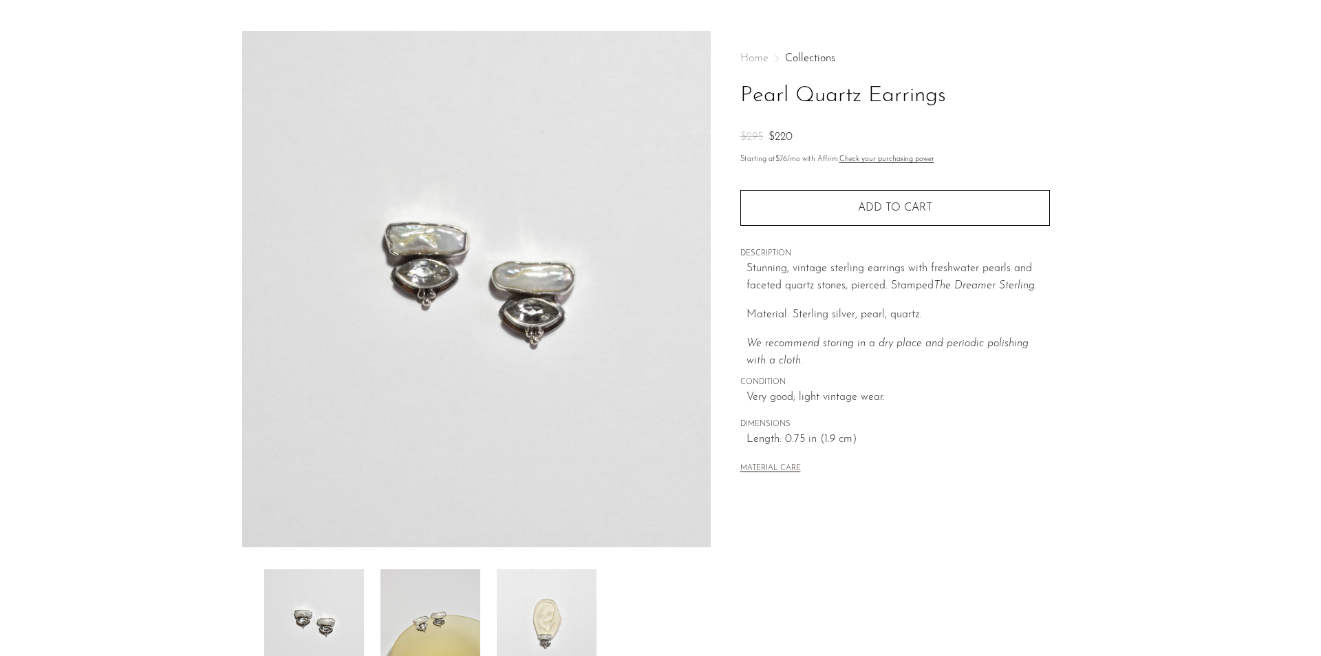
scroll to position [69, 0]
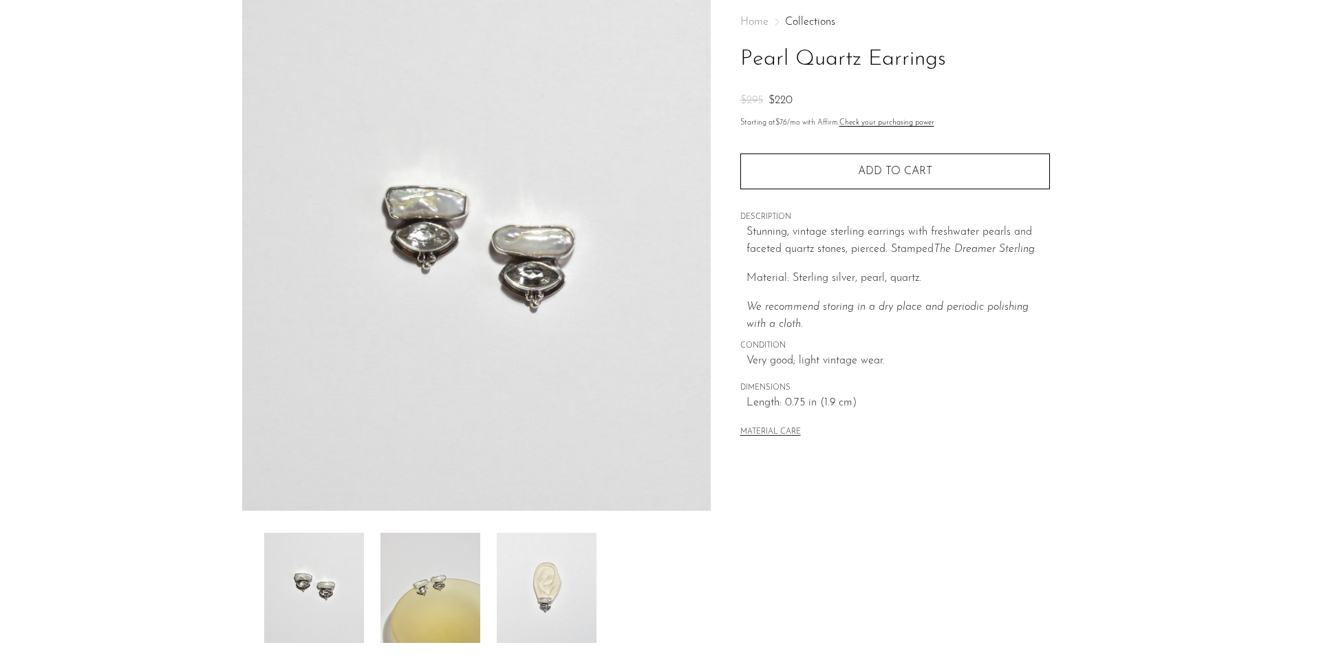
click at [406, 584] on img at bounding box center [431, 588] width 100 height 110
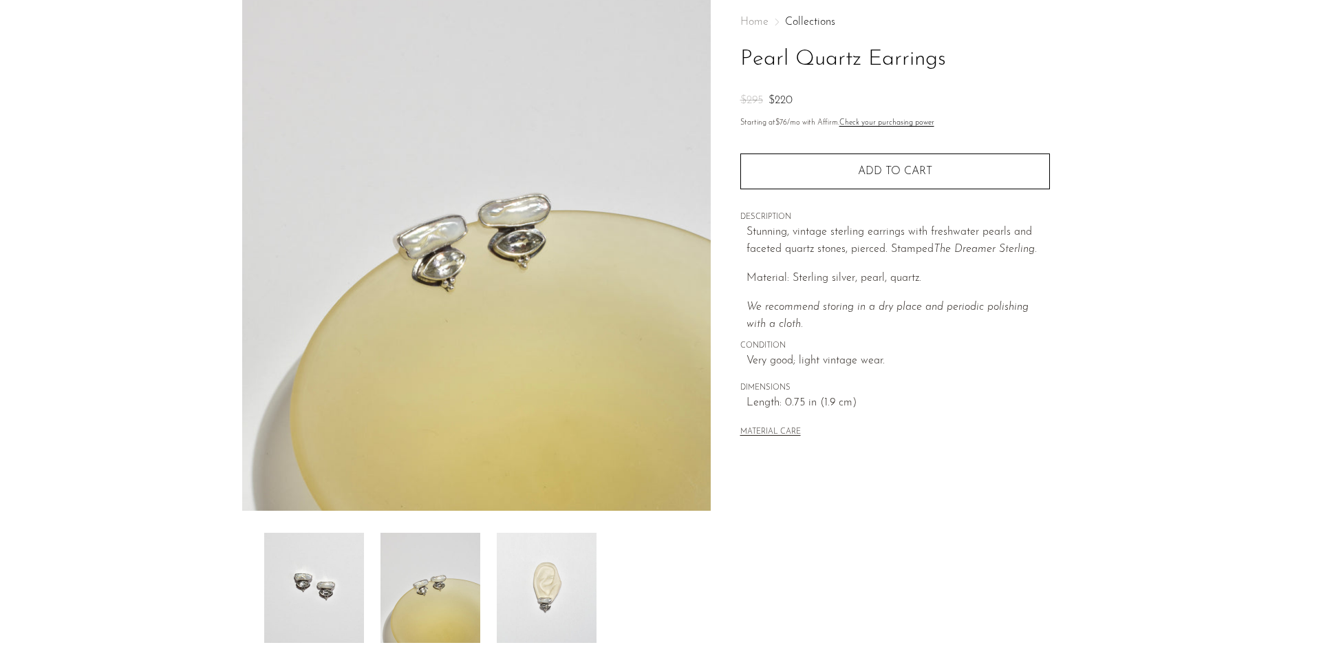
click at [544, 586] on img at bounding box center [547, 588] width 100 height 110
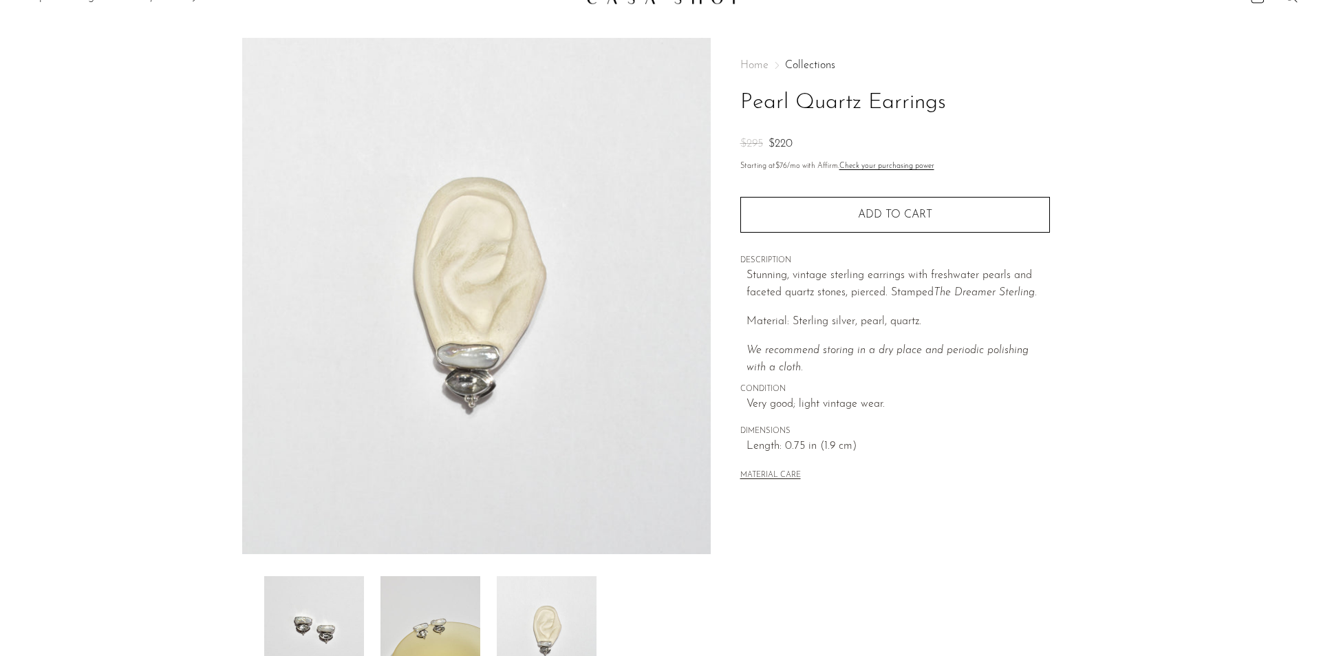
scroll to position [0, 0]
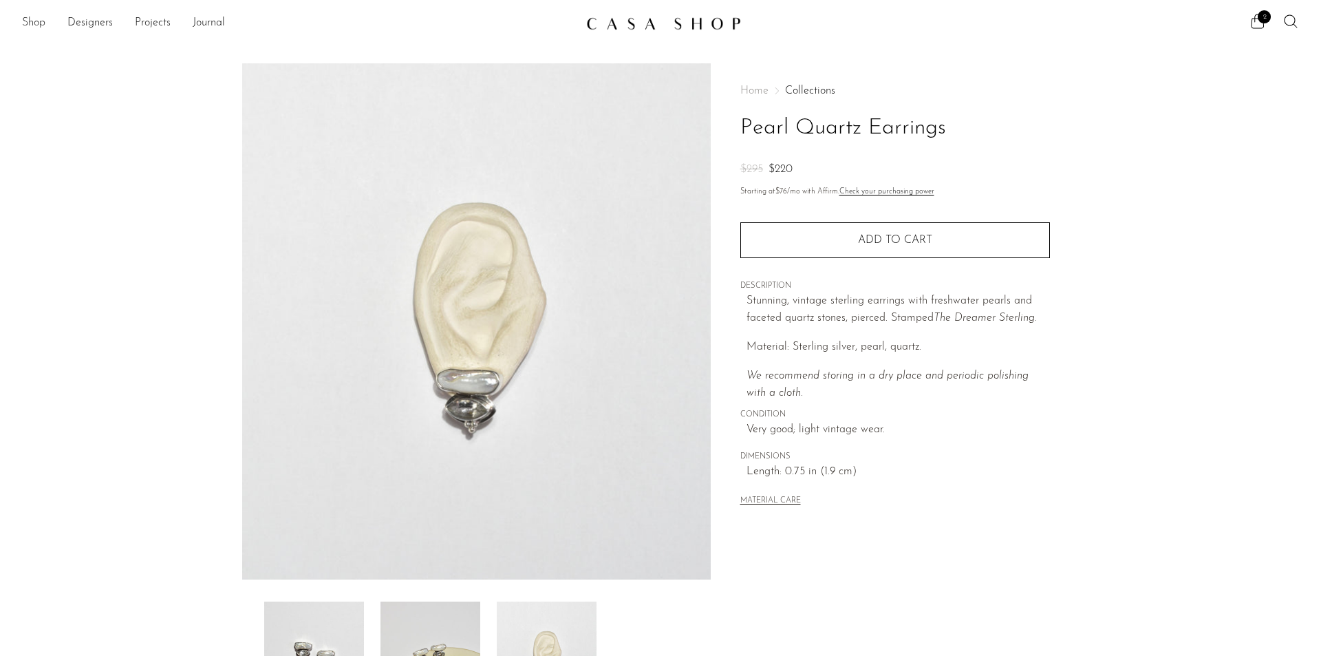
click at [43, 31] on link "Shop" at bounding box center [33, 23] width 23 height 18
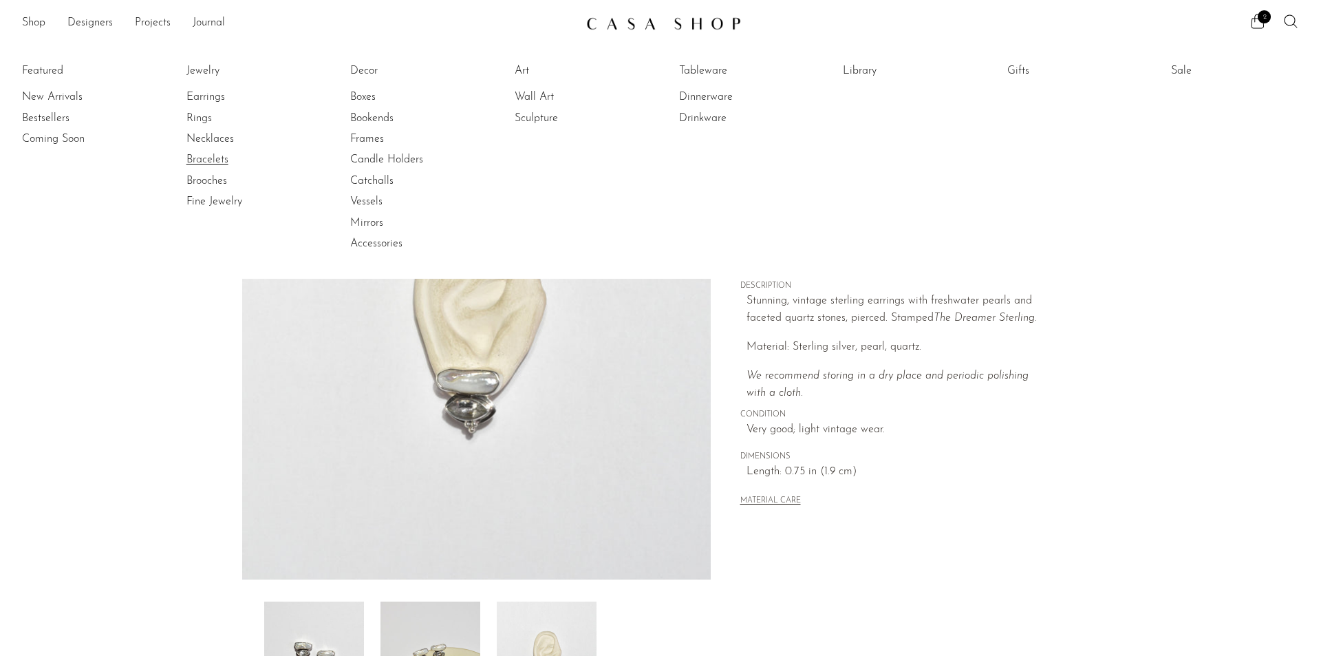
click at [217, 164] on link "Bracelets" at bounding box center [237, 159] width 103 height 15
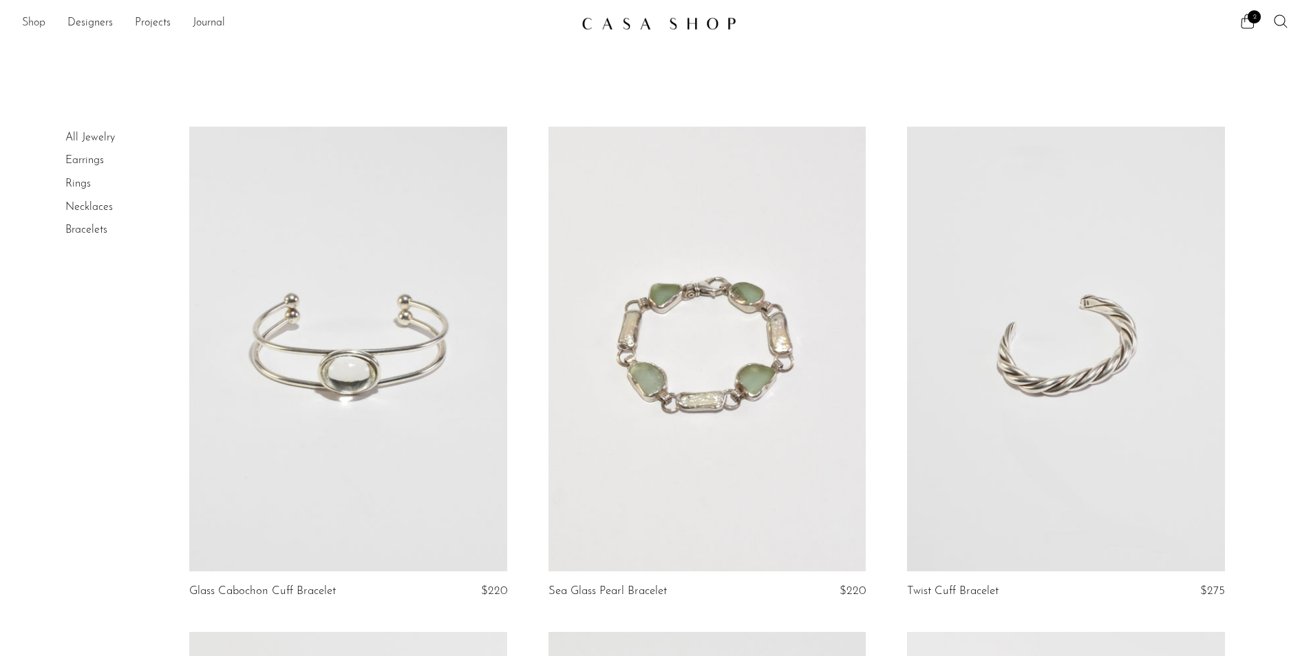
click at [42, 27] on link "Shop" at bounding box center [33, 23] width 23 height 18
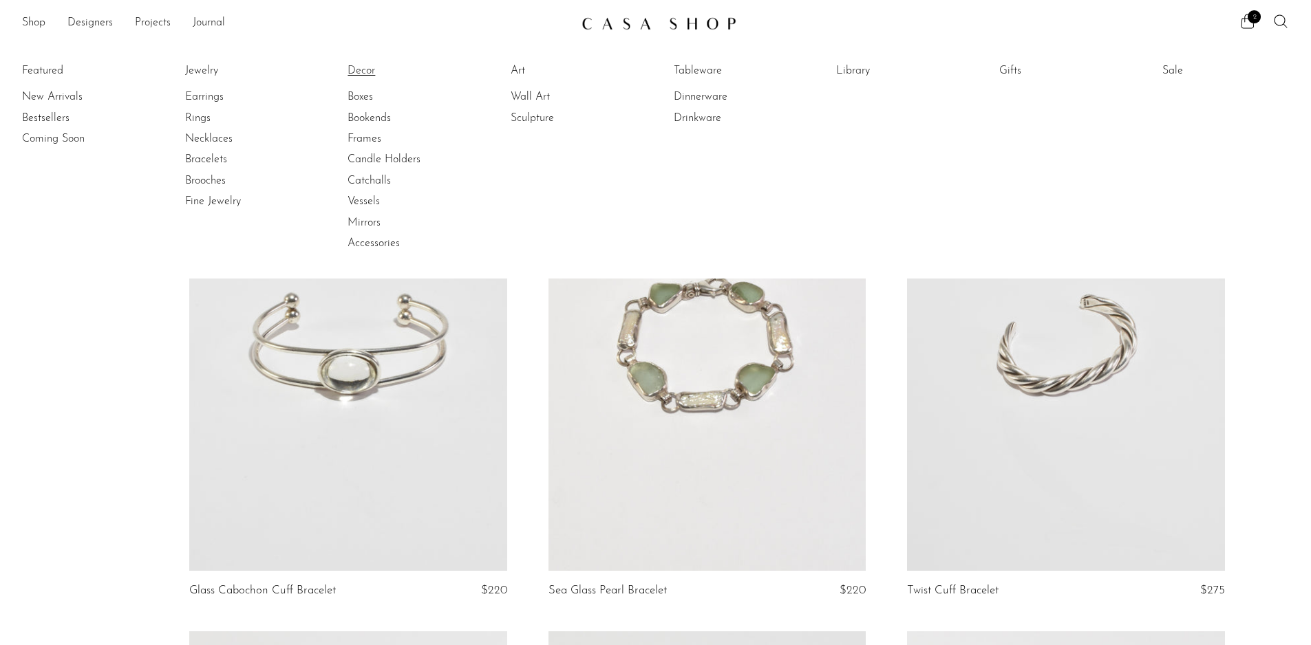
click at [363, 76] on link "Decor" at bounding box center [398, 70] width 103 height 15
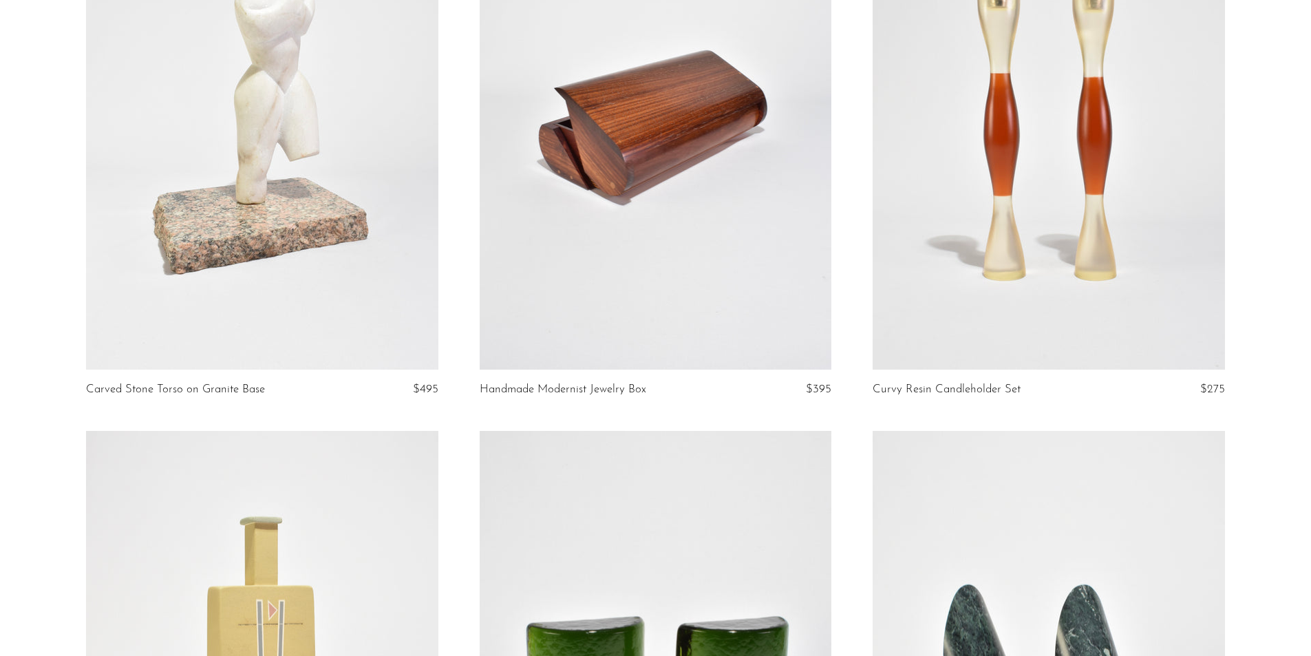
scroll to position [5161, 0]
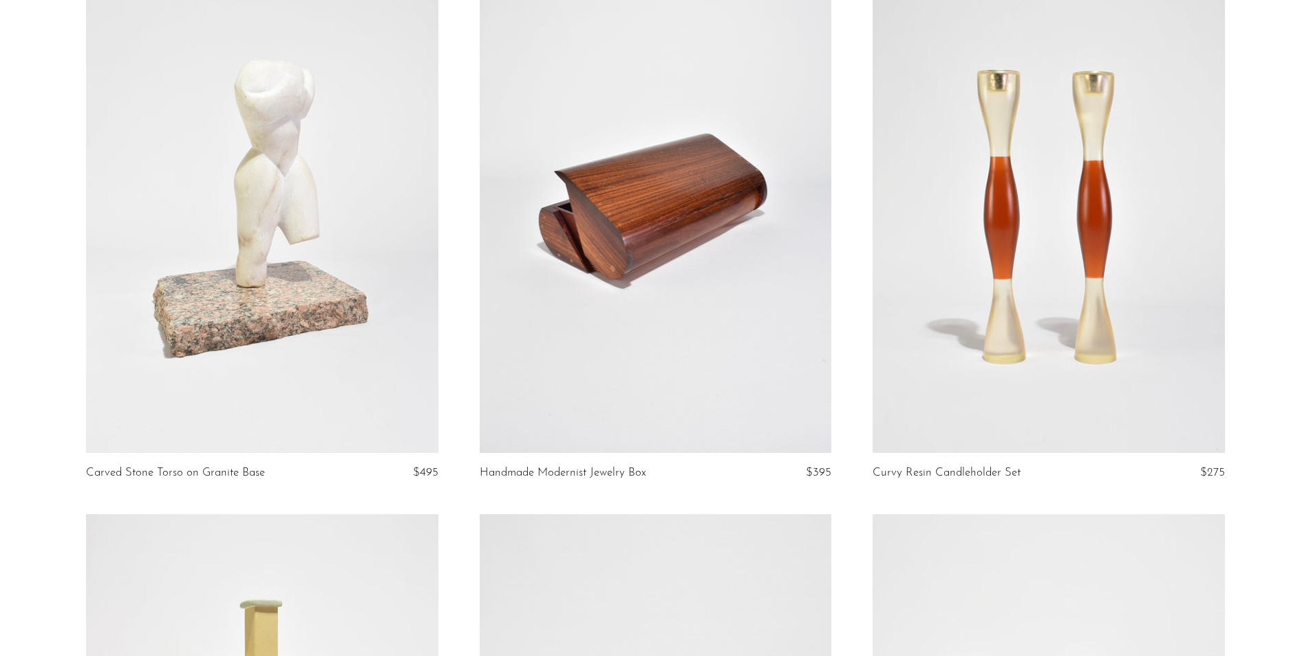
click at [648, 248] on link at bounding box center [656, 206] width 352 height 493
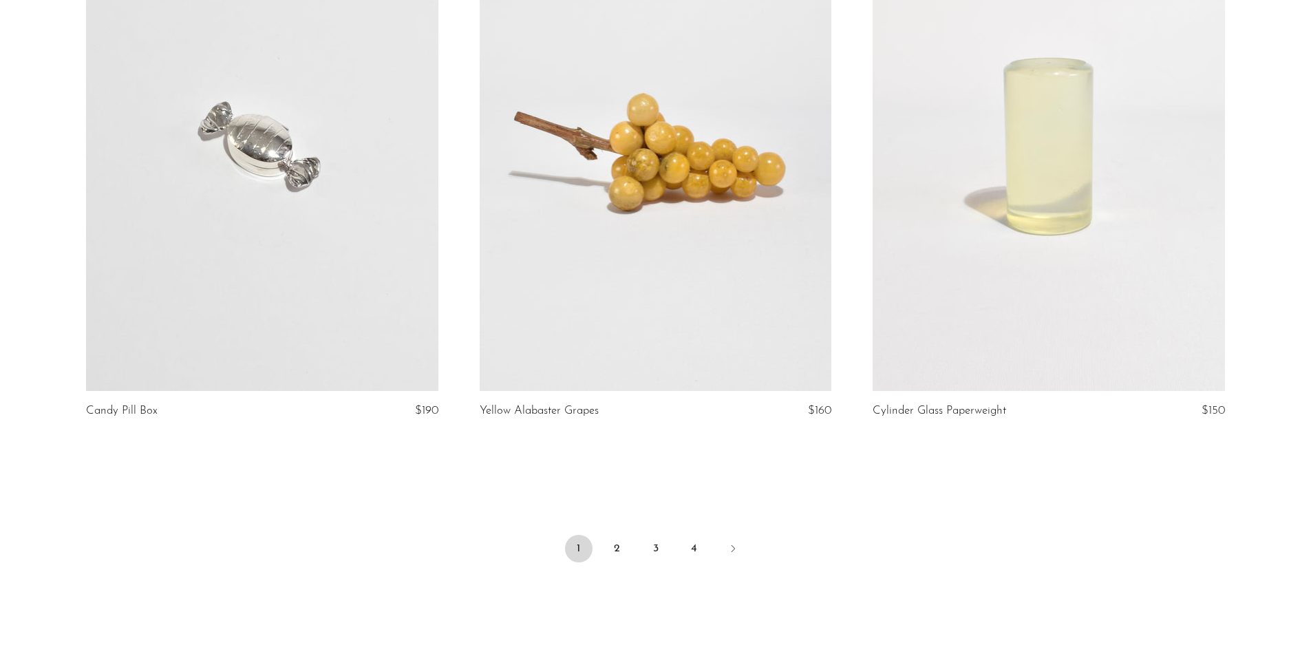
scroll to position [6360, 0]
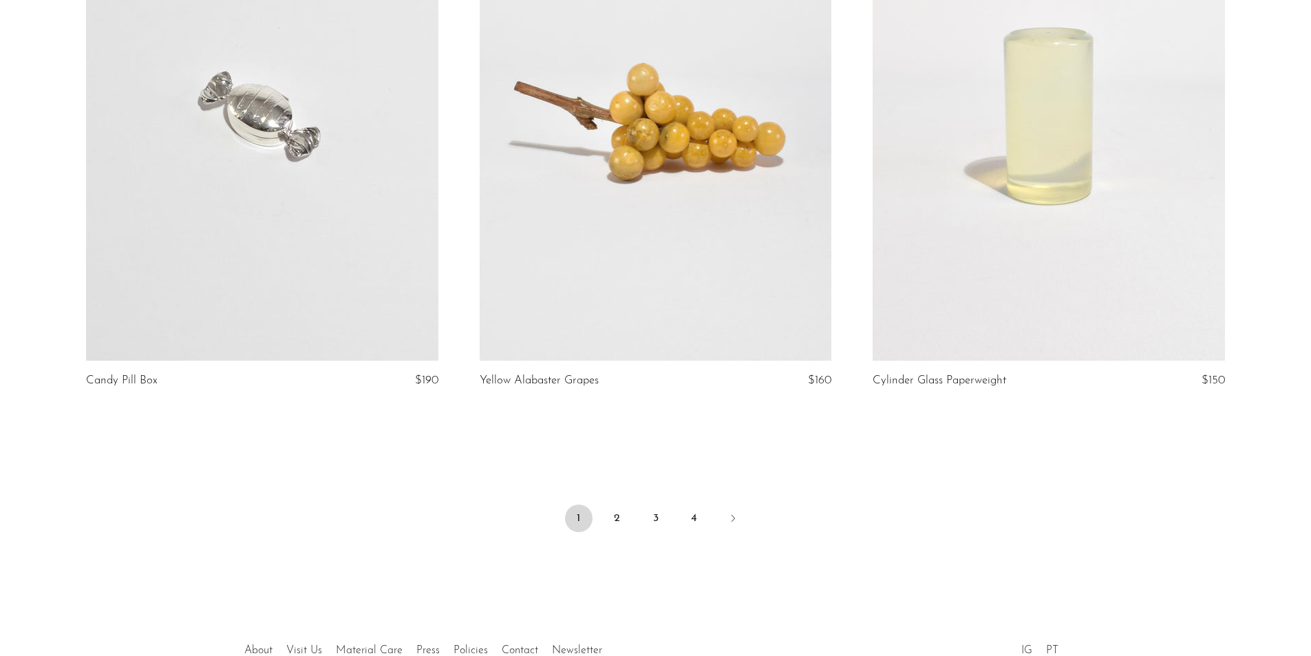
click at [631, 500] on ul "1 2 3 4" at bounding box center [655, 519] width 881 height 41
click at [609, 504] on link "2" at bounding box center [617, 518] width 28 height 28
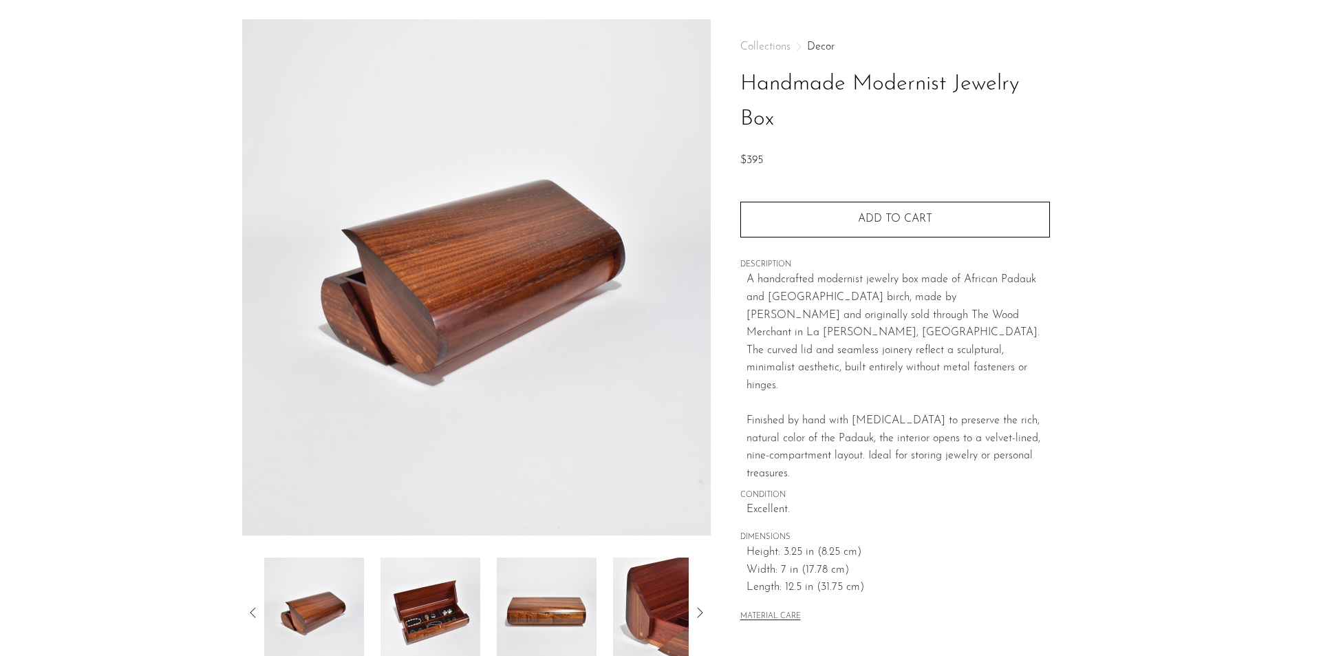
scroll to position [69, 0]
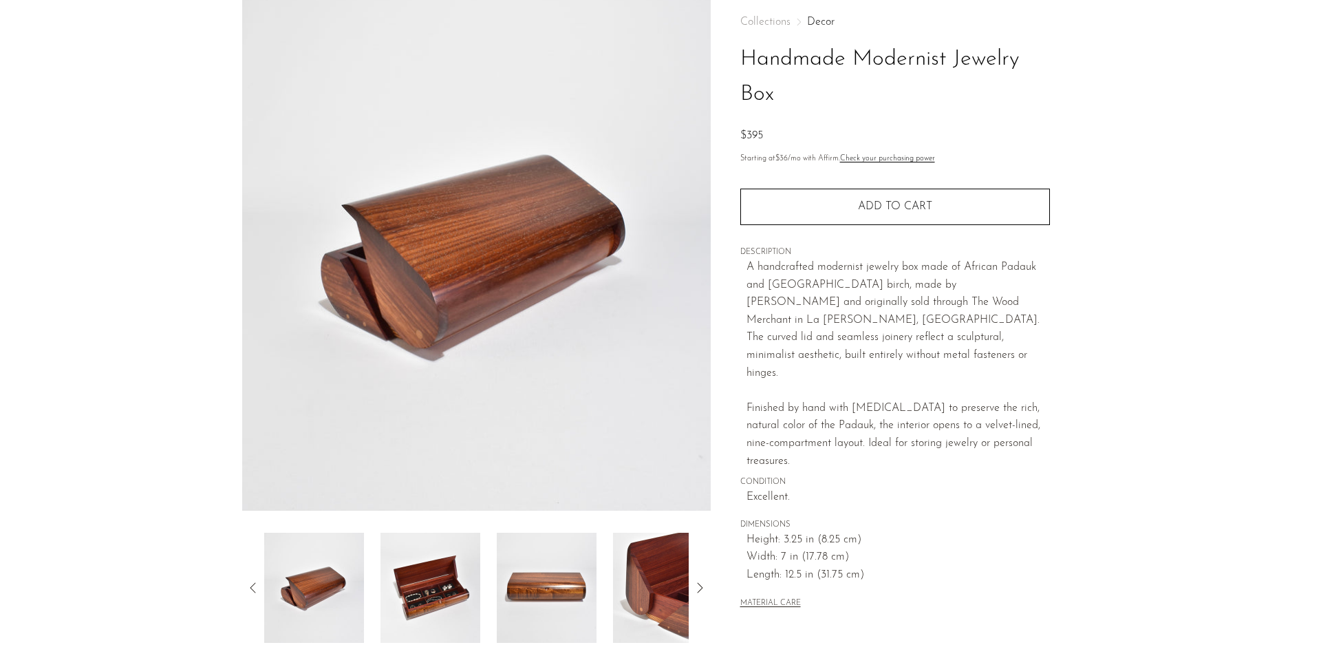
click at [444, 603] on img at bounding box center [431, 588] width 100 height 110
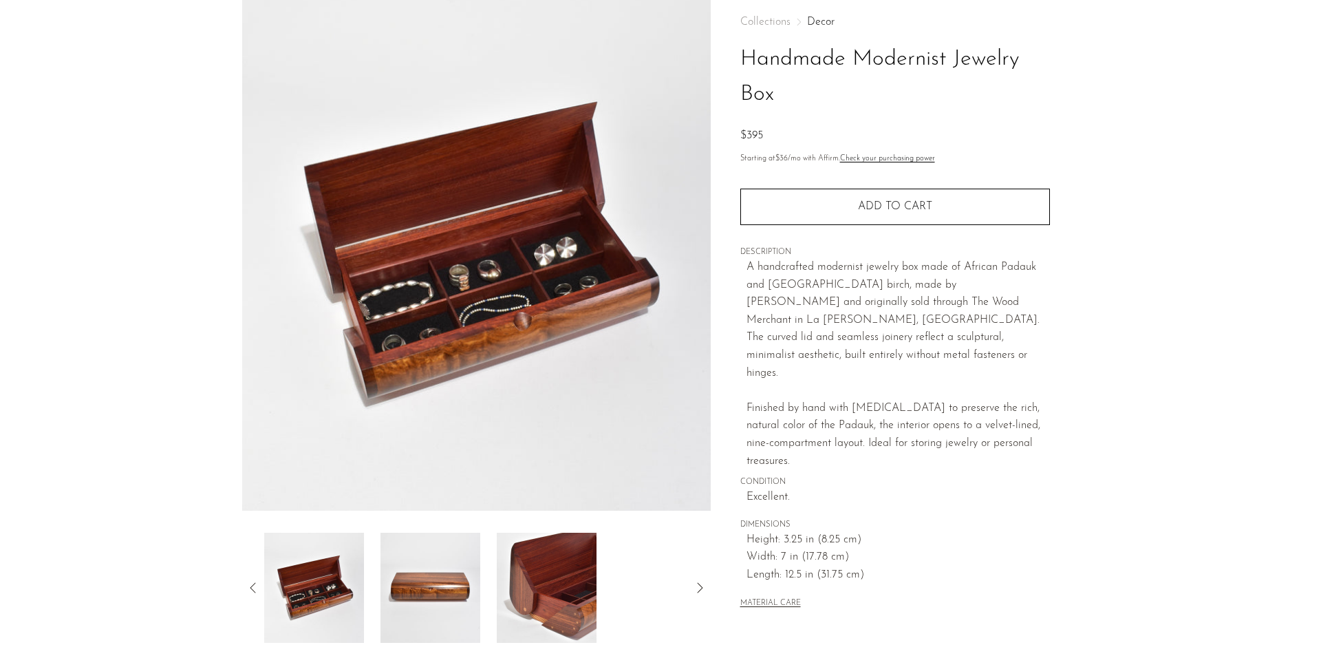
click at [410, 570] on img at bounding box center [431, 588] width 100 height 110
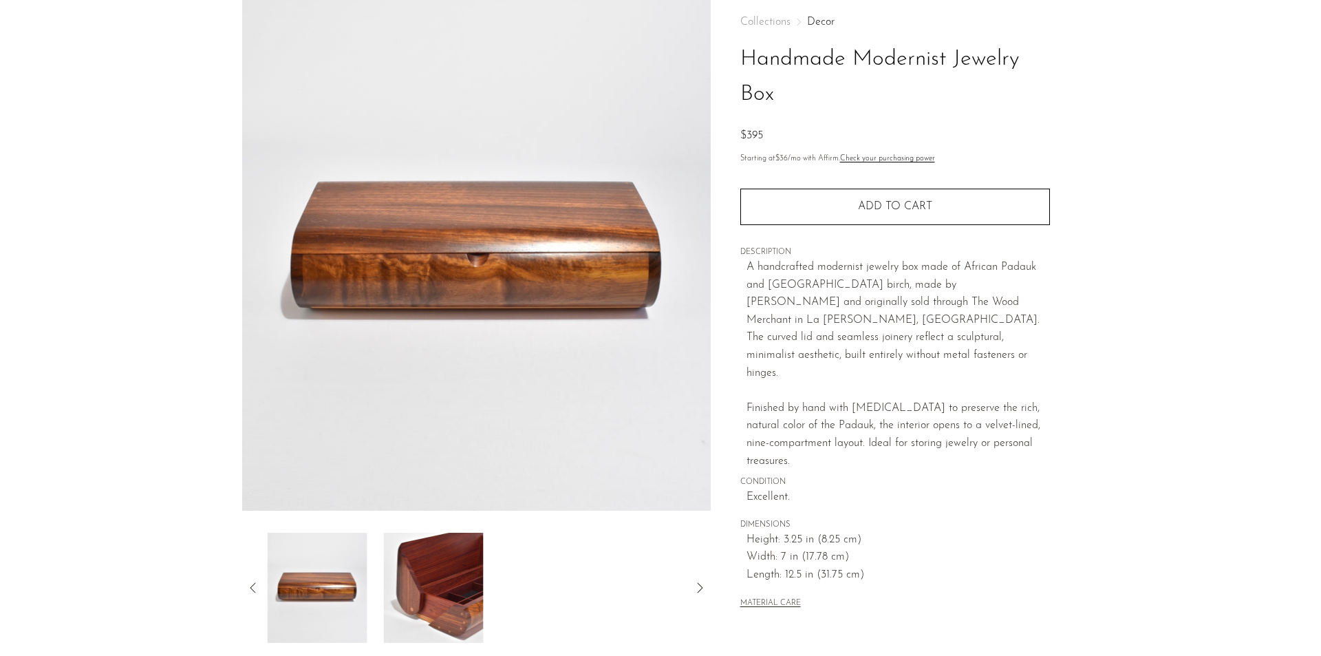
click at [456, 570] on img at bounding box center [434, 588] width 100 height 110
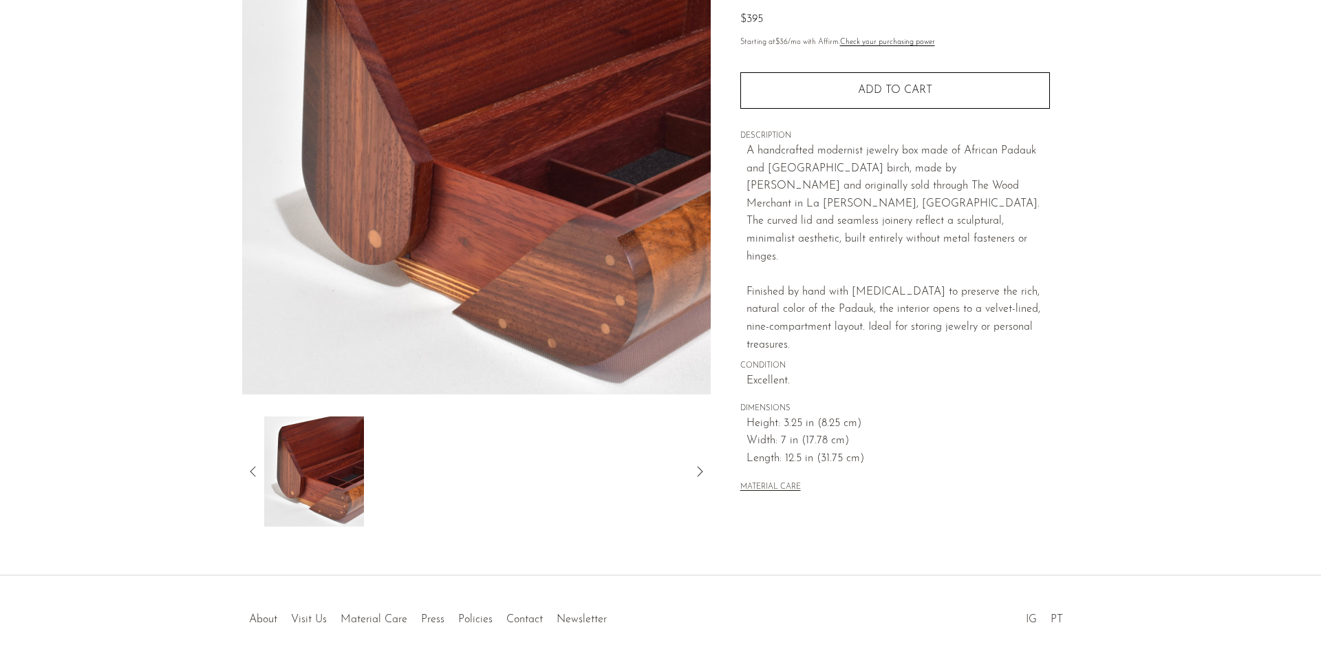
scroll to position [206, 0]
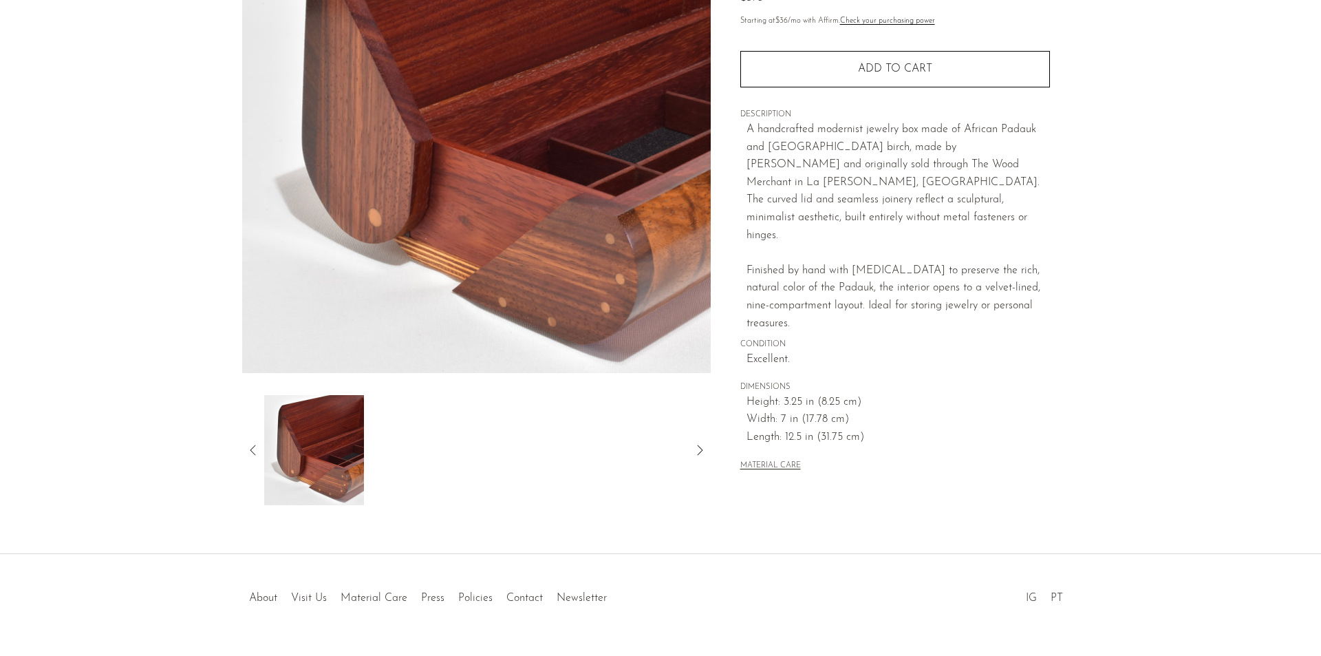
click at [253, 455] on icon at bounding box center [253, 450] width 17 height 17
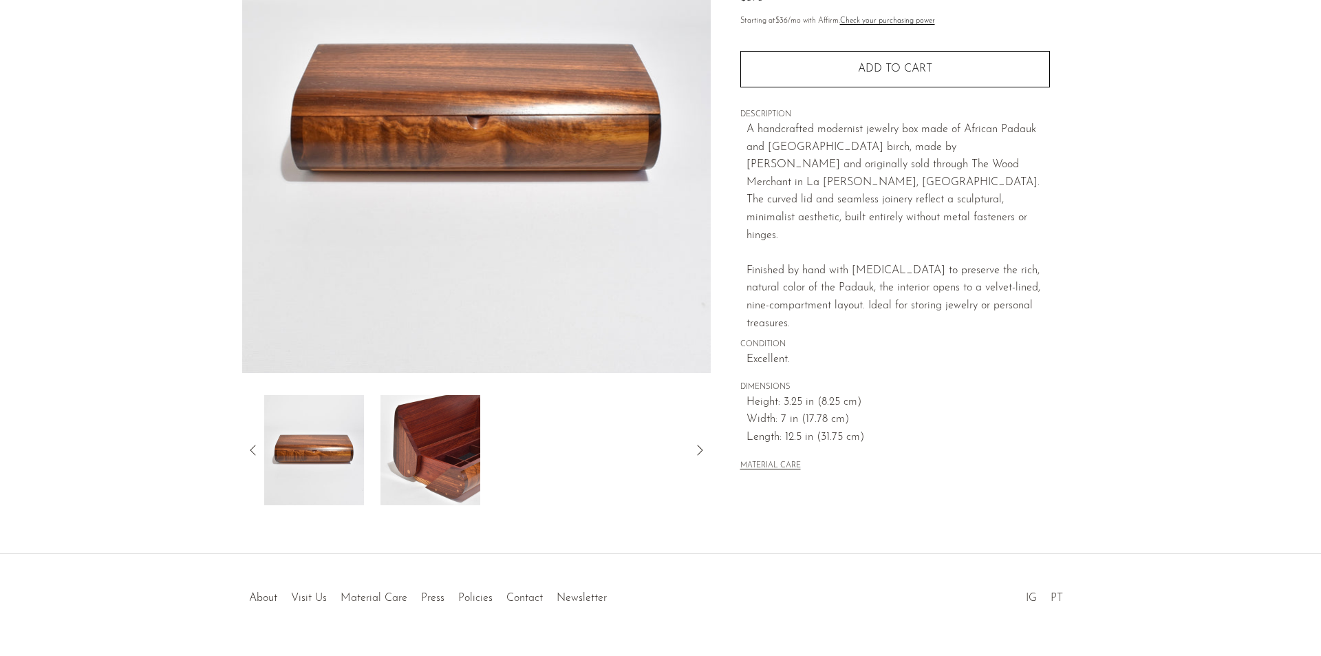
click at [242, 451] on div at bounding box center [476, 450] width 469 height 110
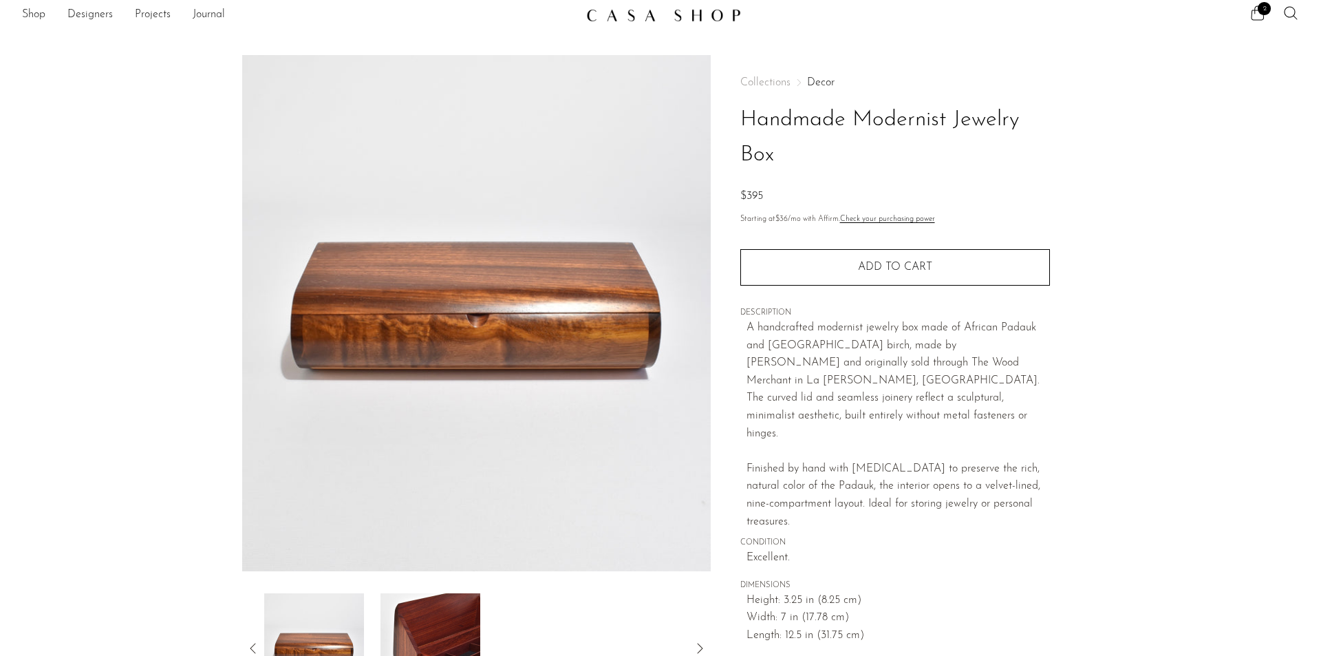
scroll to position [69, 0]
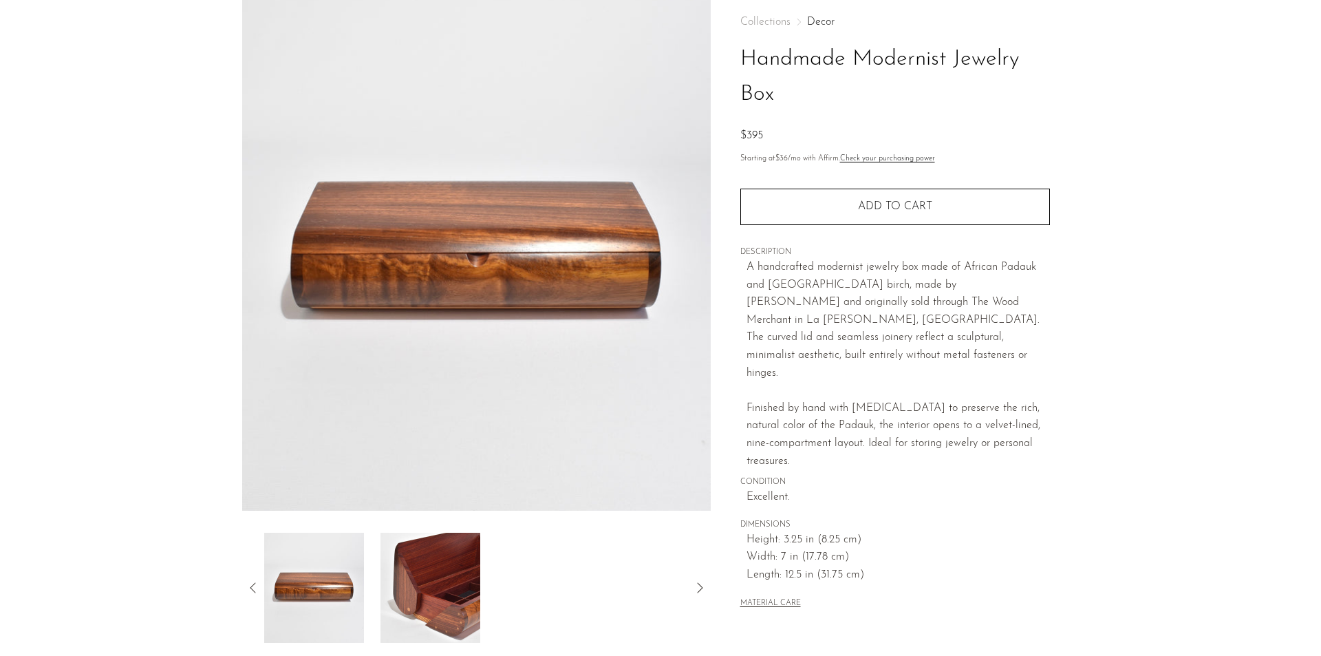
click at [252, 584] on icon at bounding box center [253, 587] width 17 height 17
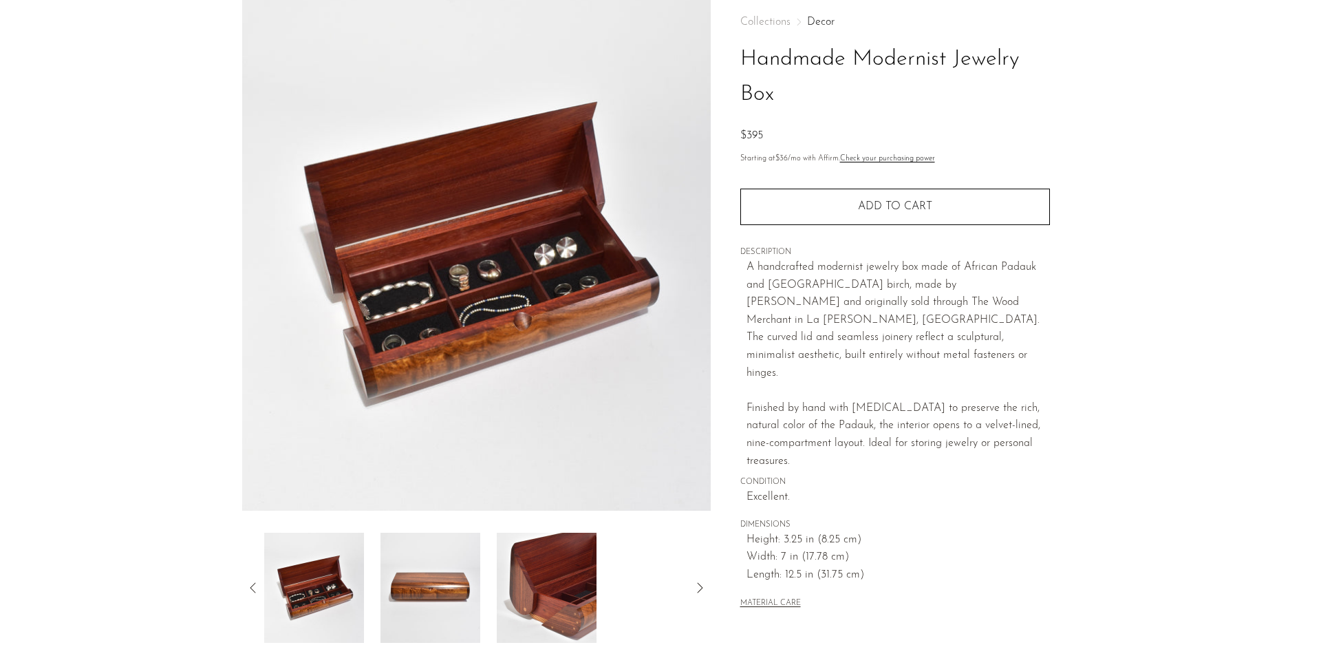
scroll to position [0, 0]
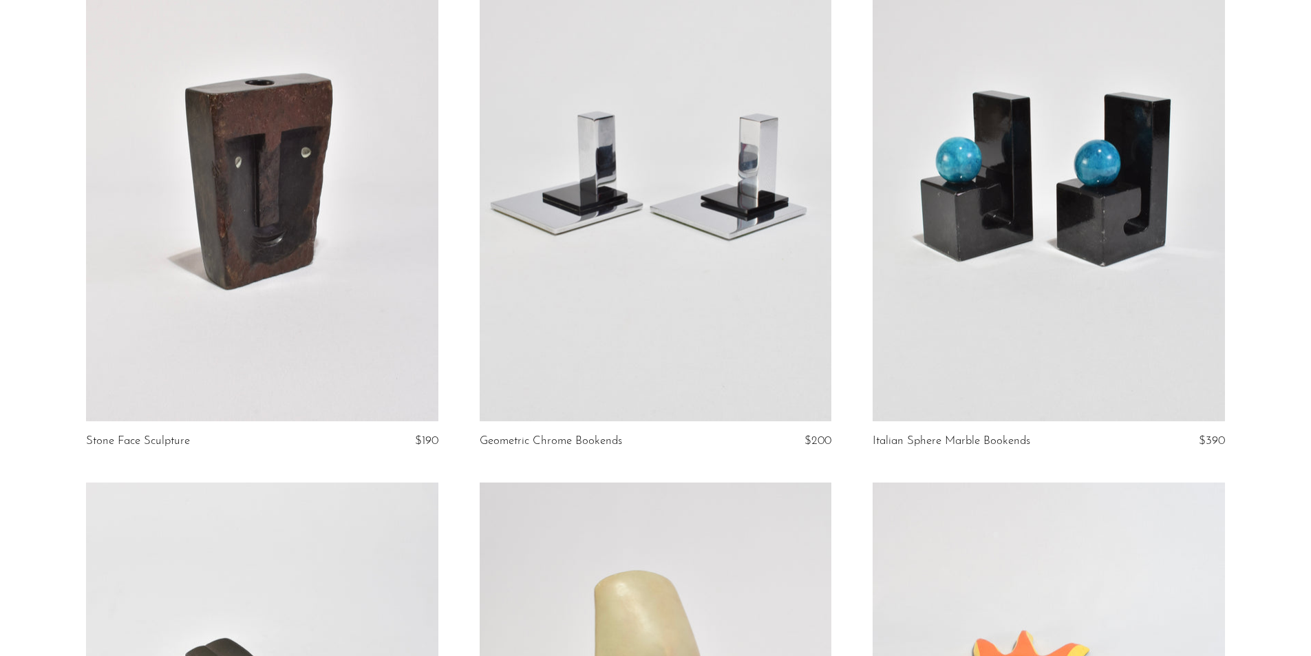
scroll to position [1858, 0]
click at [267, 195] on link at bounding box center [262, 175] width 352 height 493
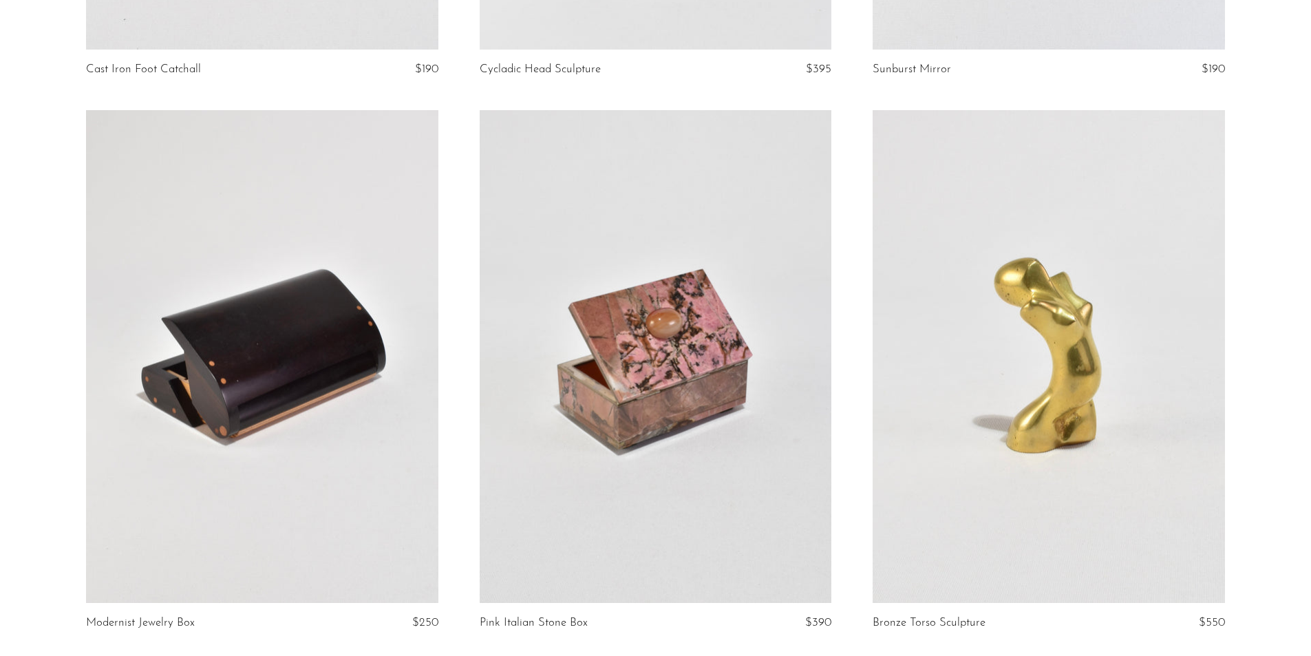
scroll to position [2808, 0]
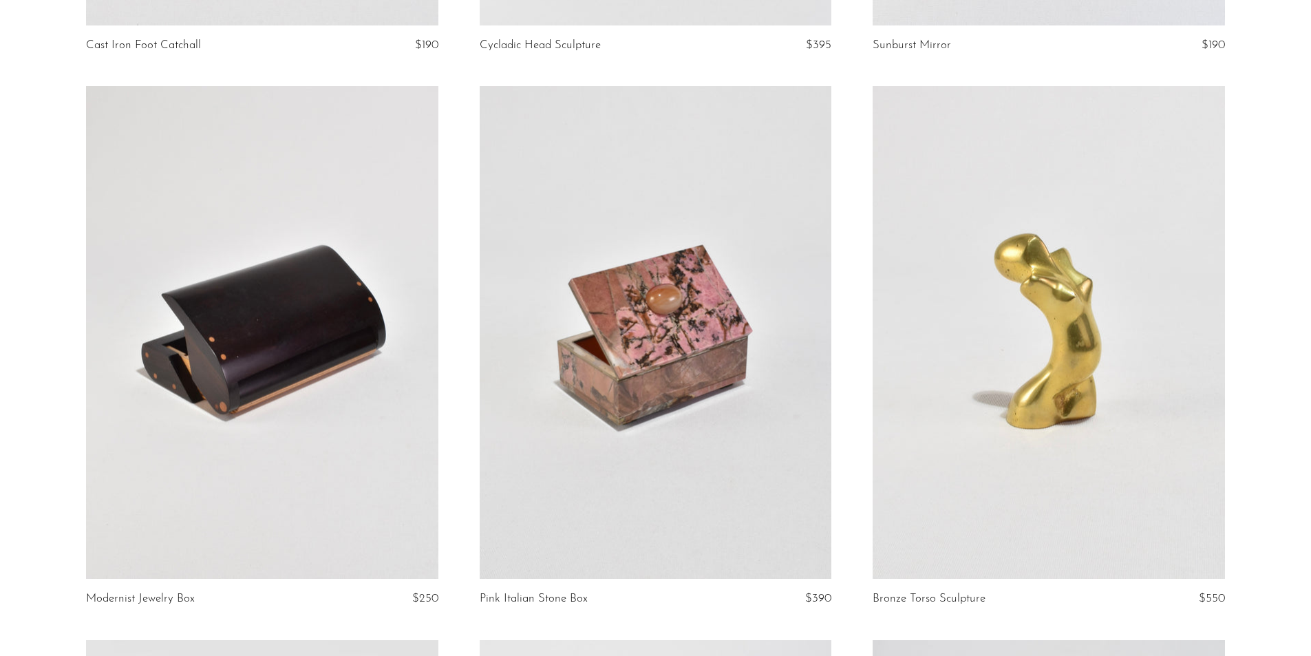
click at [333, 328] on link at bounding box center [262, 332] width 352 height 493
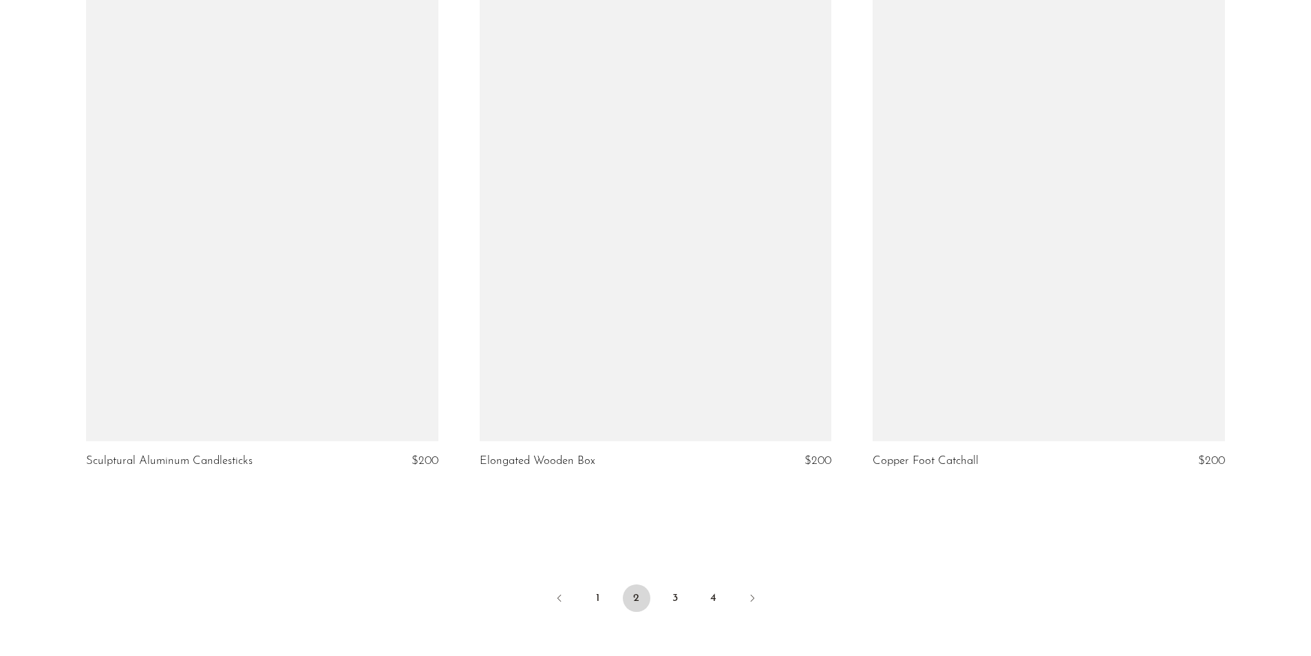
scroll to position [6296, 0]
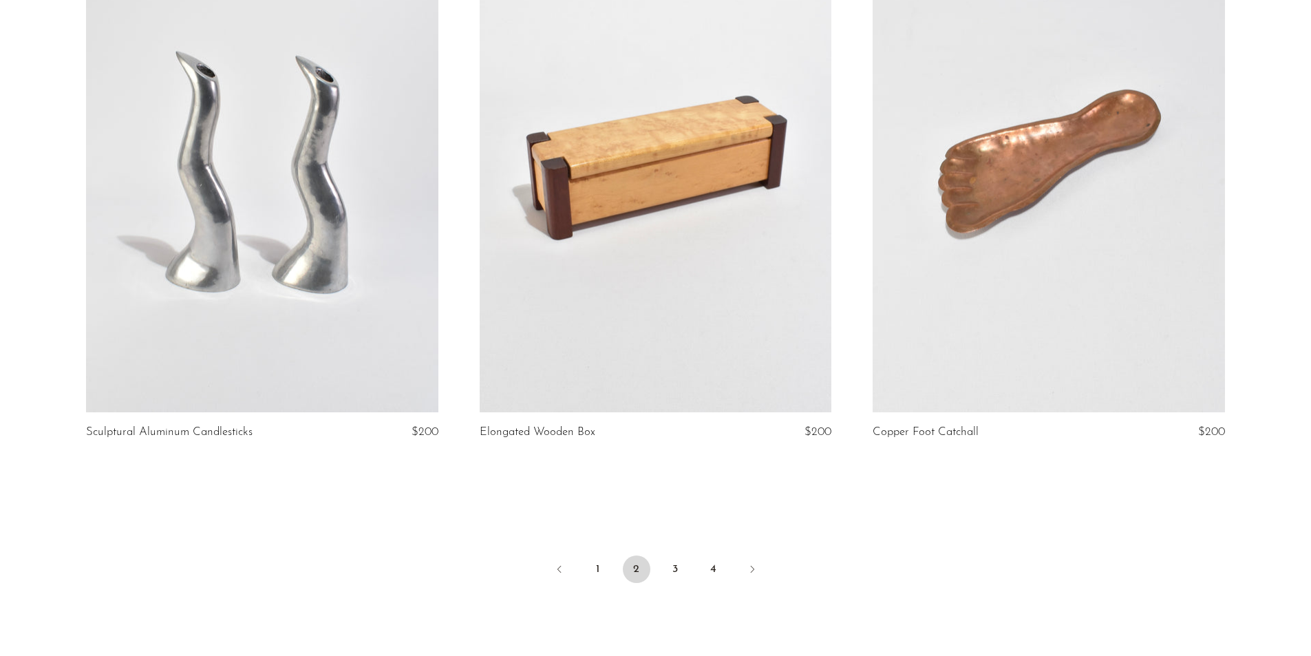
click at [335, 195] on link at bounding box center [262, 165] width 352 height 493
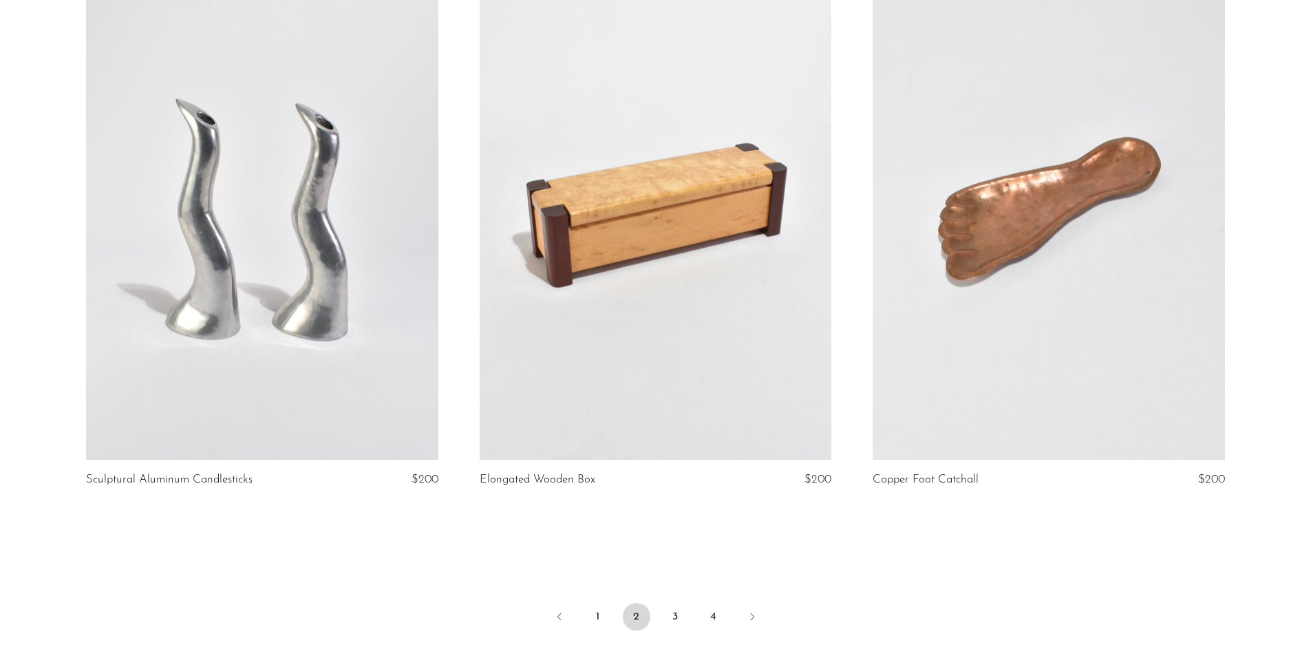
click at [314, 219] on link at bounding box center [262, 213] width 352 height 493
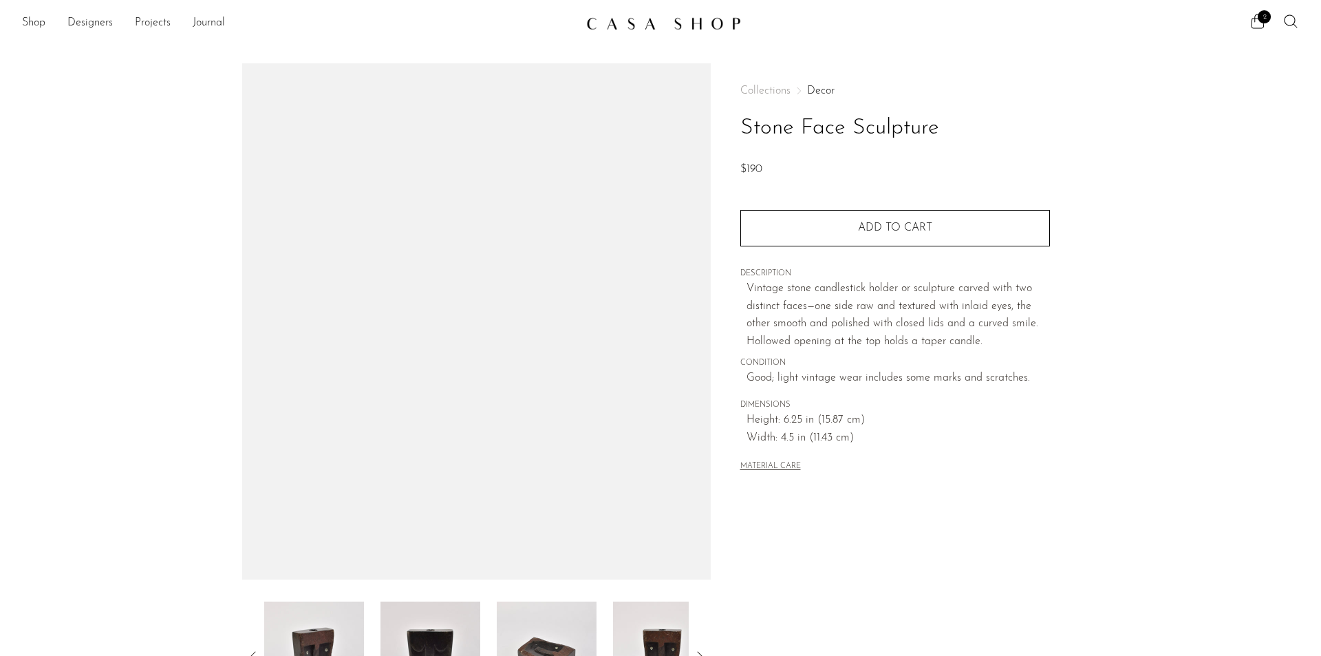
scroll to position [240, 0]
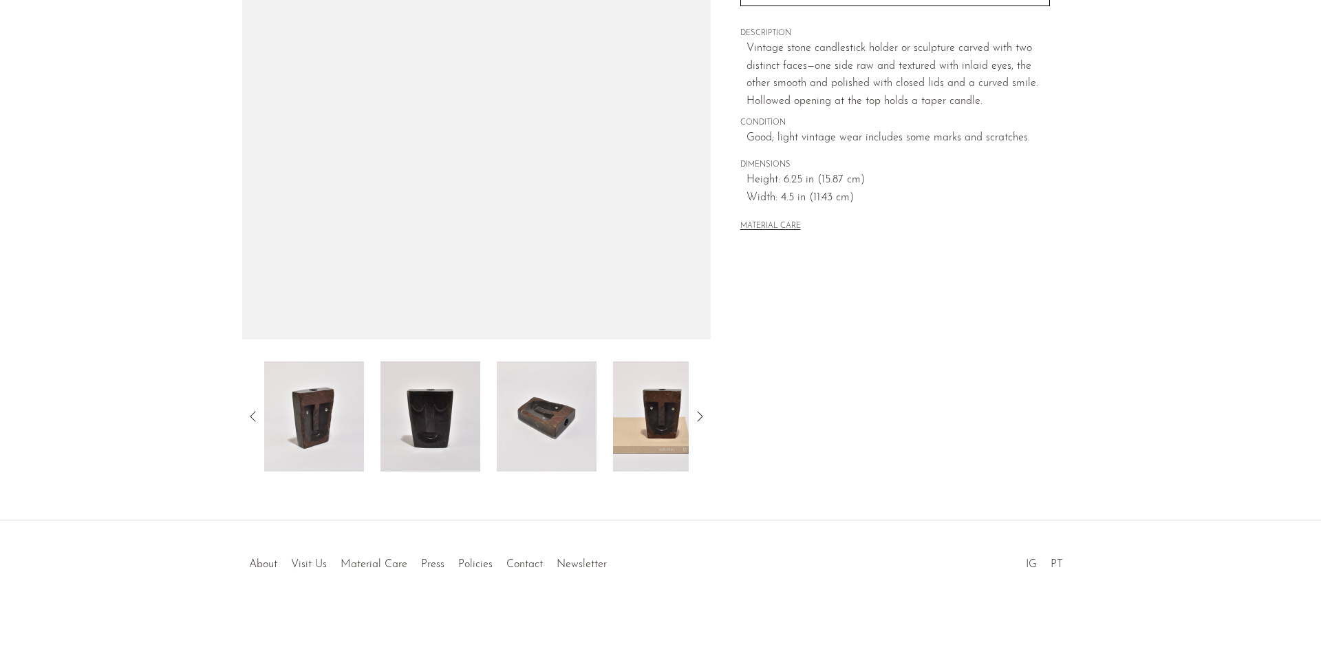
click at [449, 439] on img at bounding box center [431, 416] width 100 height 110
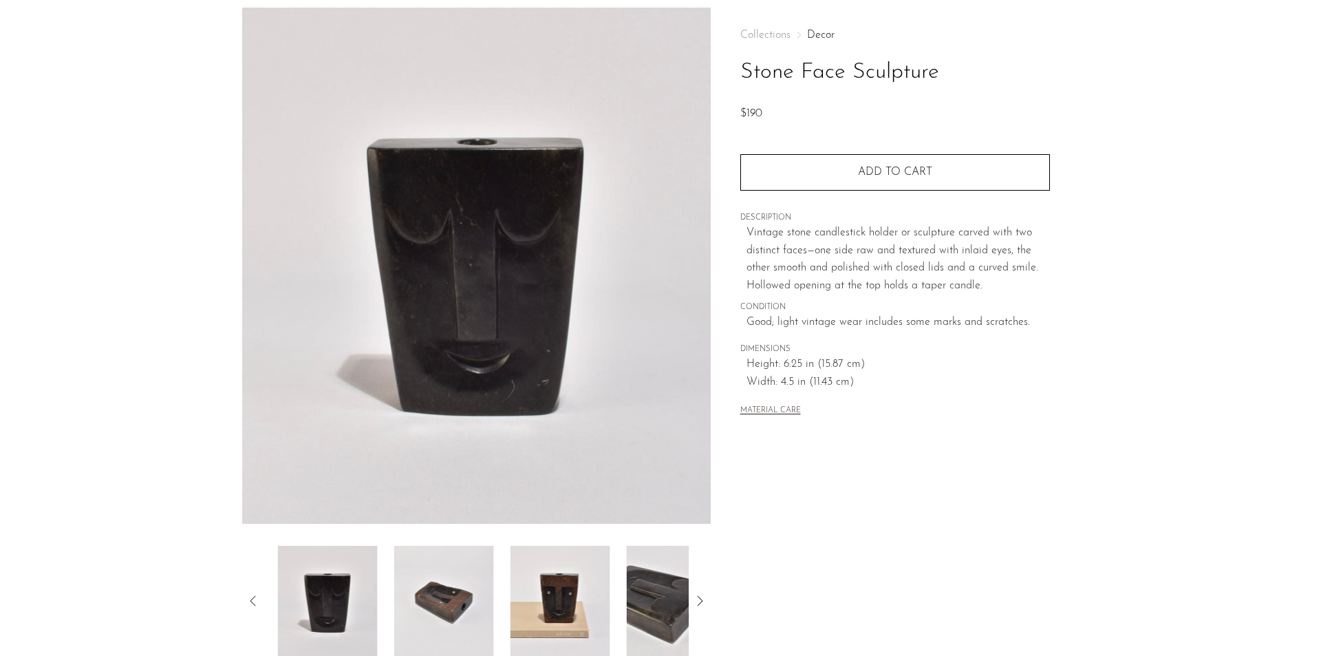
scroll to position [34, 0]
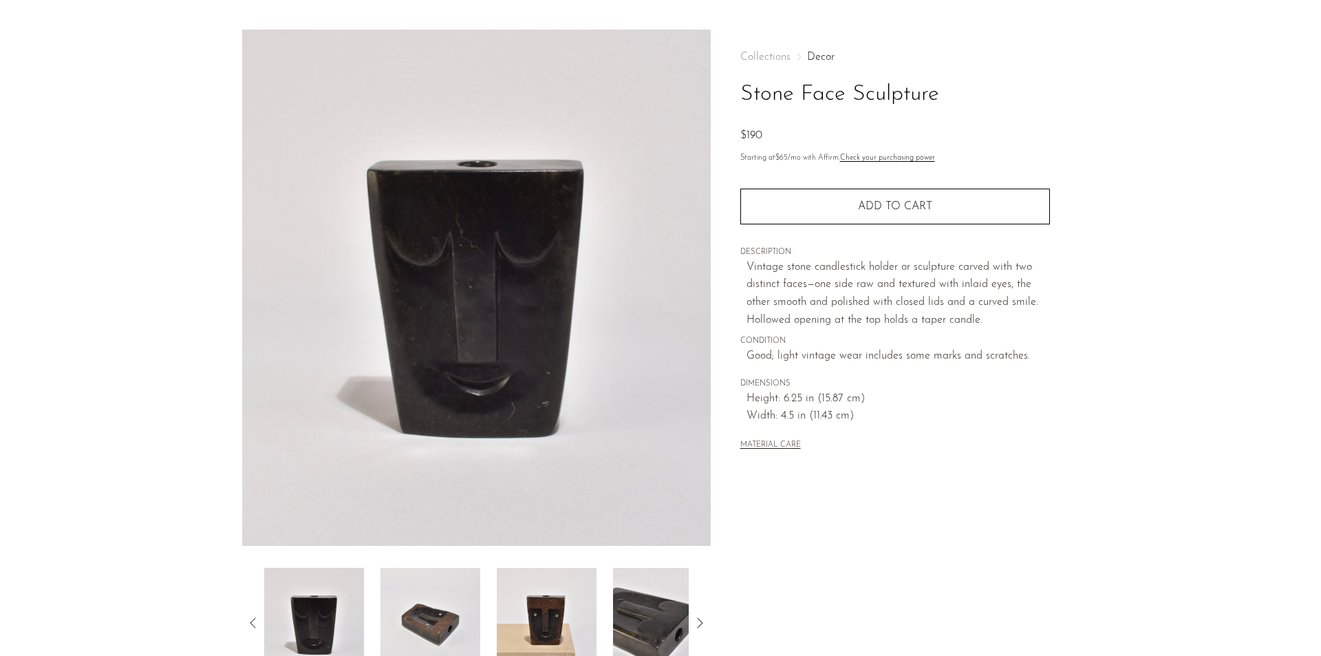
click at [433, 609] on img at bounding box center [431, 623] width 100 height 110
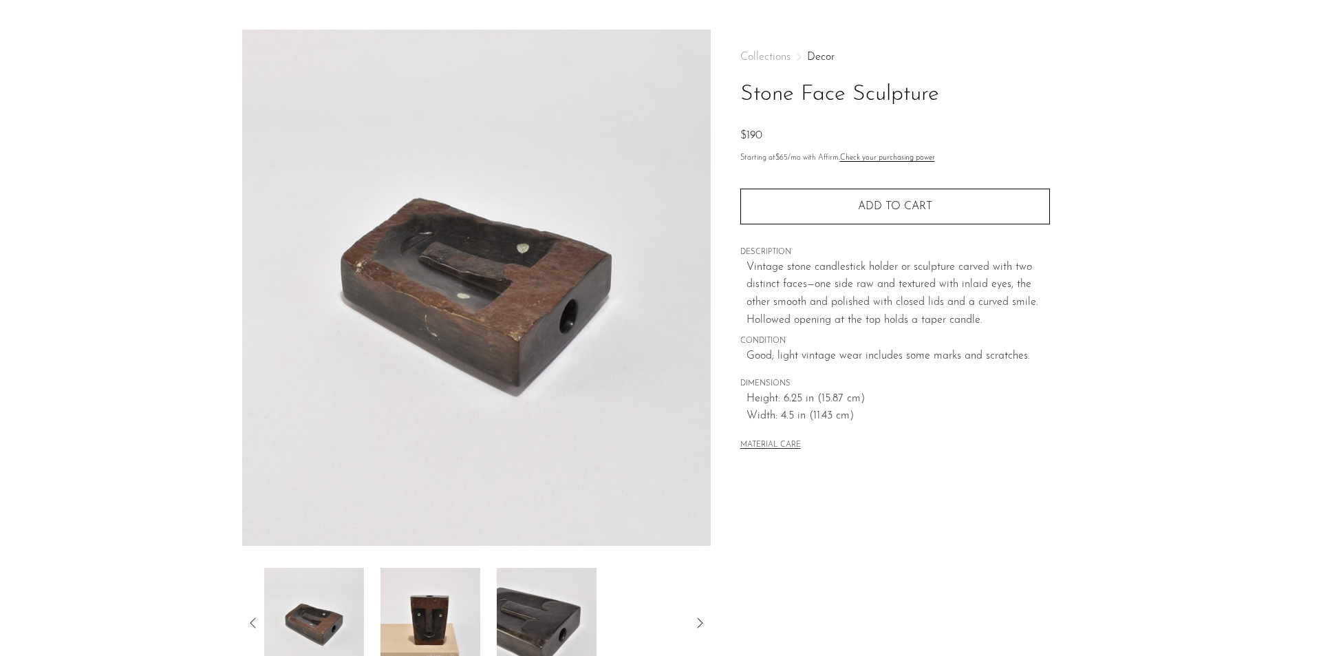
click at [451, 611] on img at bounding box center [431, 623] width 100 height 110
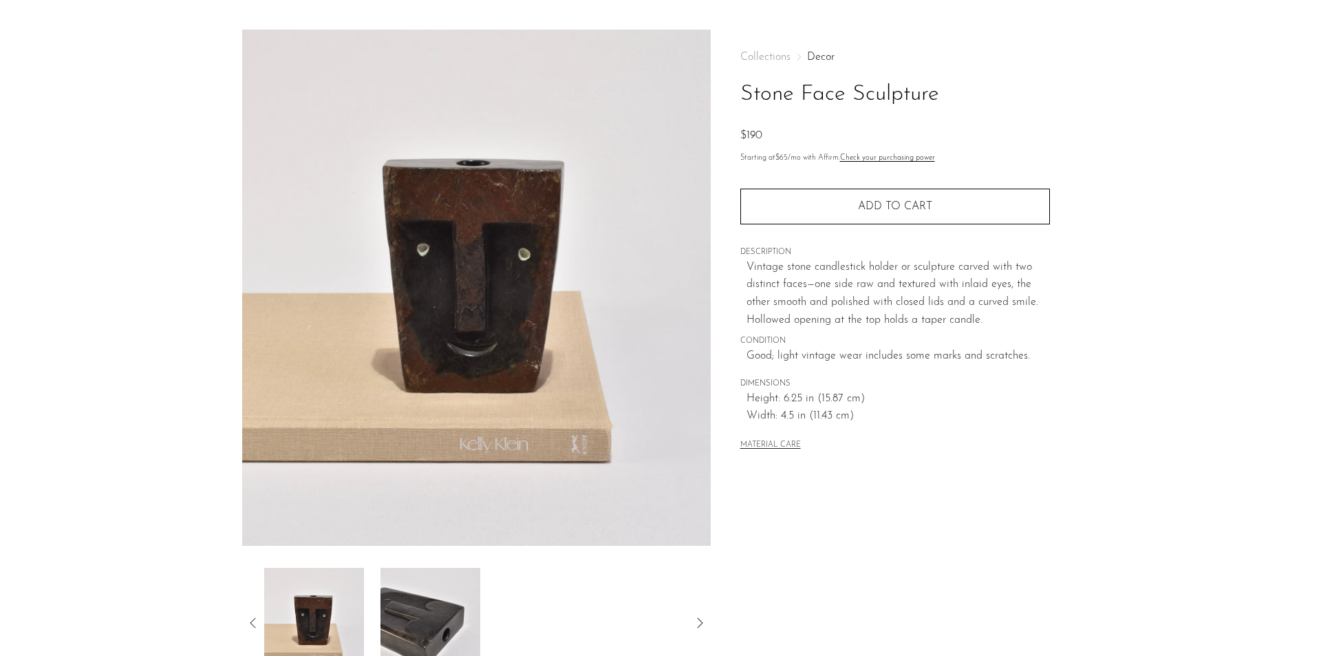
click at [449, 612] on img at bounding box center [431, 623] width 100 height 110
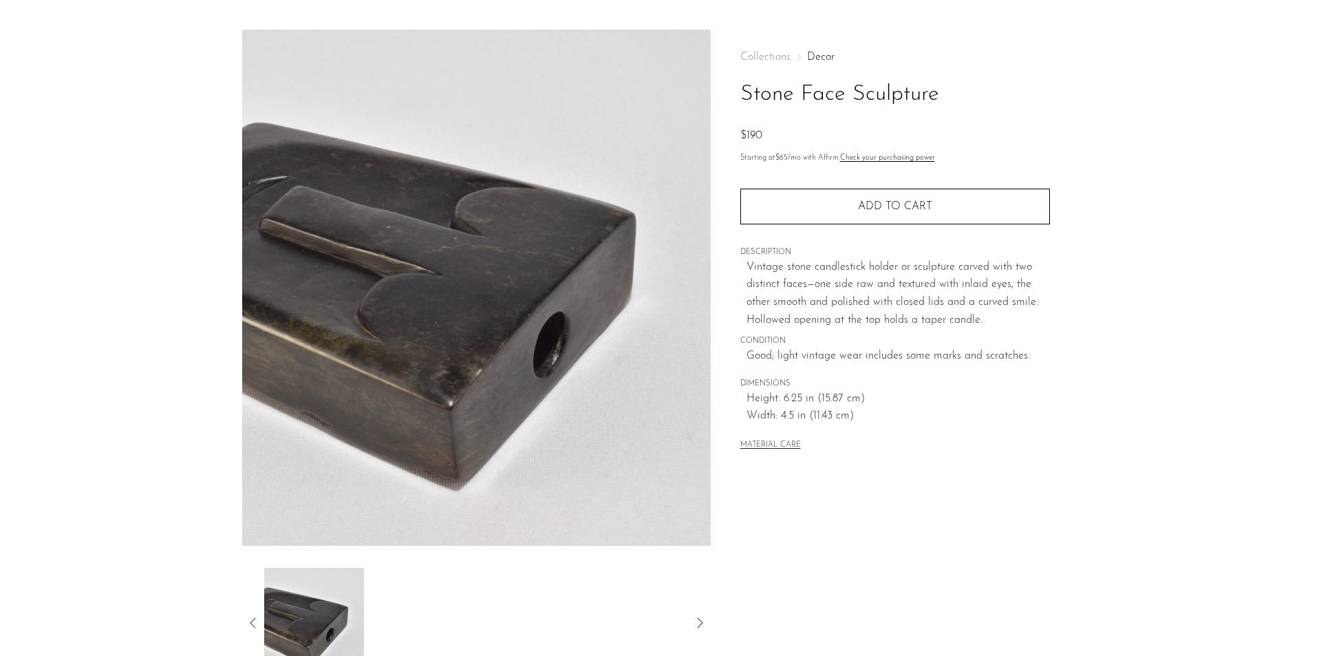
click at [258, 616] on icon at bounding box center [253, 622] width 17 height 17
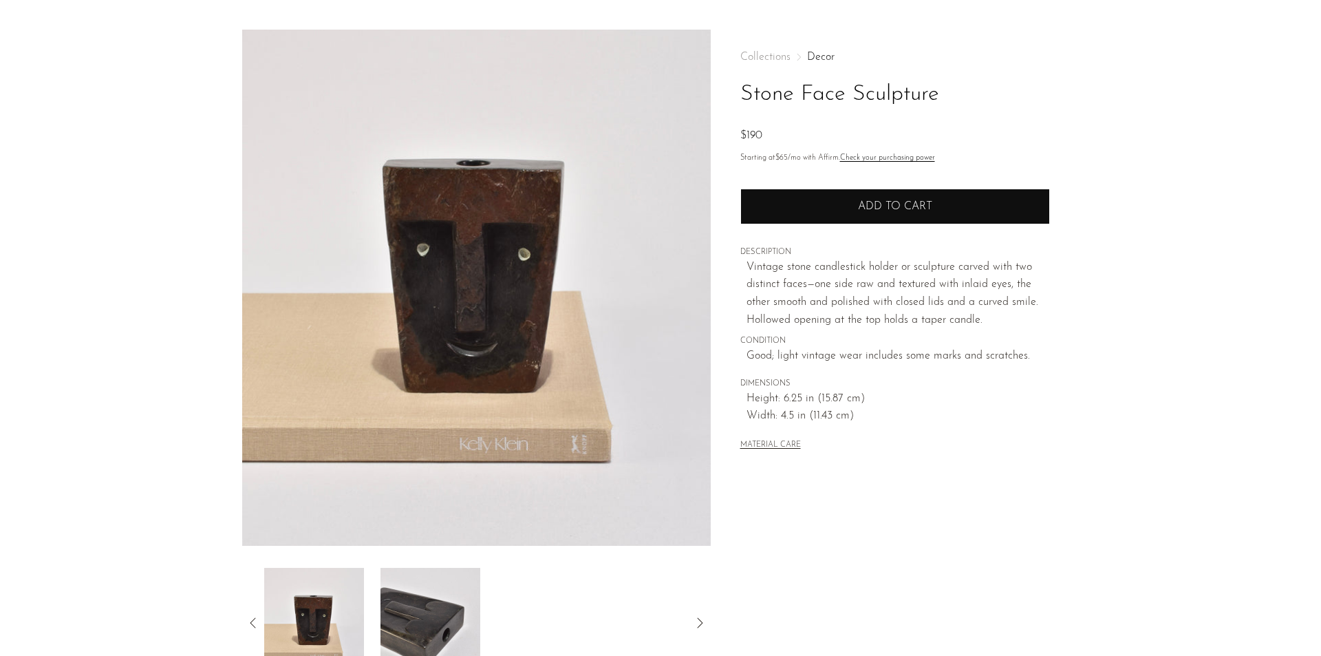
click at [817, 211] on button "Add to cart" at bounding box center [895, 207] width 310 height 36
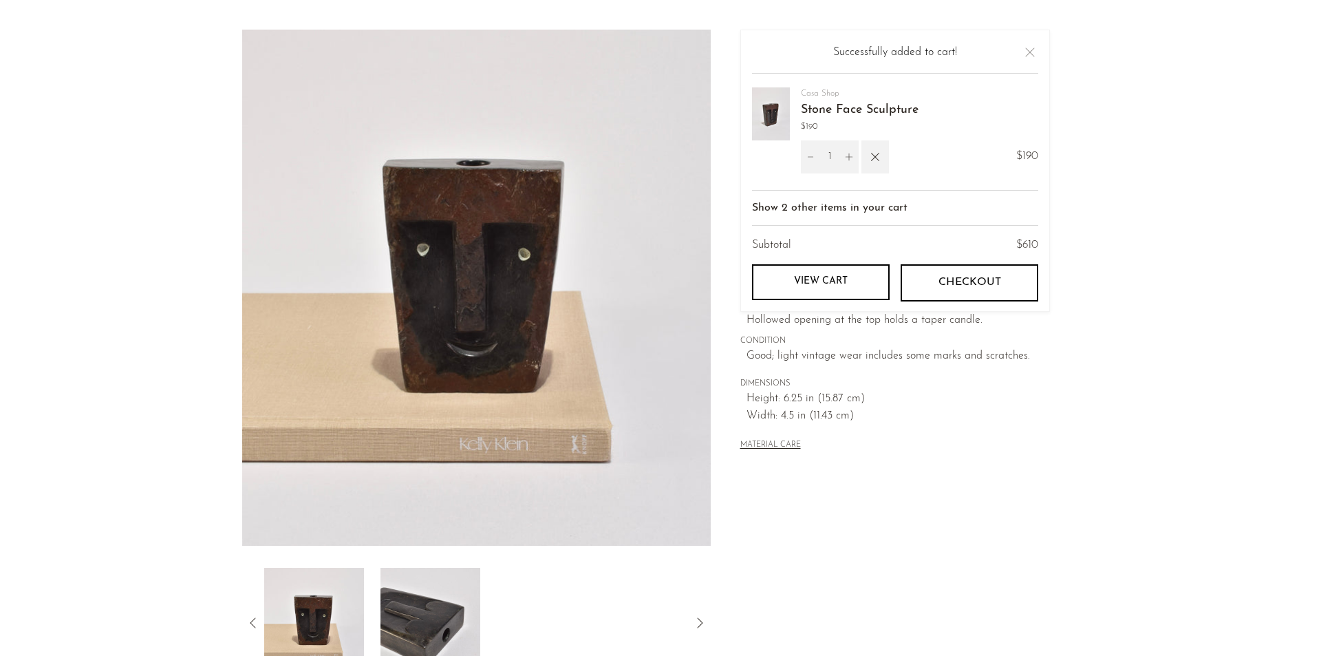
click at [1024, 54] on button "Close" at bounding box center [1030, 52] width 17 height 17
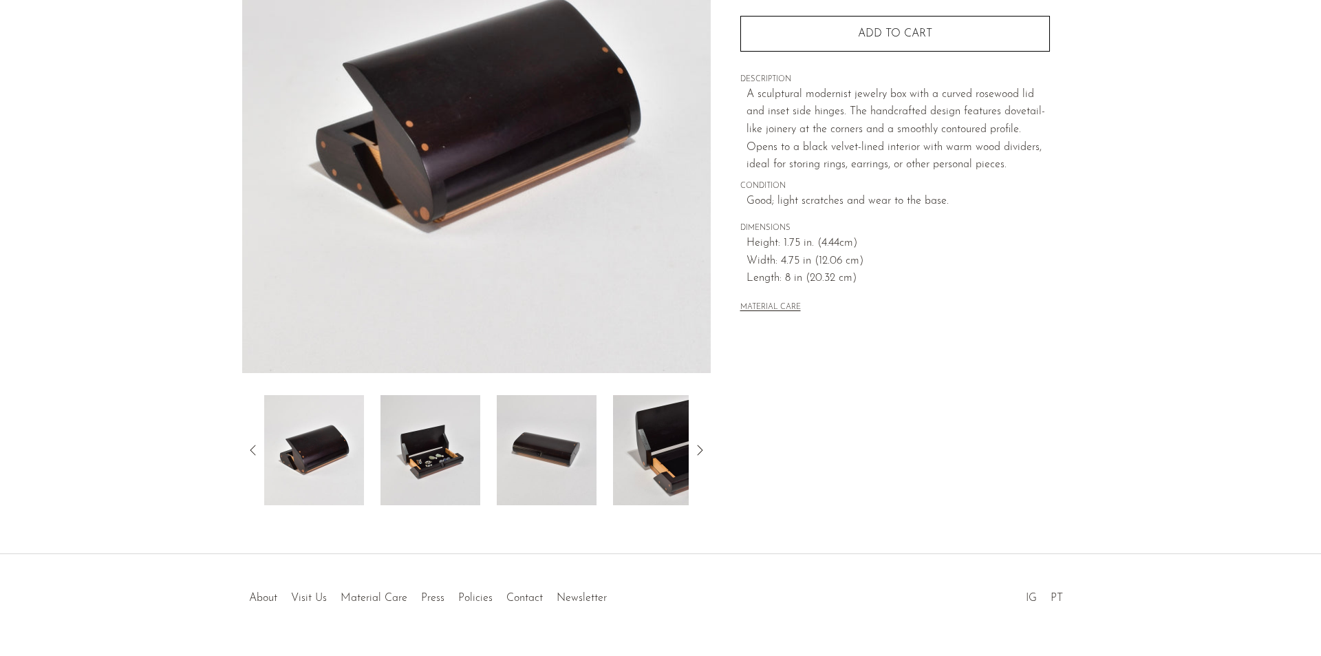
click at [435, 464] on img at bounding box center [431, 450] width 100 height 110
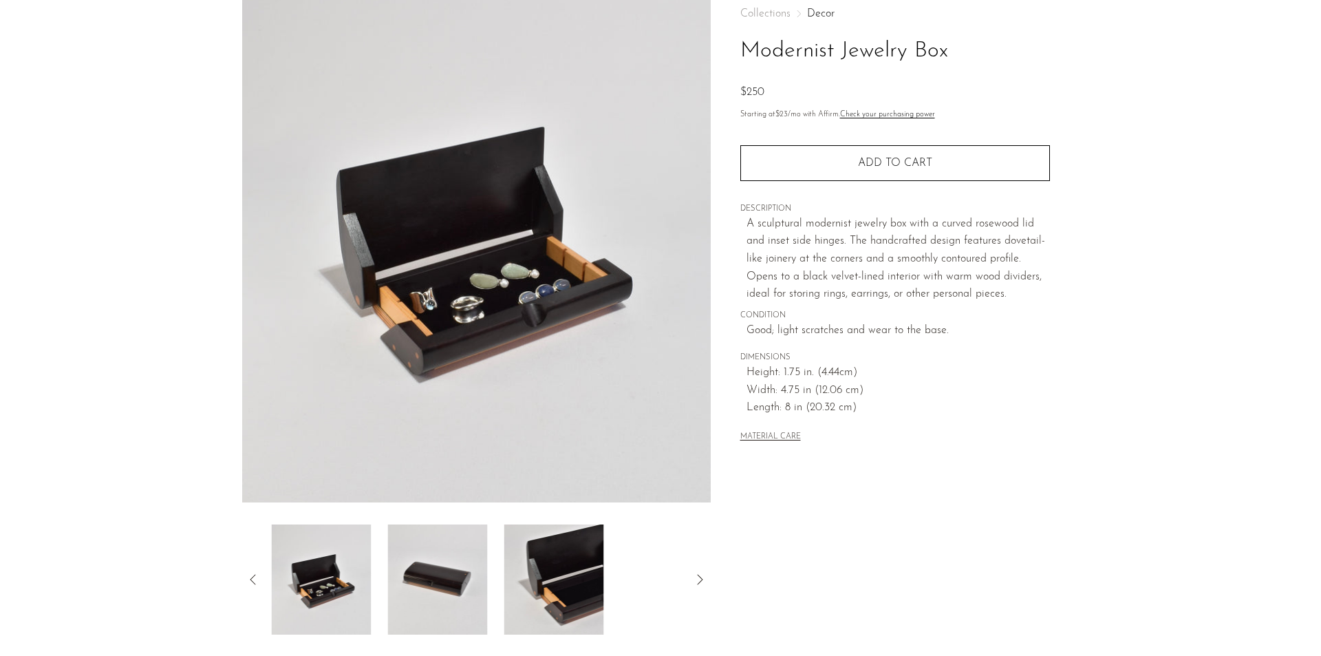
scroll to position [69, 0]
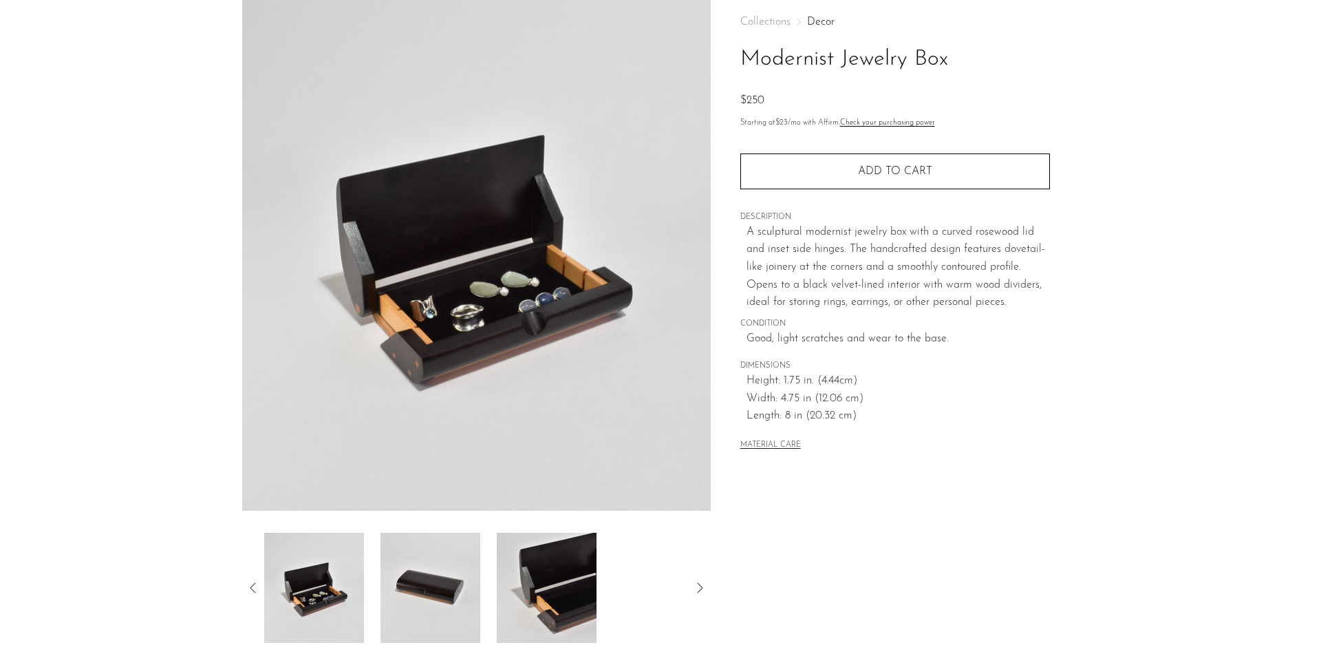
click at [438, 597] on img at bounding box center [431, 588] width 100 height 110
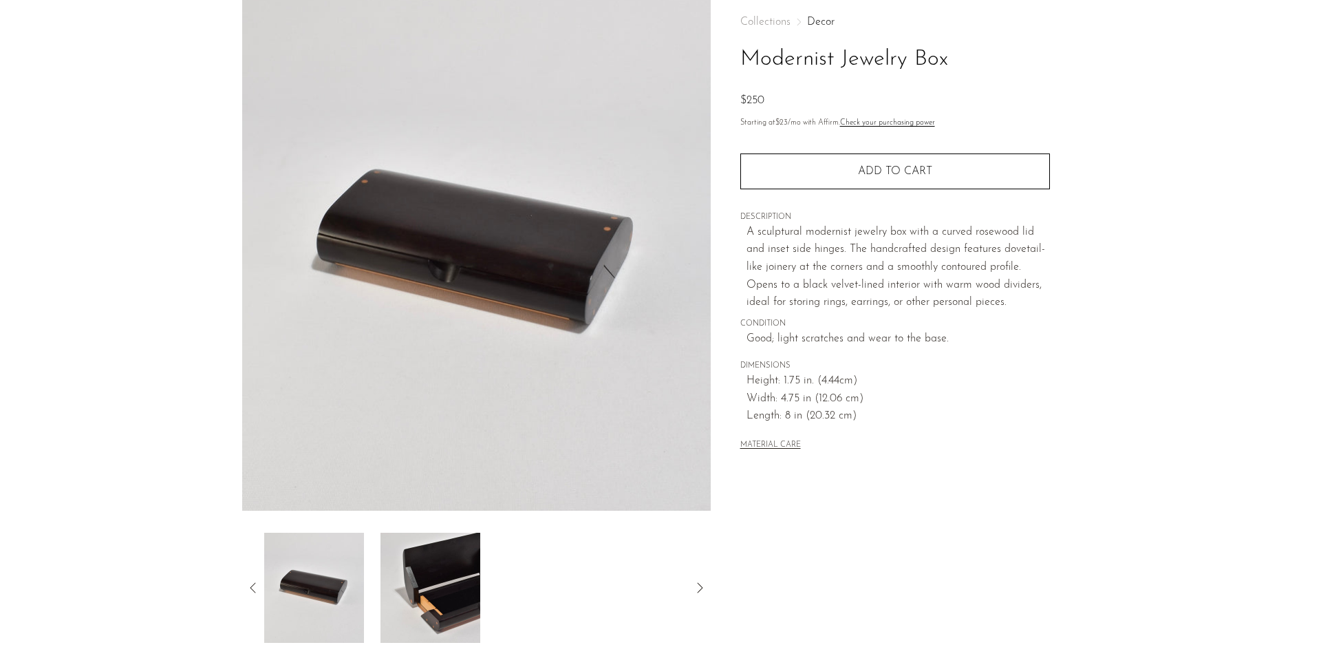
click at [434, 558] on img at bounding box center [431, 588] width 100 height 110
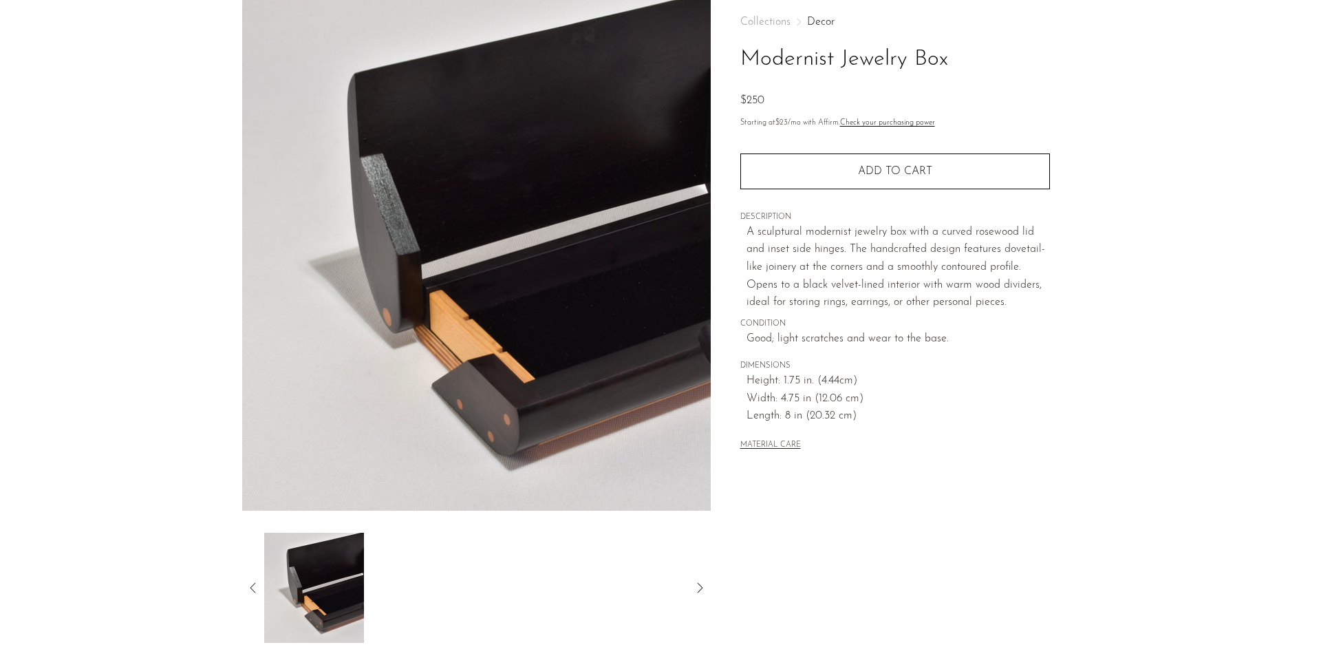
click at [256, 588] on icon at bounding box center [253, 587] width 17 height 17
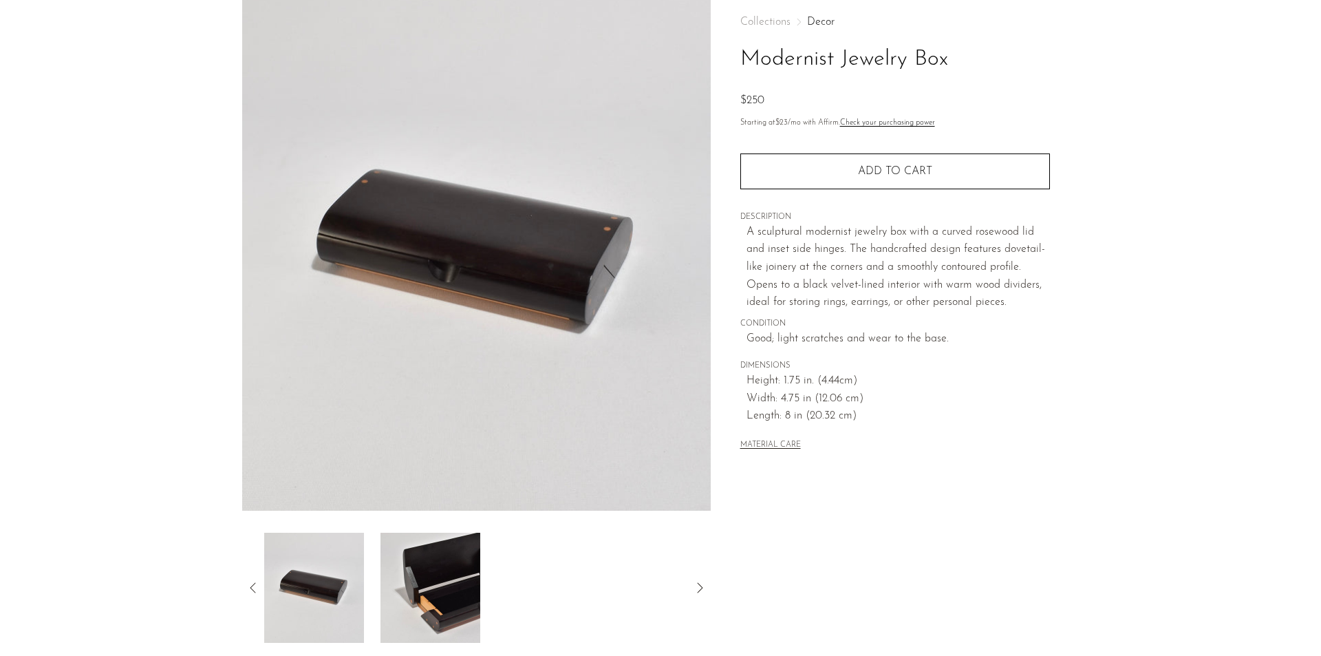
click at [253, 583] on icon at bounding box center [253, 587] width 17 height 17
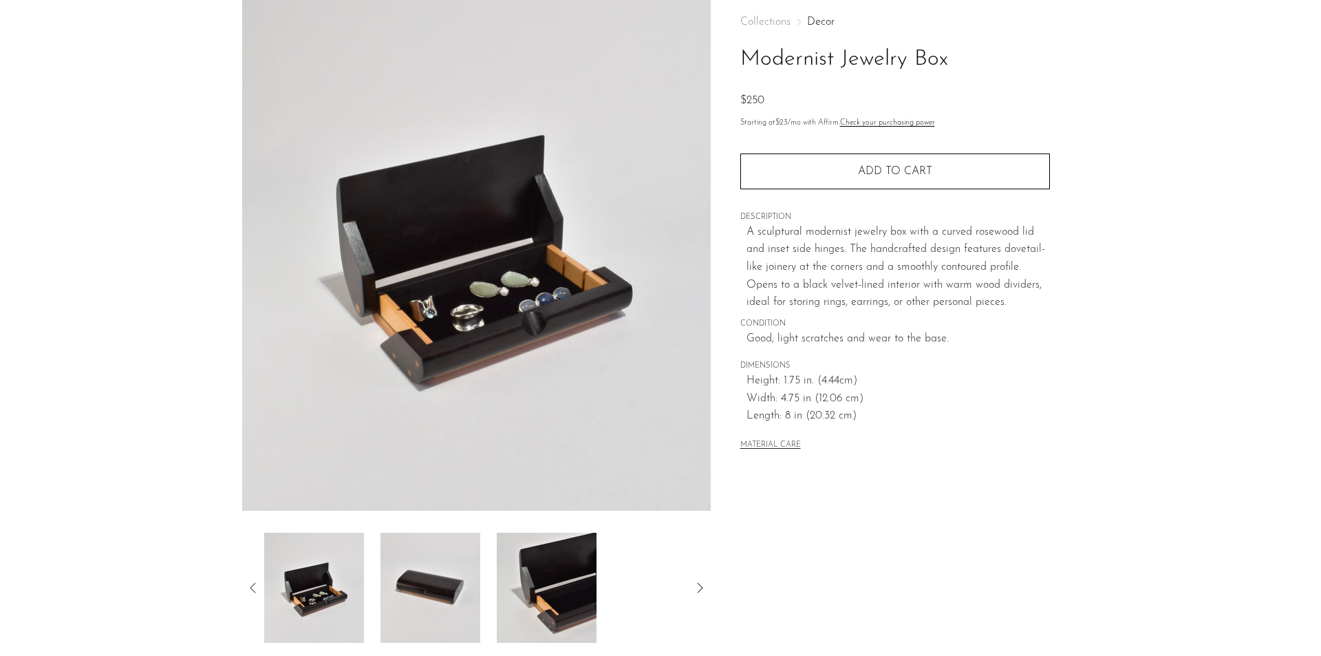
click at [254, 583] on icon at bounding box center [253, 587] width 17 height 17
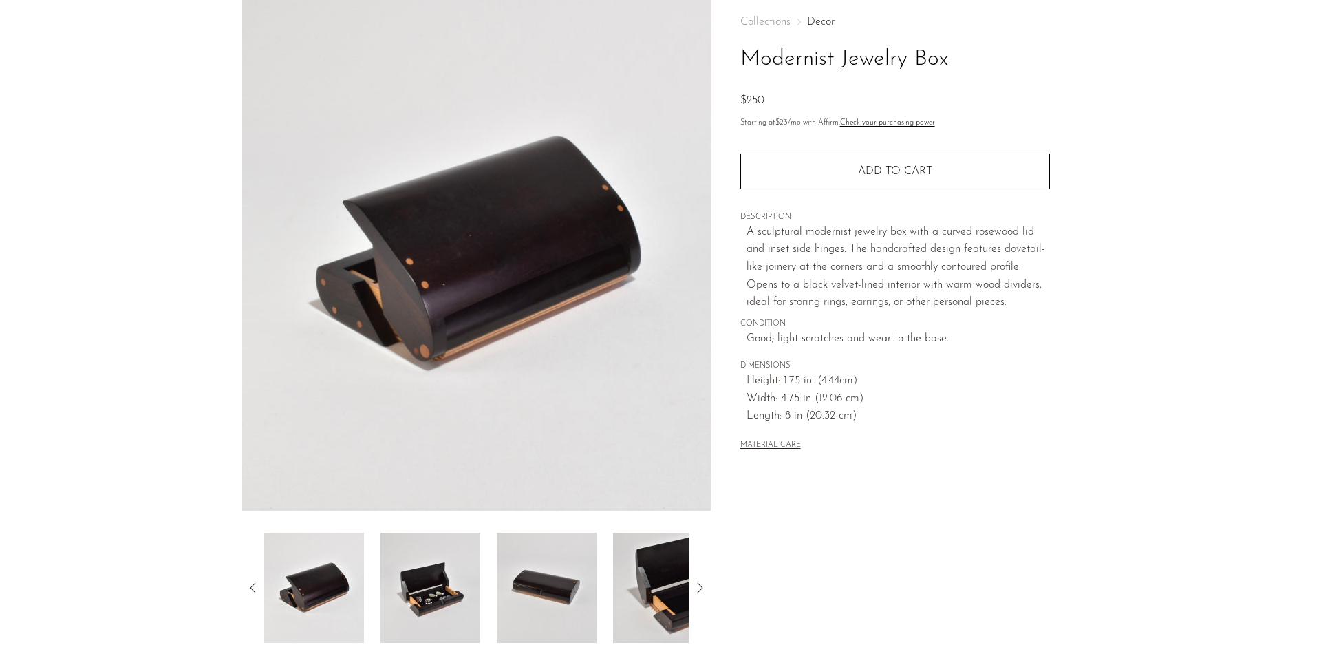
click at [318, 583] on img at bounding box center [314, 588] width 100 height 110
click at [253, 583] on icon at bounding box center [253, 587] width 17 height 17
click at [224, 581] on article "Modernist Jewelry Box $250" at bounding box center [660, 318] width 881 height 648
click at [250, 584] on icon at bounding box center [253, 587] width 17 height 17
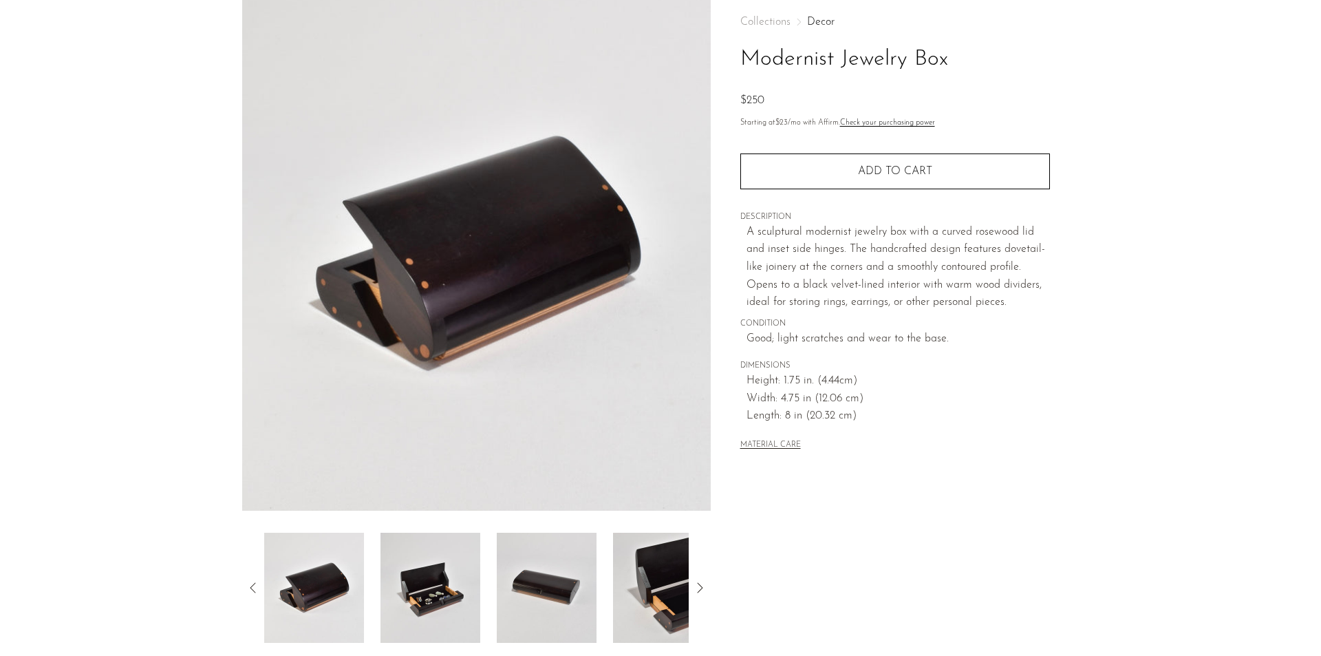
click at [429, 591] on img at bounding box center [431, 588] width 100 height 110
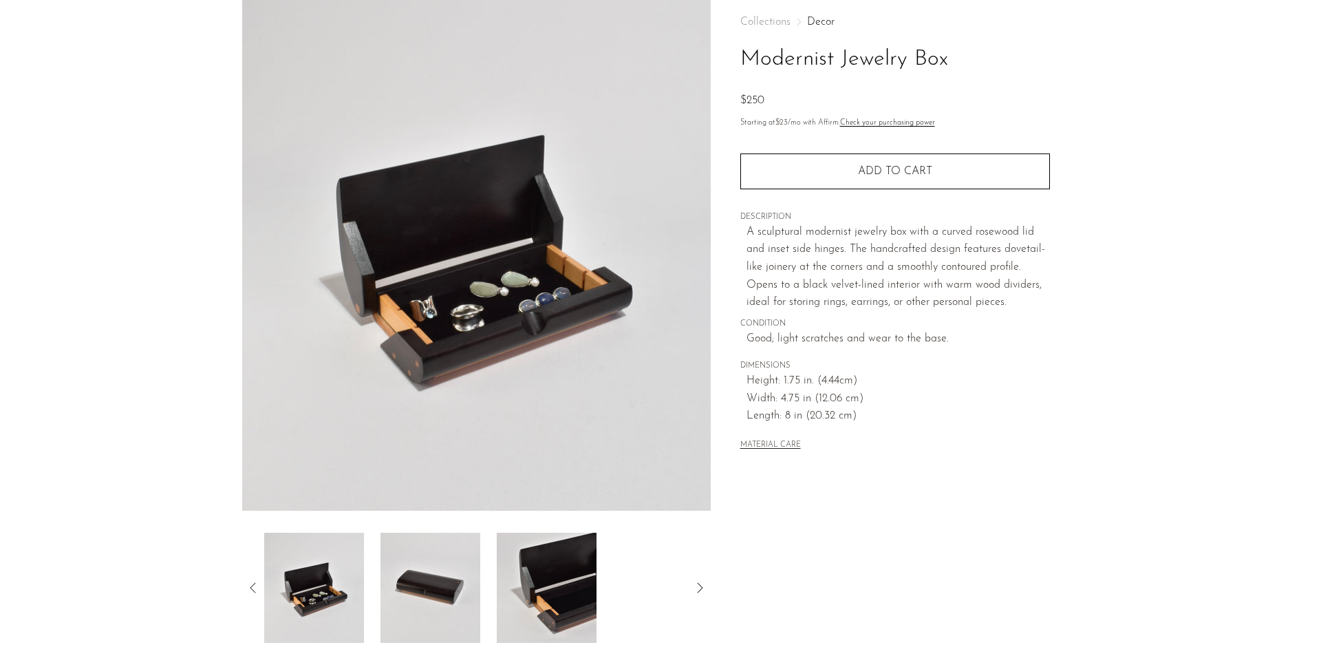
scroll to position [0, 0]
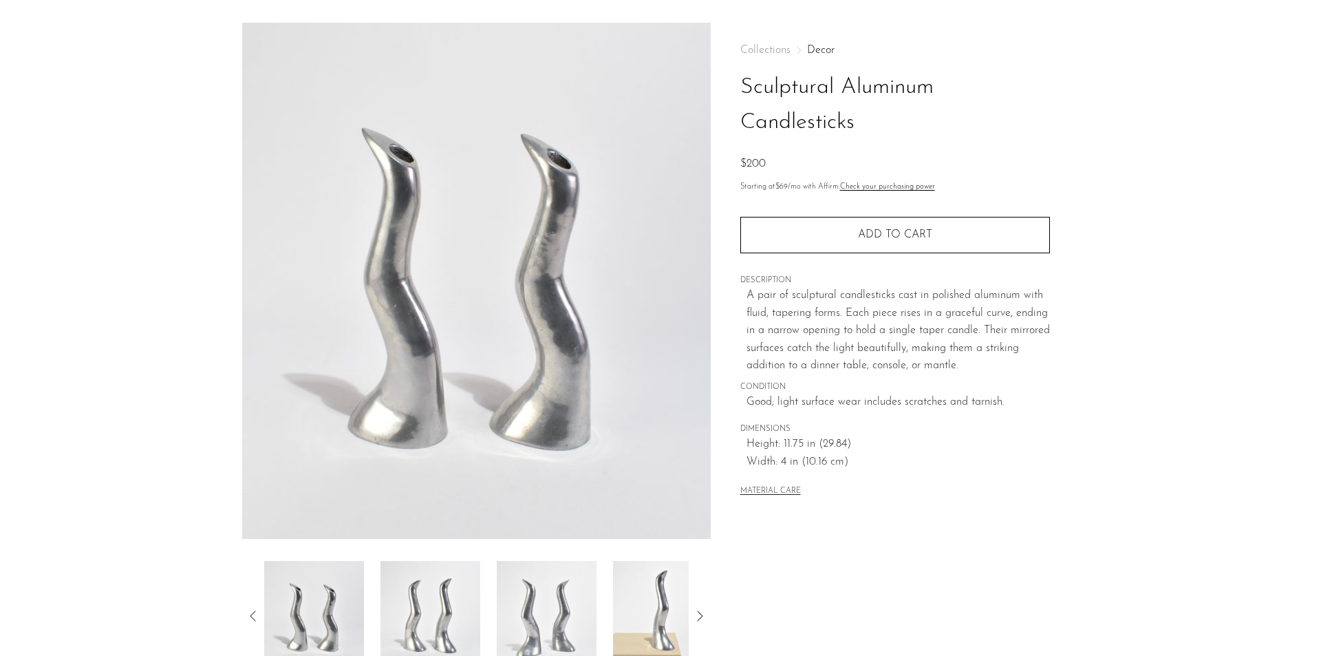
scroll to position [69, 0]
